Goal: Task Accomplishment & Management: Manage account settings

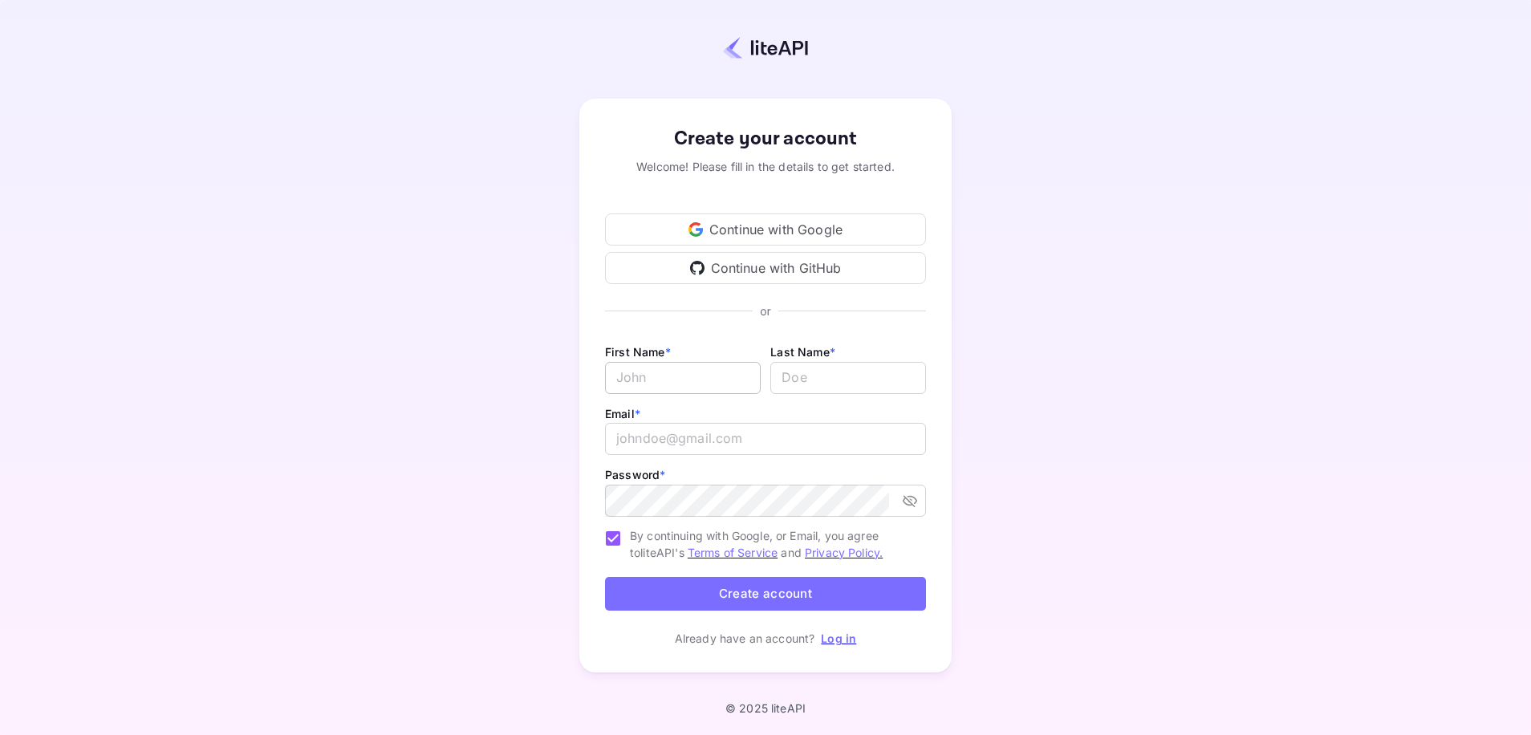
click at [705, 376] on input "Email *" at bounding box center [683, 378] width 156 height 32
drag, startPoint x: 1147, startPoint y: 353, endPoint x: 1126, endPoint y: 336, distance: 26.8
click at [1144, 353] on div "Create your account Welcome! Please fill in the details to get started. Continu…" at bounding box center [766, 386] width 1390 height 632
click at [671, 392] on input "Email *" at bounding box center [683, 378] width 156 height 32
type input "[PERSON_NAME]"
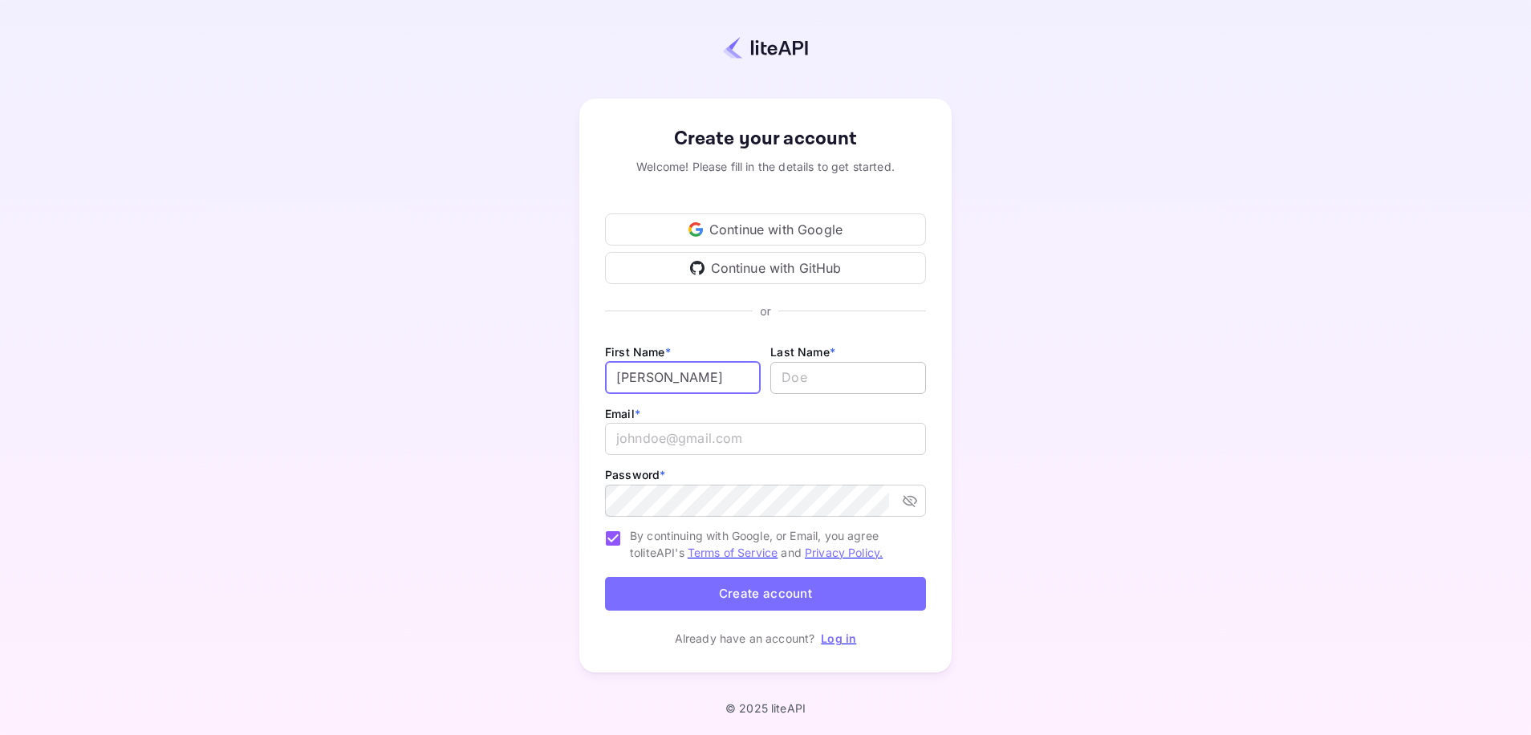
click at [789, 386] on input "lastName" at bounding box center [848, 378] width 156 height 32
type input "[PERSON_NAME]"
drag, startPoint x: 661, startPoint y: 439, endPoint x: 694, endPoint y: 426, distance: 35.3
click at [664, 439] on input "email" at bounding box center [765, 439] width 321 height 32
type input "zevisakov@quaktavel.com"
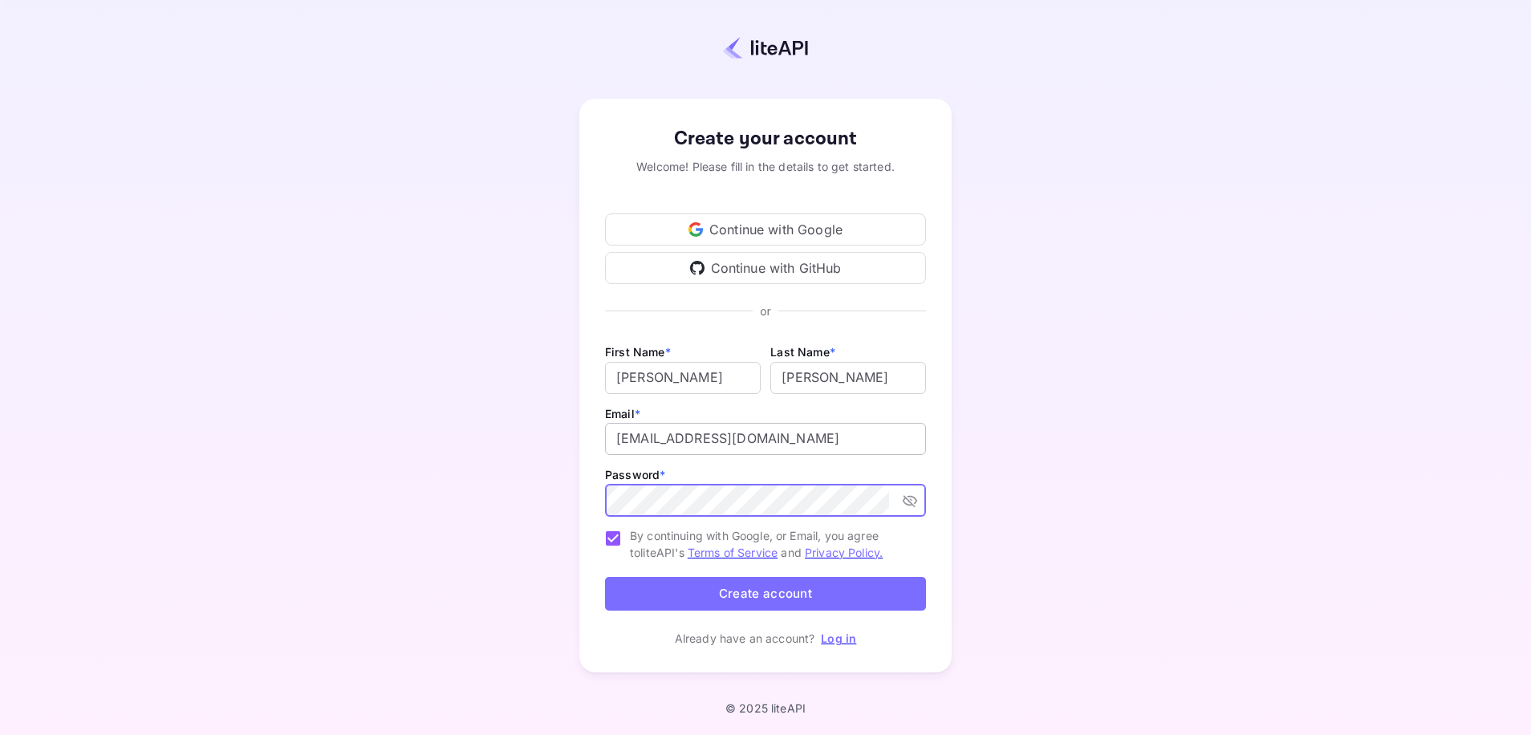
click at [605, 577] on button "Create account" at bounding box center [765, 594] width 321 height 35
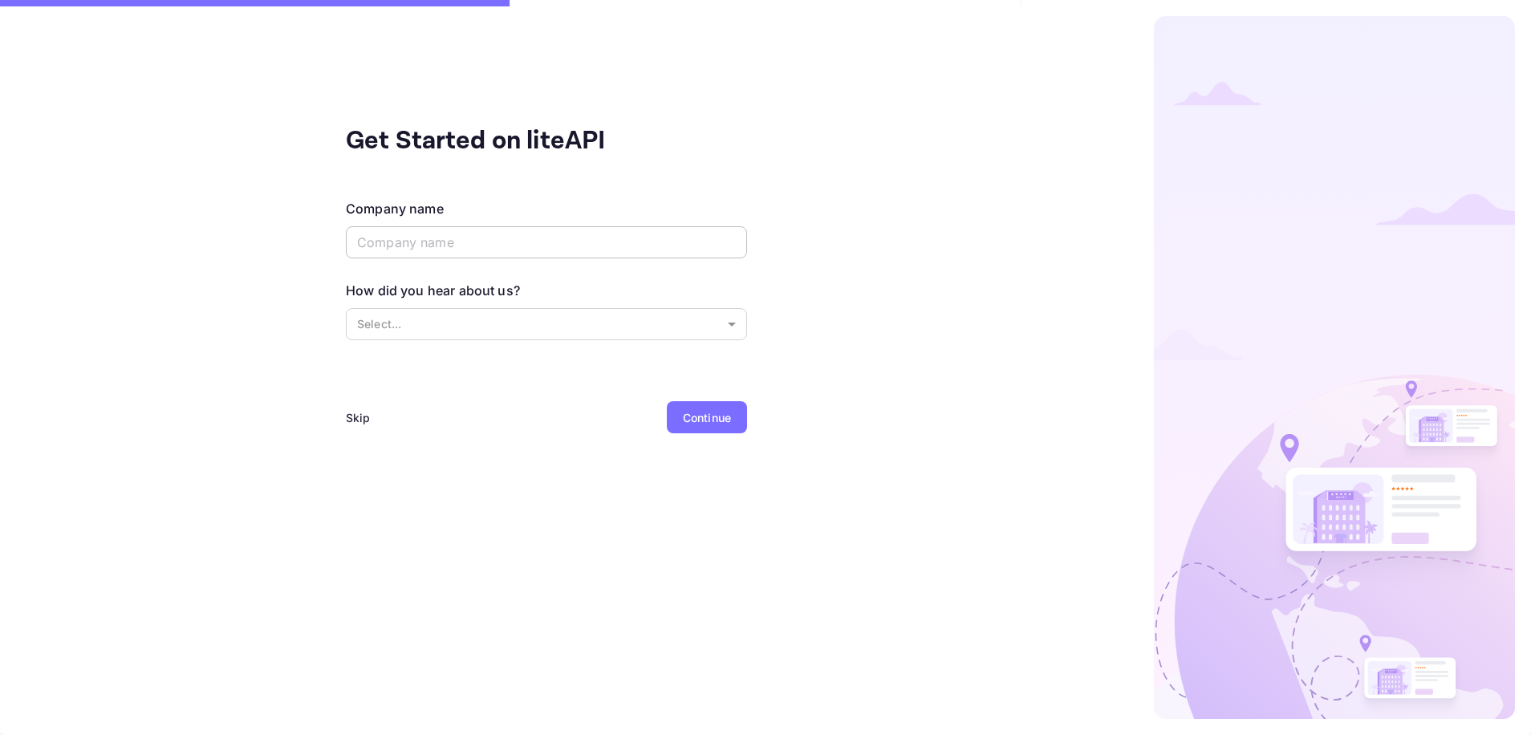
click at [522, 254] on input "text" at bounding box center [546, 242] width 401 height 32
type input "Quak Travel"
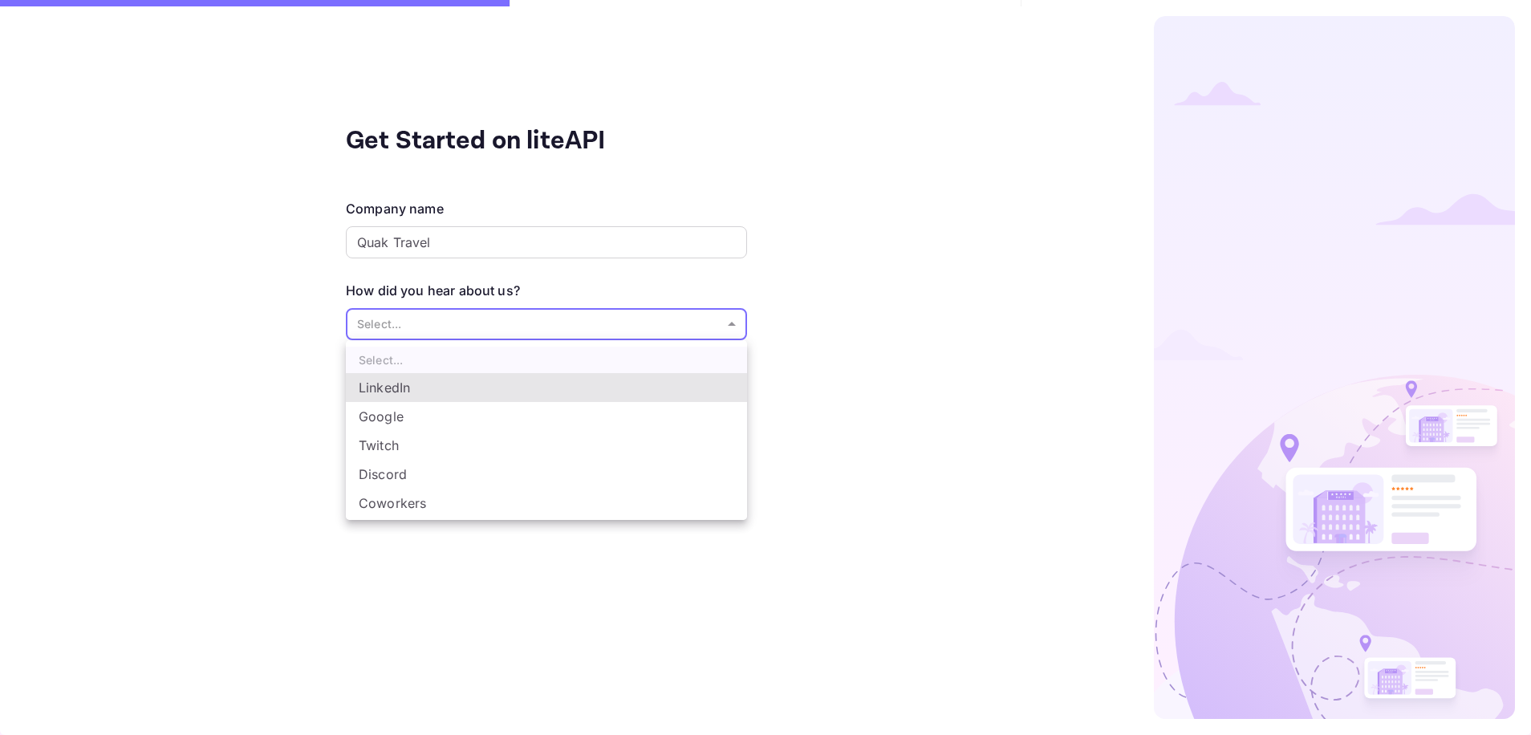
click at [613, 321] on body "Get Started on liteAPI Company name Quak Travel ​ How did you hear about us? Se…" at bounding box center [765, 367] width 1531 height 735
click at [421, 422] on li "Google" at bounding box center [546, 416] width 401 height 29
type input "Google"
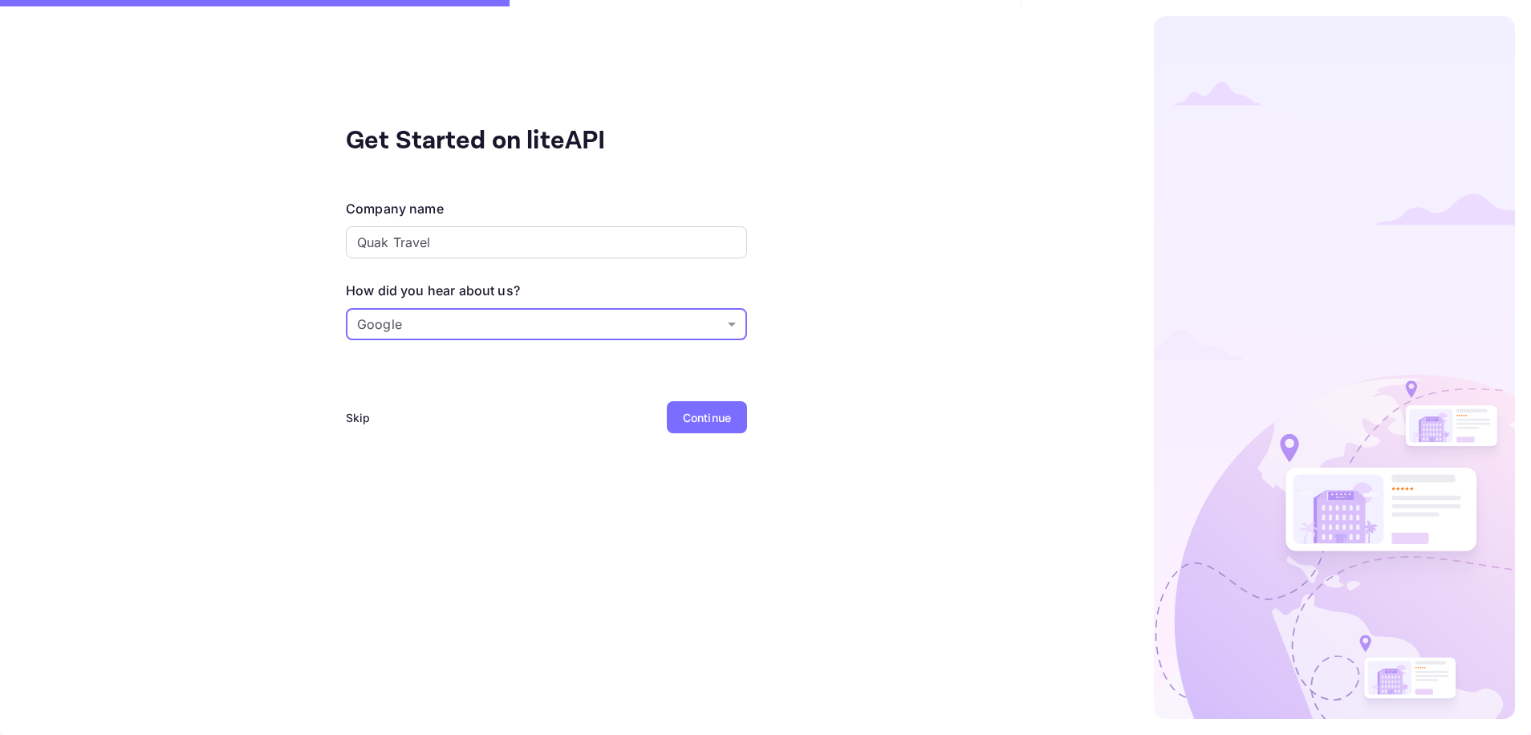
click at [717, 416] on div "Continue" at bounding box center [707, 417] width 48 height 17
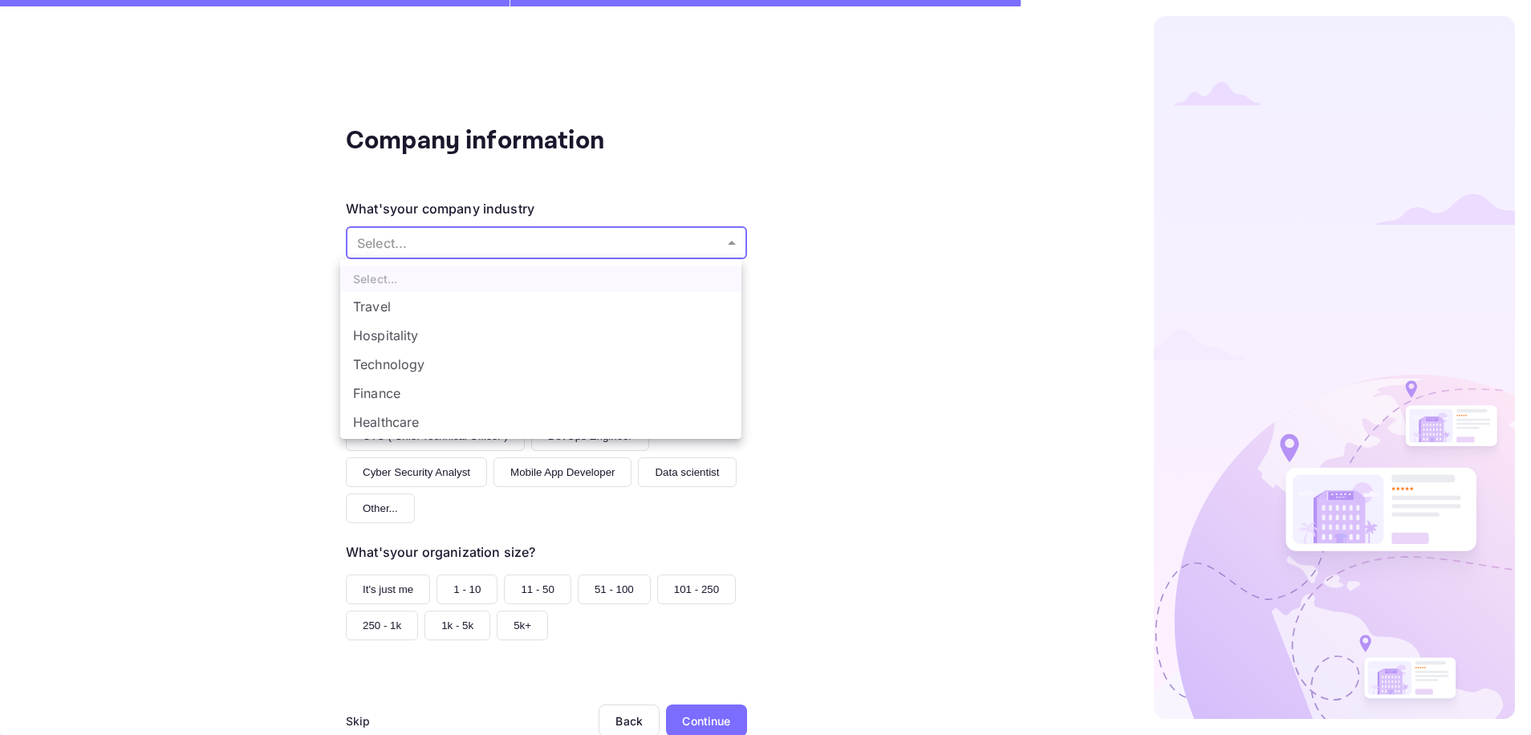
click at [463, 249] on body "Company information What's your company industry Select... ​ What best describe…" at bounding box center [765, 367] width 1531 height 735
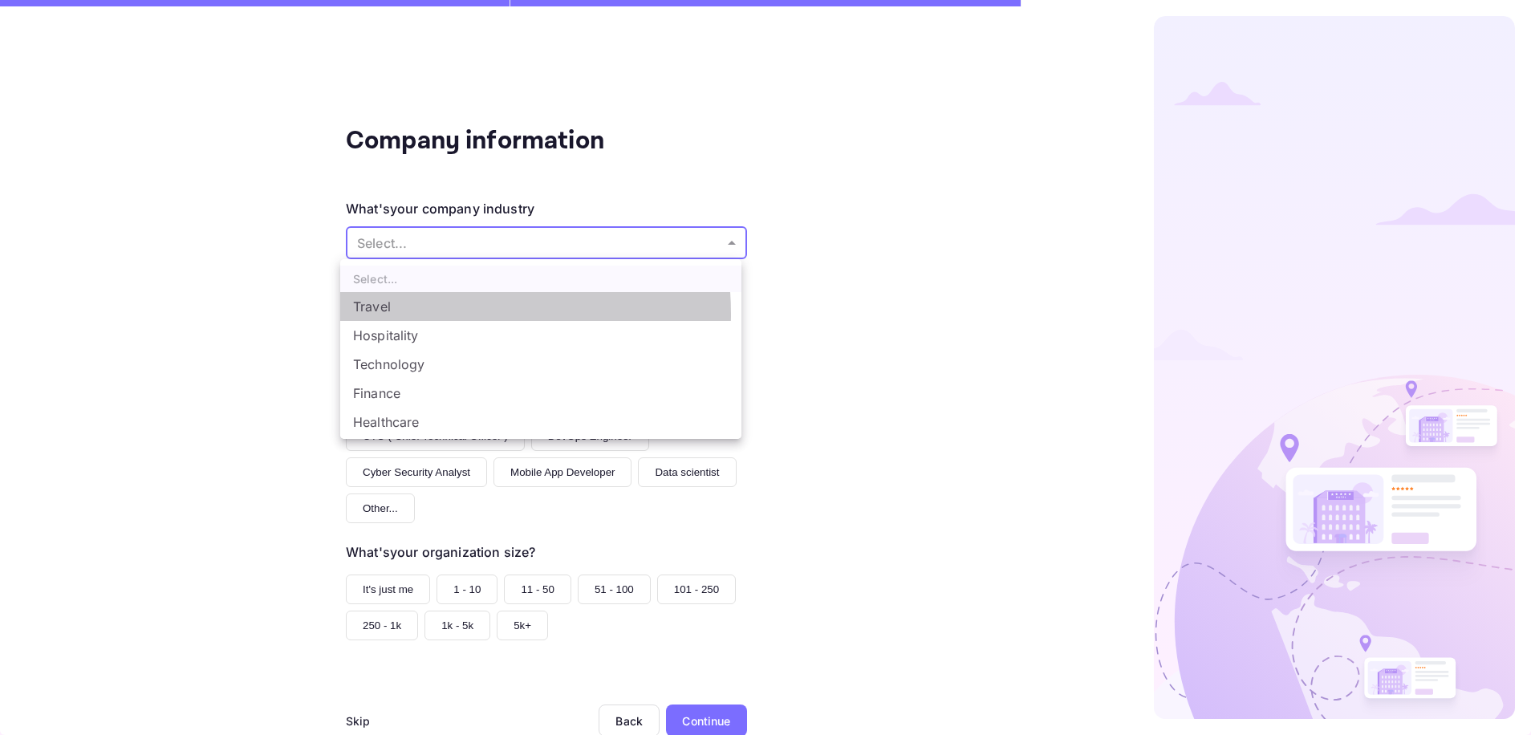
click at [435, 315] on li "Travel" at bounding box center [540, 306] width 401 height 29
type input "Travel"
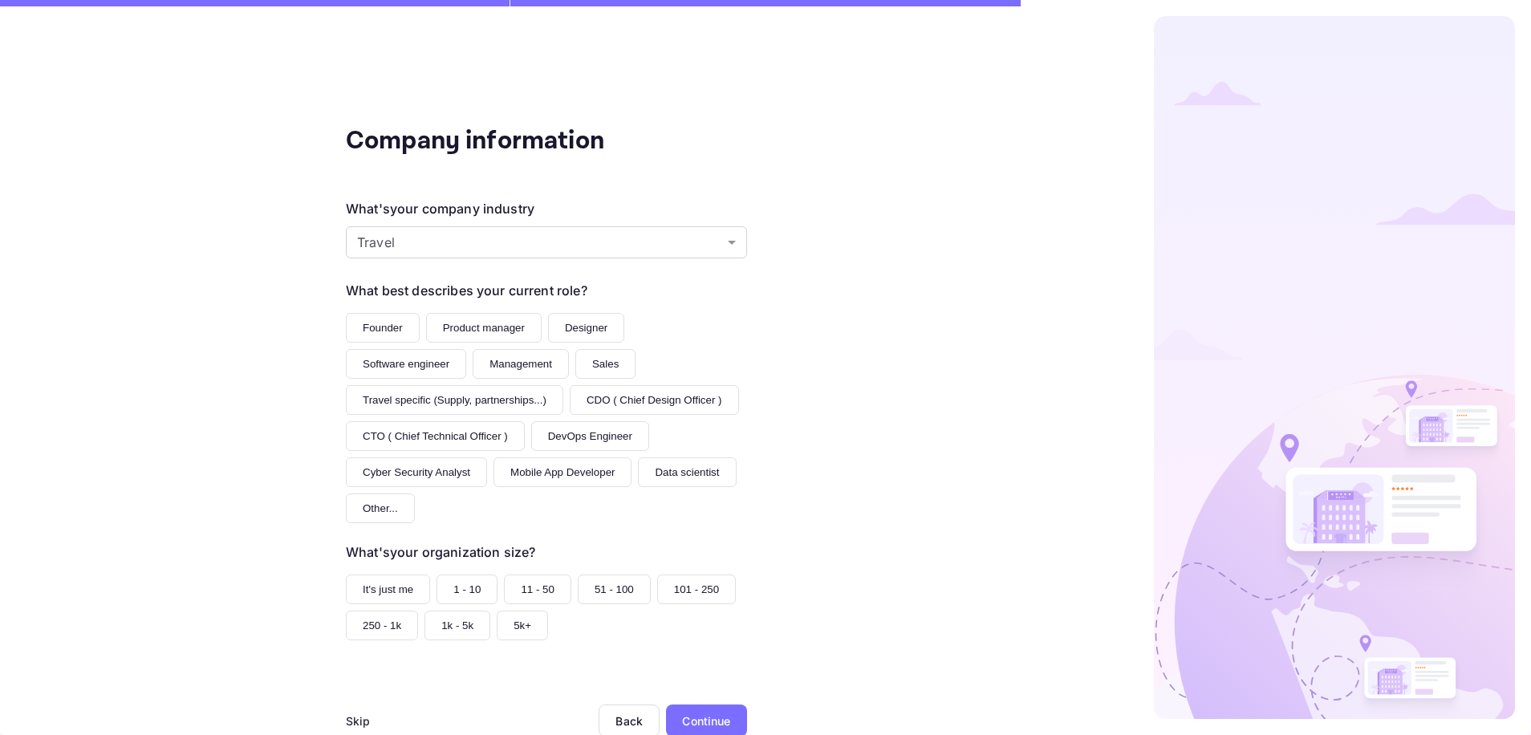
click at [376, 339] on button "Founder" at bounding box center [383, 328] width 74 height 30
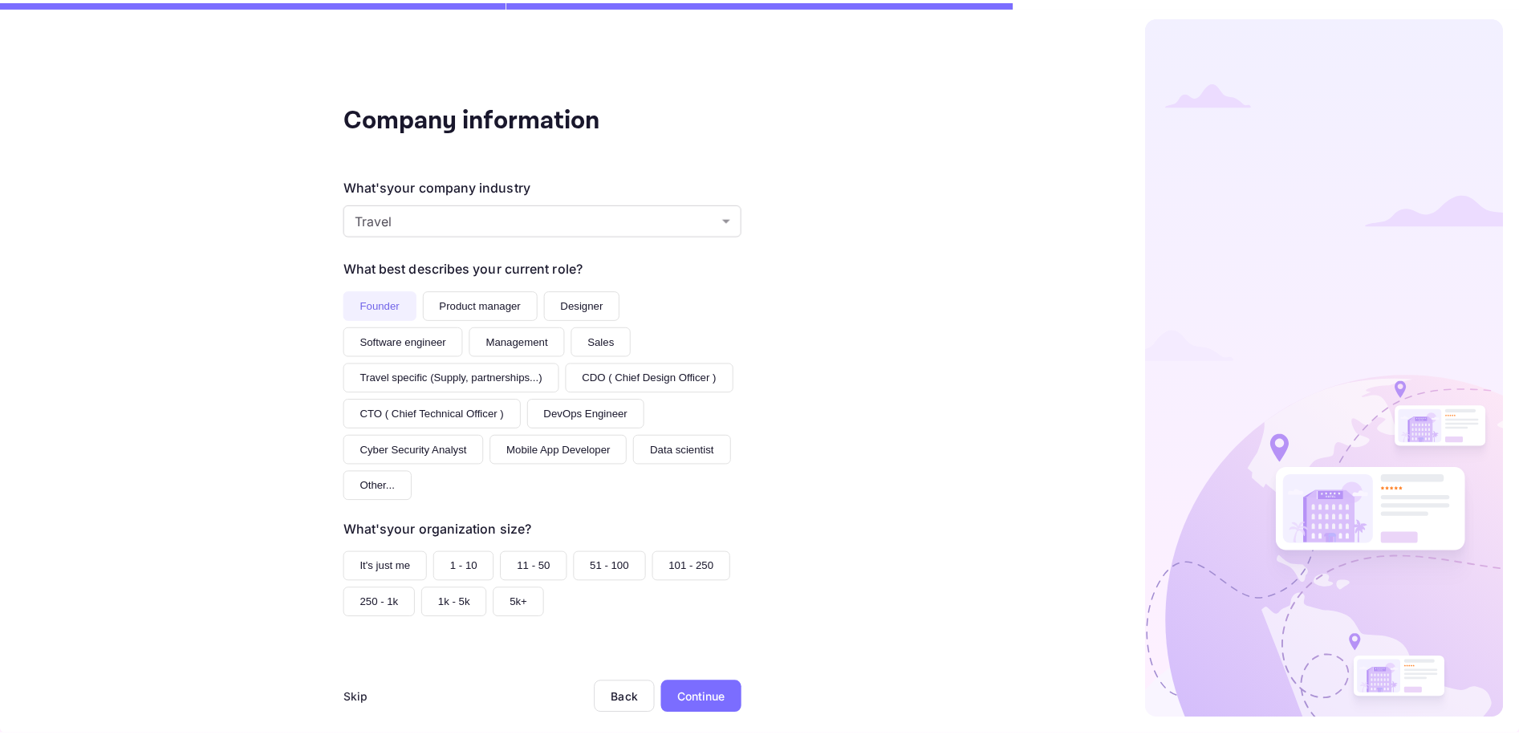
scroll to position [40, 0]
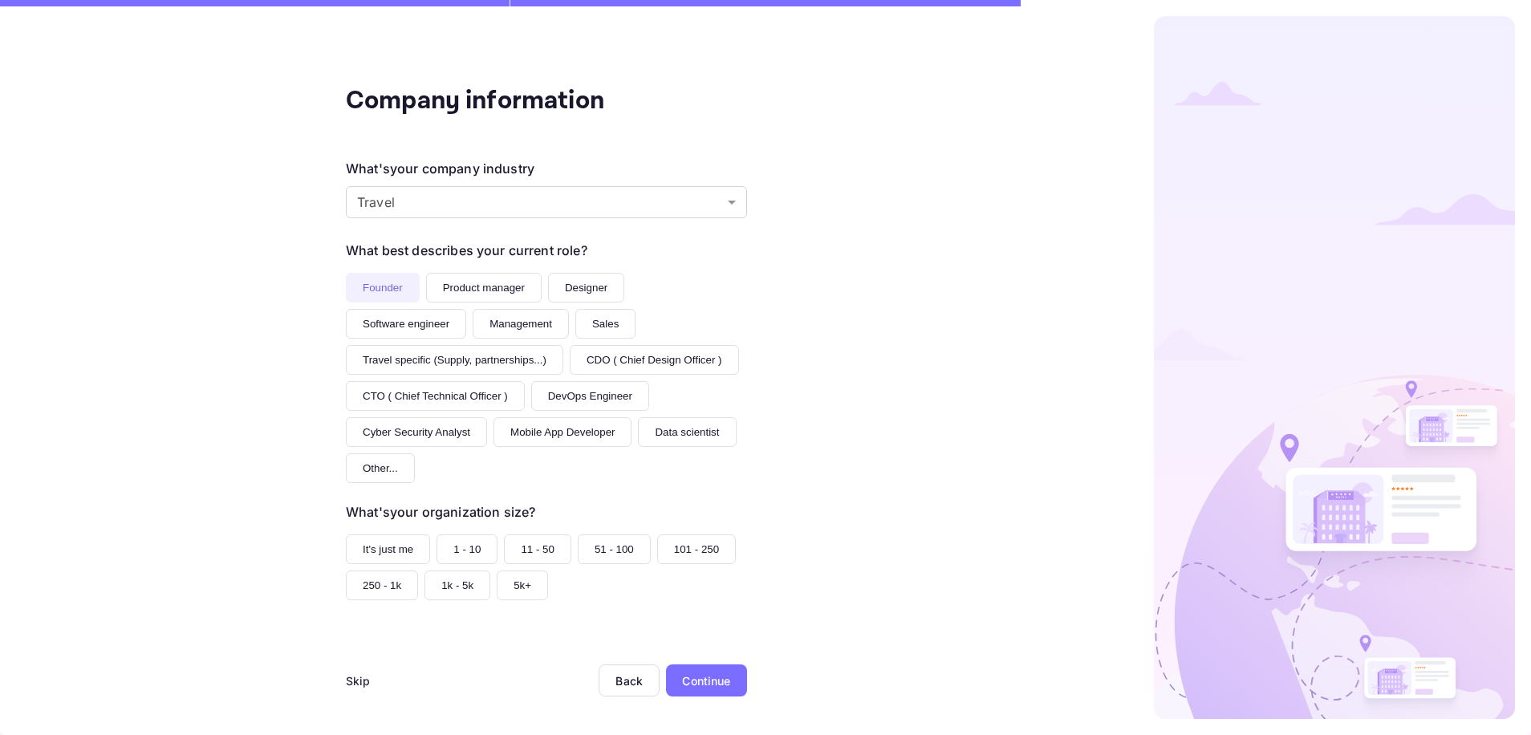
click at [462, 542] on button "1 - 10" at bounding box center [467, 549] width 61 height 30
click at [693, 682] on div "Continue" at bounding box center [706, 680] width 48 height 17
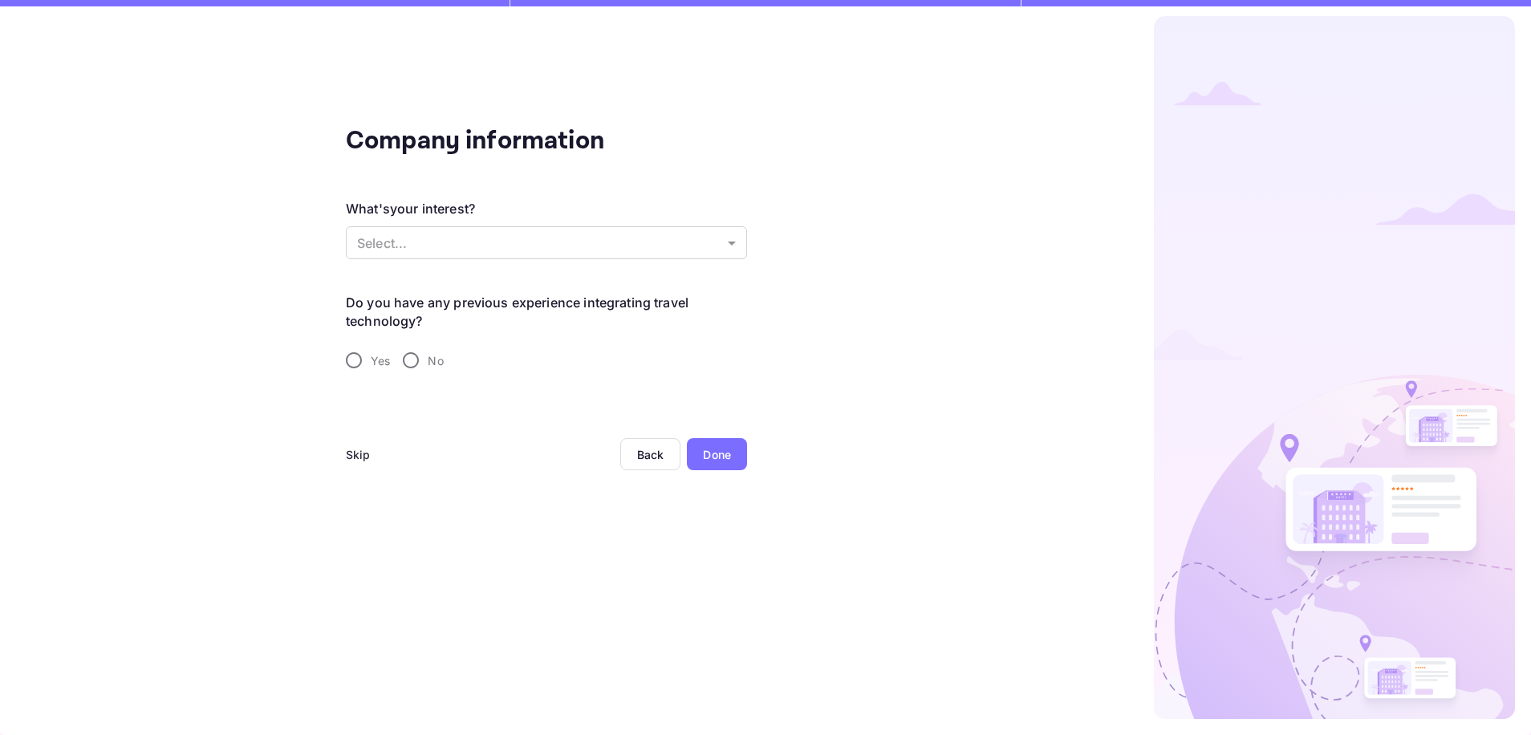
click at [339, 364] on input "Yes" at bounding box center [354, 360] width 34 height 34
radio input "true"
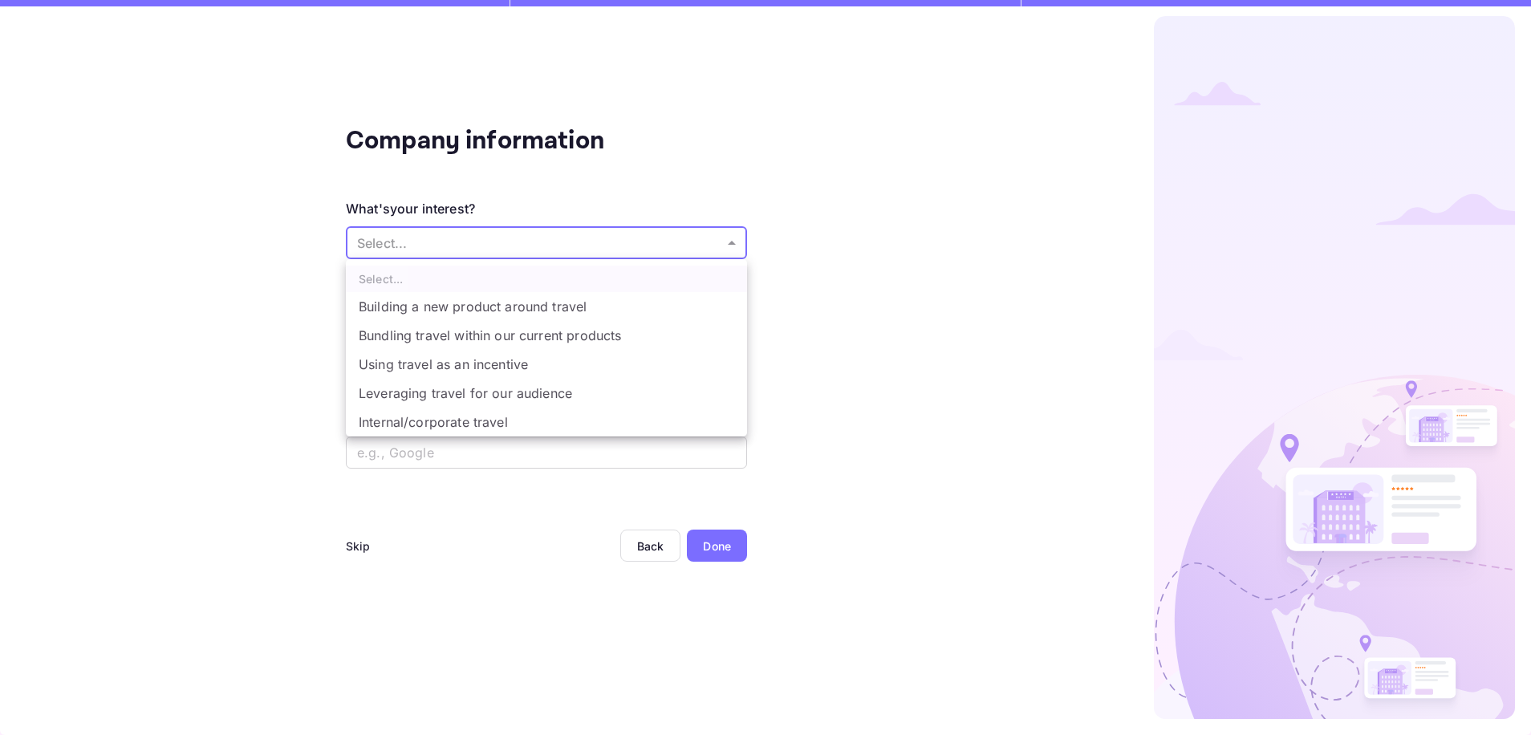
click at [466, 250] on body "Company information What's your interest? Select... ​ Do you have any previous …" at bounding box center [765, 367] width 1531 height 735
click at [496, 318] on li "Building a new product around travel" at bounding box center [546, 306] width 401 height 29
type input "Building a new product around travel"
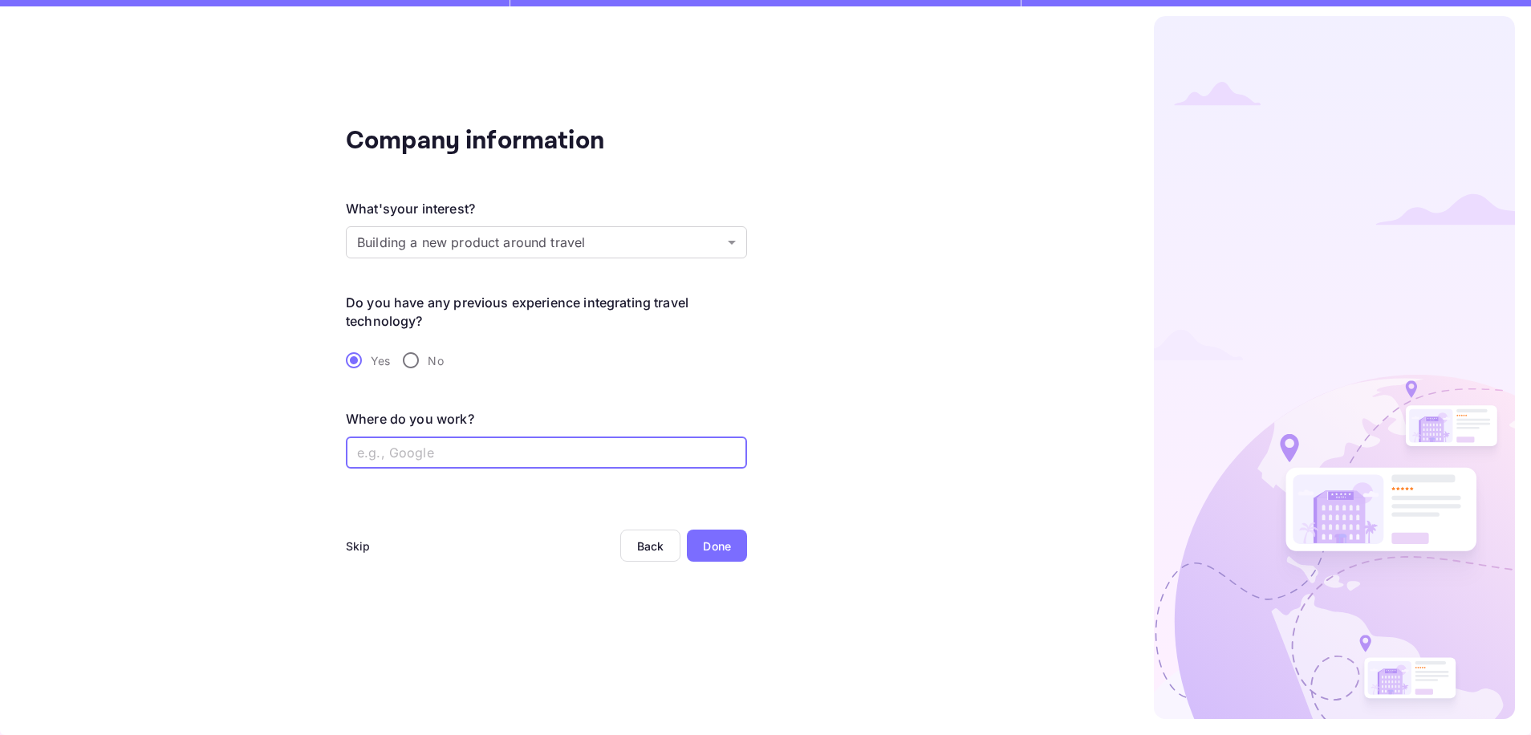
click at [461, 449] on input "text" at bounding box center [546, 453] width 401 height 32
type input "Student"
click at [701, 551] on div "Done" at bounding box center [717, 546] width 60 height 32
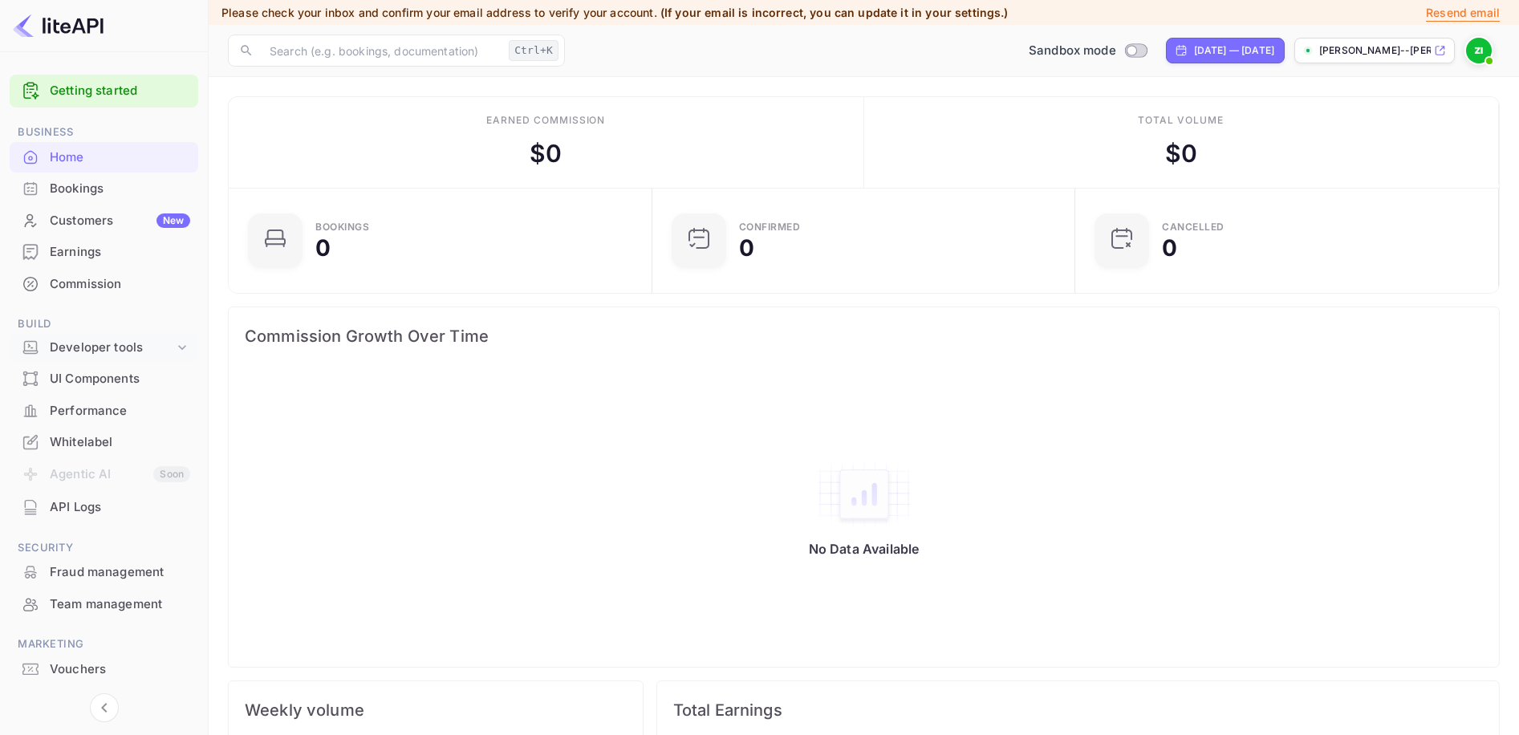
click at [120, 350] on div "Developer tools" at bounding box center [112, 348] width 124 height 18
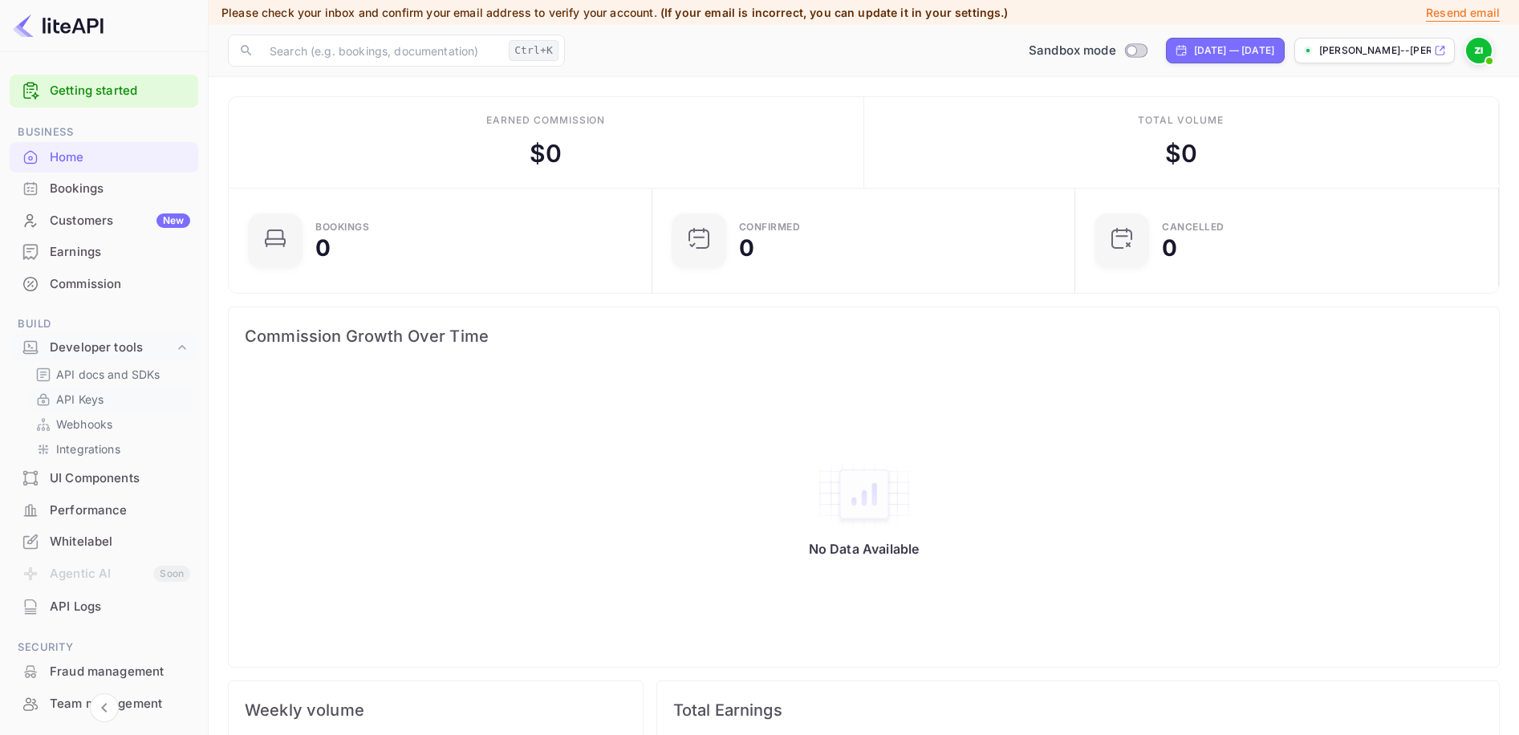
click at [101, 390] on div "API Keys" at bounding box center [110, 399] width 163 height 23
click at [95, 396] on p "API Keys" at bounding box center [79, 399] width 47 height 17
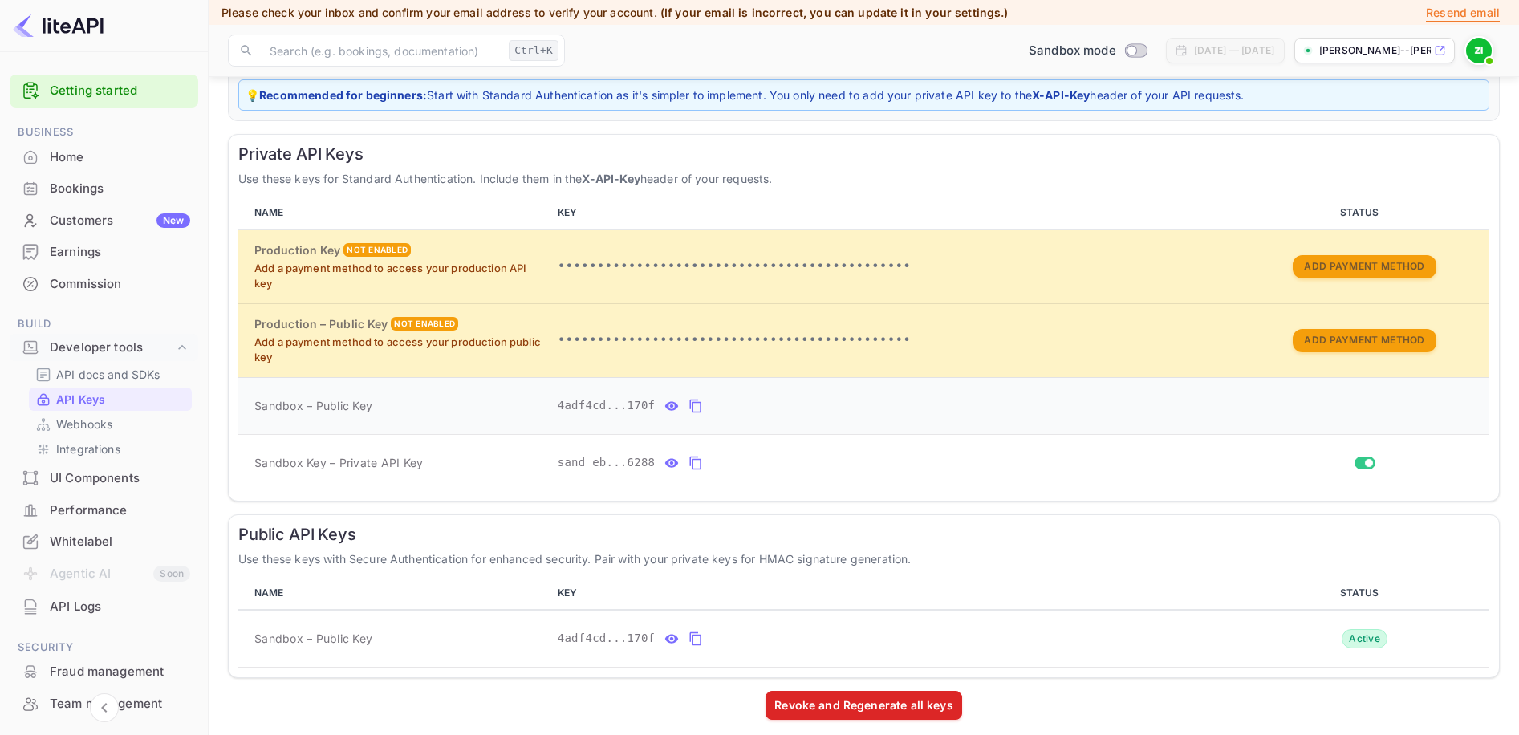
scroll to position [223, 0]
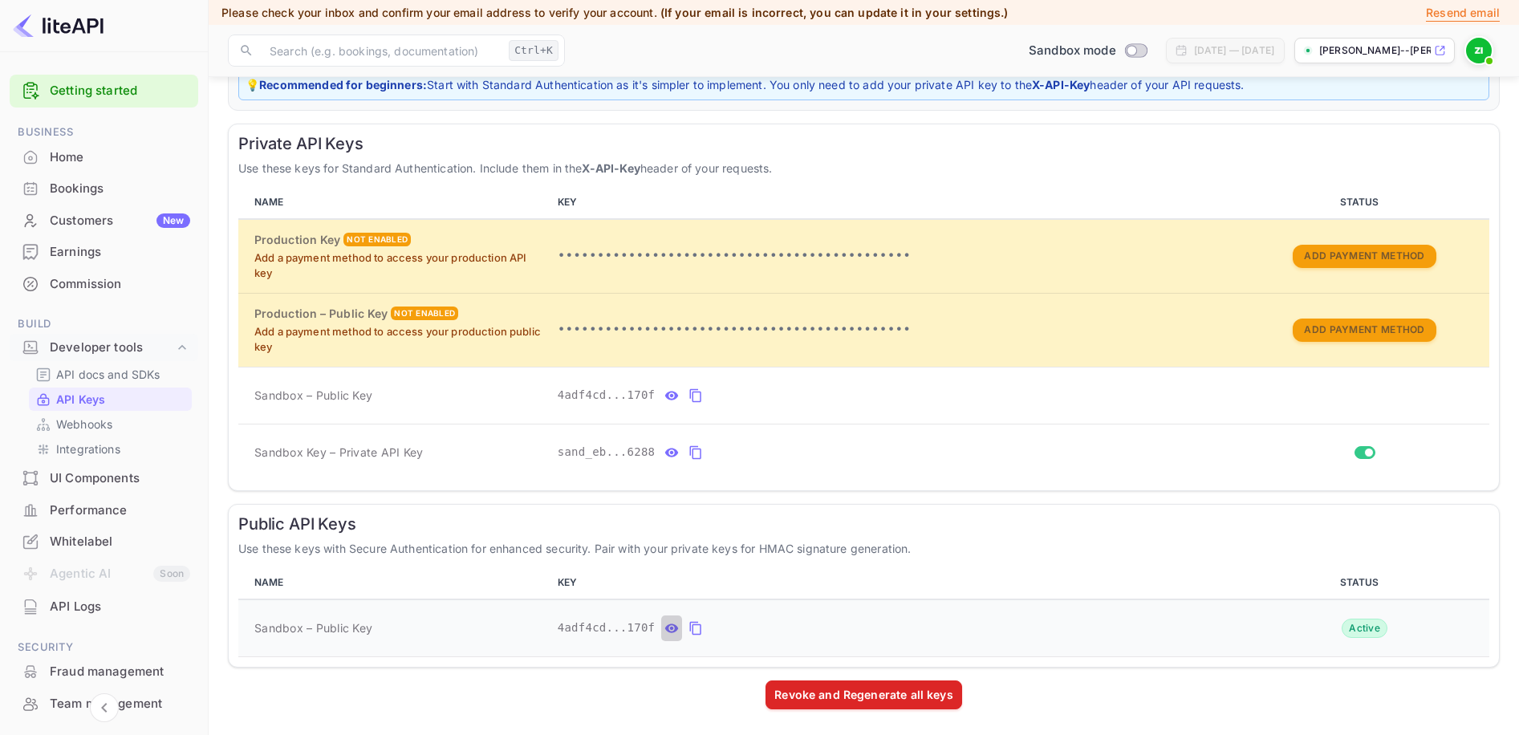
click at [665, 628] on icon "public api keys table" at bounding box center [672, 628] width 14 height 9
click at [843, 627] on icon "public api keys table" at bounding box center [848, 629] width 11 height 14
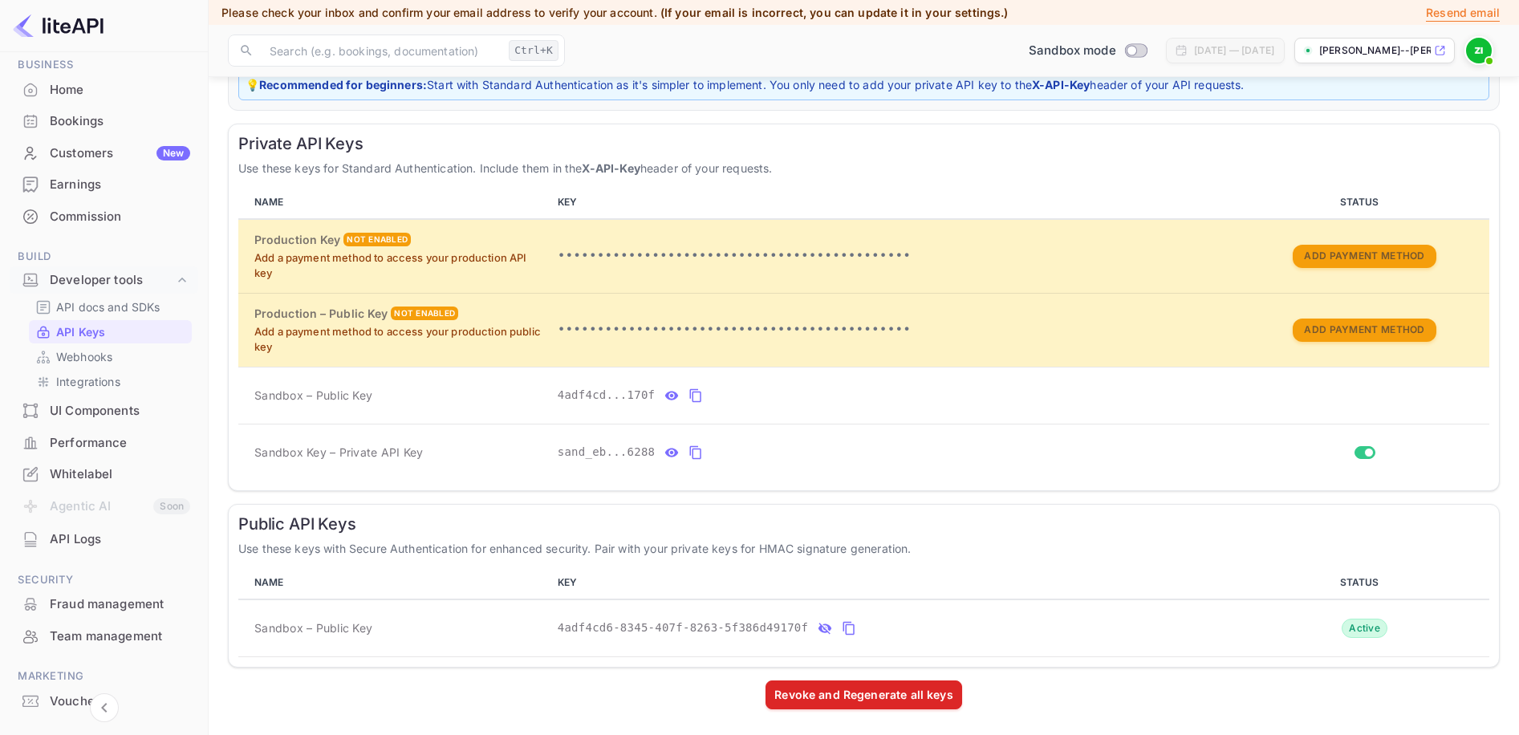
scroll to position [0, 0]
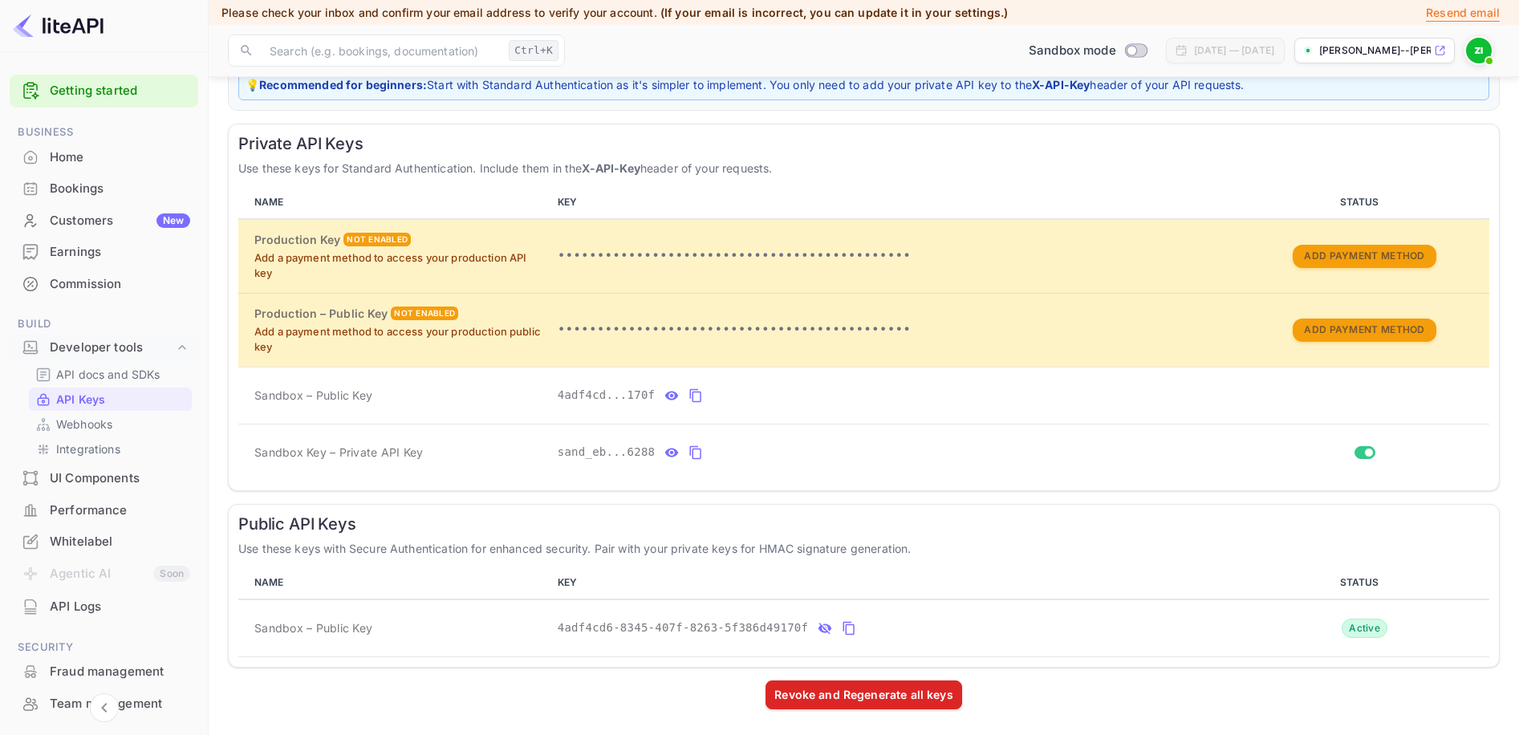
click at [1469, 53] on img at bounding box center [1479, 51] width 26 height 26
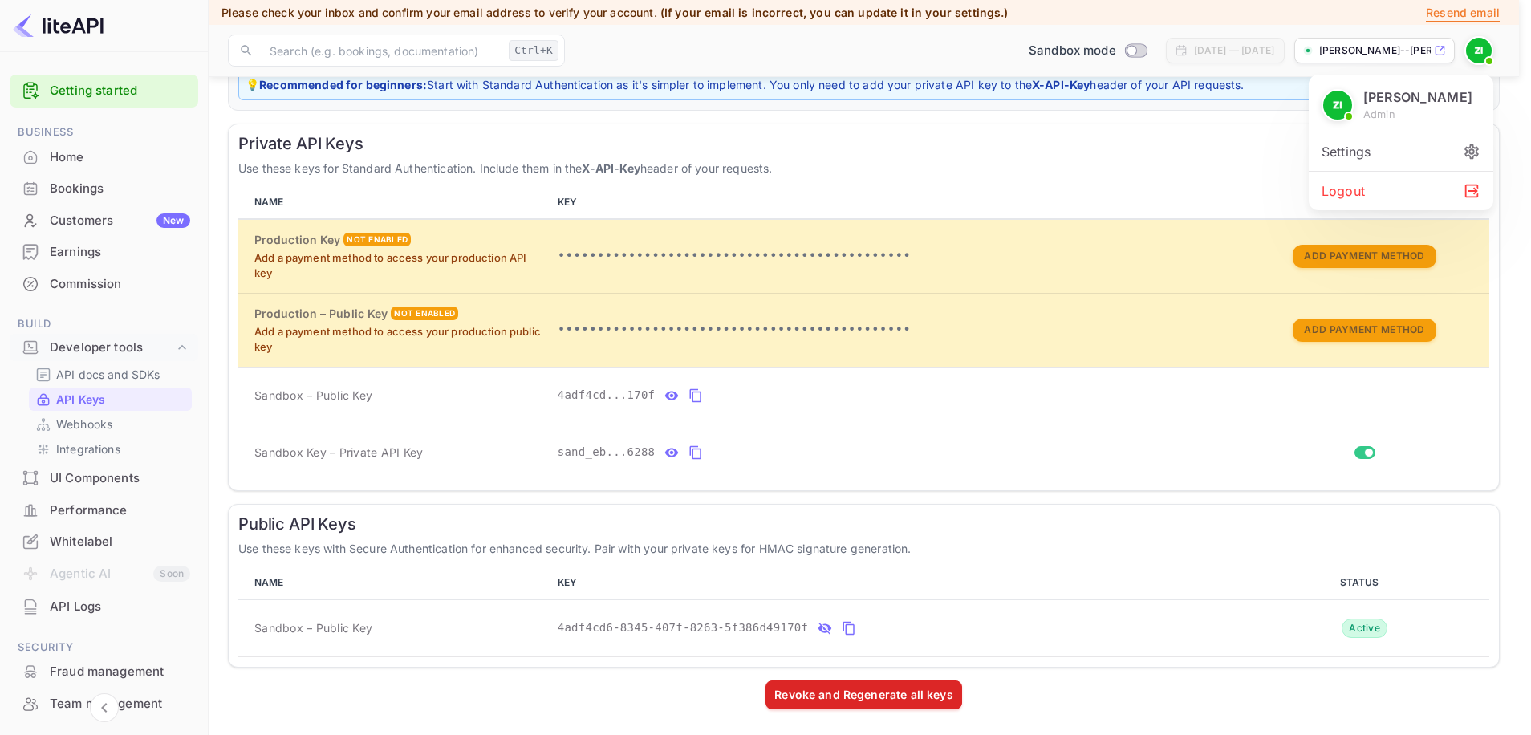
click at [839, 46] on div at bounding box center [765, 367] width 1531 height 735
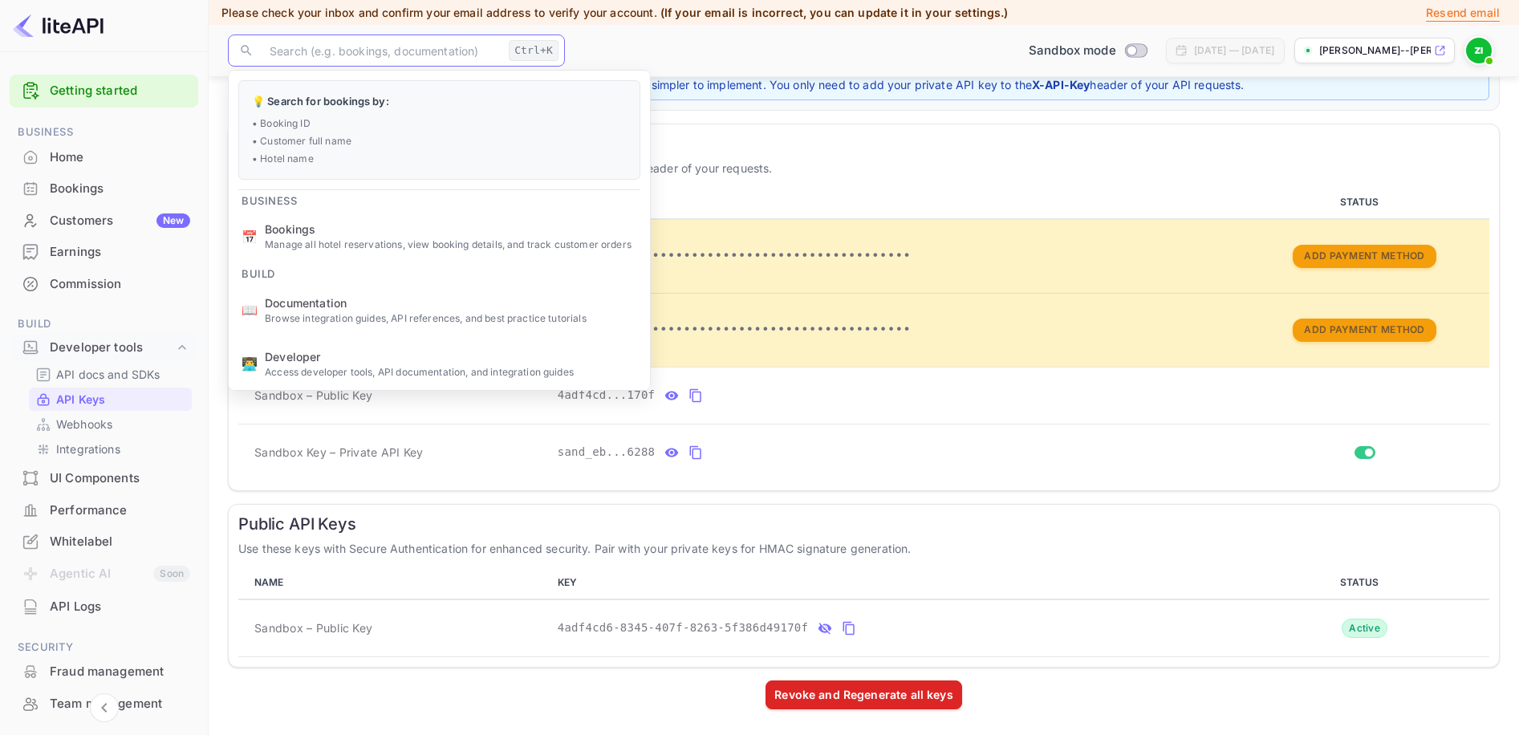
click at [464, 63] on input "text" at bounding box center [381, 51] width 242 height 32
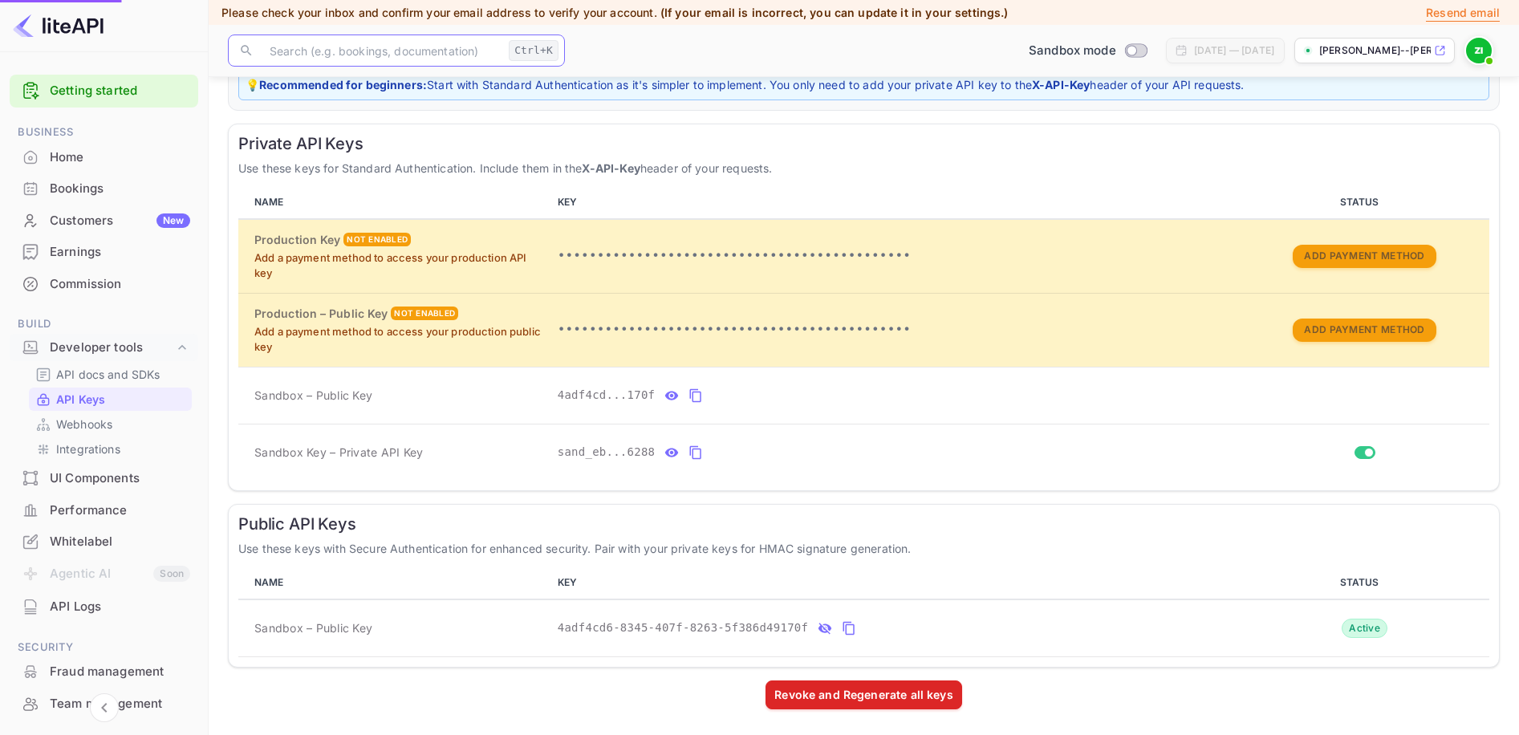
click at [373, 241] on p "Manage all hotel reservations, view booking details, and track customer orders" at bounding box center [451, 245] width 372 height 14
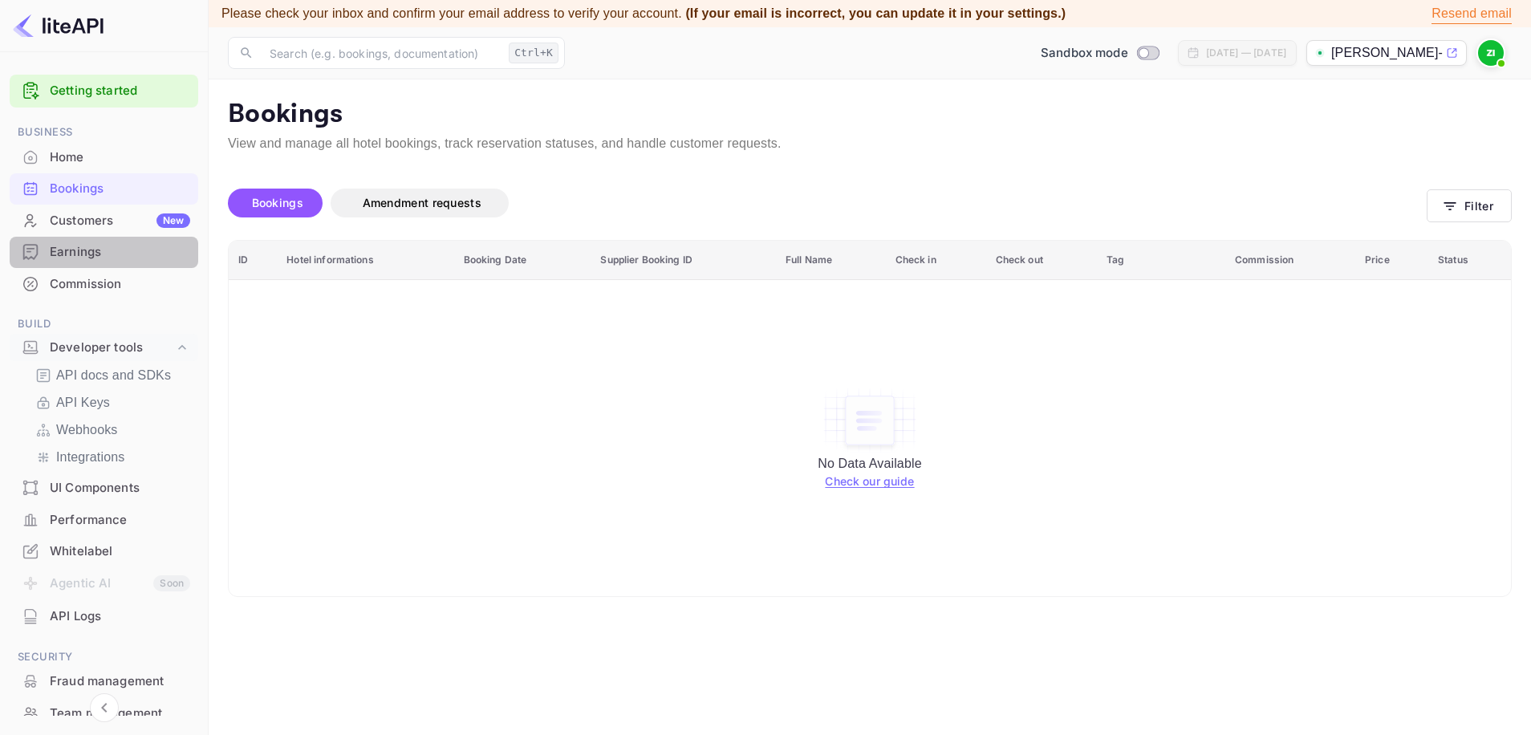
click at [149, 257] on div "Earnings" at bounding box center [120, 252] width 140 height 18
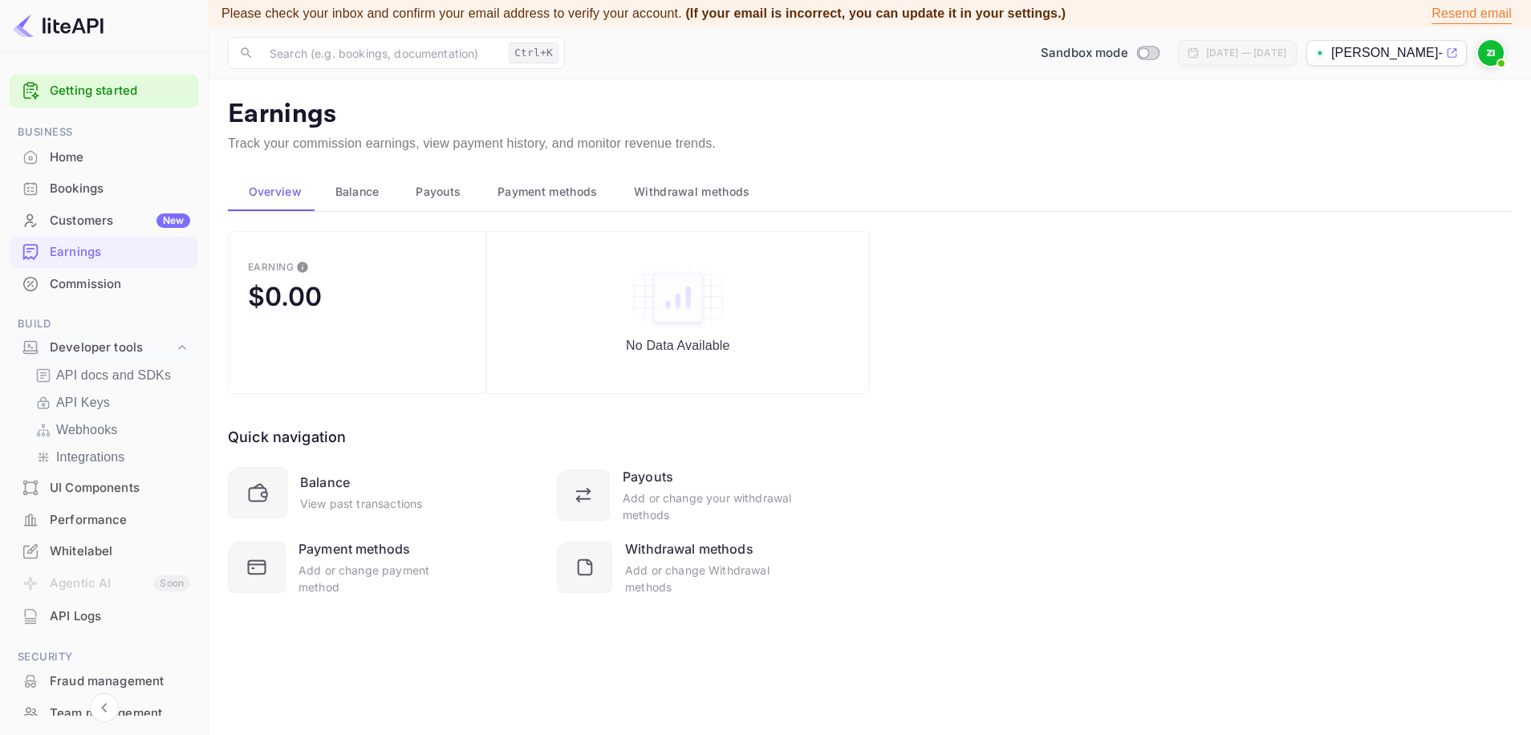
click at [130, 172] on div "Home" at bounding box center [104, 157] width 189 height 31
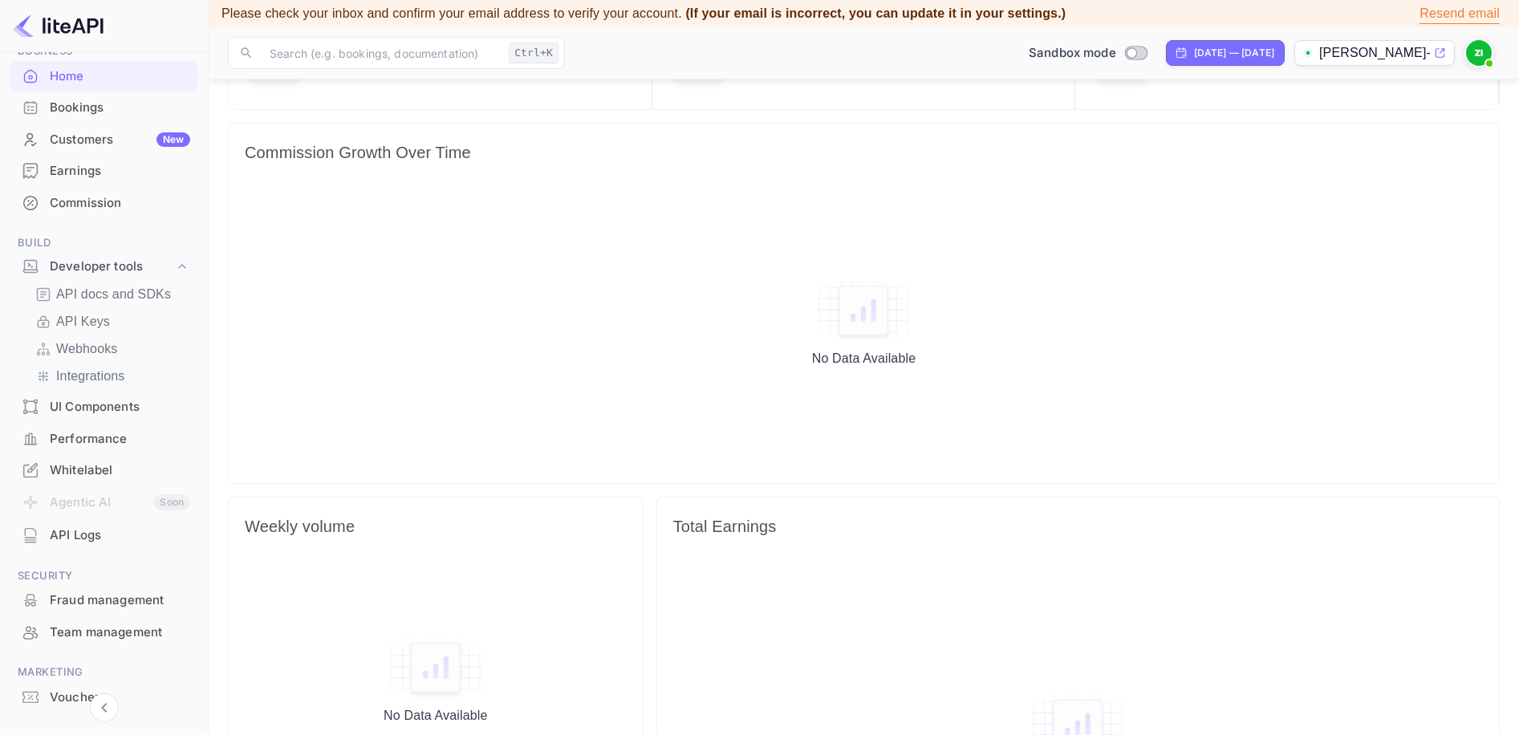
scroll to position [148, 0]
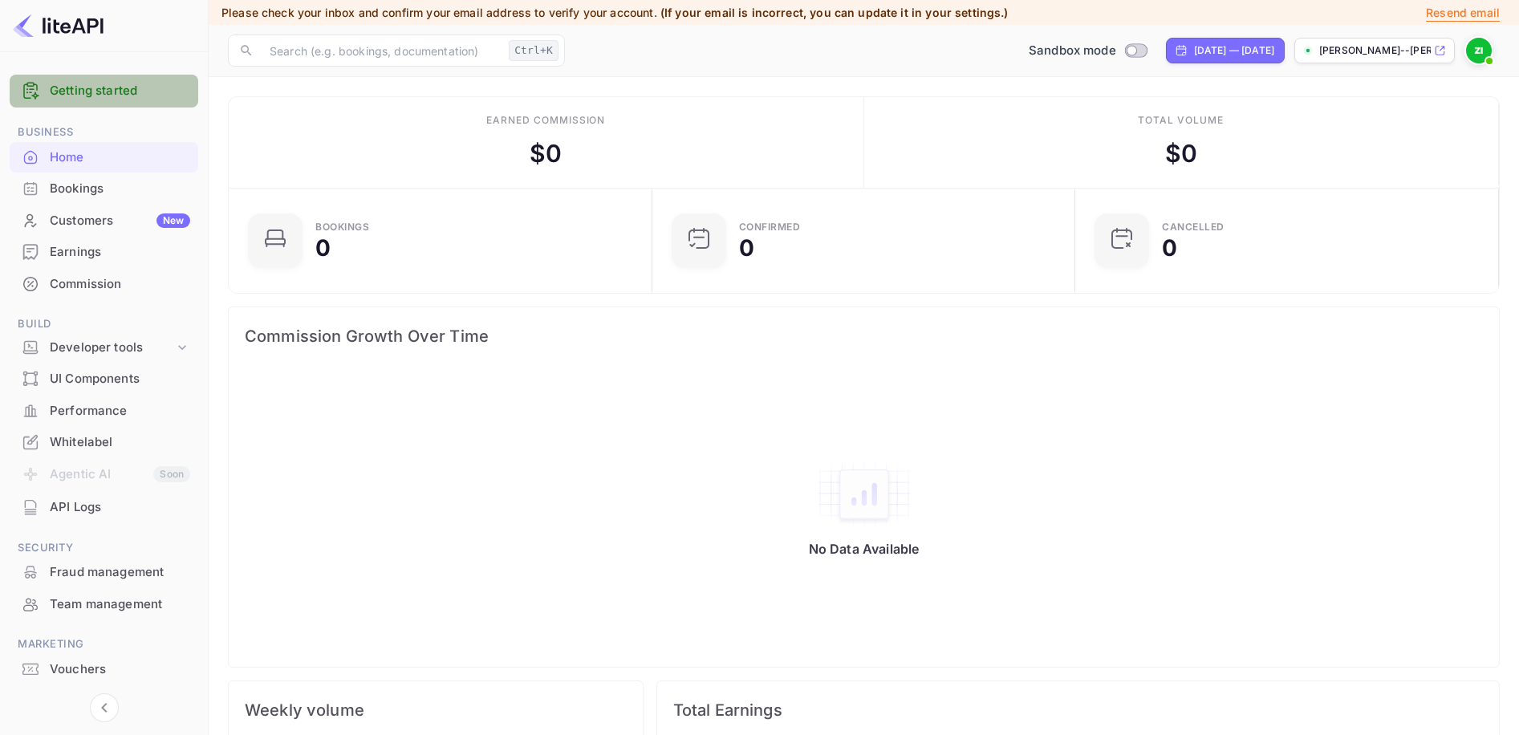
click at [154, 95] on link "Getting started" at bounding box center [120, 91] width 140 height 18
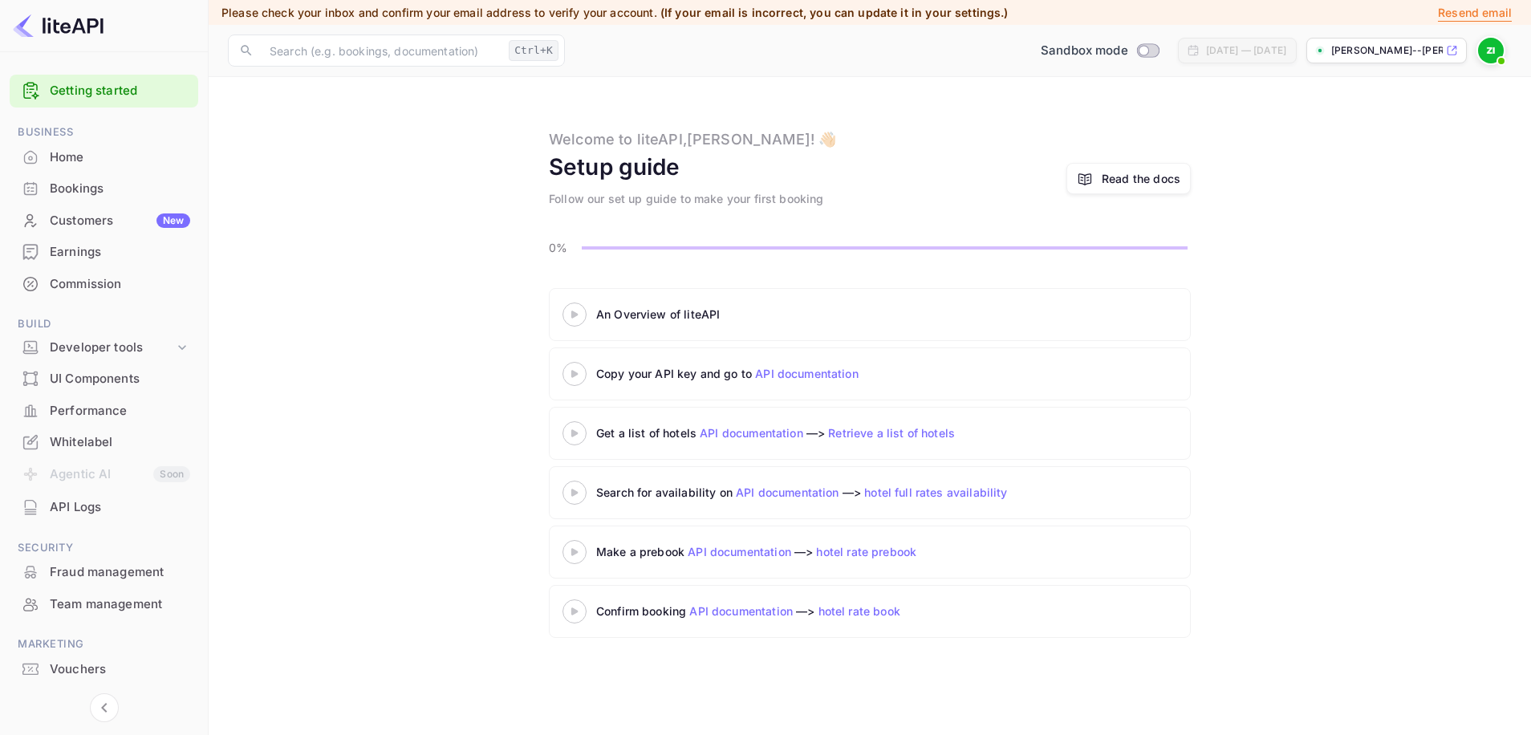
click at [710, 309] on div "An Overview of liteAPI" at bounding box center [796, 314] width 401 height 17
click at [1125, 173] on div "Read the docs" at bounding box center [1141, 178] width 79 height 17
click at [90, 228] on div "Customers New" at bounding box center [120, 221] width 140 height 18
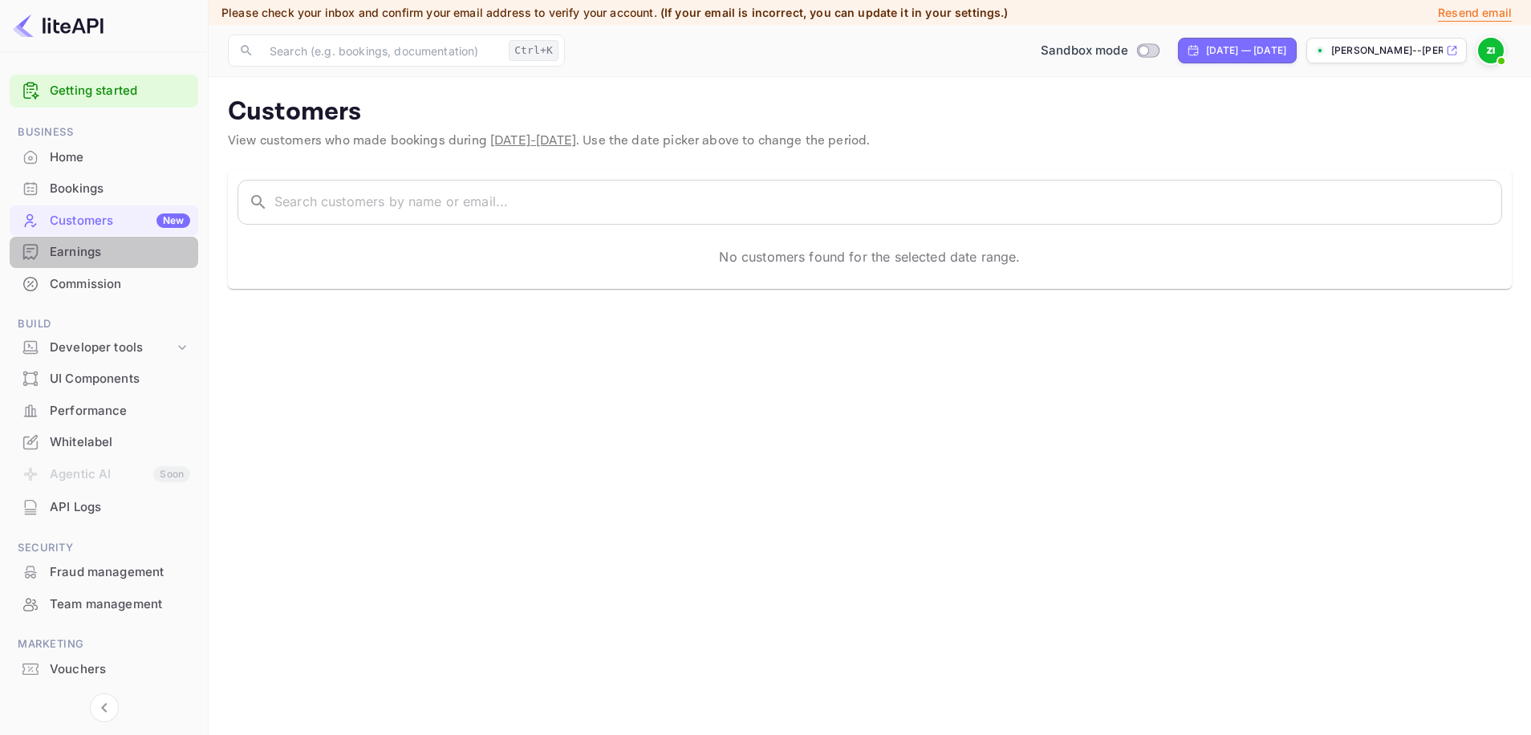
click at [81, 249] on div "Earnings" at bounding box center [120, 252] width 140 height 18
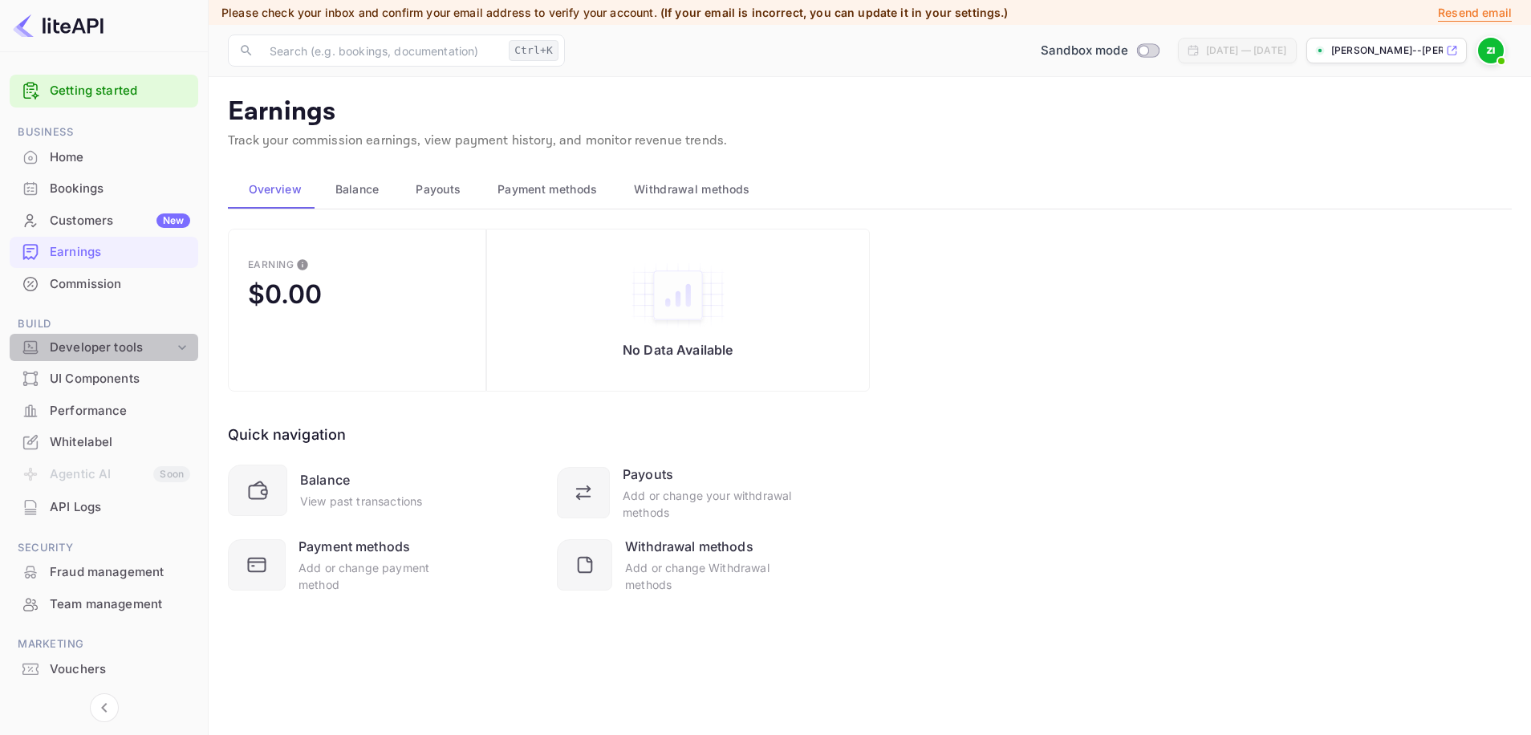
click at [61, 355] on div "Developer tools" at bounding box center [112, 348] width 124 height 18
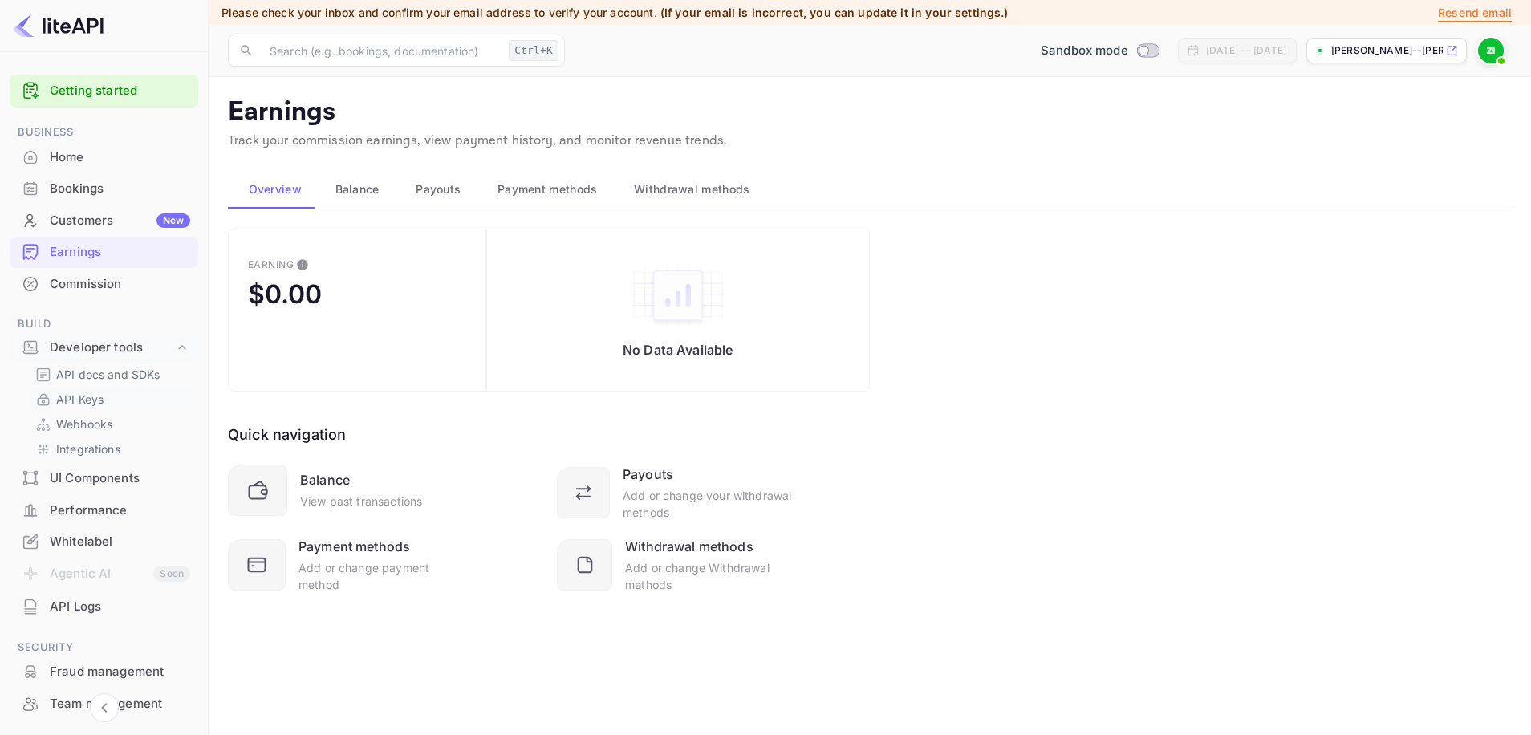
click at [79, 401] on p "API Keys" at bounding box center [79, 399] width 47 height 17
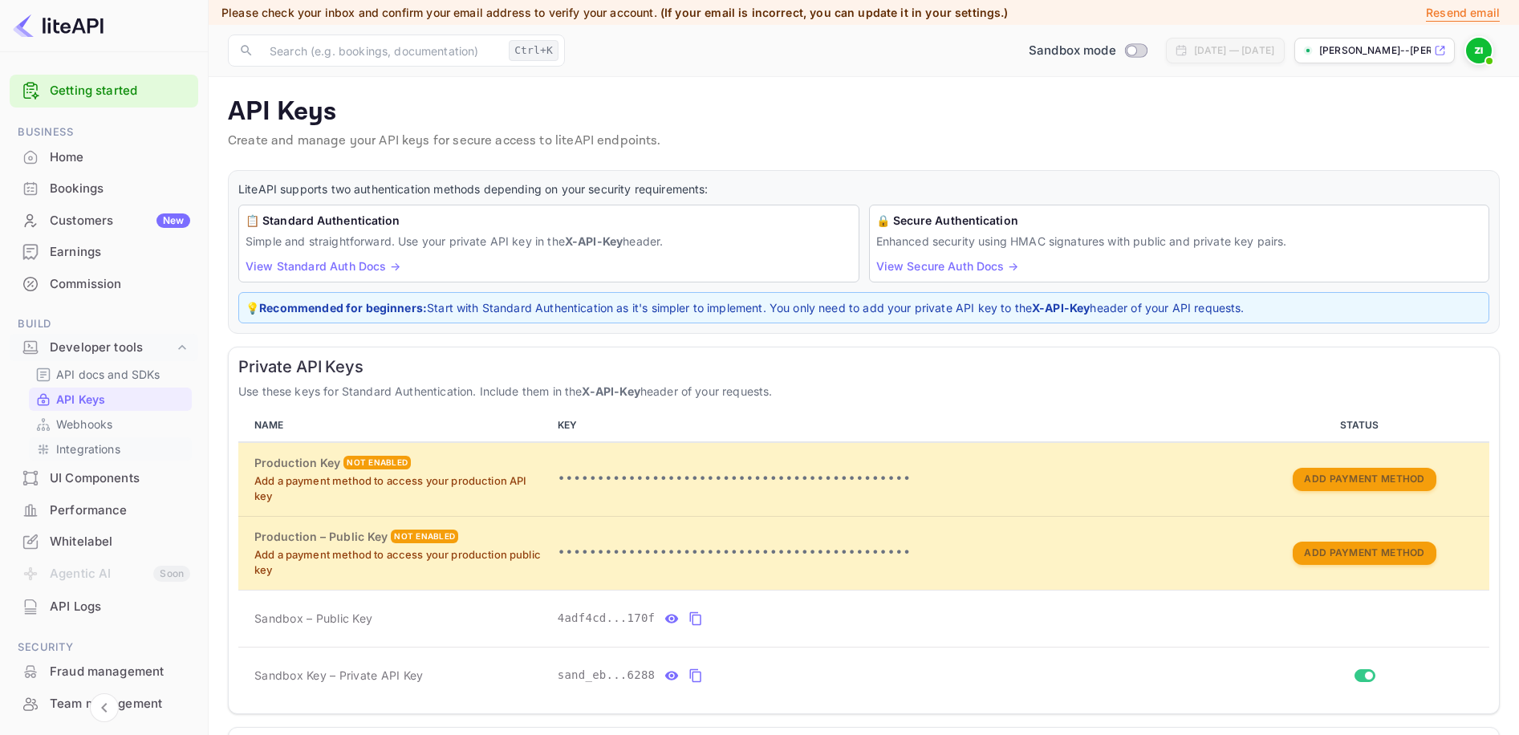
click at [83, 440] on div "Integrations" at bounding box center [110, 448] width 163 height 23
click at [85, 445] on p "Integrations" at bounding box center [88, 449] width 64 height 17
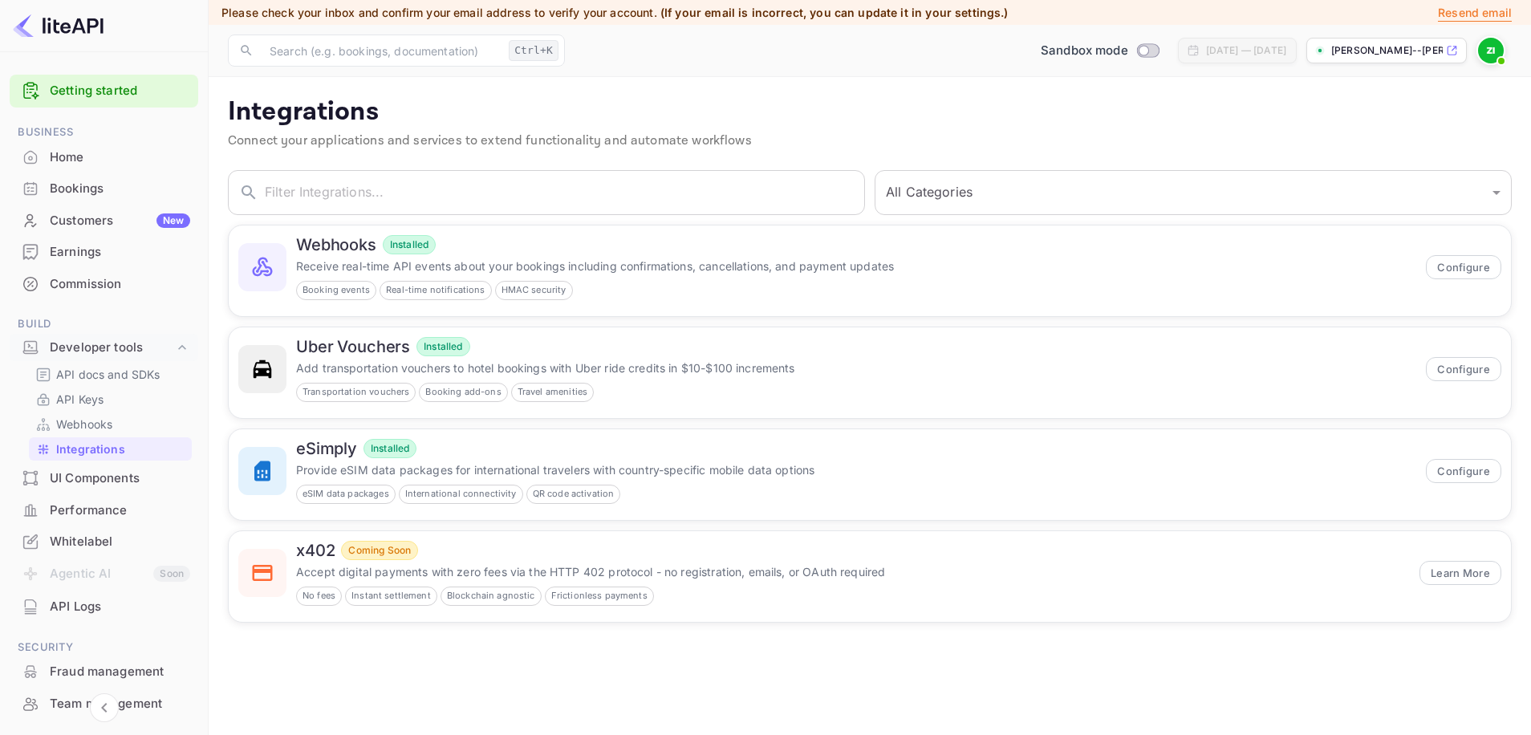
click at [88, 611] on div "API Logs" at bounding box center [120, 607] width 140 height 18
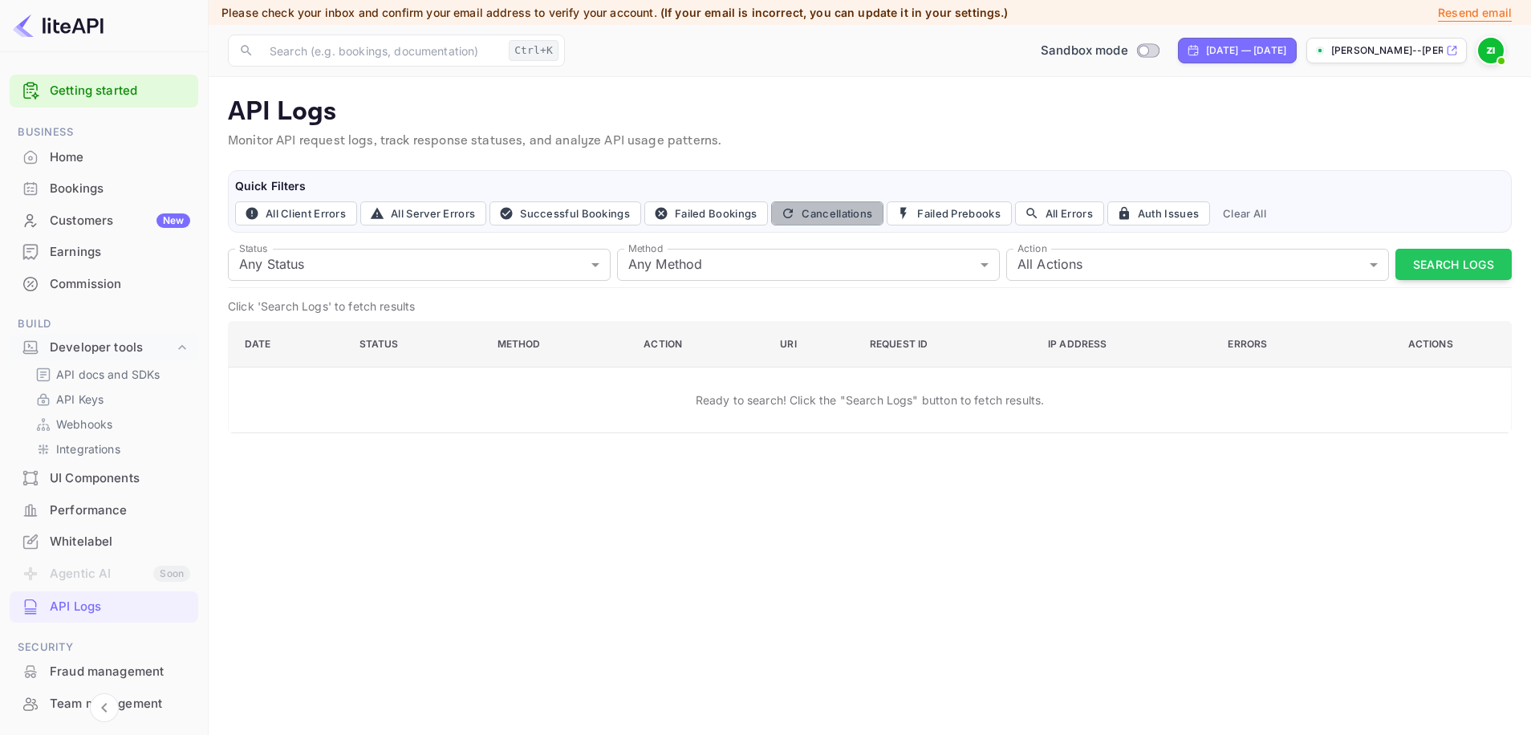
click at [806, 217] on button "Cancellations" at bounding box center [827, 213] width 112 height 24
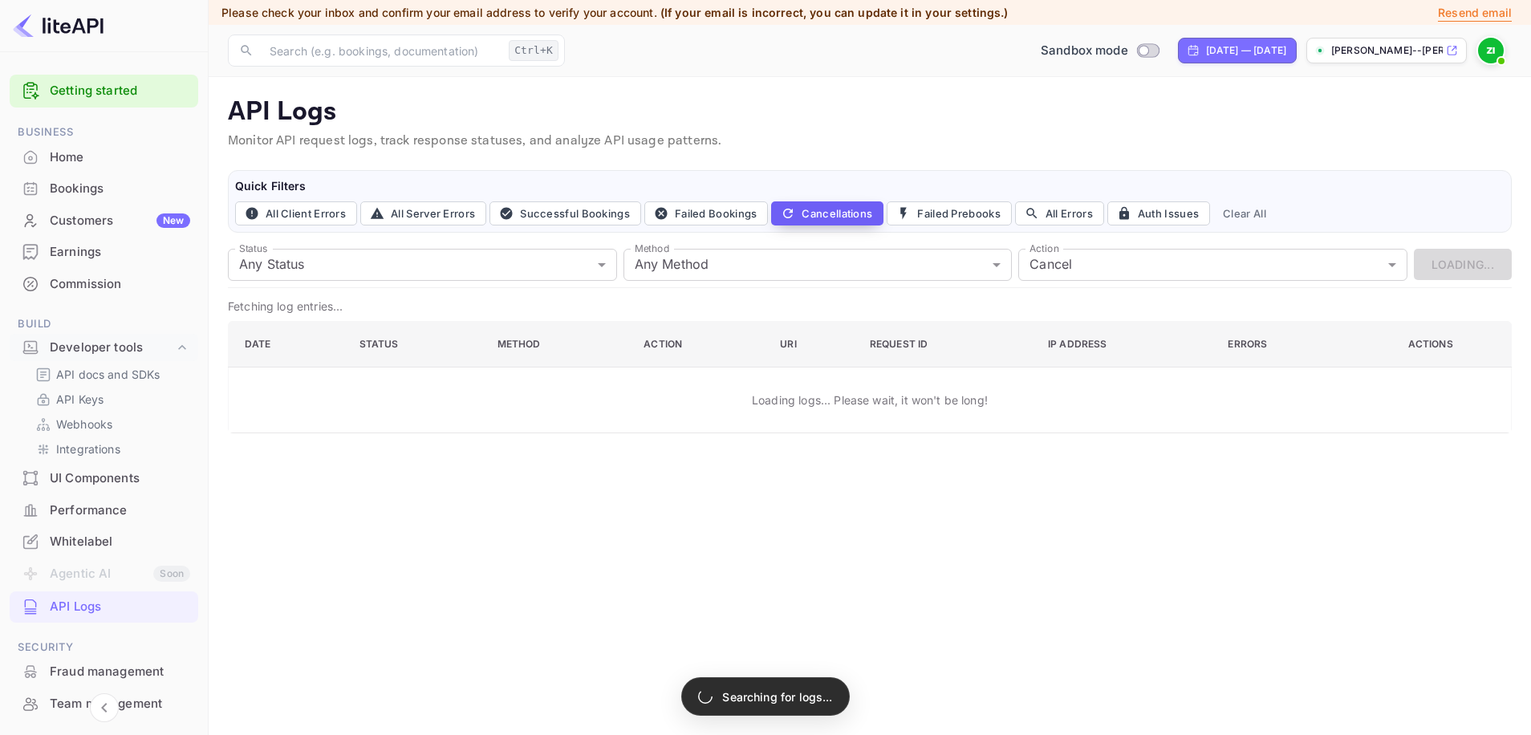
click at [804, 217] on button "Cancellations" at bounding box center [827, 213] width 112 height 24
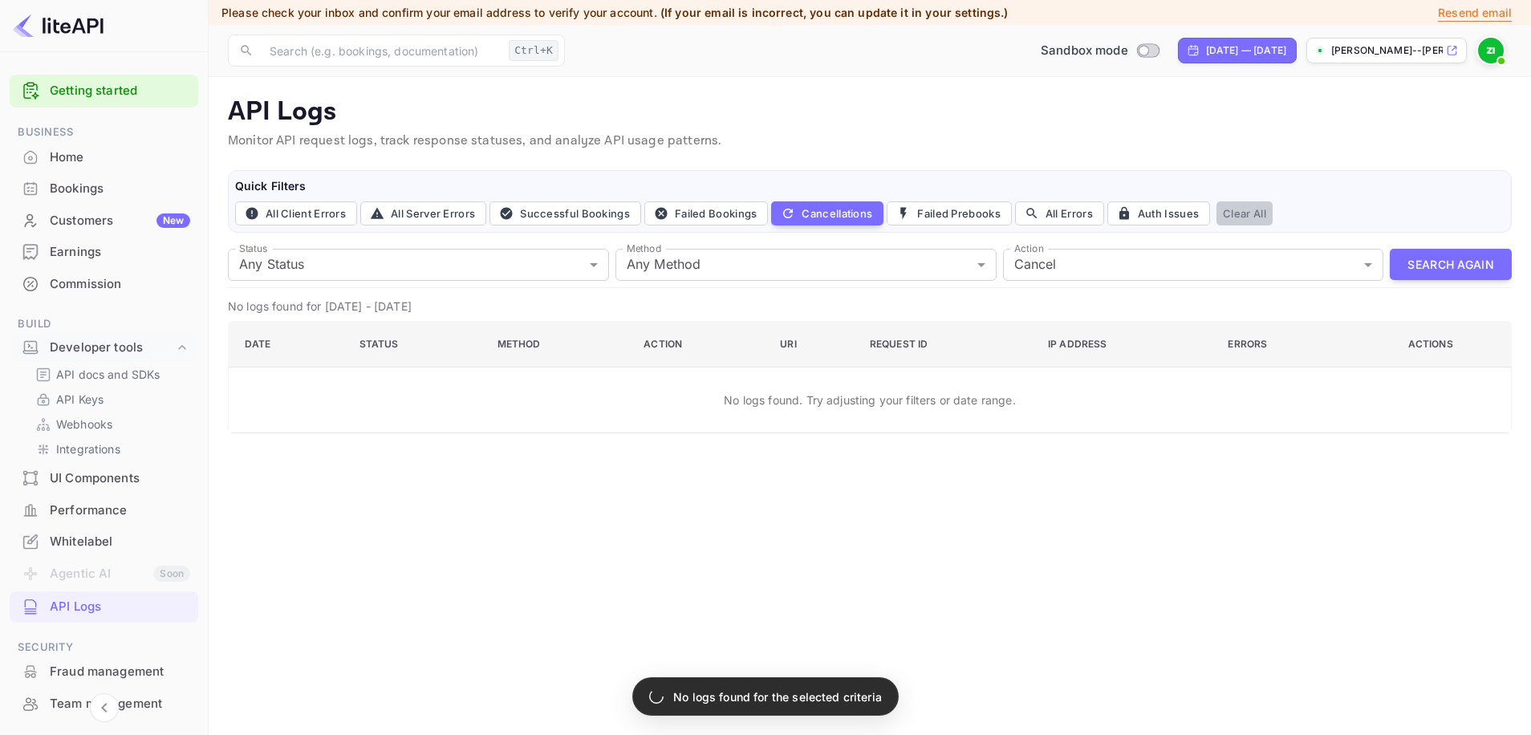
click at [1241, 216] on button "Clear All" at bounding box center [1245, 213] width 56 height 24
type input "all"
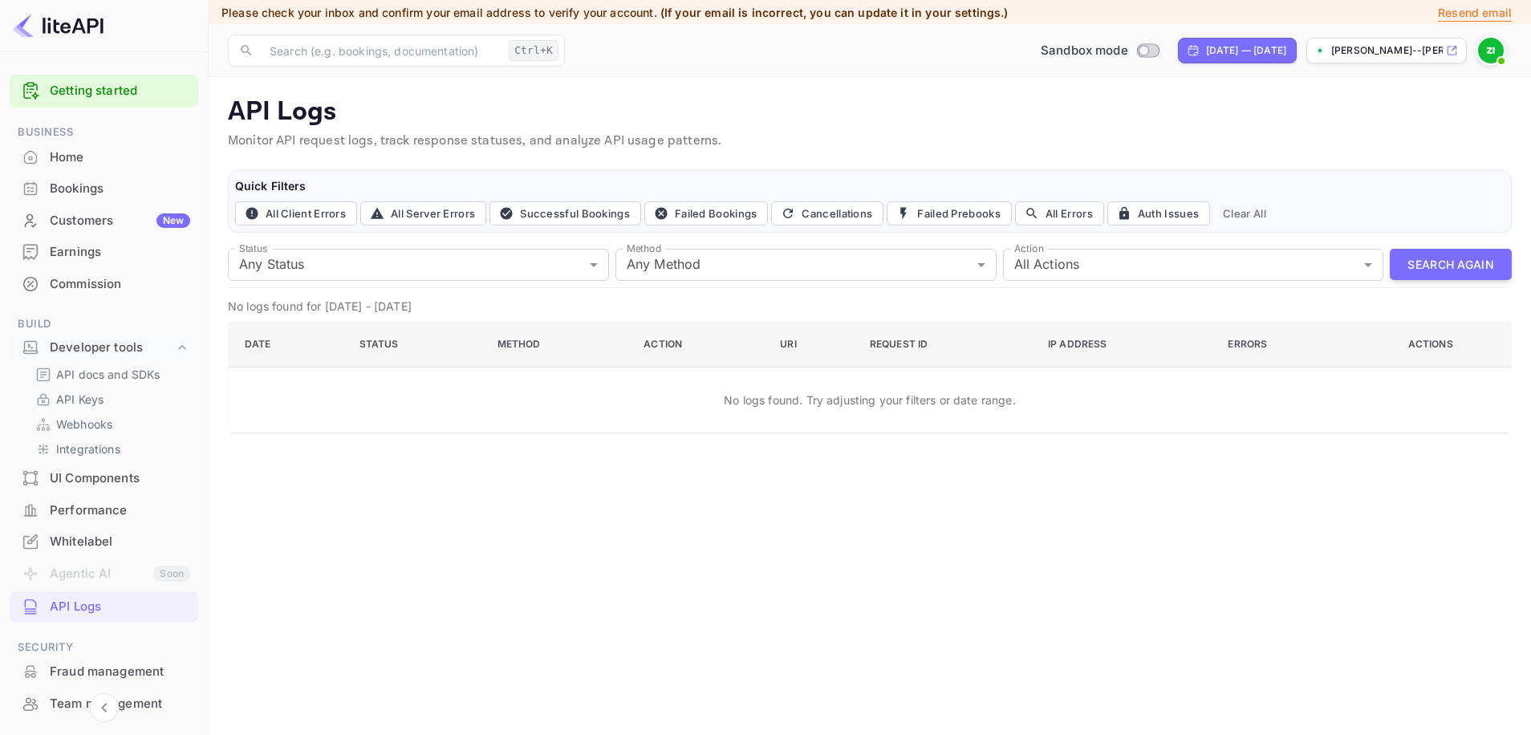
click at [1493, 50] on img at bounding box center [1491, 51] width 26 height 26
click at [1382, 116] on p "admin" at bounding box center [1391, 114] width 32 height 15
click at [1337, 109] on img at bounding box center [1349, 105] width 29 height 29
click at [1373, 50] on div at bounding box center [765, 367] width 1531 height 735
click at [1410, 49] on p "[PERSON_NAME]--[PERSON_NAME]--jztug.nui..." at bounding box center [1387, 50] width 112 height 14
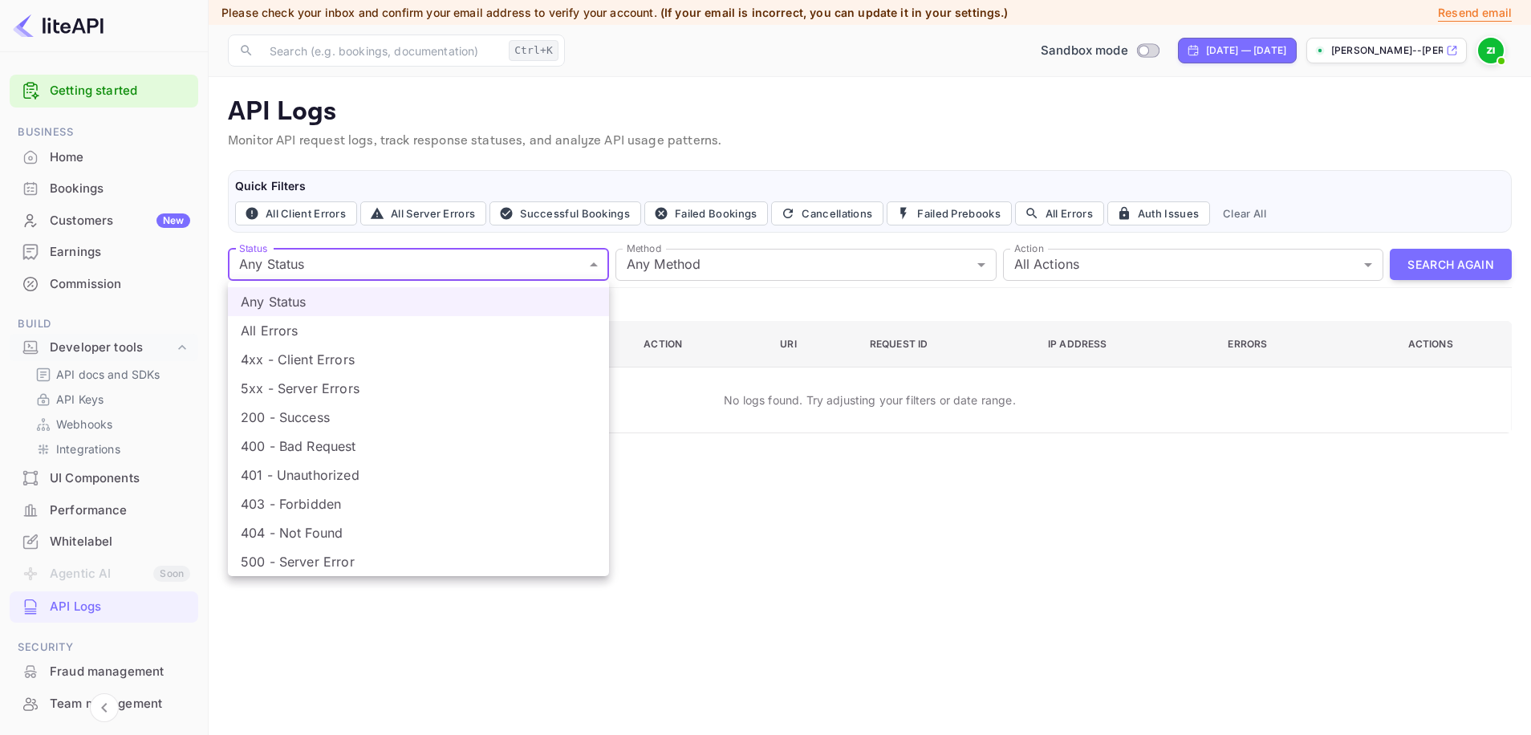
click at [405, 251] on body "Getting started Business Home Bookings Customers New Earnings Commission Build …" at bounding box center [765, 367] width 1531 height 735
click at [831, 446] on div at bounding box center [765, 367] width 1531 height 735
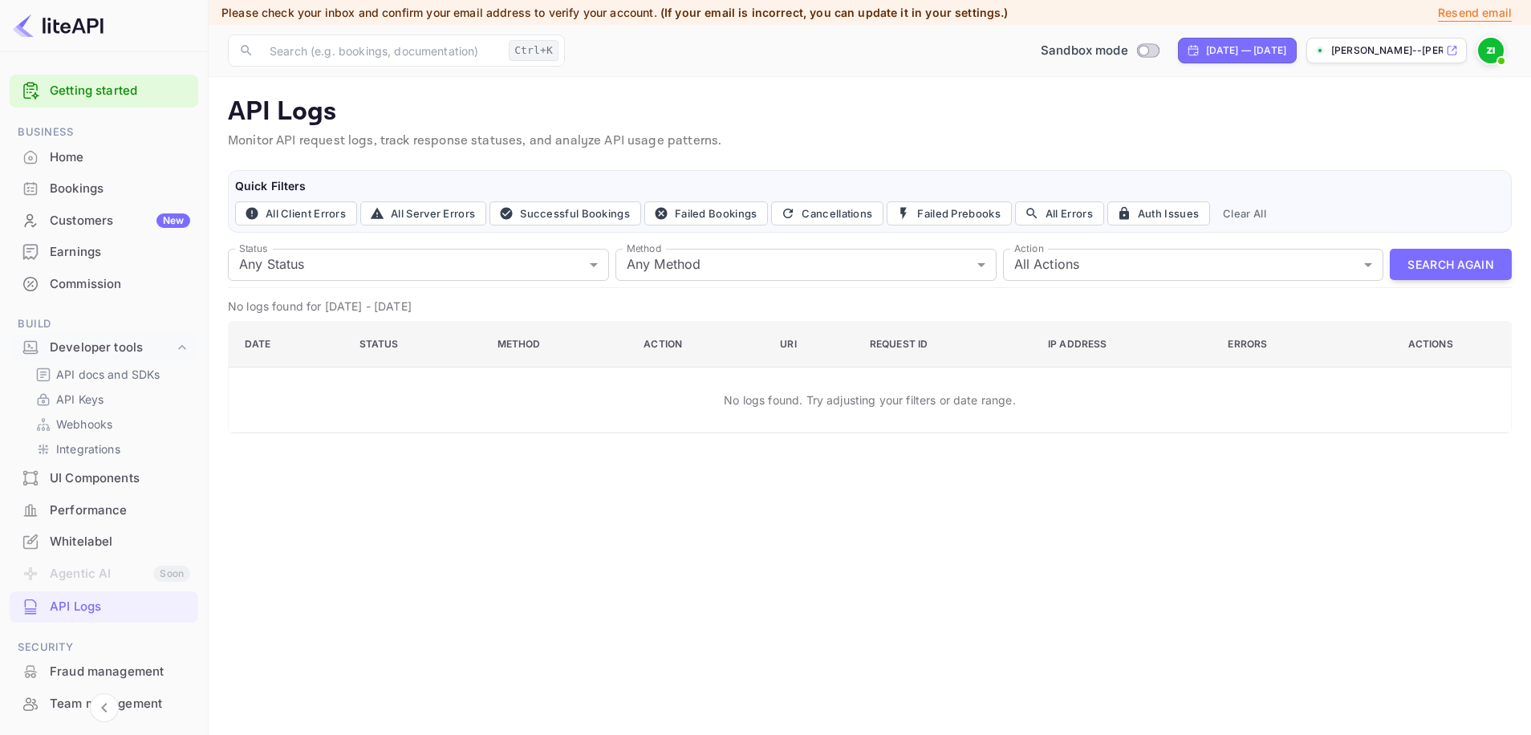
click at [705, 110] on p "API Logs" at bounding box center [870, 112] width 1284 height 32
click at [123, 212] on div "Customers New" at bounding box center [120, 221] width 140 height 18
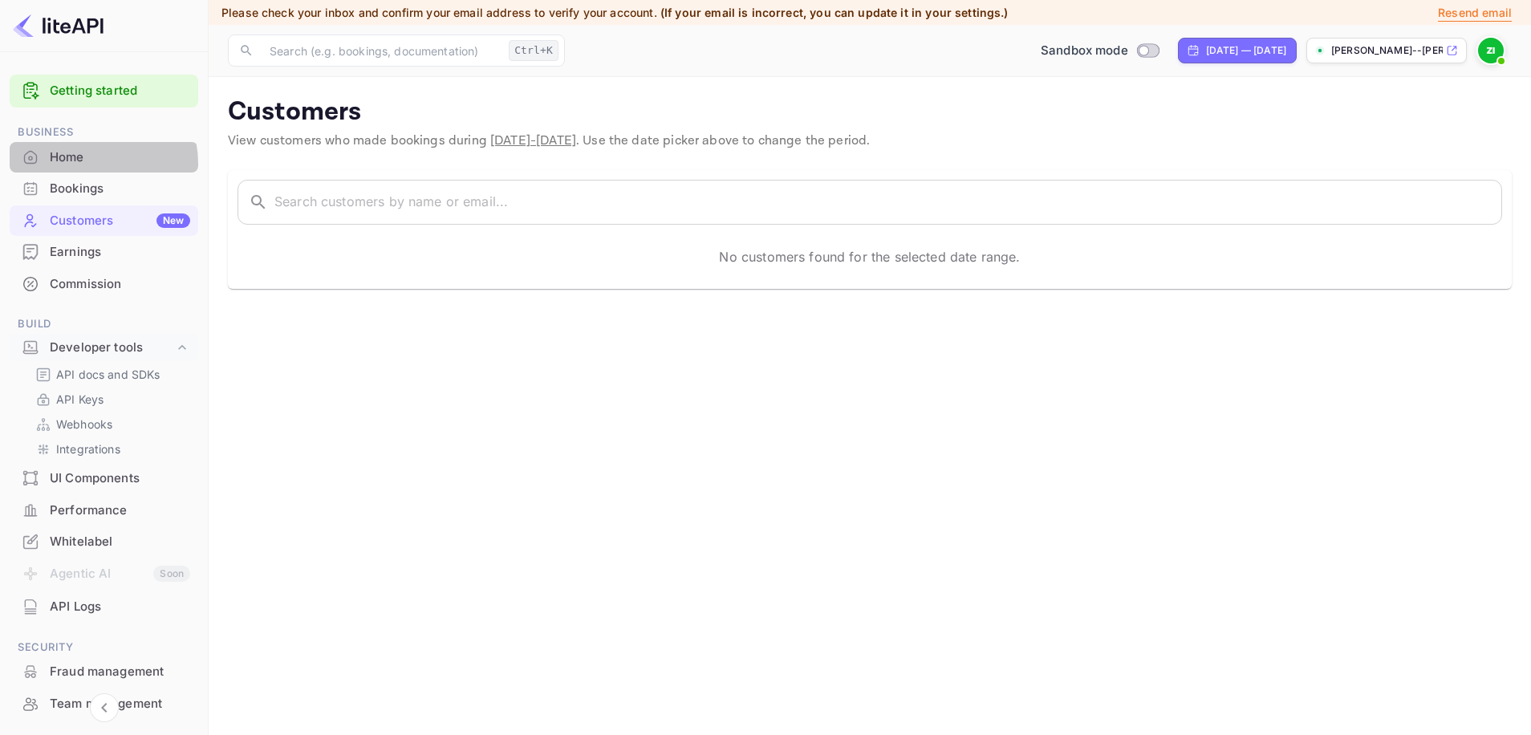
click at [81, 164] on div "Home" at bounding box center [120, 157] width 140 height 18
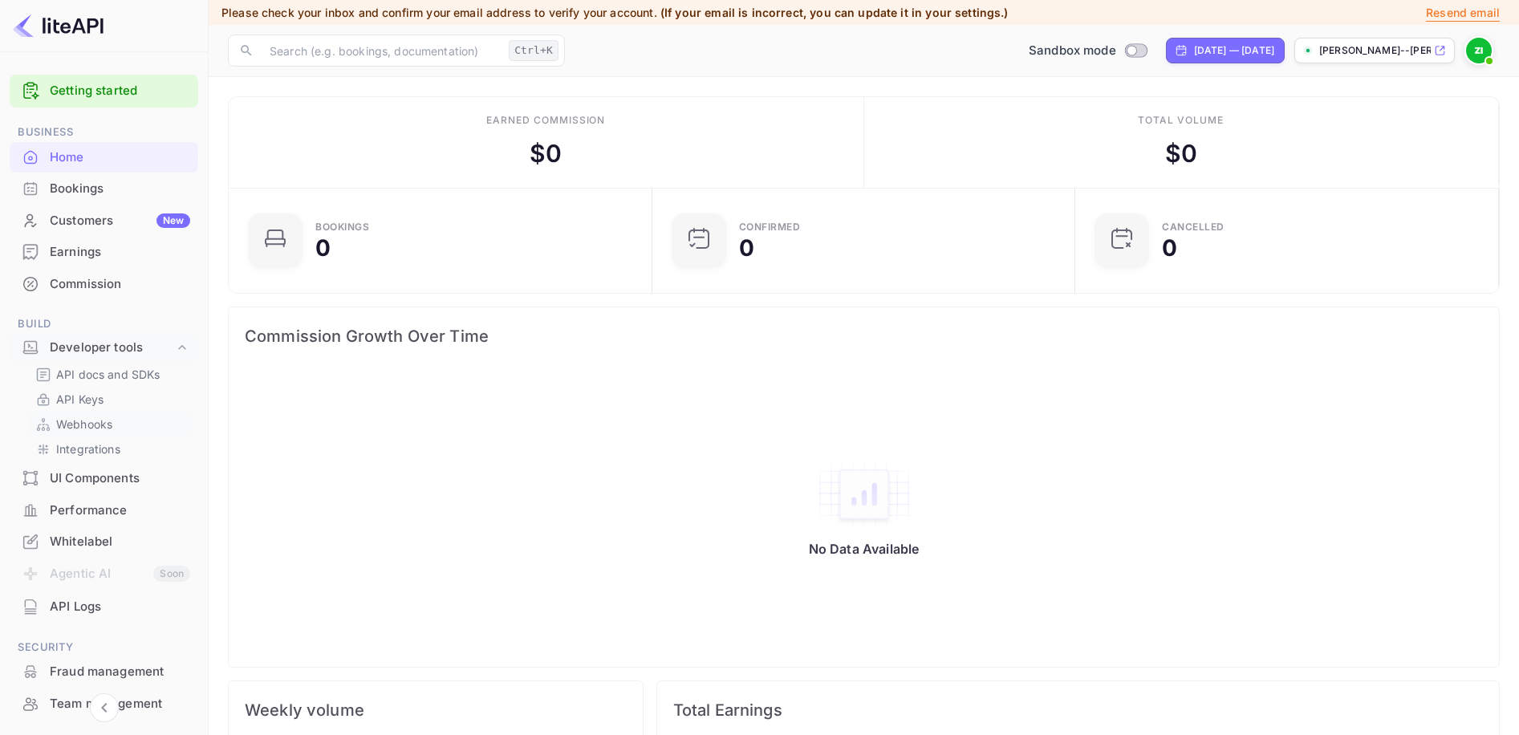
click at [73, 413] on div "Webhooks" at bounding box center [110, 423] width 163 height 23
click at [71, 389] on div "API Keys" at bounding box center [110, 399] width 163 height 23
click at [69, 392] on p "API Keys" at bounding box center [79, 399] width 47 height 17
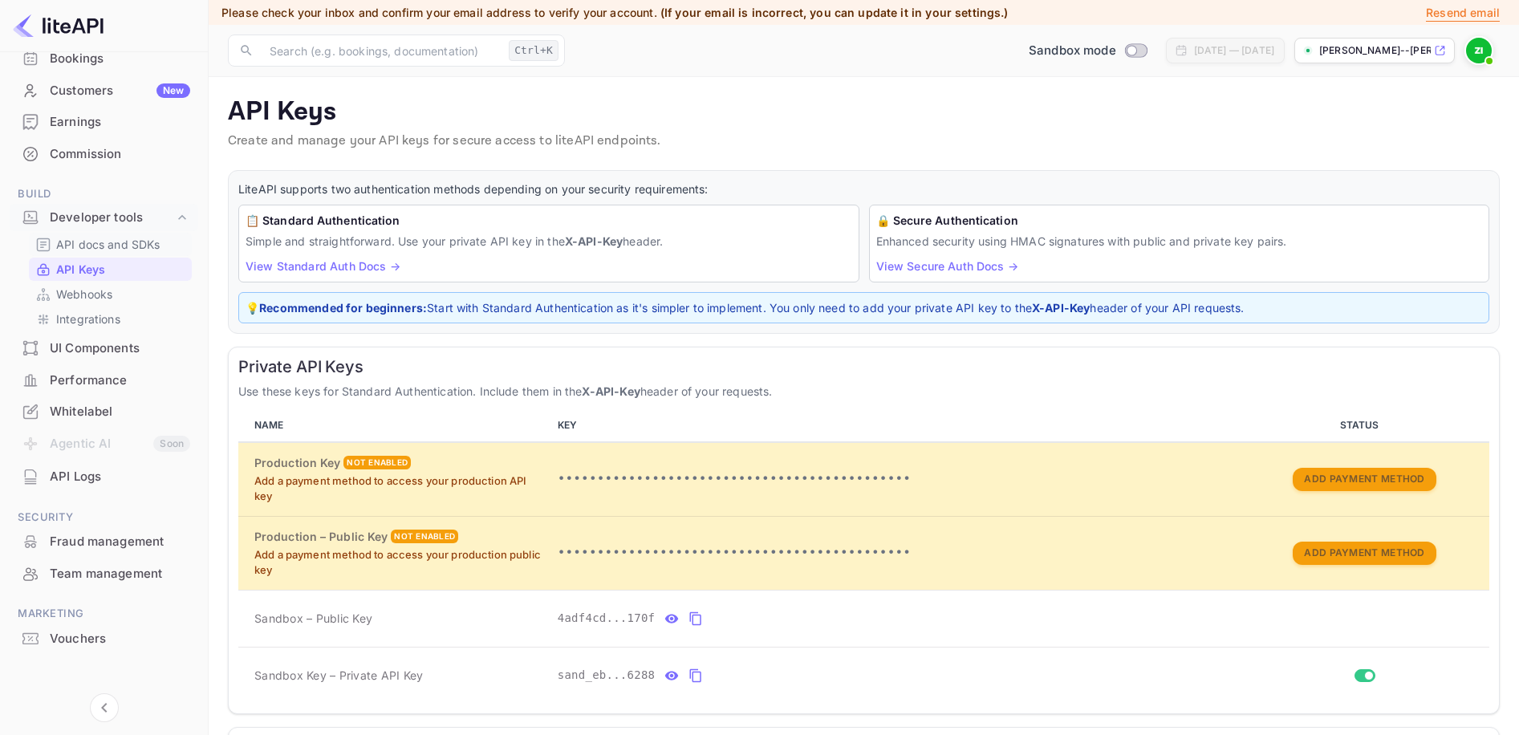
scroll to position [138, 0]
click at [840, 365] on h6 "Private API Keys" at bounding box center [863, 366] width 1251 height 19
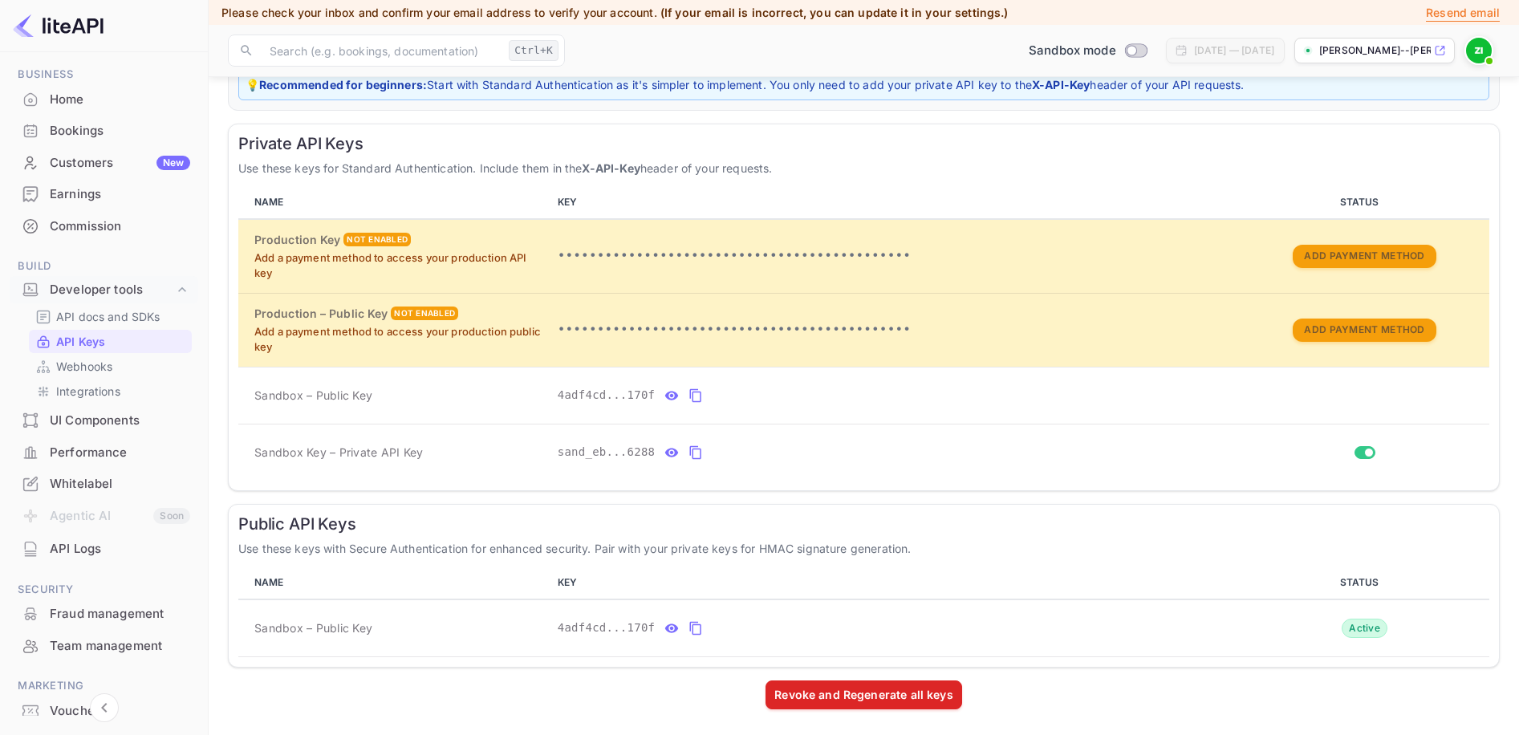
scroll to position [0, 0]
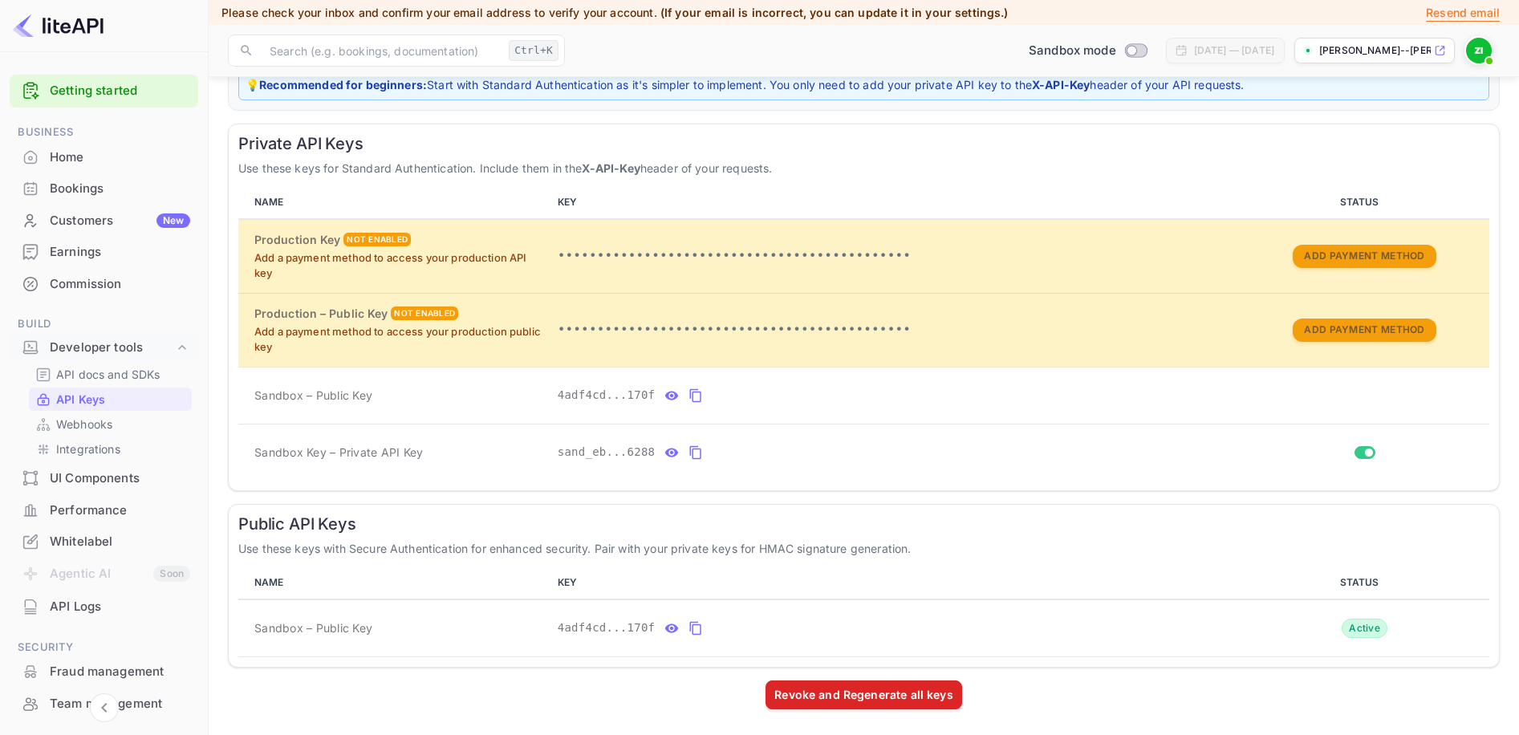
click at [590, 9] on span "Please check your inbox and confirm your email address to verify your account." at bounding box center [439, 13] width 436 height 14
click at [1482, 42] on img at bounding box center [1479, 51] width 26 height 26
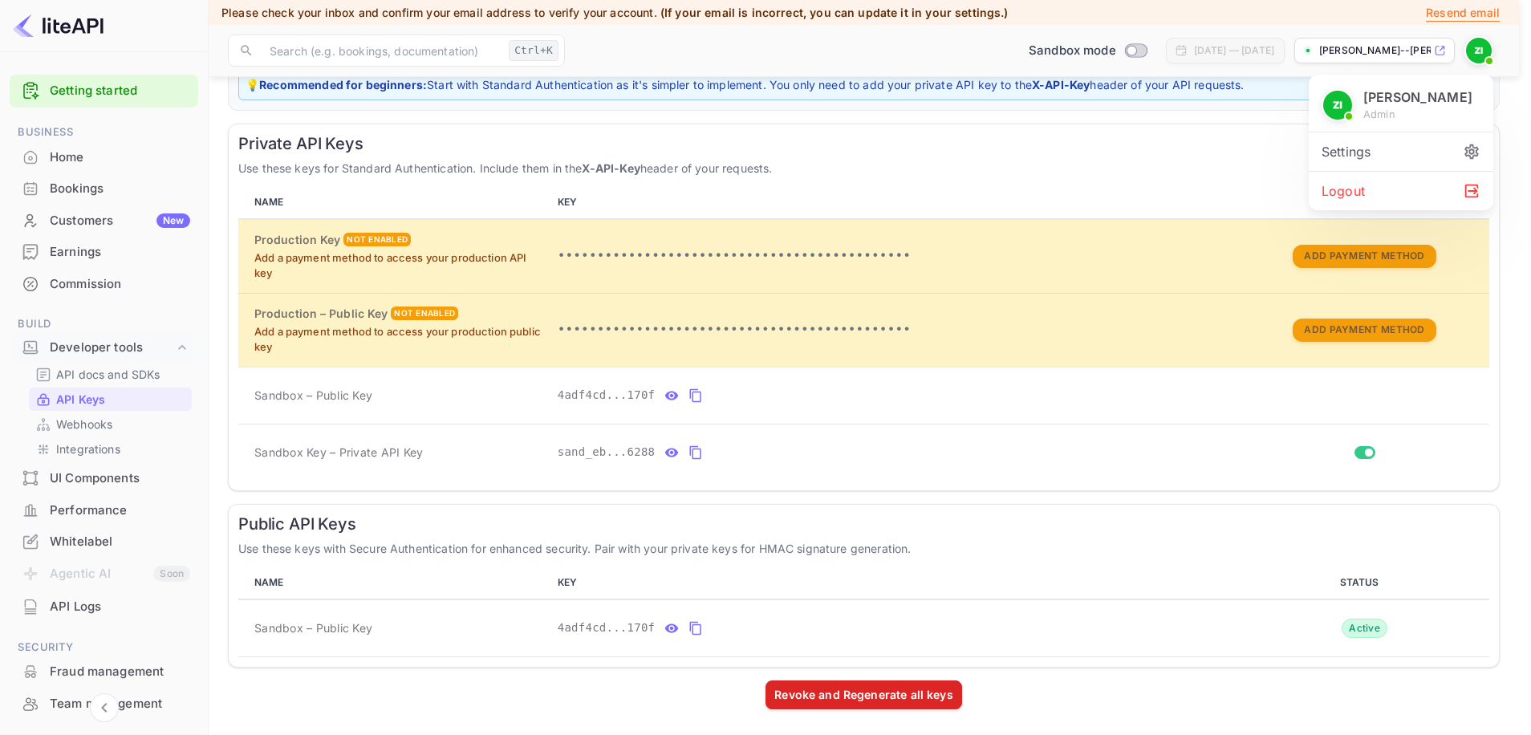
click at [1432, 106] on div "Zev Isakov admin" at bounding box center [1401, 104] width 159 height 35
click at [1422, 147] on div "Settings" at bounding box center [1401, 151] width 185 height 39
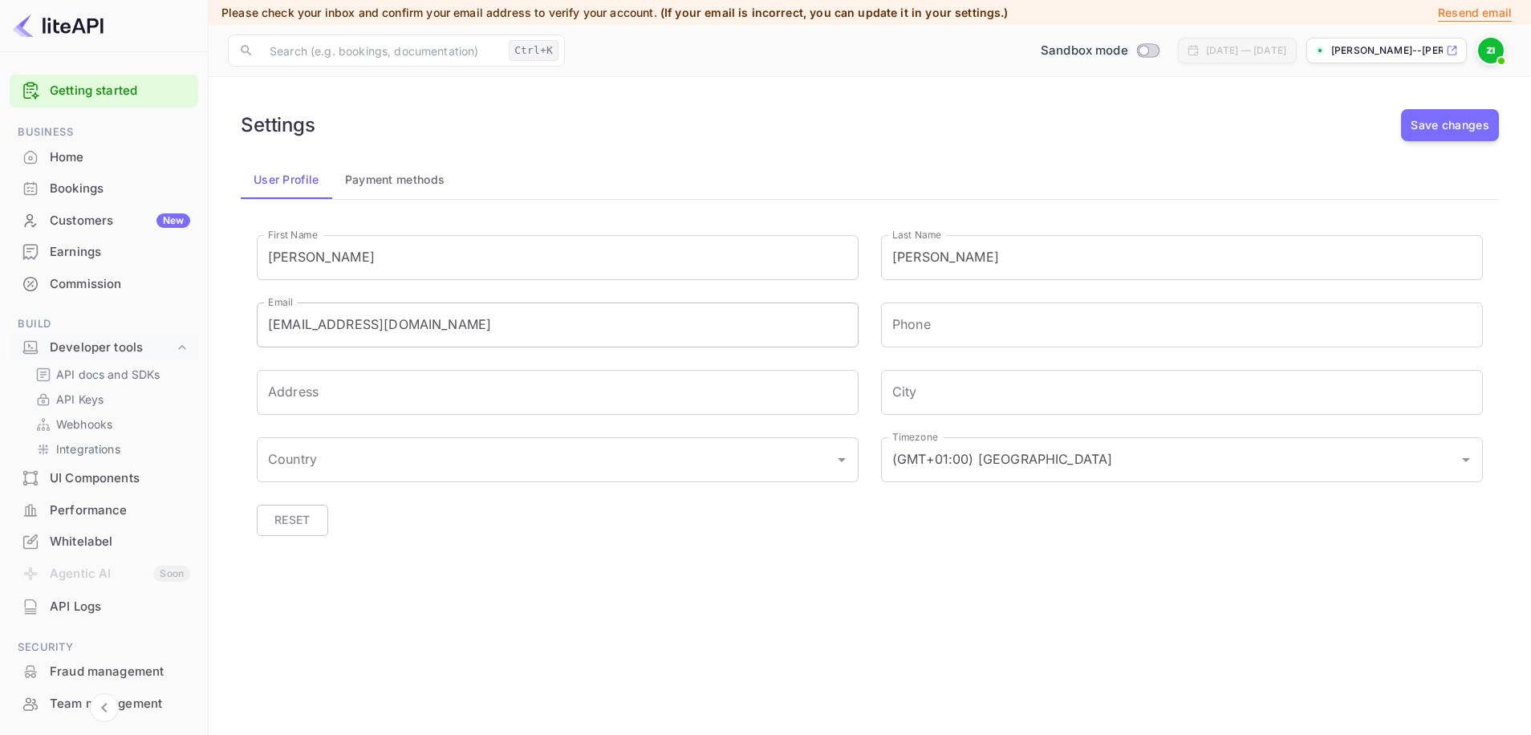
click at [372, 323] on input "zevisakov@quaktavel.com" at bounding box center [558, 325] width 602 height 45
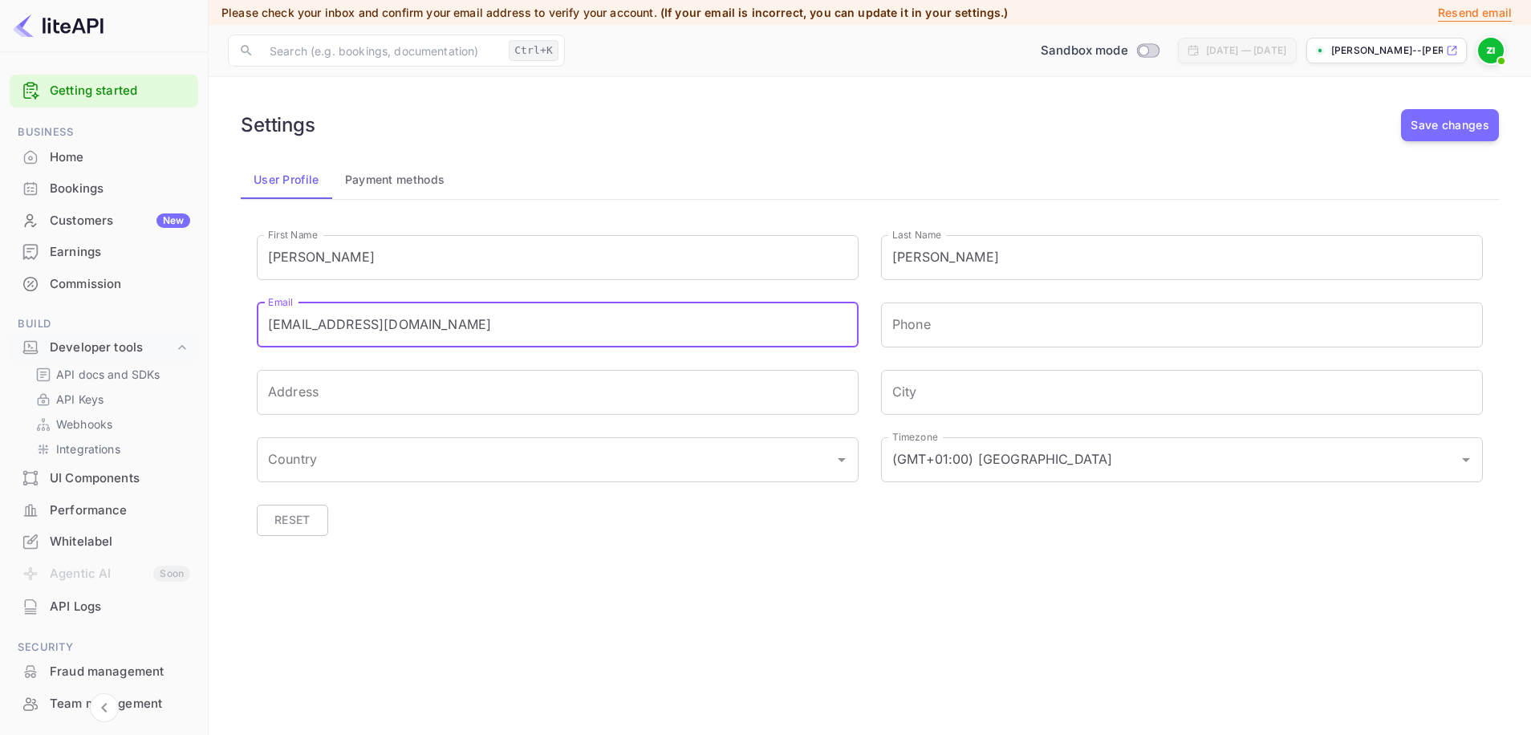
click at [371, 319] on input "zevisakov@quaktavel.com" at bounding box center [558, 325] width 602 height 45
click at [376, 321] on input "zevisakov@quaktavel.com" at bounding box center [558, 325] width 602 height 45
type input "+1917-200-4051"
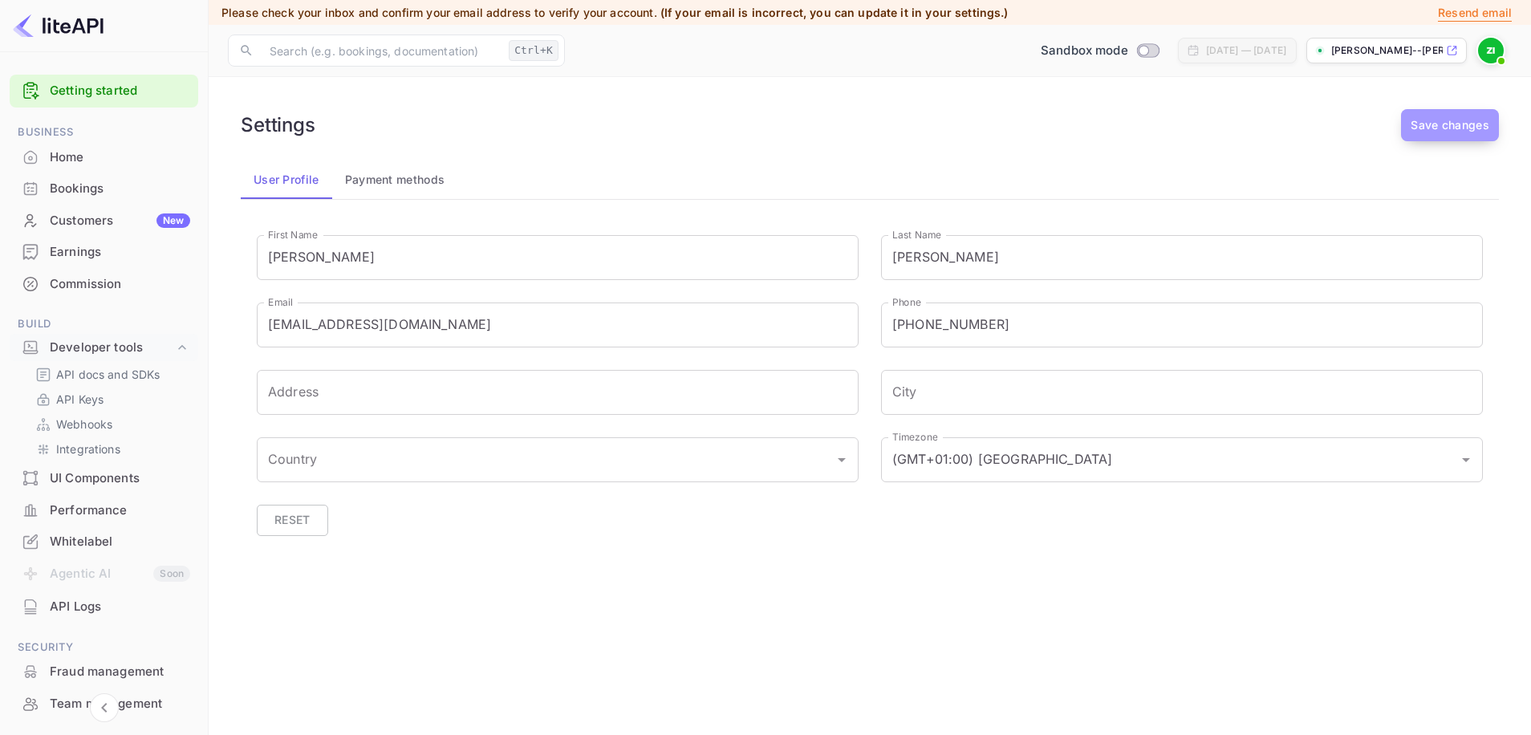
click at [1416, 122] on button "Save changes" at bounding box center [1450, 125] width 98 height 32
click at [1457, 8] on p "Resend email" at bounding box center [1475, 13] width 74 height 18
click at [376, 328] on input "zevisakov@quaktavel.com" at bounding box center [558, 325] width 602 height 45
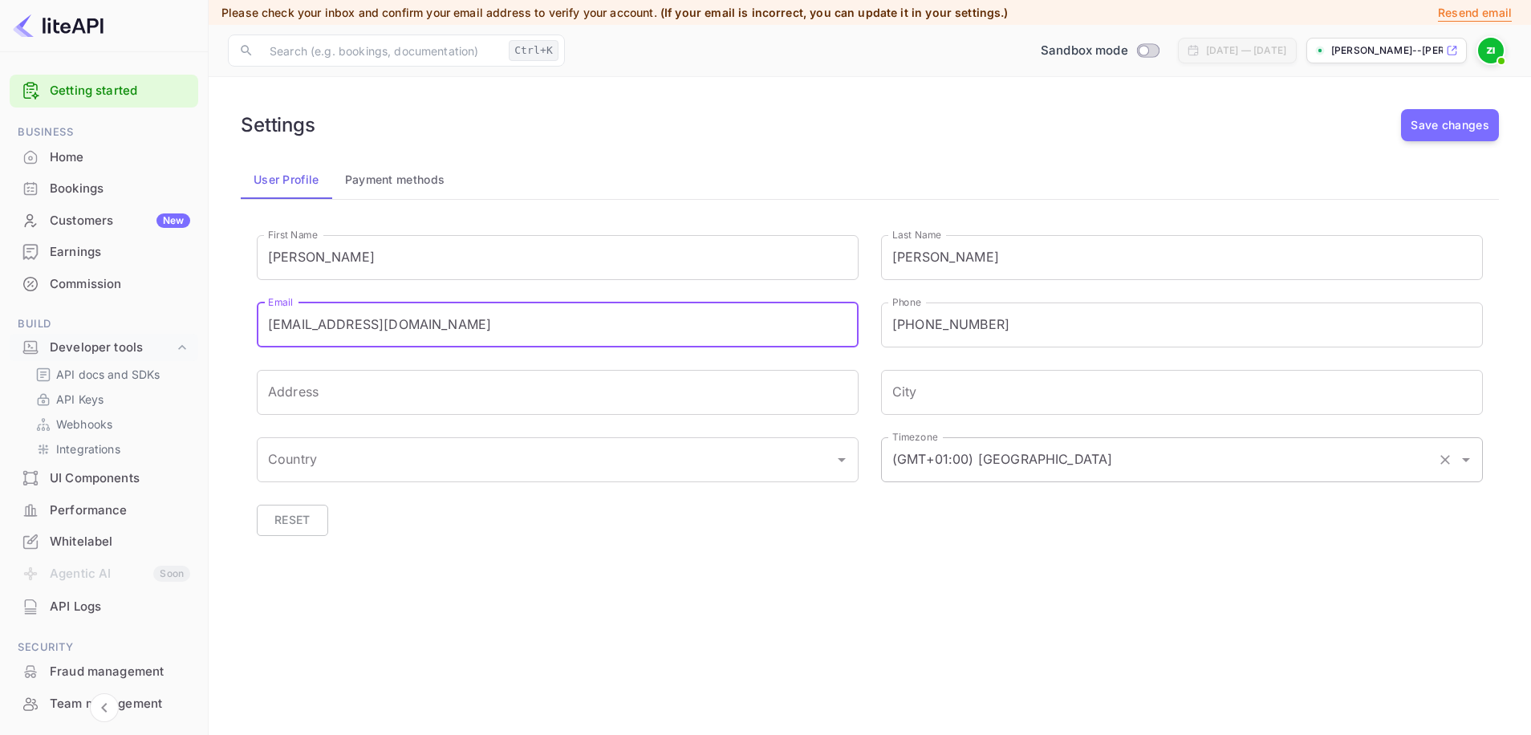
type input "[EMAIL_ADDRESS][DOMAIN_NAME]"
click at [1279, 468] on input "(GMT+01:00) Madrid" at bounding box center [1159, 460] width 542 height 30
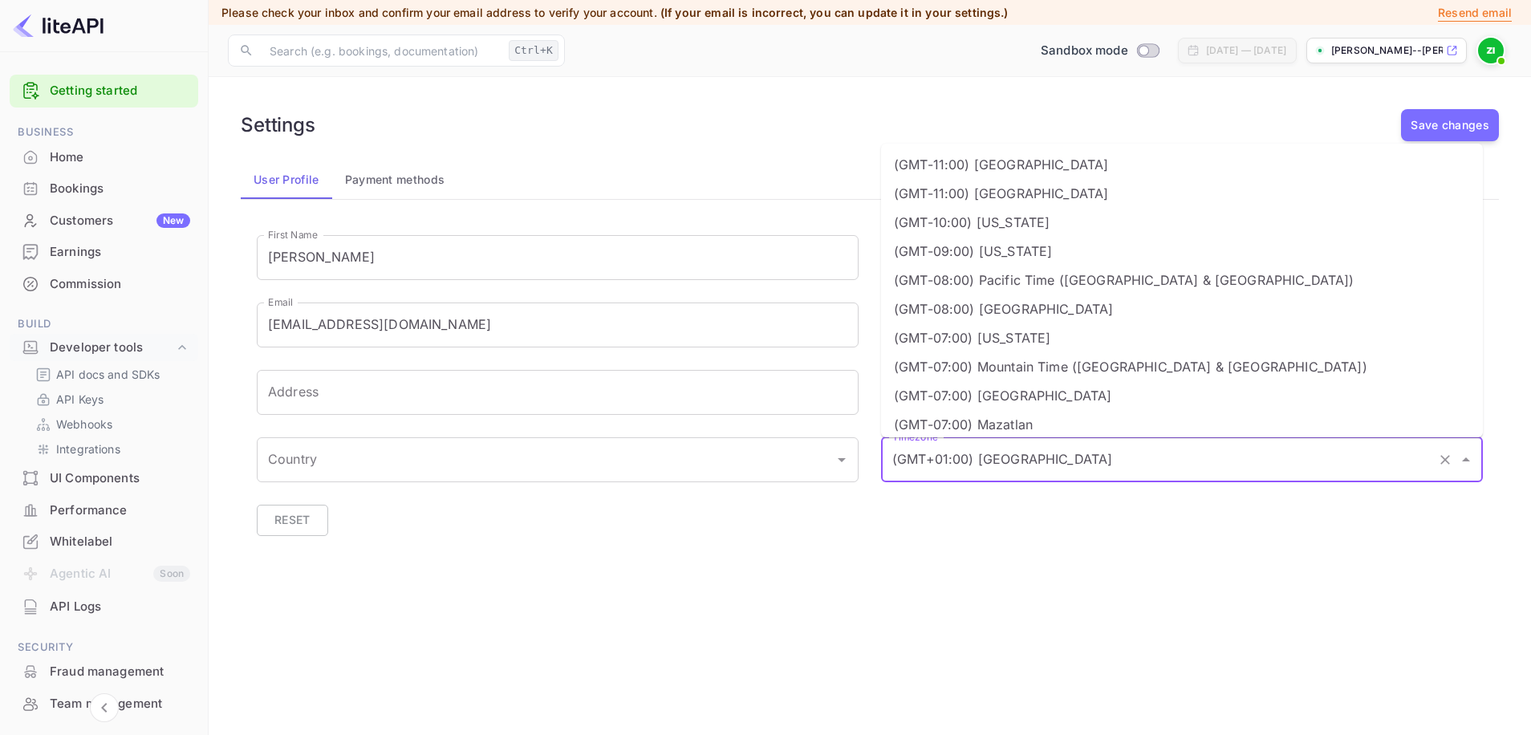
click at [1263, 523] on div "Reset" at bounding box center [858, 509] width 1249 height 54
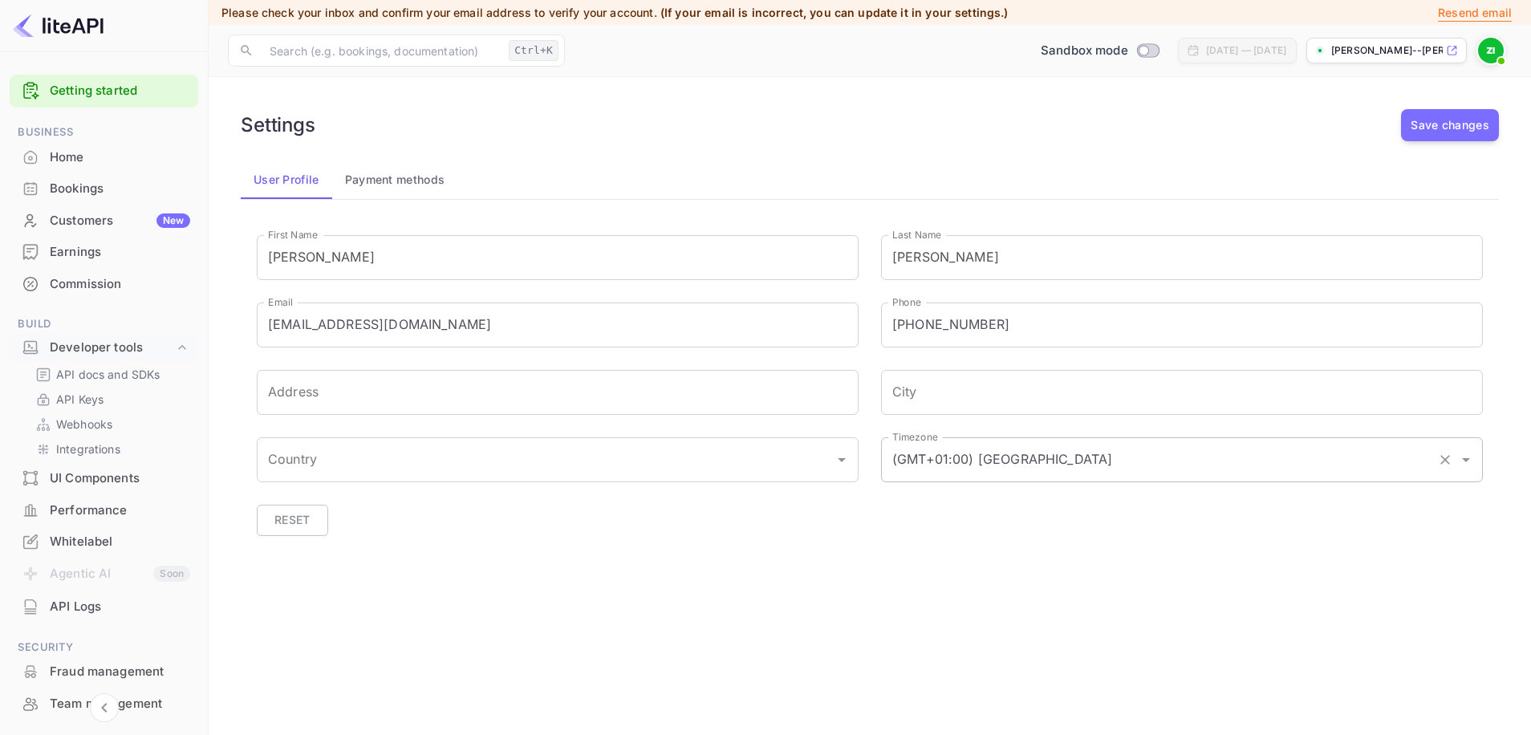
click at [1151, 454] on input "(GMT+01:00) Madrid" at bounding box center [1159, 460] width 542 height 30
click at [1035, 457] on input "new york" at bounding box center [1169, 460] width 563 height 30
type input "new york"
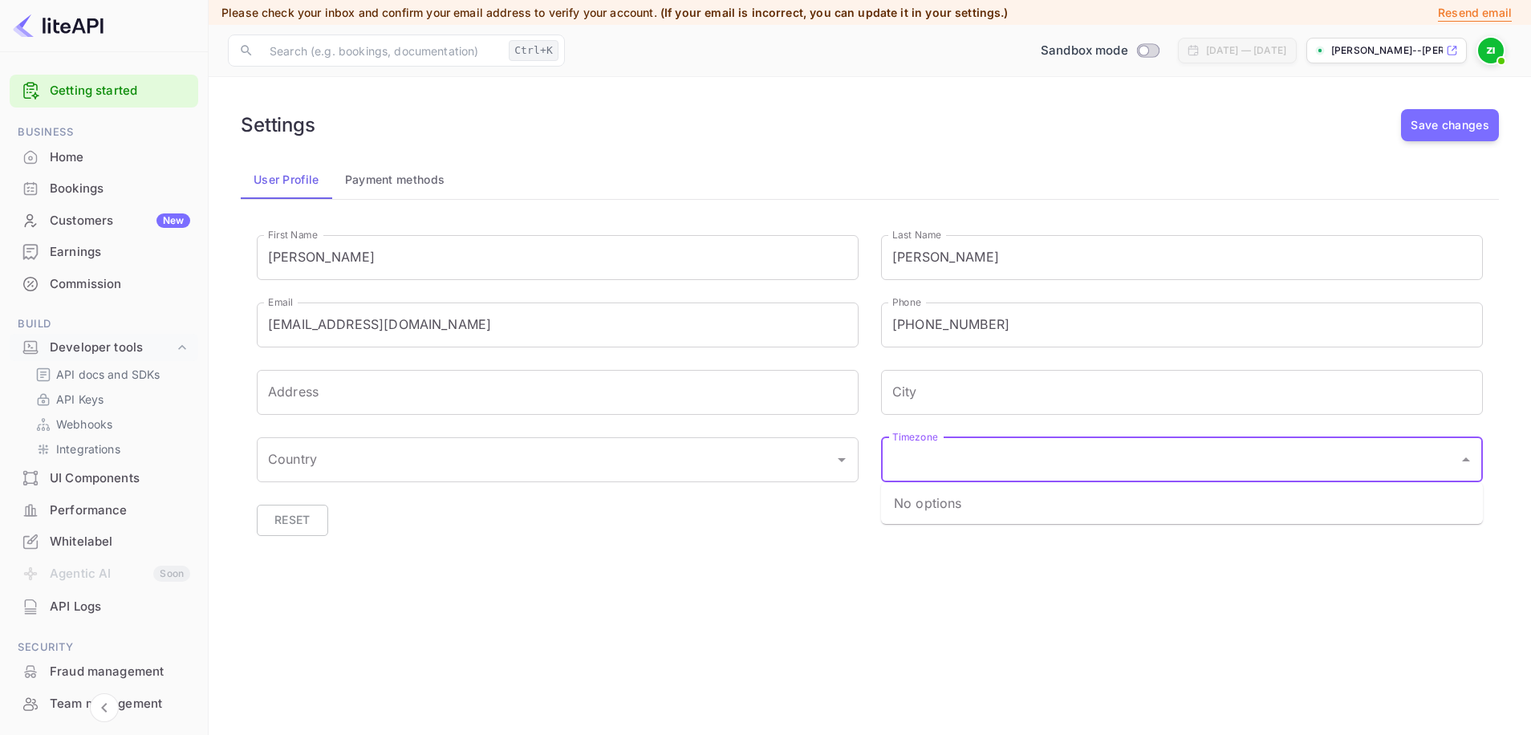
click at [1502, 457] on div "Settings Save changes User Profile Payment methods First Name Zev First Name La…" at bounding box center [870, 346] width 1284 height 501
click at [1428, 460] on input "Timezone" at bounding box center [1169, 460] width 563 height 30
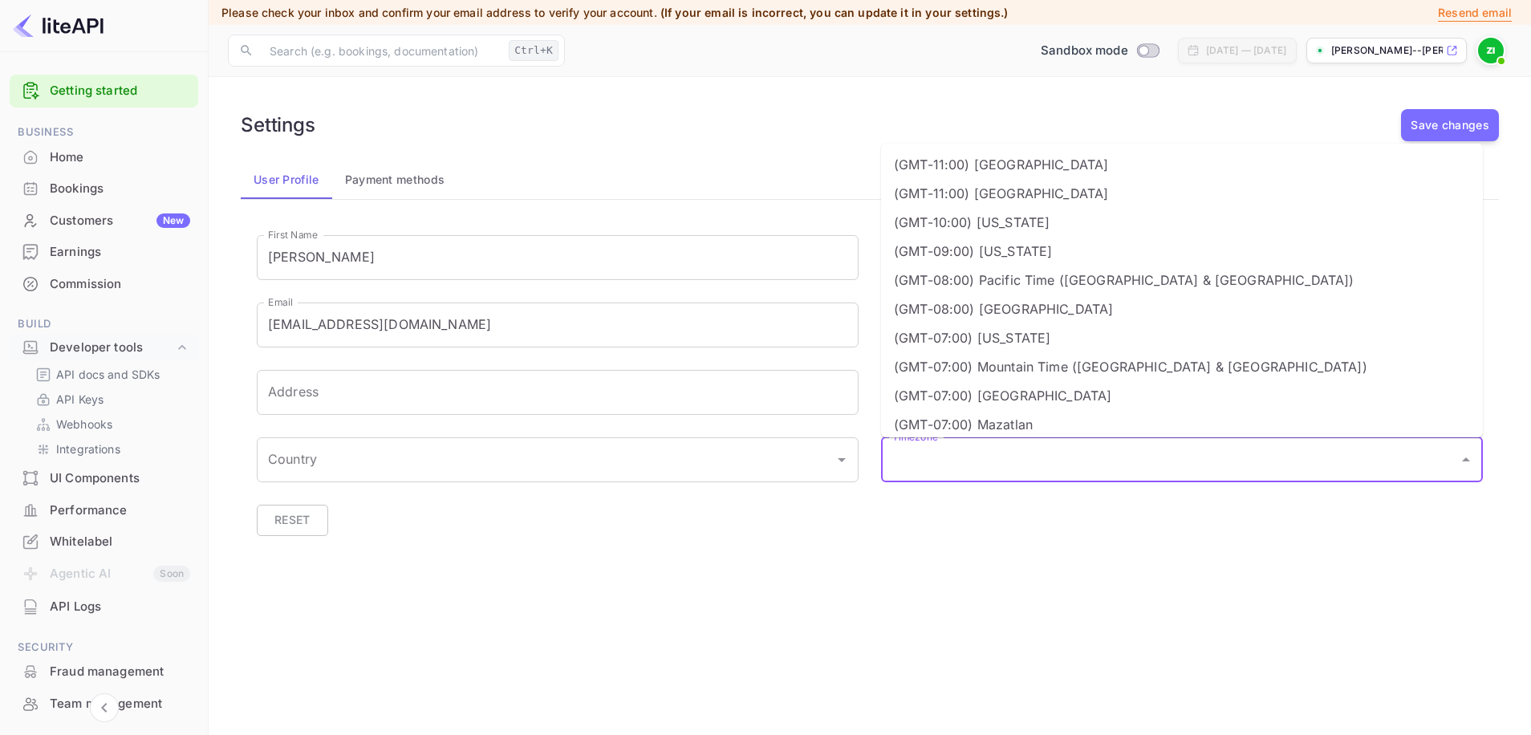
click at [1379, 570] on div "First Name Zev First Name Last Name Isakov Last Name Email zevisakov@quaktravel…" at bounding box center [870, 401] width 1258 height 365
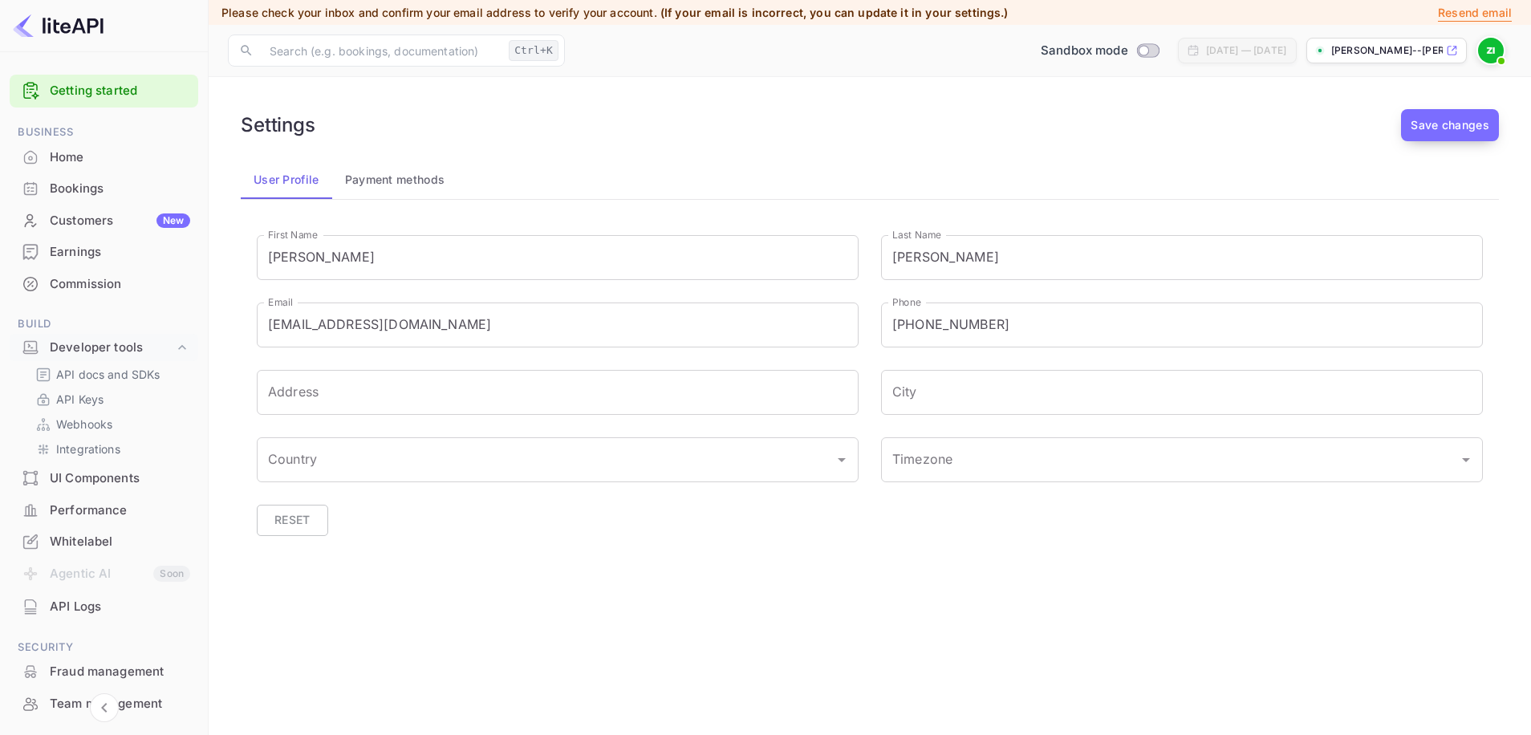
click at [1451, 129] on button "Save changes" at bounding box center [1450, 125] width 98 height 32
click at [1463, 8] on p "Resend email" at bounding box center [1475, 13] width 74 height 18
click at [1464, 11] on p "Resend email" at bounding box center [1475, 13] width 74 height 18
click at [1458, 17] on p "Resend email" at bounding box center [1475, 13] width 74 height 18
click at [845, 46] on div "Failed to send verification email" at bounding box center [766, 31] width 245 height 36
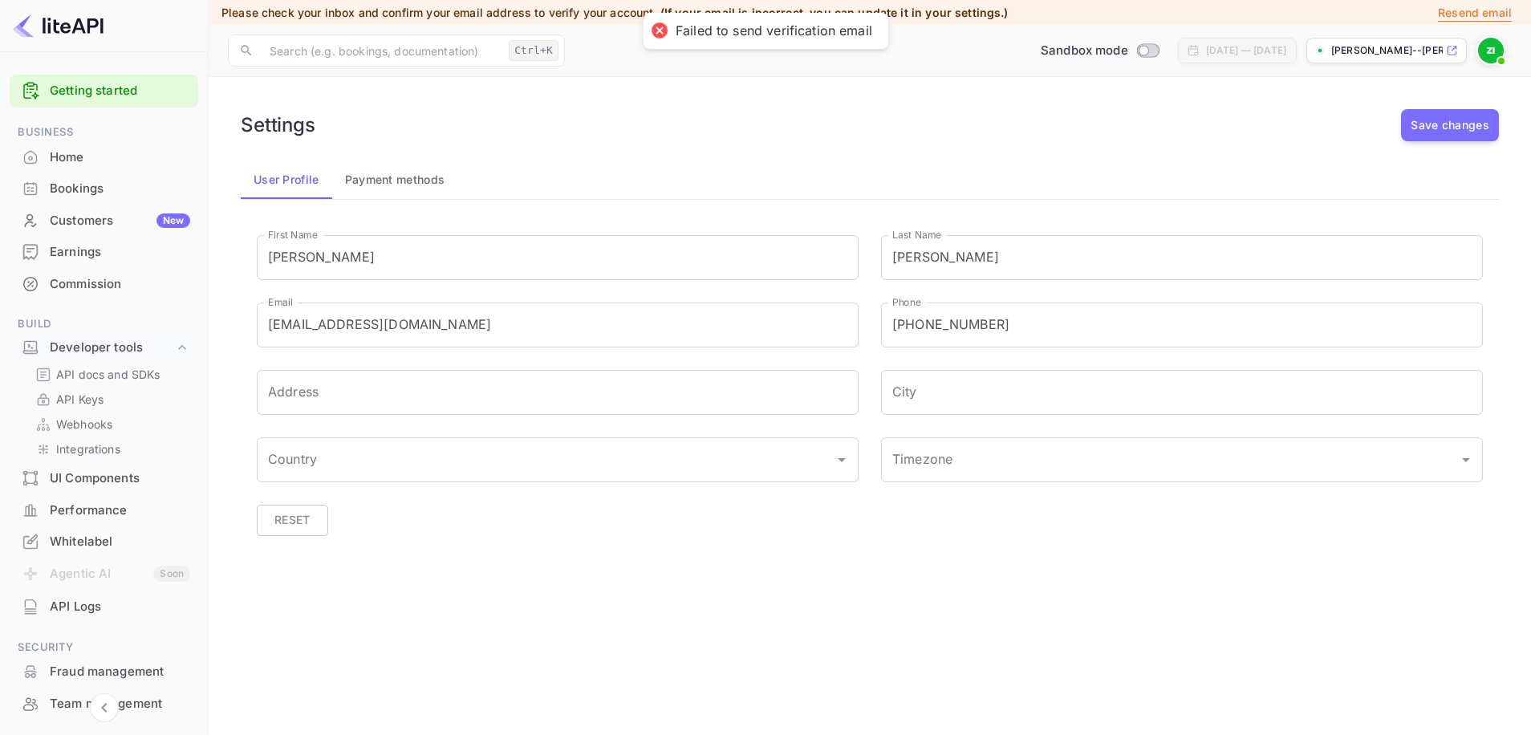
click at [842, 39] on div "Failed to send verification email" at bounding box center [774, 30] width 197 height 17
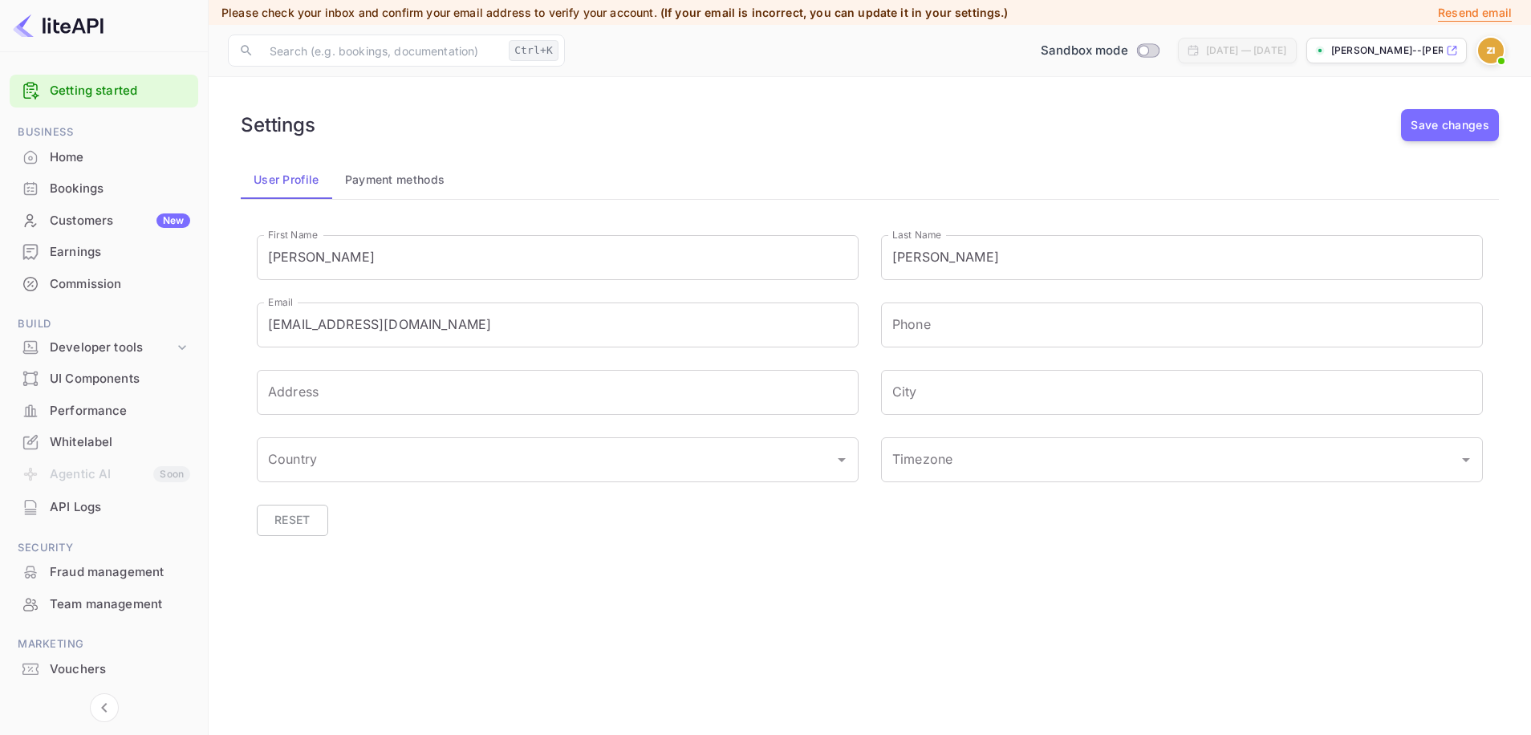
click at [1493, 10] on p "Resend email" at bounding box center [1475, 13] width 74 height 18
click at [1491, 50] on img at bounding box center [1491, 51] width 26 height 26
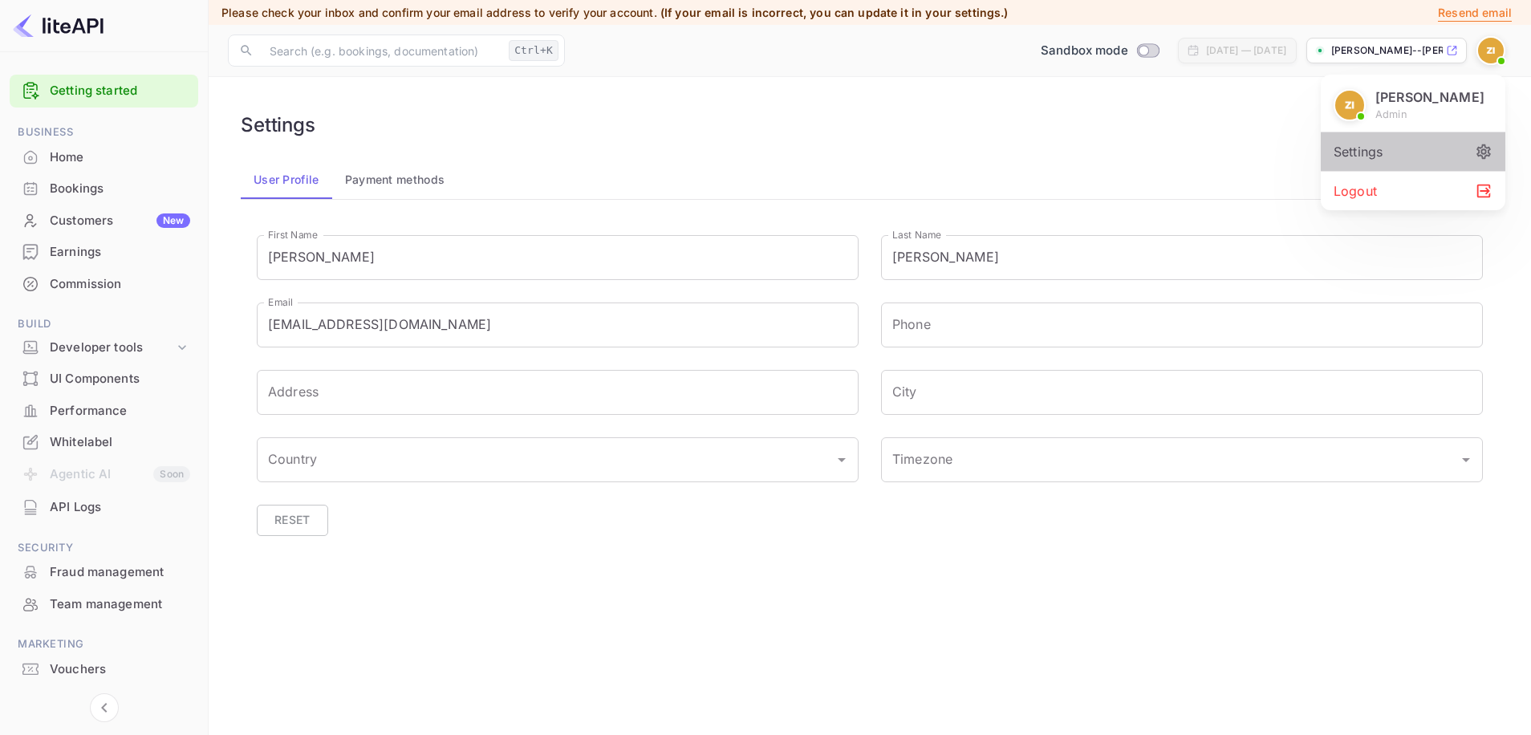
click at [1448, 137] on div "Settings" at bounding box center [1413, 151] width 185 height 39
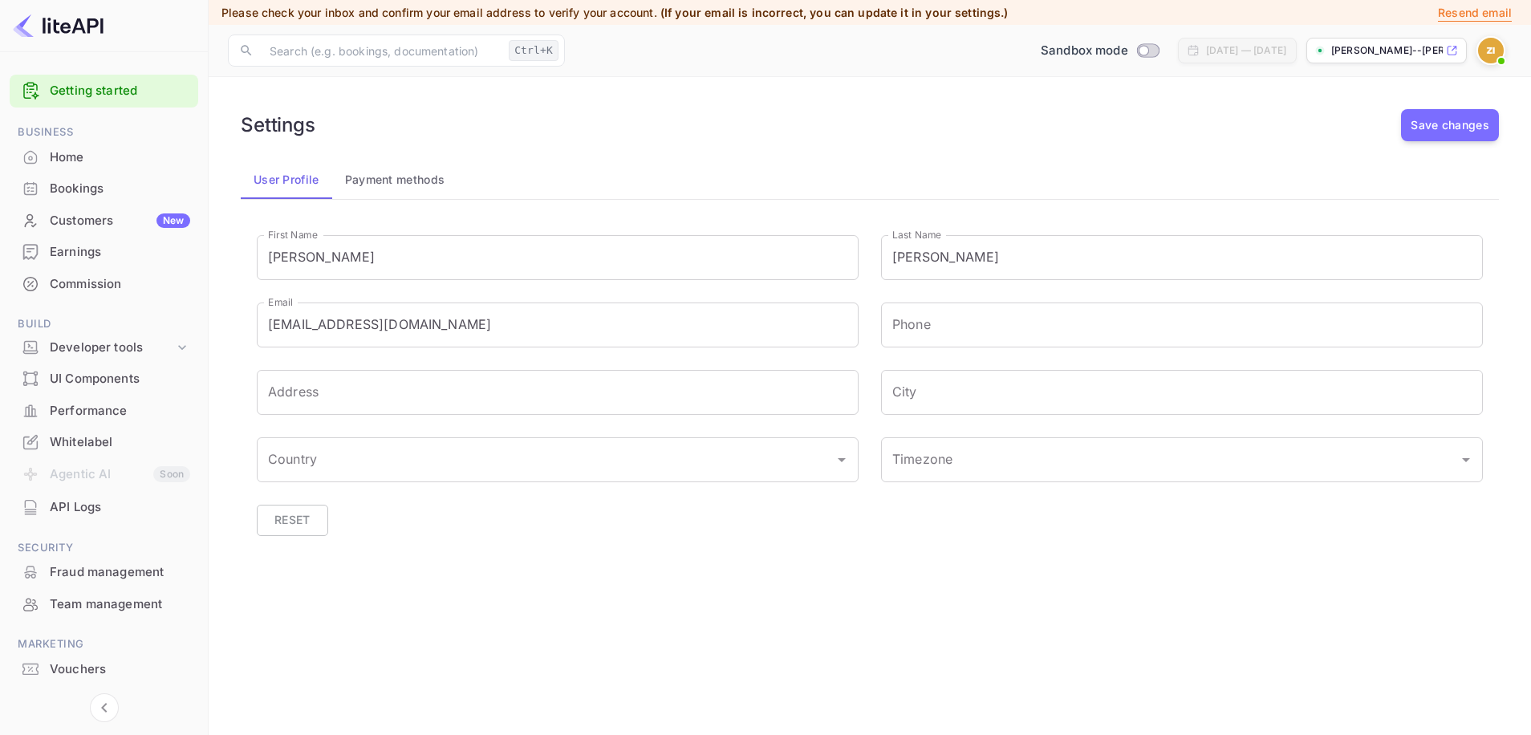
click at [1455, 58] on div "[PERSON_NAME]--[PERSON_NAME]--jztug.nui..." at bounding box center [1386, 51] width 160 height 26
click at [1494, 8] on p "Resend email" at bounding box center [1475, 13] width 74 height 18
click at [175, 270] on div "Commission" at bounding box center [104, 284] width 189 height 31
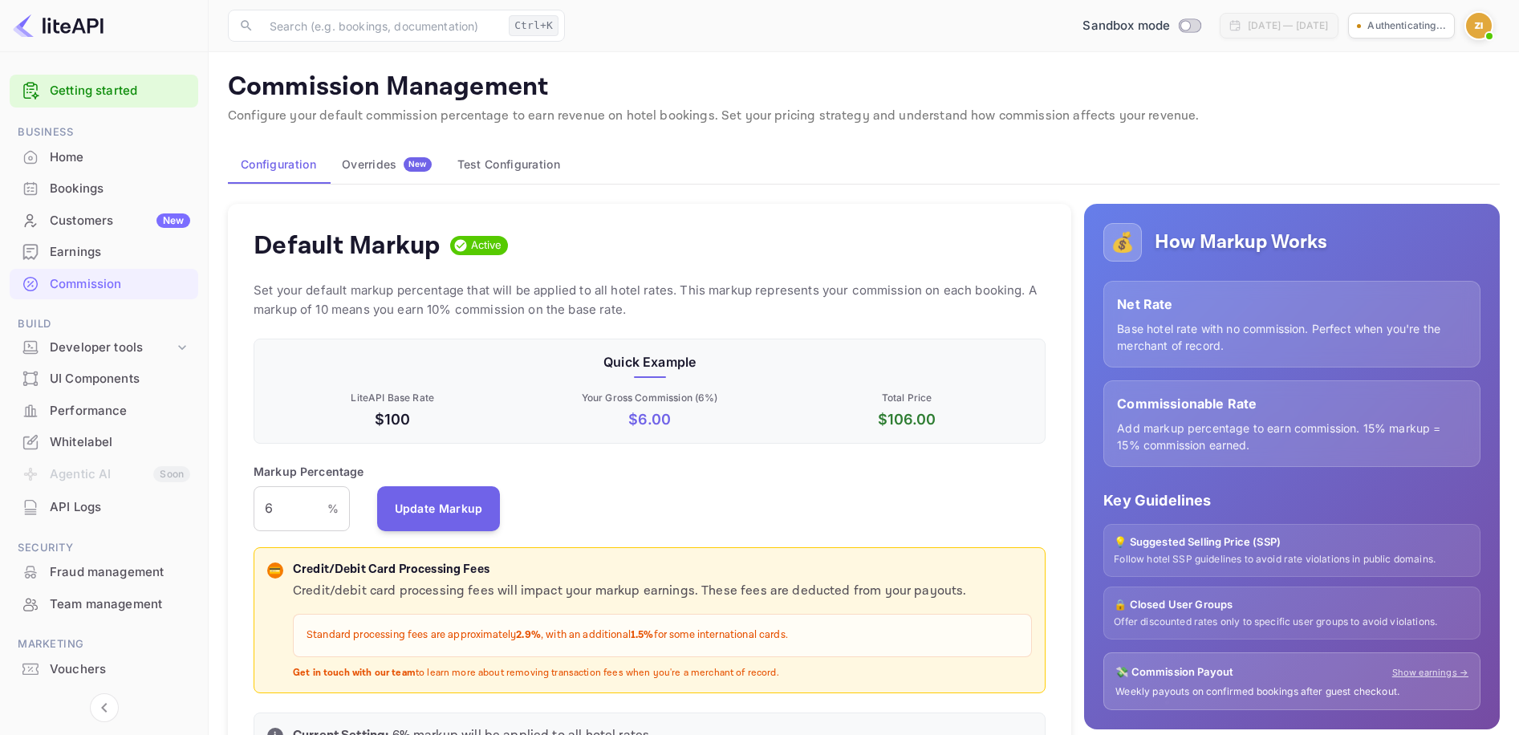
scroll to position [273, 781]
click at [279, 515] on input "6" at bounding box center [291, 508] width 74 height 45
type input "10"
click at [683, 517] on div "Markup Percentage 10 % ​ Update Markup" at bounding box center [650, 497] width 792 height 68
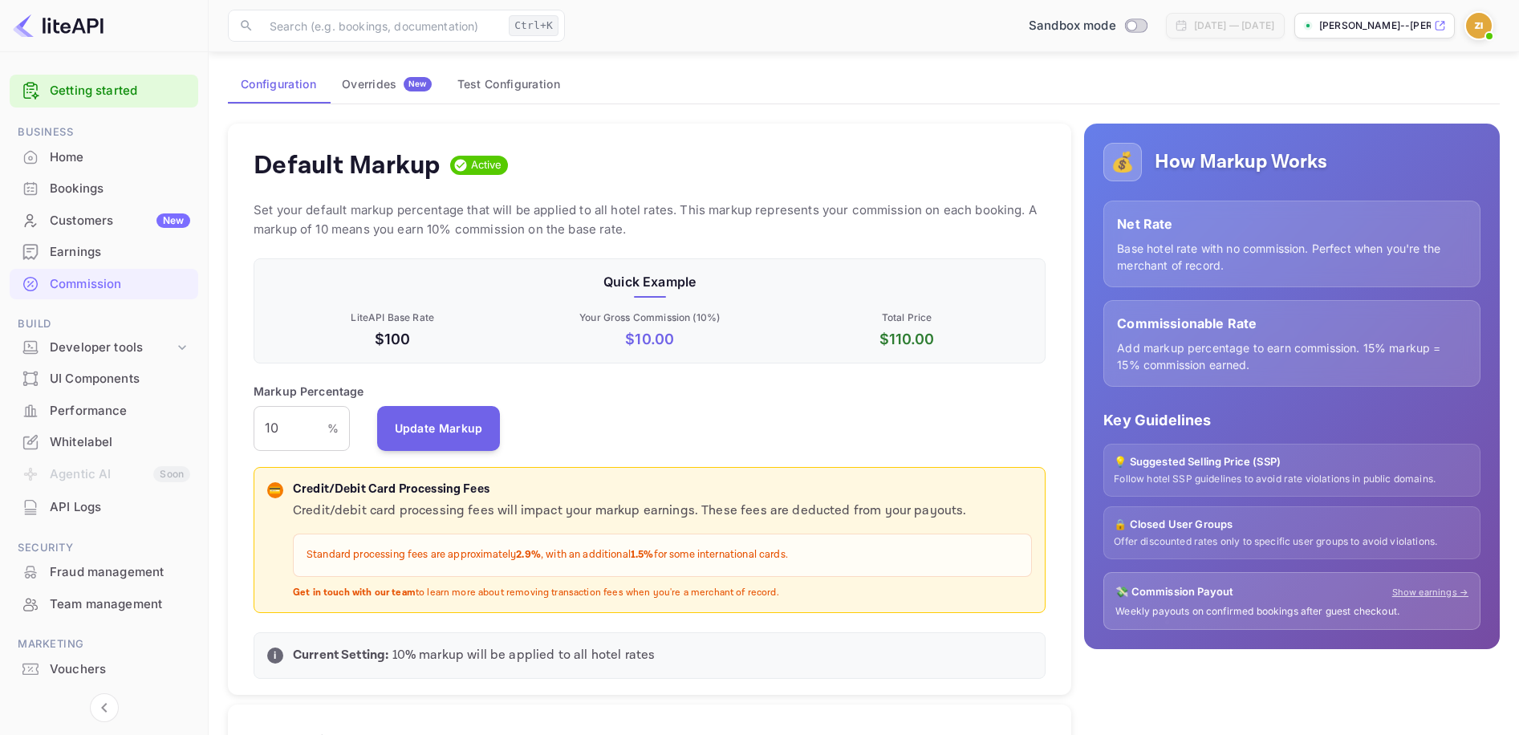
scroll to position [0, 0]
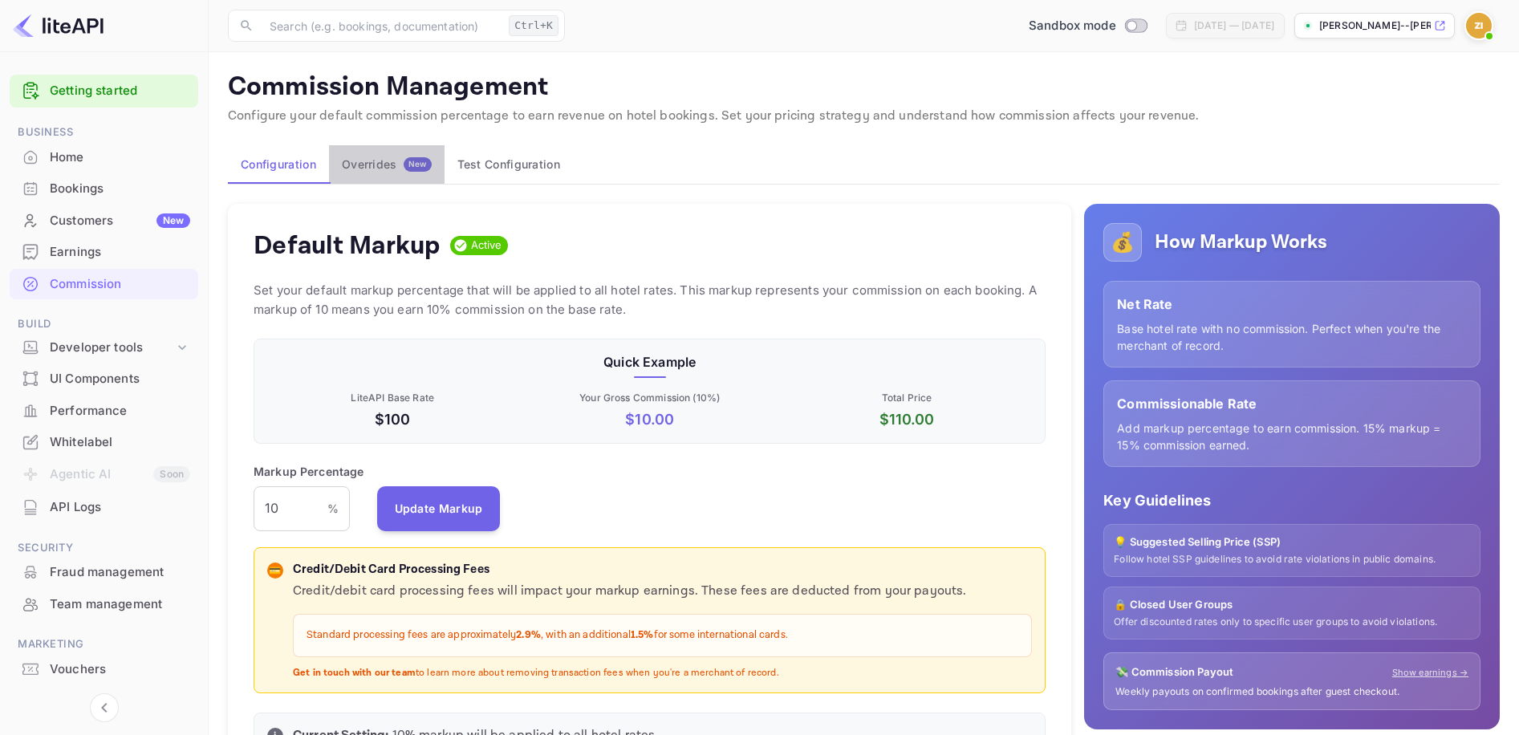
click at [400, 164] on div "Overrides New" at bounding box center [387, 164] width 90 height 14
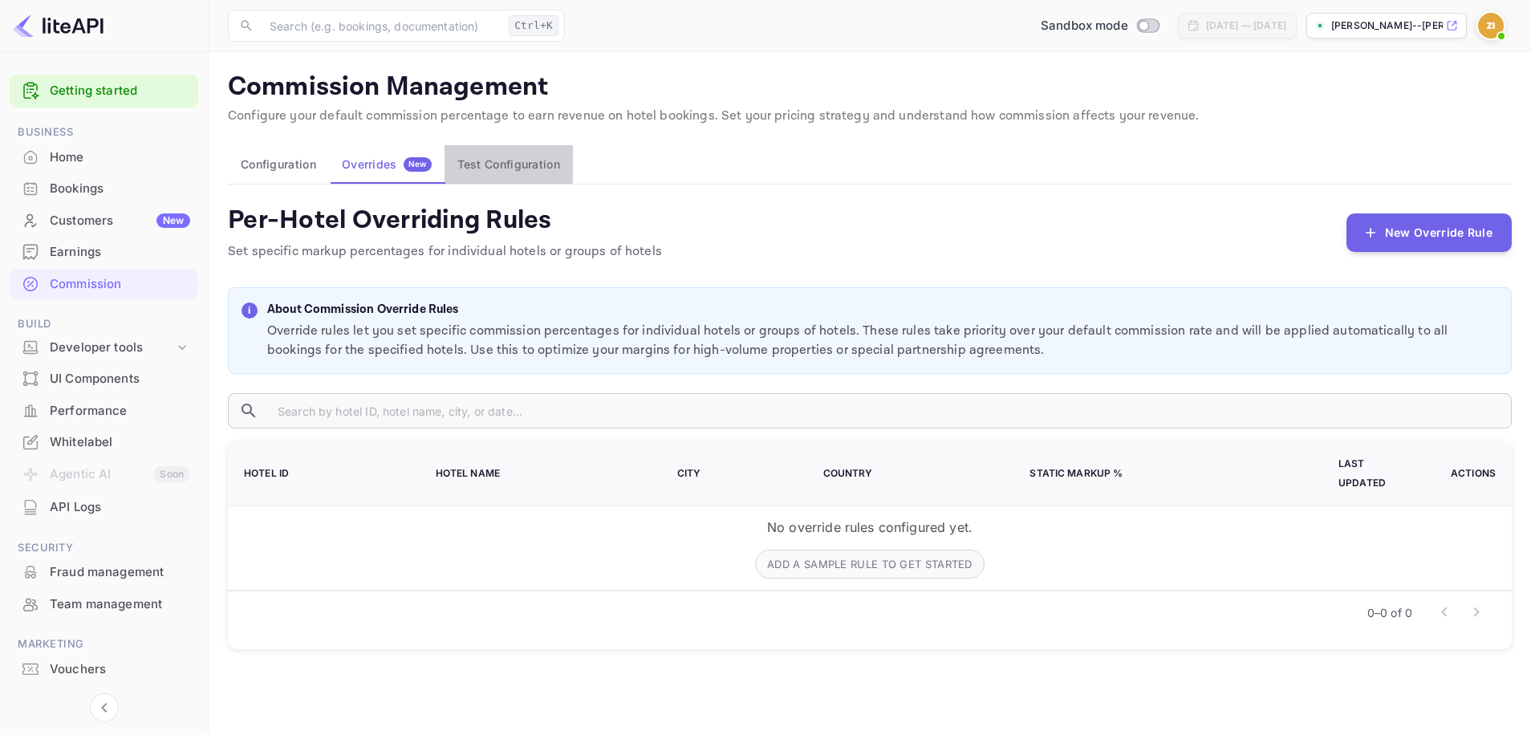
click at [481, 160] on button "Test Configuration" at bounding box center [509, 164] width 128 height 39
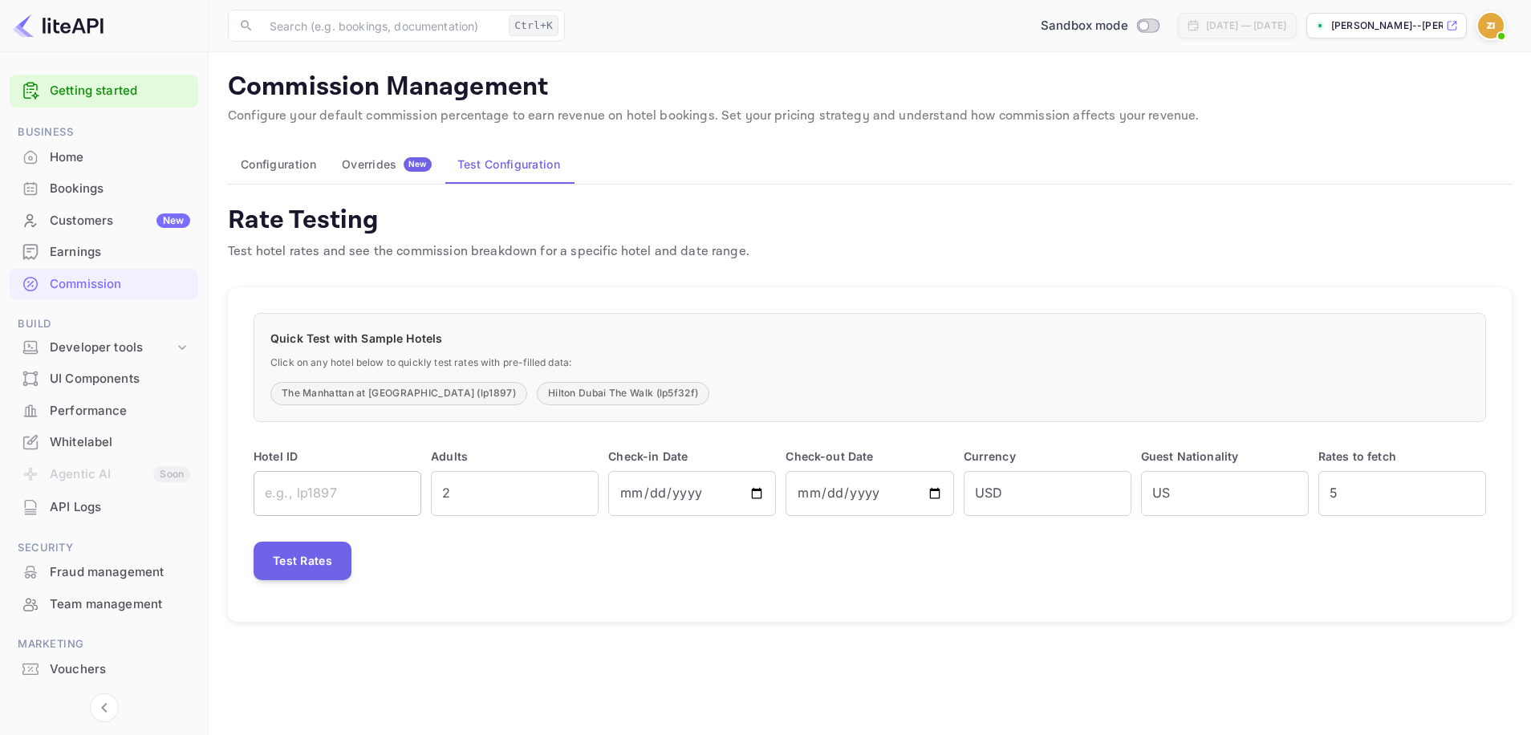
click at [374, 485] on input "text" at bounding box center [338, 493] width 168 height 45
click at [384, 390] on button "The Manhattan at Times Square (lp1897)" at bounding box center [398, 393] width 257 height 23
type input "lp1897"
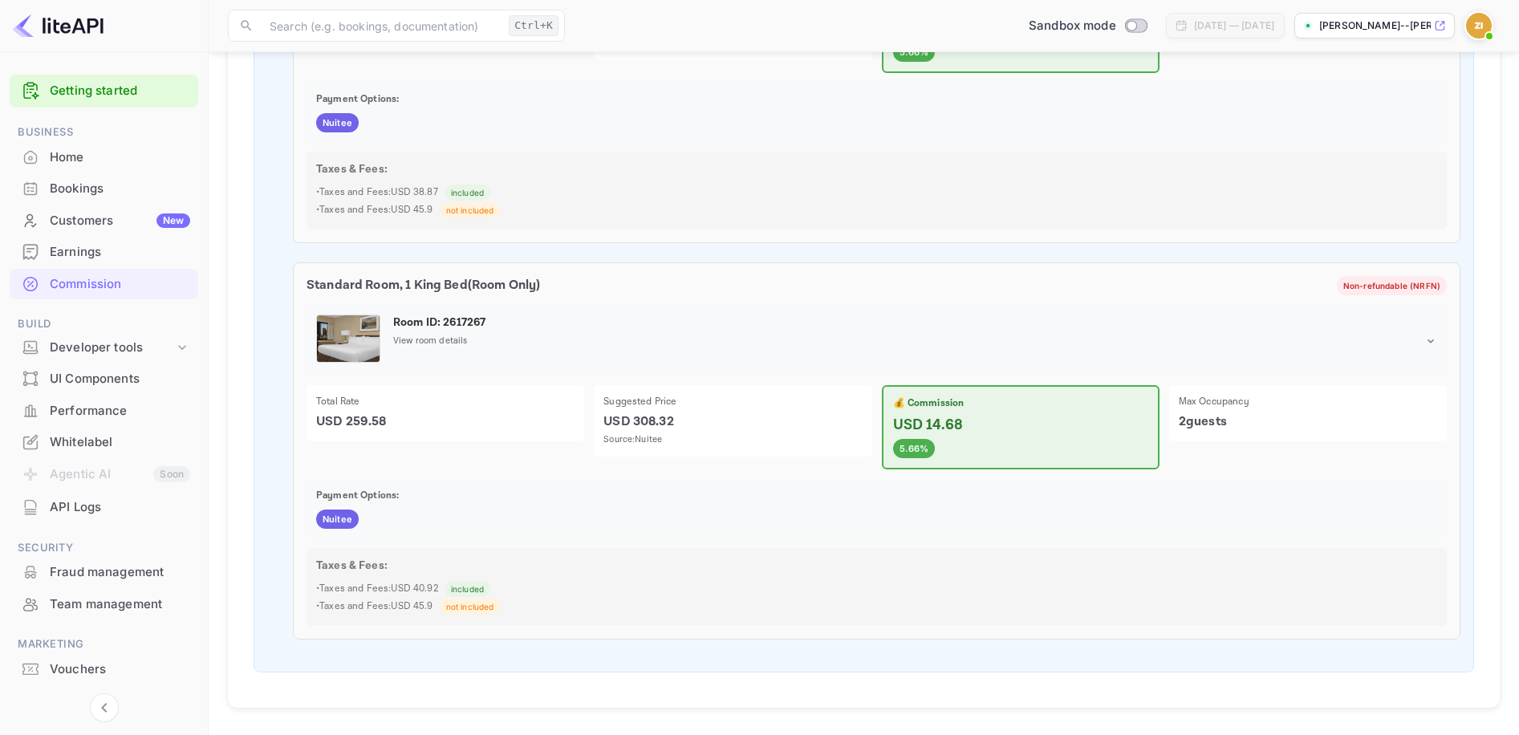
scroll to position [1895, 0]
click at [347, 516] on span "Nuitee" at bounding box center [337, 518] width 43 height 14
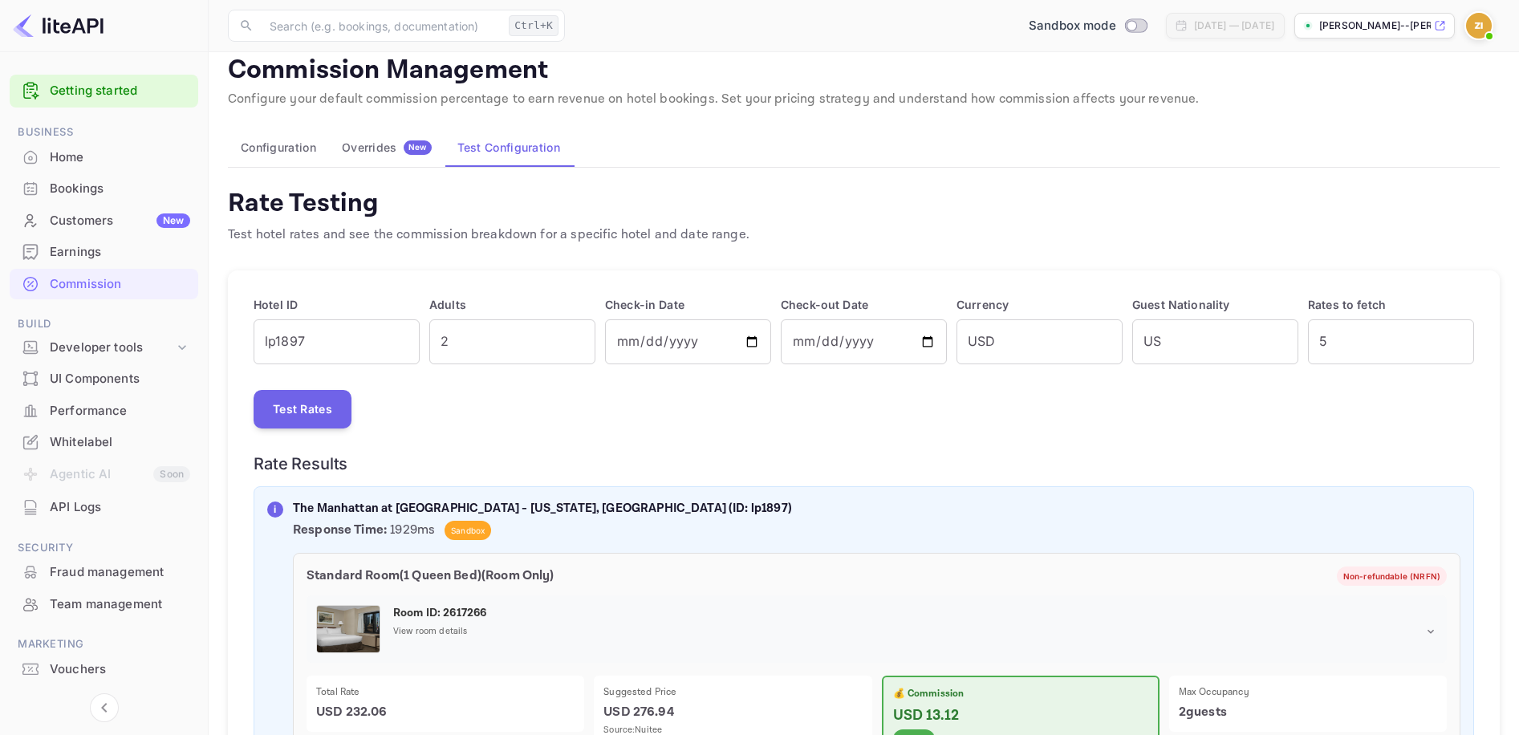
scroll to position [0, 0]
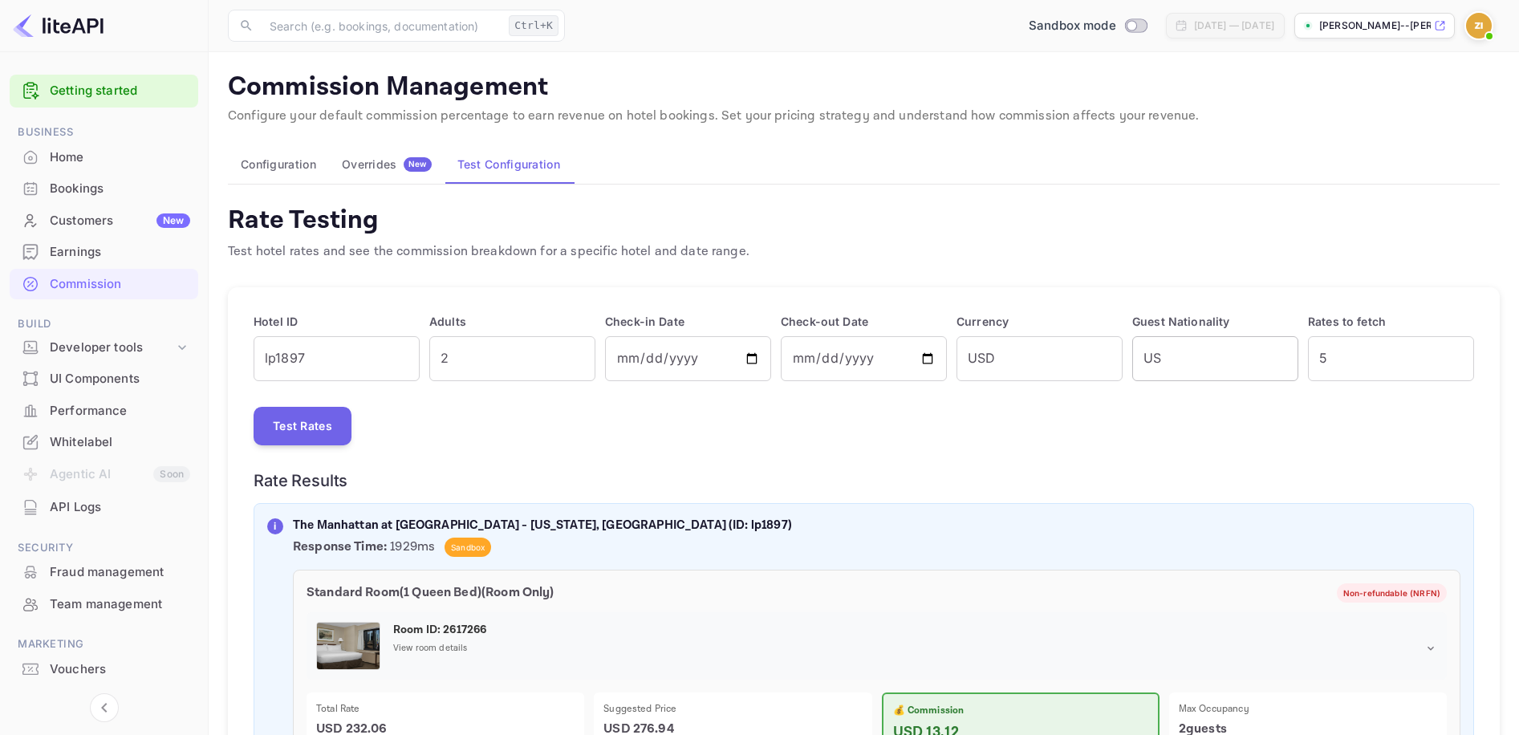
click at [1176, 368] on input "US" at bounding box center [1215, 358] width 166 height 45
click at [1330, 355] on input "5" at bounding box center [1391, 358] width 166 height 45
click at [1460, 360] on input "4" at bounding box center [1391, 358] width 166 height 45
click at [1453, 361] on input "3" at bounding box center [1391, 358] width 166 height 45
click at [1460, 359] on input "2" at bounding box center [1391, 358] width 166 height 45
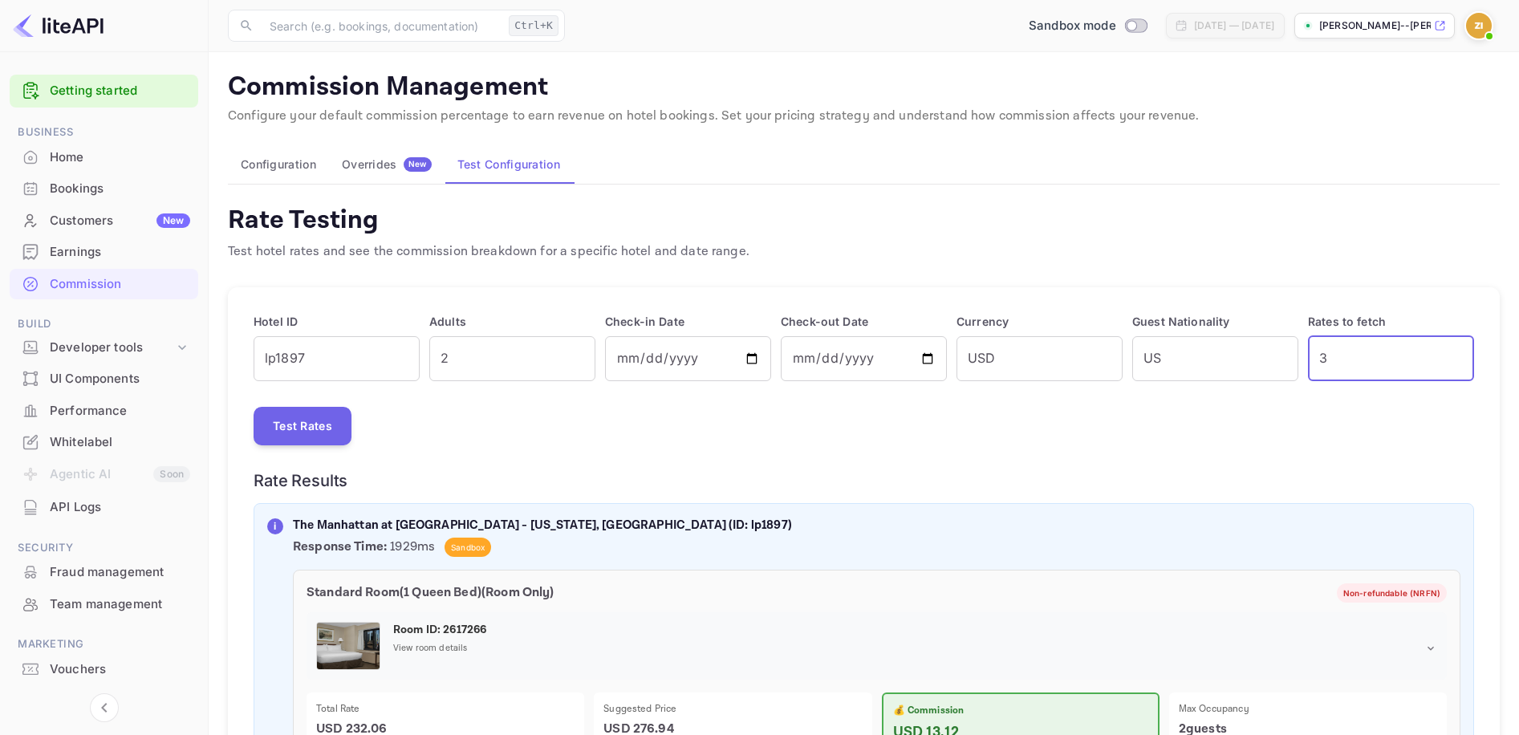
click at [1453, 355] on input "3" at bounding box center [1391, 358] width 166 height 45
click at [1453, 353] on input "4" at bounding box center [1391, 358] width 166 height 45
click at [1454, 353] on input "5" at bounding box center [1391, 358] width 166 height 45
click at [1455, 352] on input "6" at bounding box center [1391, 358] width 166 height 45
click at [1455, 352] on input "7" at bounding box center [1391, 358] width 166 height 45
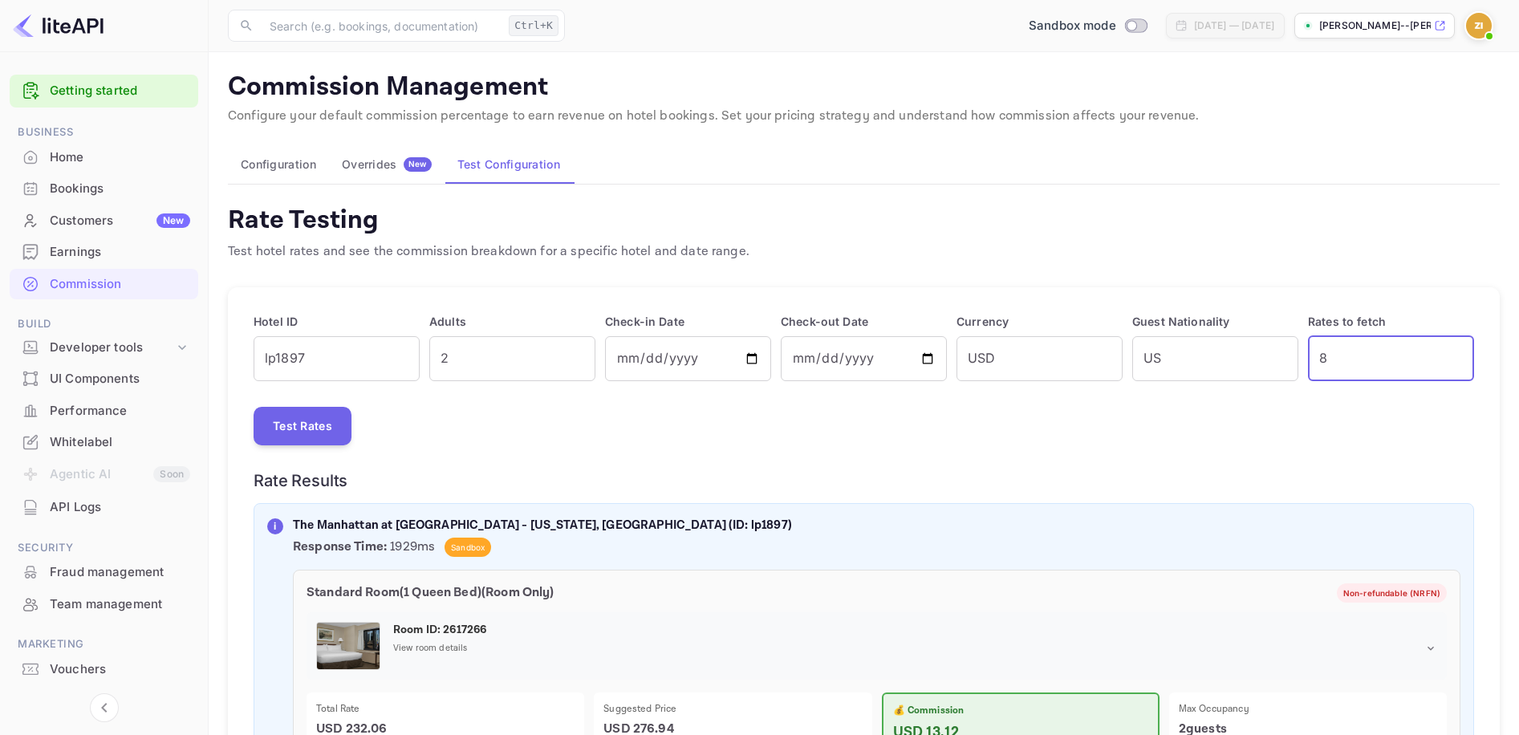
click at [1456, 353] on input "8" at bounding box center [1391, 358] width 166 height 45
click at [1456, 353] on input "9" at bounding box center [1391, 358] width 166 height 45
type input "10"
click at [1456, 353] on input "10" at bounding box center [1391, 358] width 166 height 45
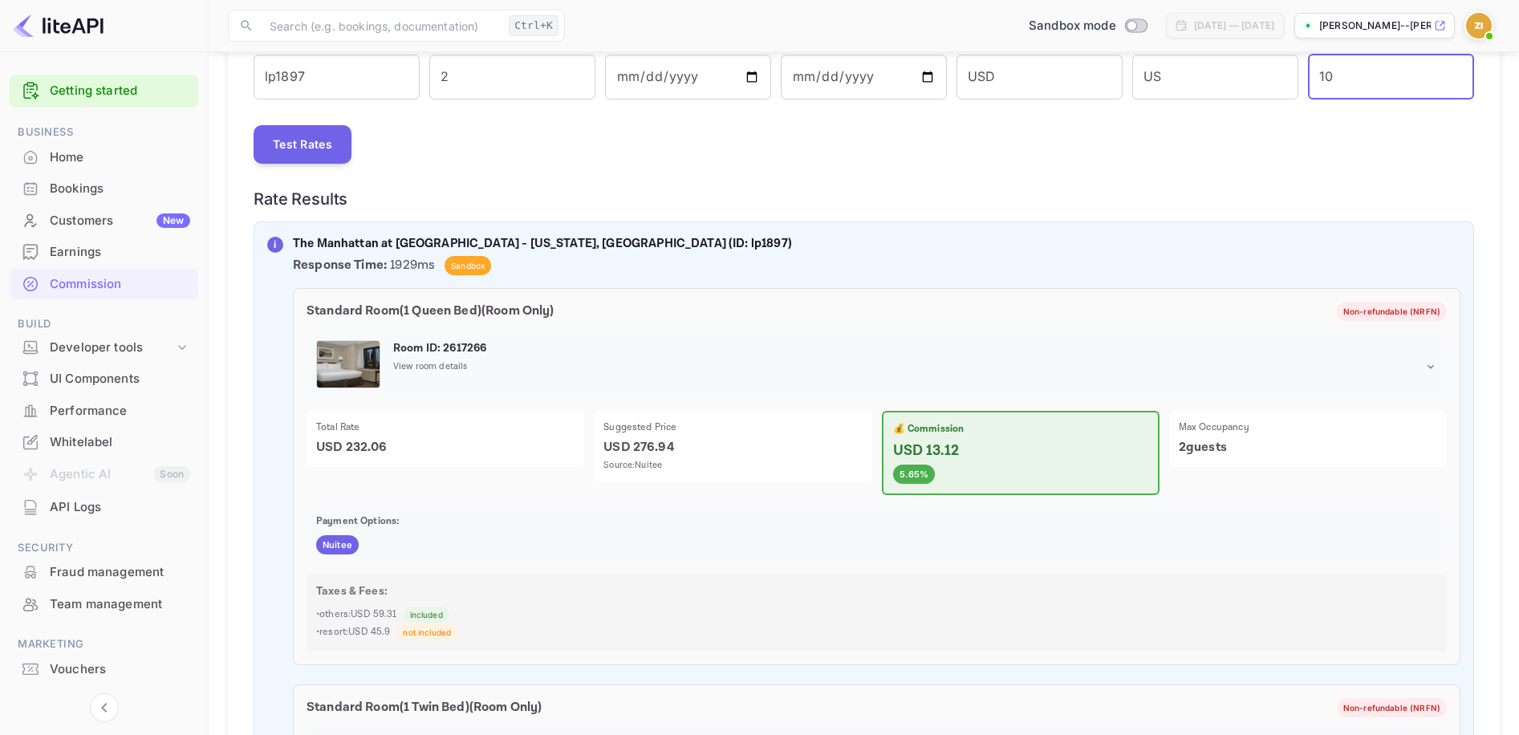
scroll to position [49, 0]
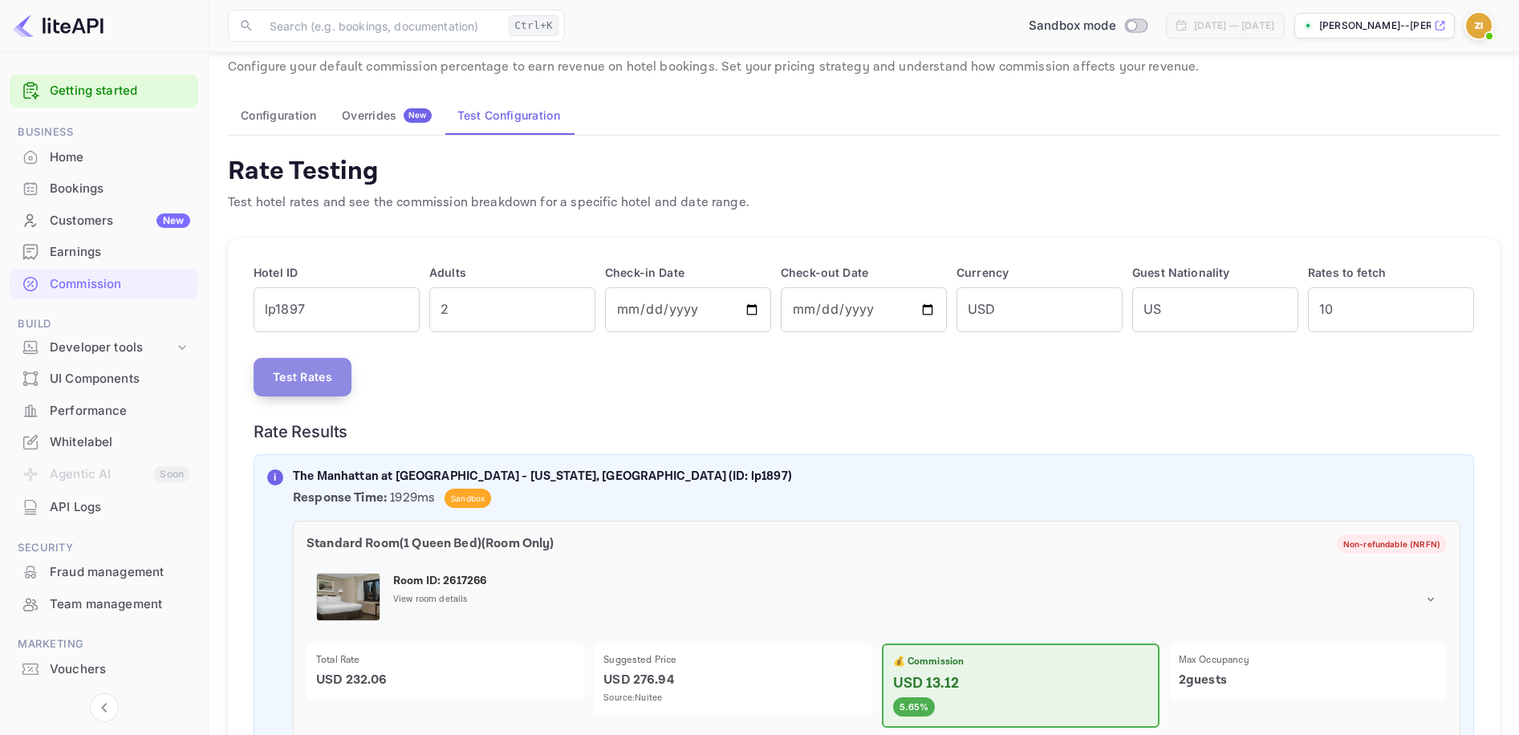
click at [262, 393] on button "Test Rates" at bounding box center [303, 377] width 98 height 39
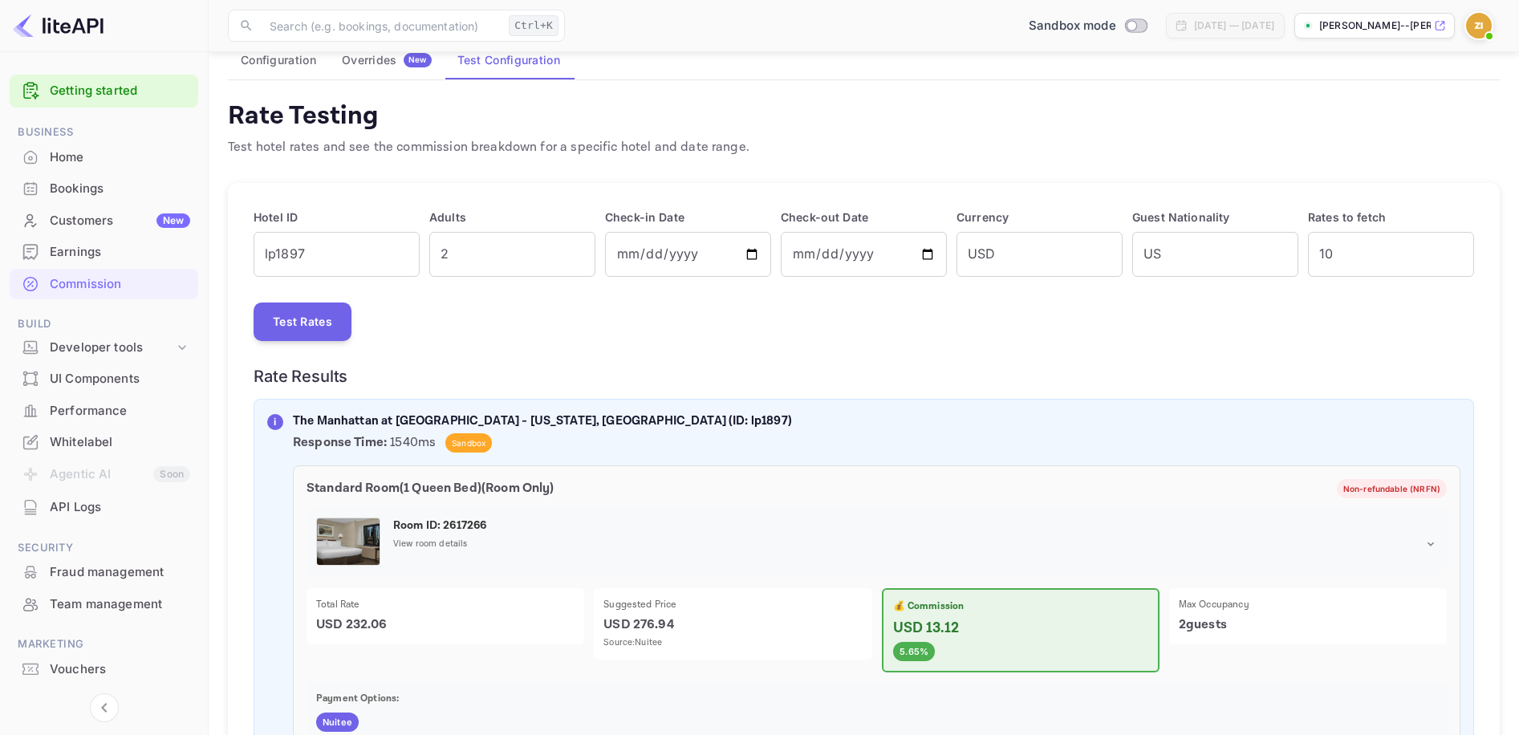
scroll to position [0, 0]
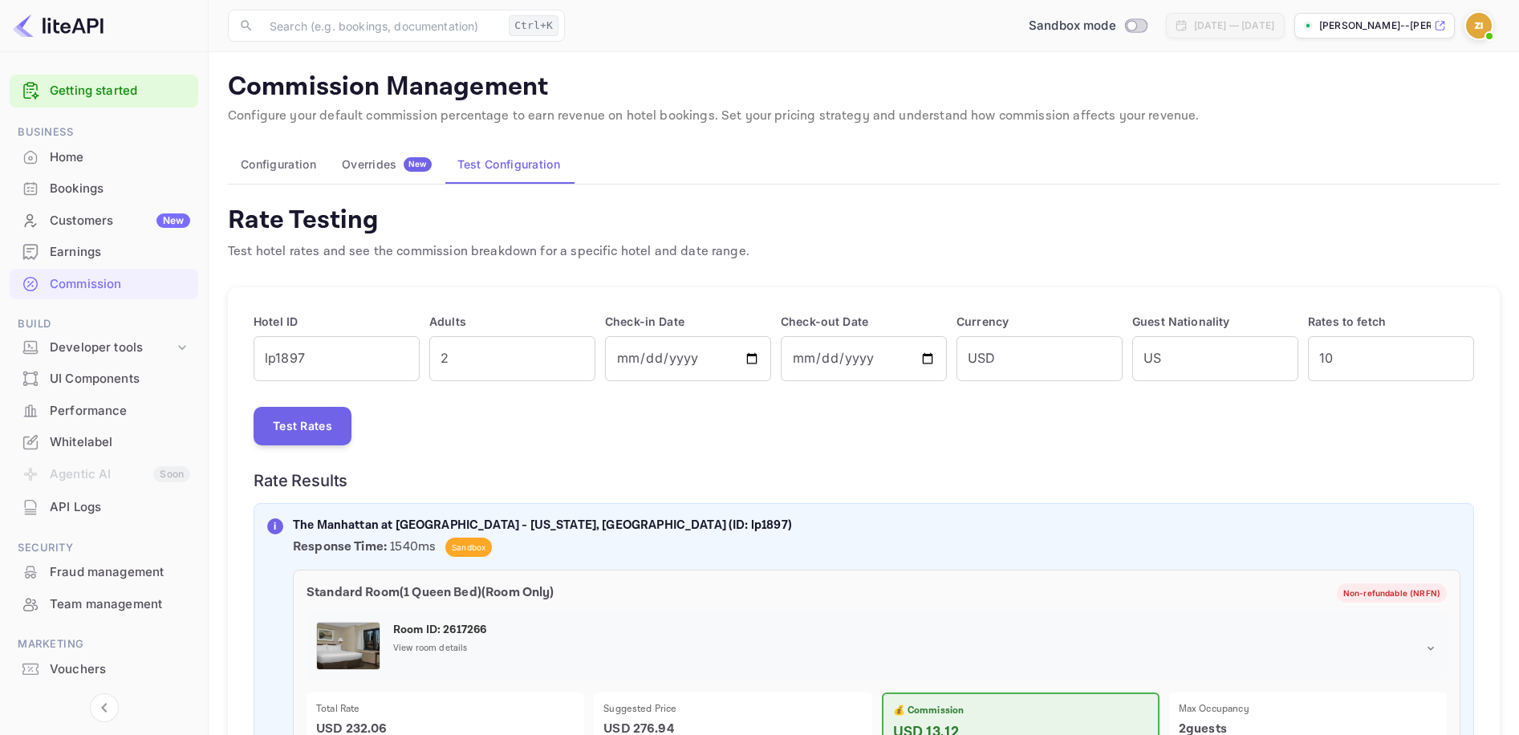
click at [1372, 22] on p "[PERSON_NAME]--[PERSON_NAME]-.nuitee.link" at bounding box center [1375, 25] width 112 height 14
drag, startPoint x: 781, startPoint y: 71, endPoint x: 818, endPoint y: 64, distance: 37.6
click at [780, 71] on p "Commission Management" at bounding box center [864, 87] width 1272 height 32
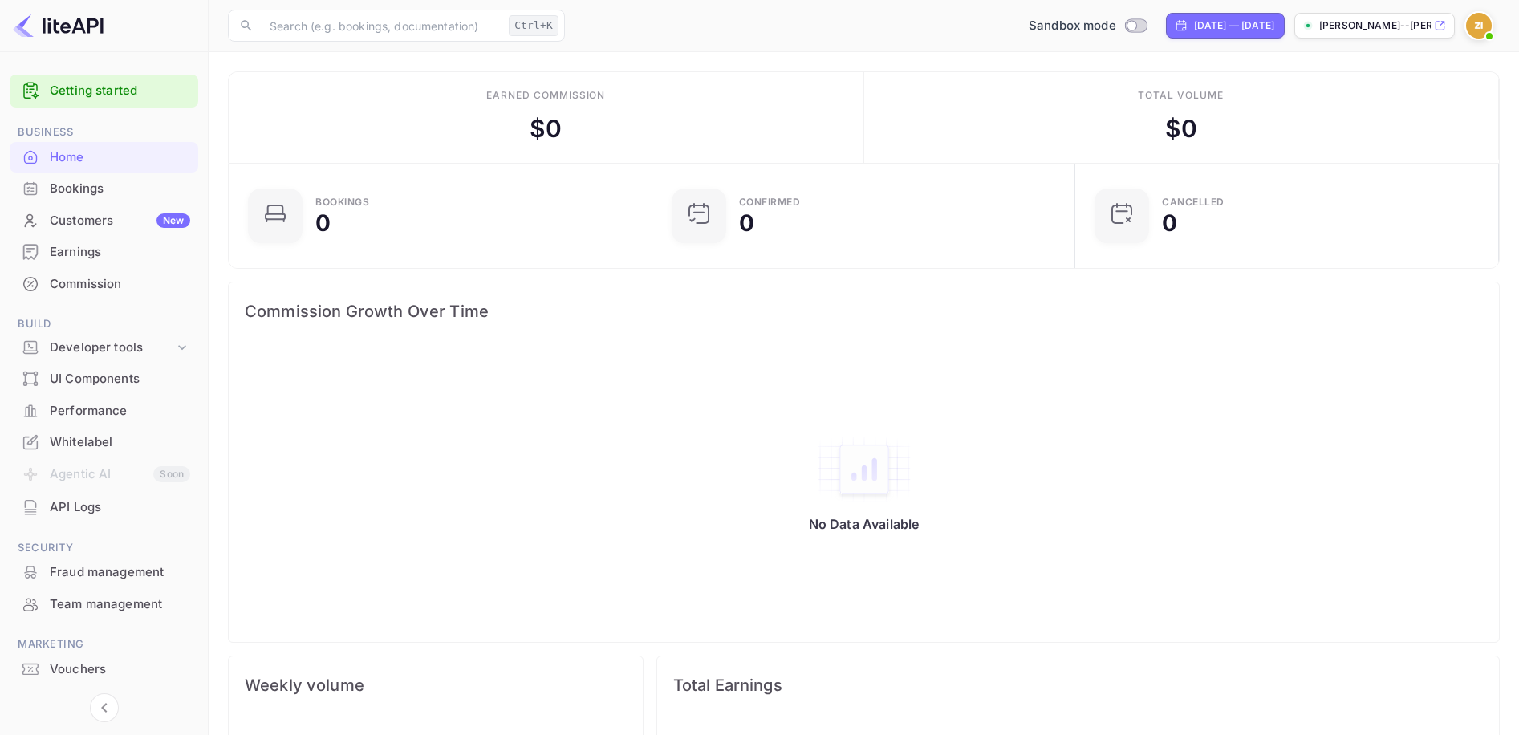
click at [94, 300] on ul "Getting started Business Home Bookings Customers New Earnings Commission Build …" at bounding box center [104, 410] width 189 height 684
click at [92, 292] on div "Commission" at bounding box center [120, 284] width 140 height 18
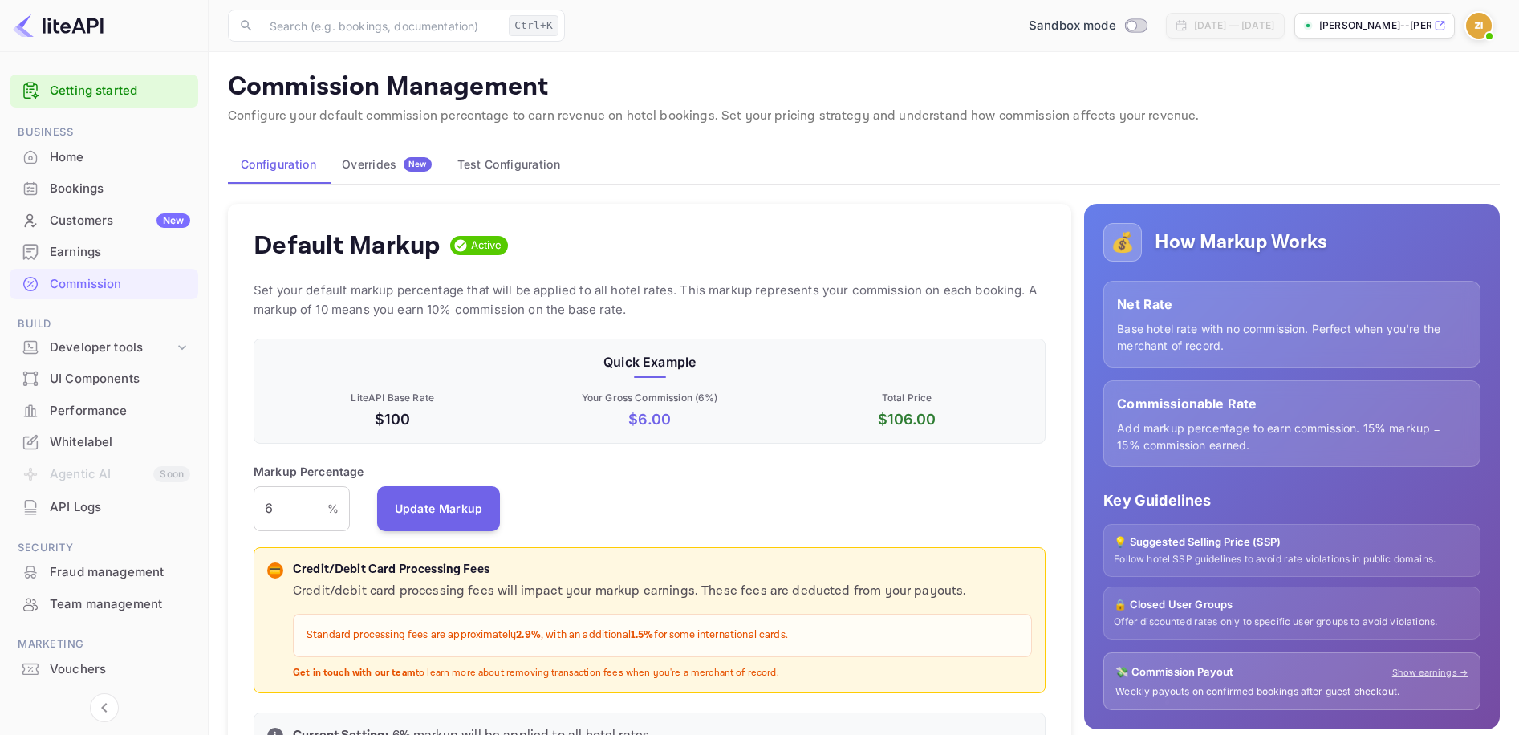
scroll to position [273, 781]
click at [318, 526] on input "6" at bounding box center [291, 508] width 74 height 45
click at [1484, 40] on span at bounding box center [1489, 36] width 16 height 16
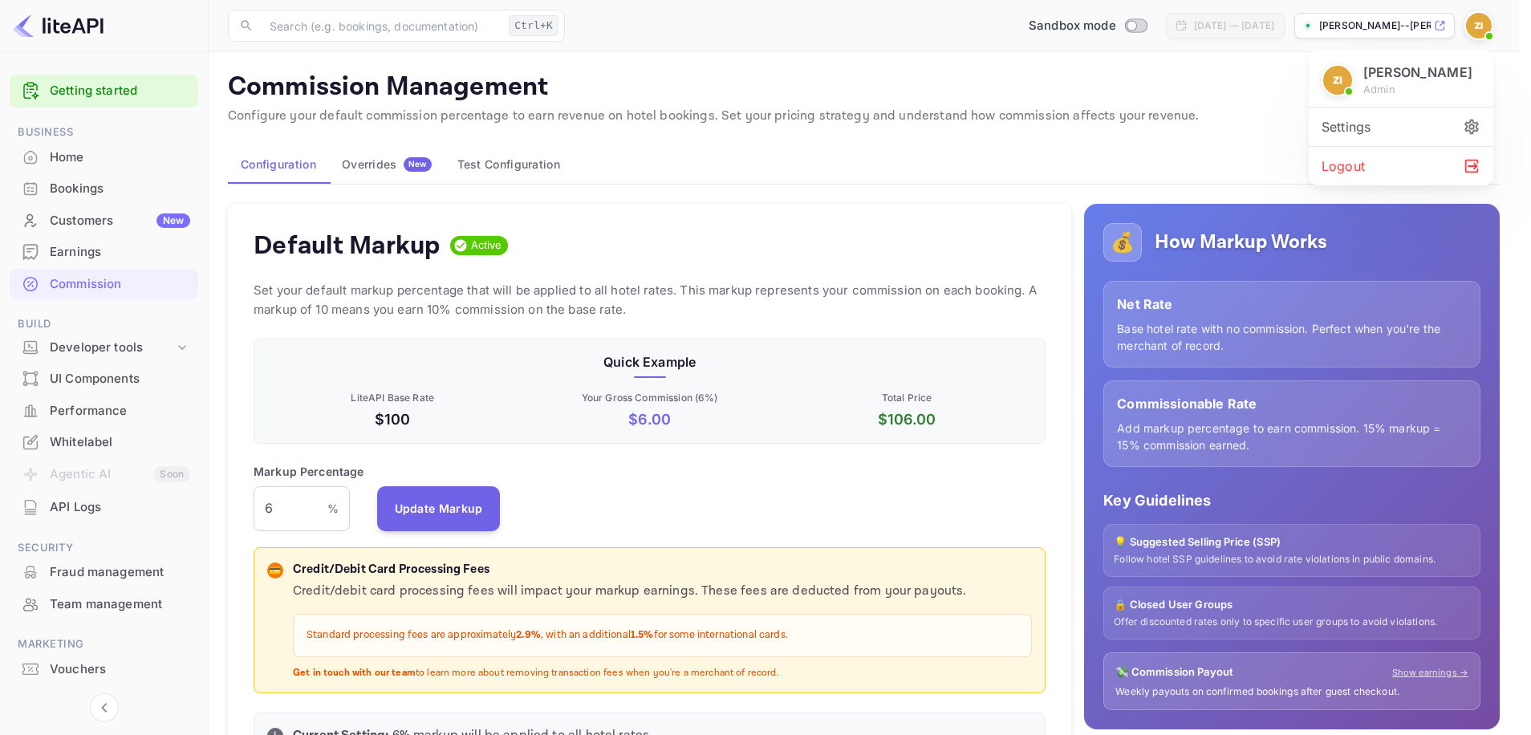
click at [1456, 87] on div "Zev Isakov admin" at bounding box center [1401, 80] width 159 height 35
click at [1465, 133] on icon at bounding box center [1472, 127] width 18 height 18
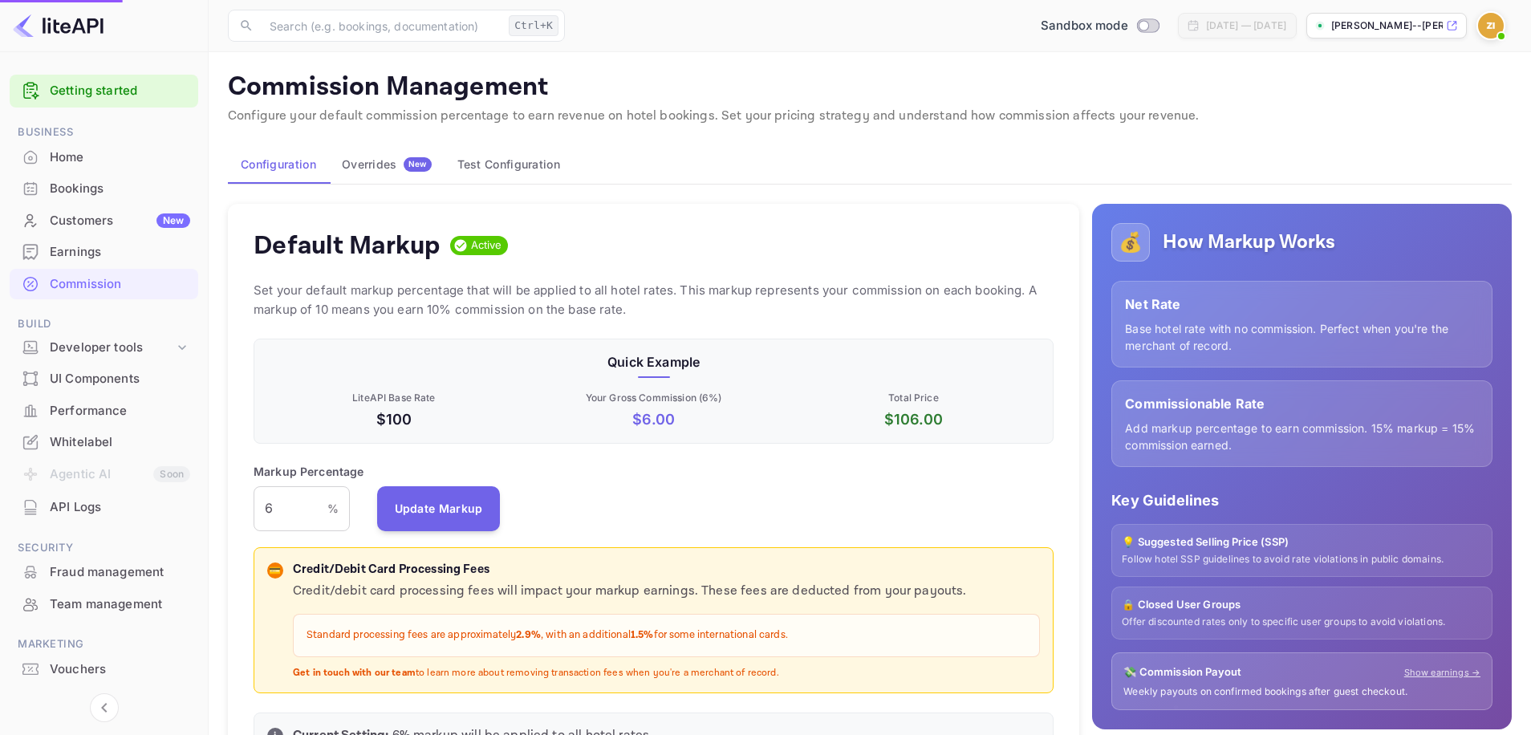
scroll to position [13, 13]
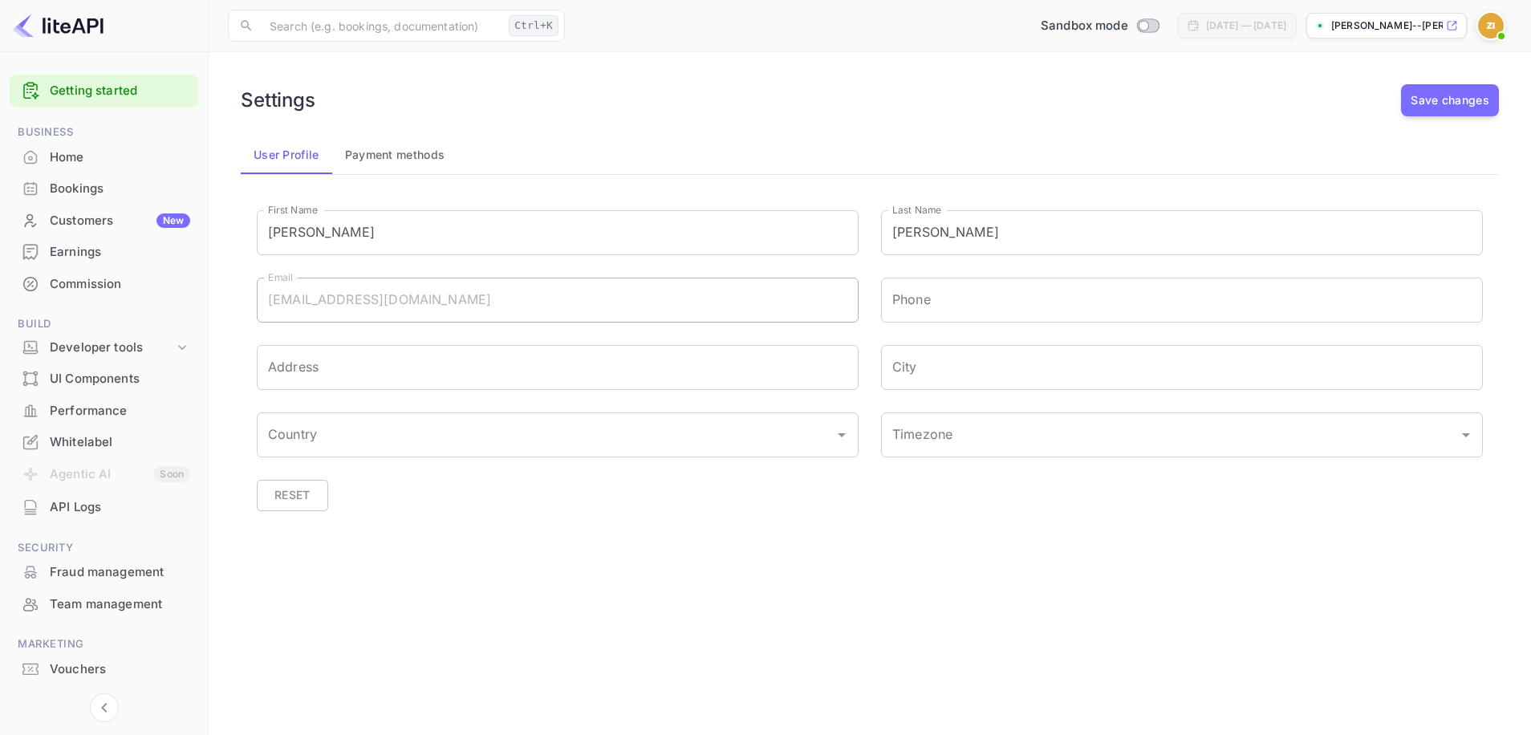
click at [1478, 25] on div at bounding box center [1491, 25] width 29 height 29
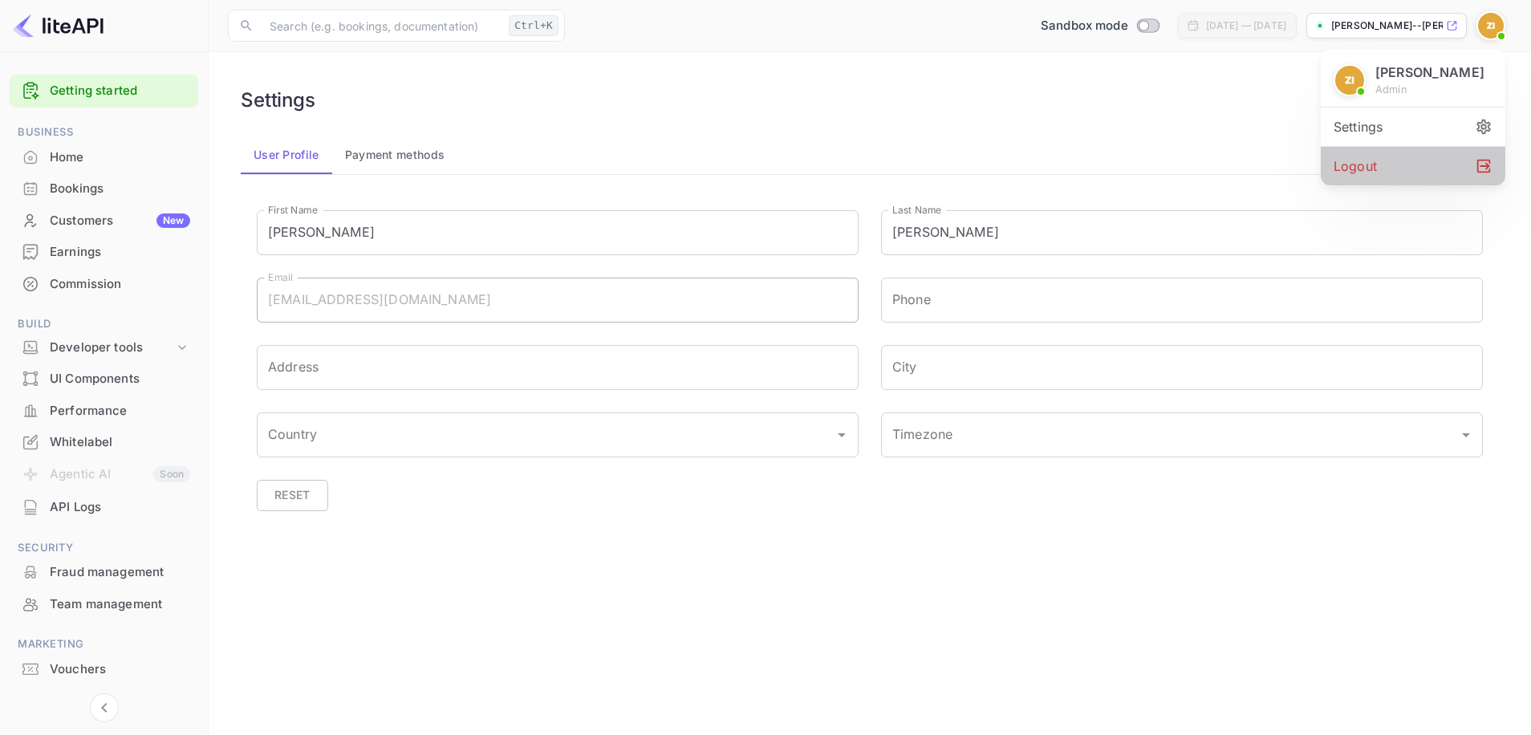
click at [1452, 171] on div "Logout" at bounding box center [1413, 166] width 185 height 39
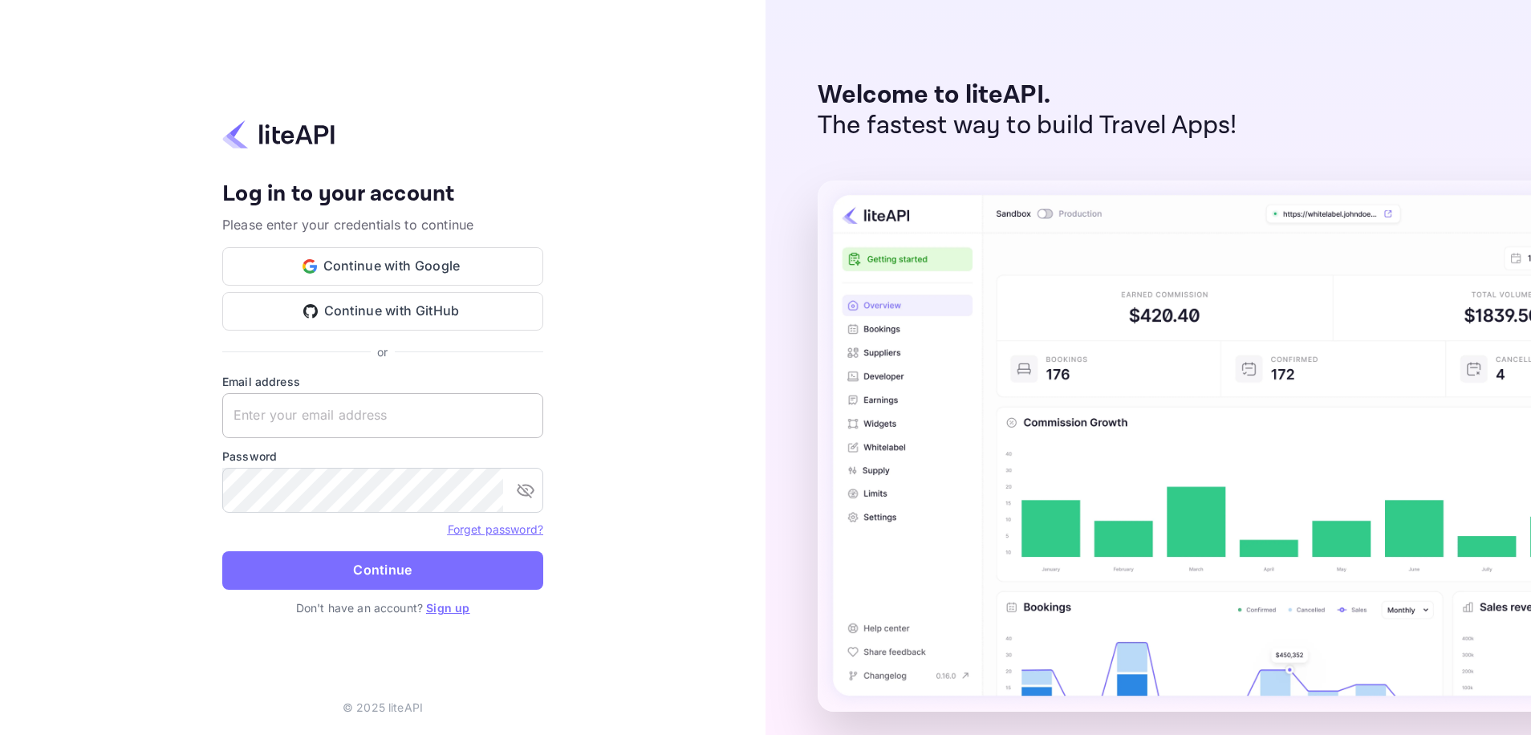
click at [413, 430] on input "text" at bounding box center [382, 415] width 321 height 45
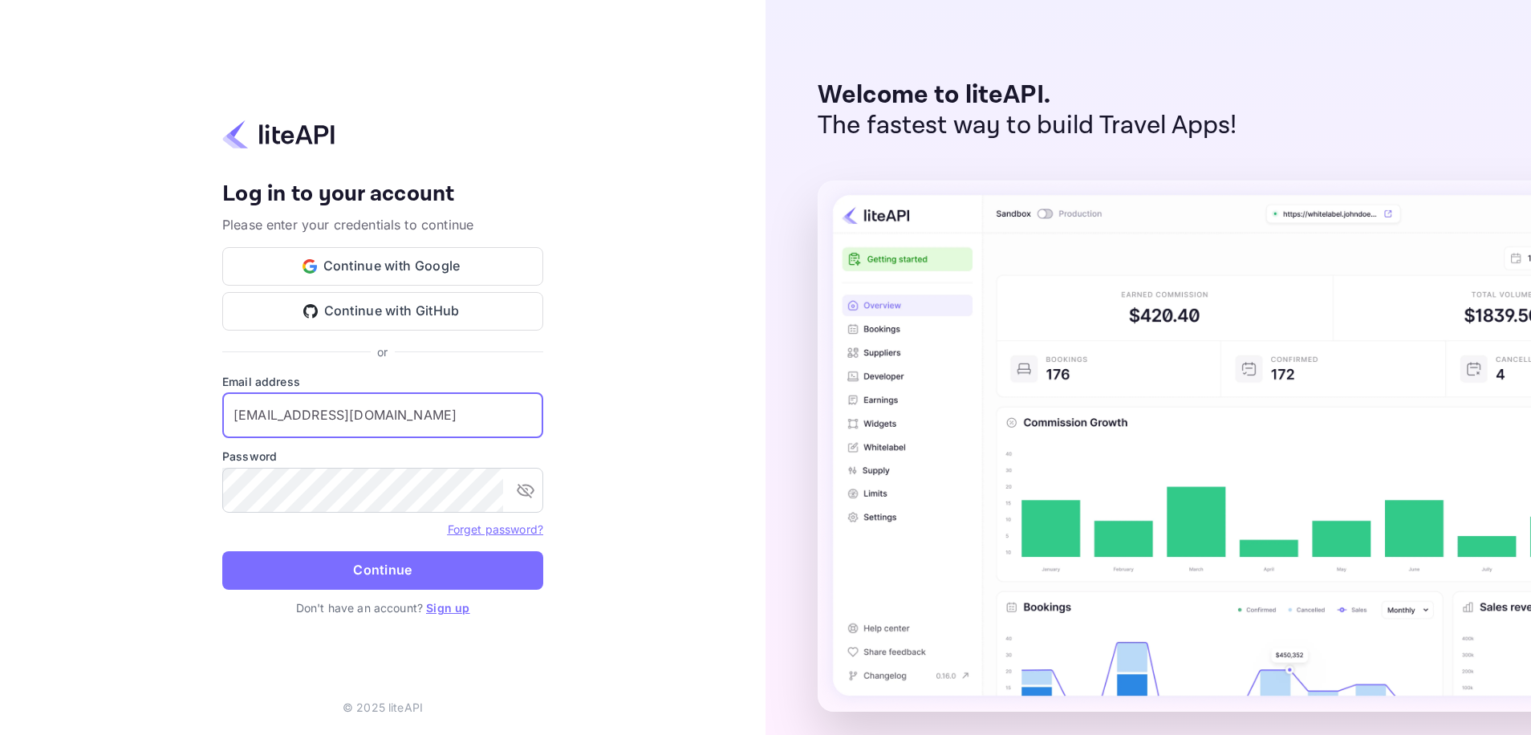
click at [340, 416] on input "zevisakov@quaktavel.com" at bounding box center [382, 415] width 321 height 45
click at [646, 449] on div "Your account has been created successfully, a confirmation link has been sent t…" at bounding box center [383, 367] width 766 height 735
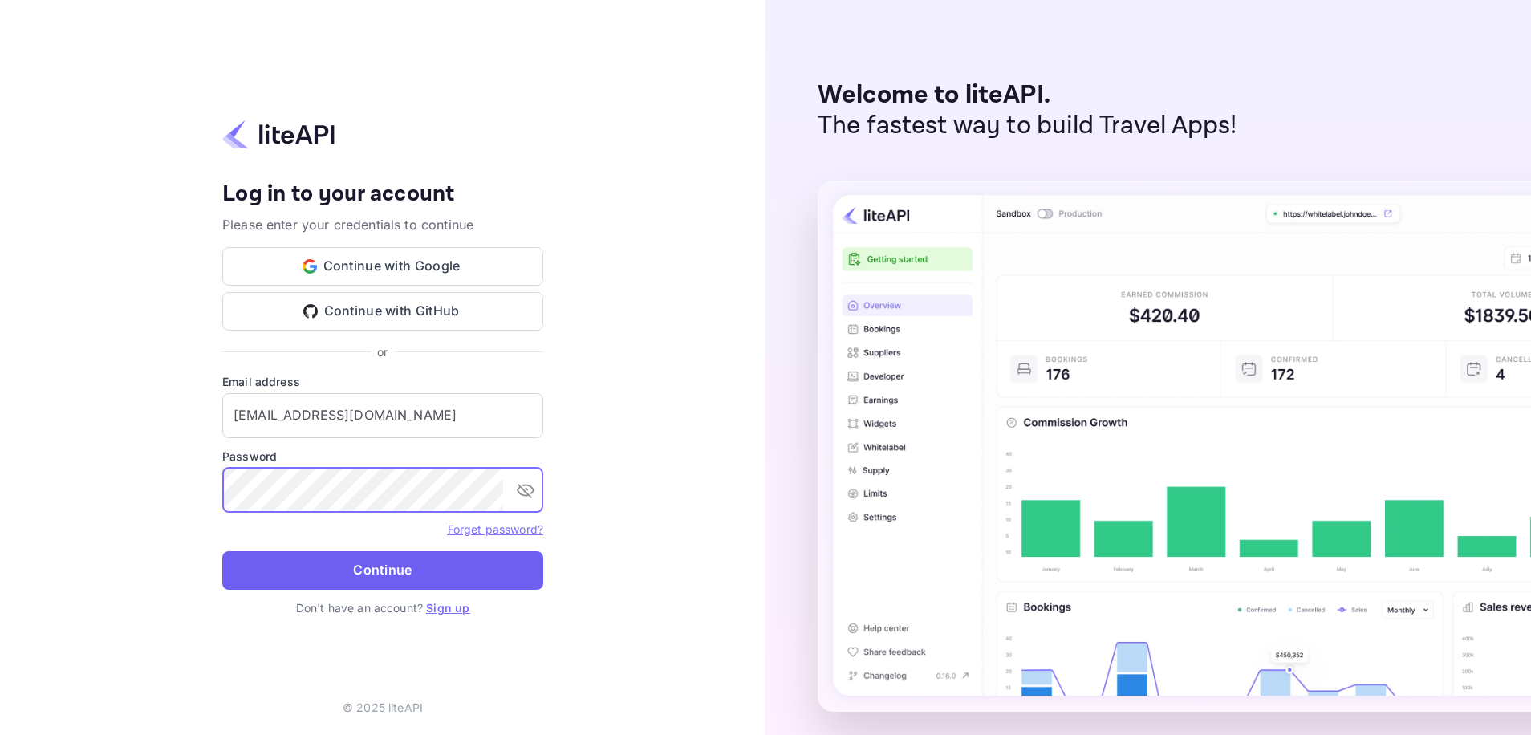
click at [222, 551] on button "Continue" at bounding box center [382, 570] width 321 height 39
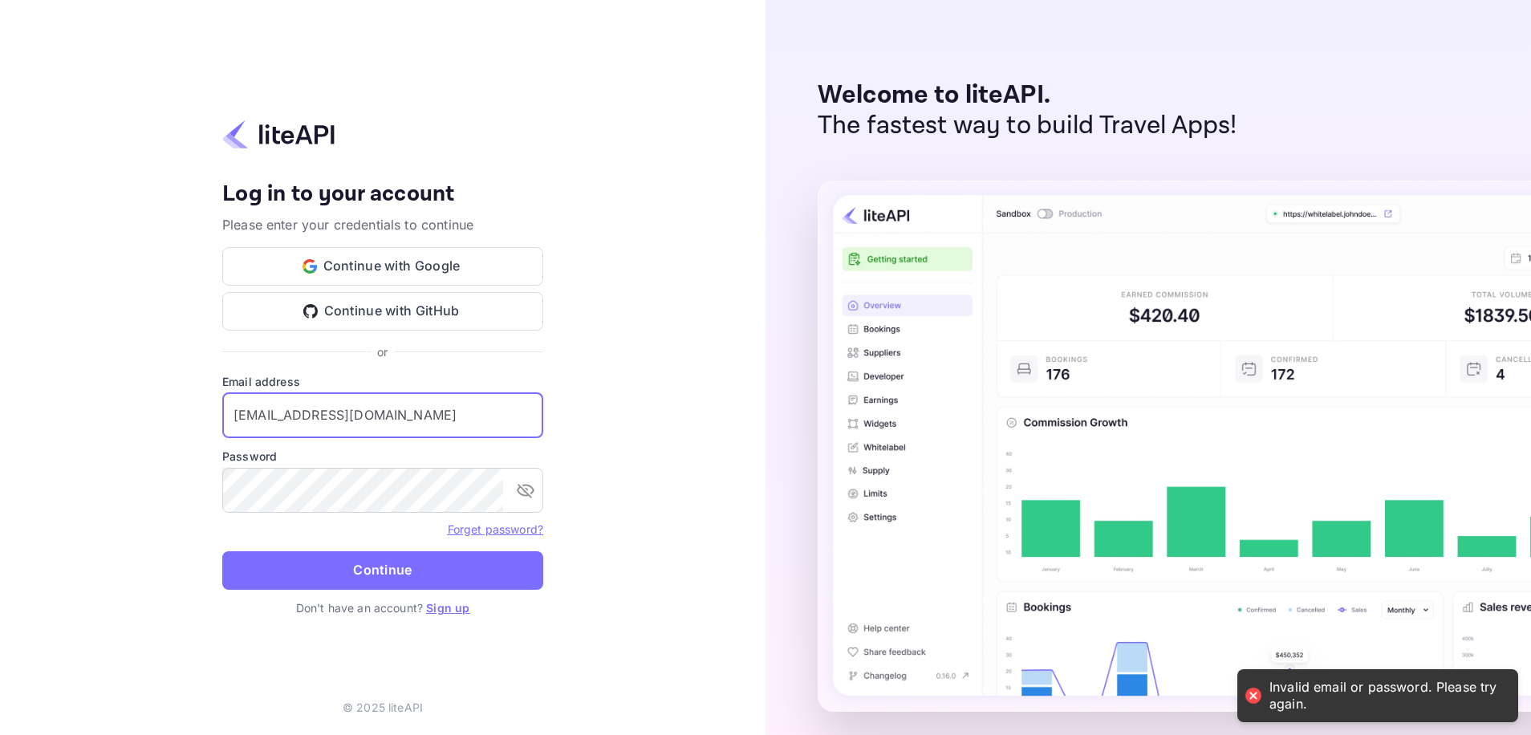
click at [344, 417] on input "zevisakov@quaktravel.com" at bounding box center [382, 415] width 321 height 45
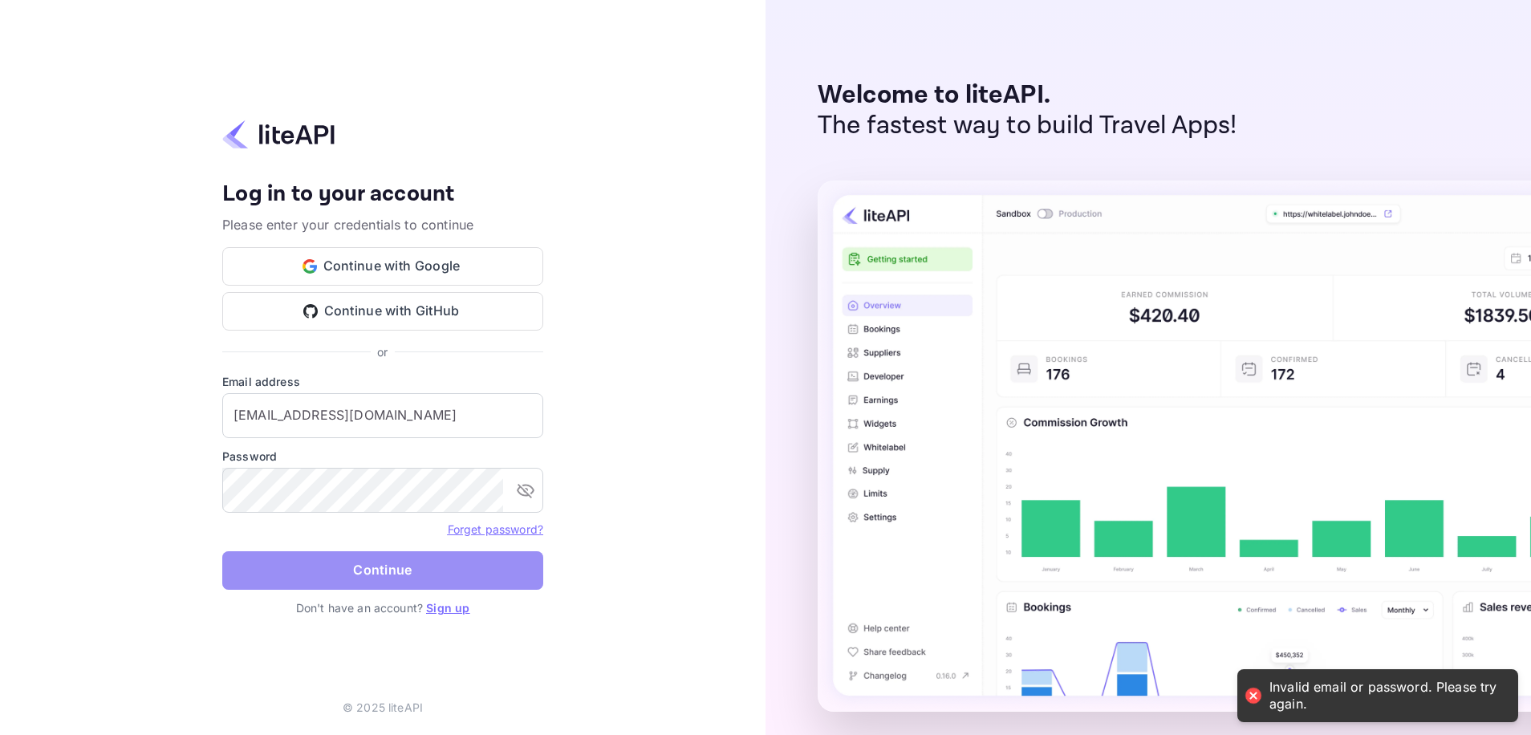
click at [407, 566] on button "Continue" at bounding box center [382, 570] width 321 height 39
click at [342, 417] on input "zevisakov@quaktavel.com" at bounding box center [382, 415] width 321 height 45
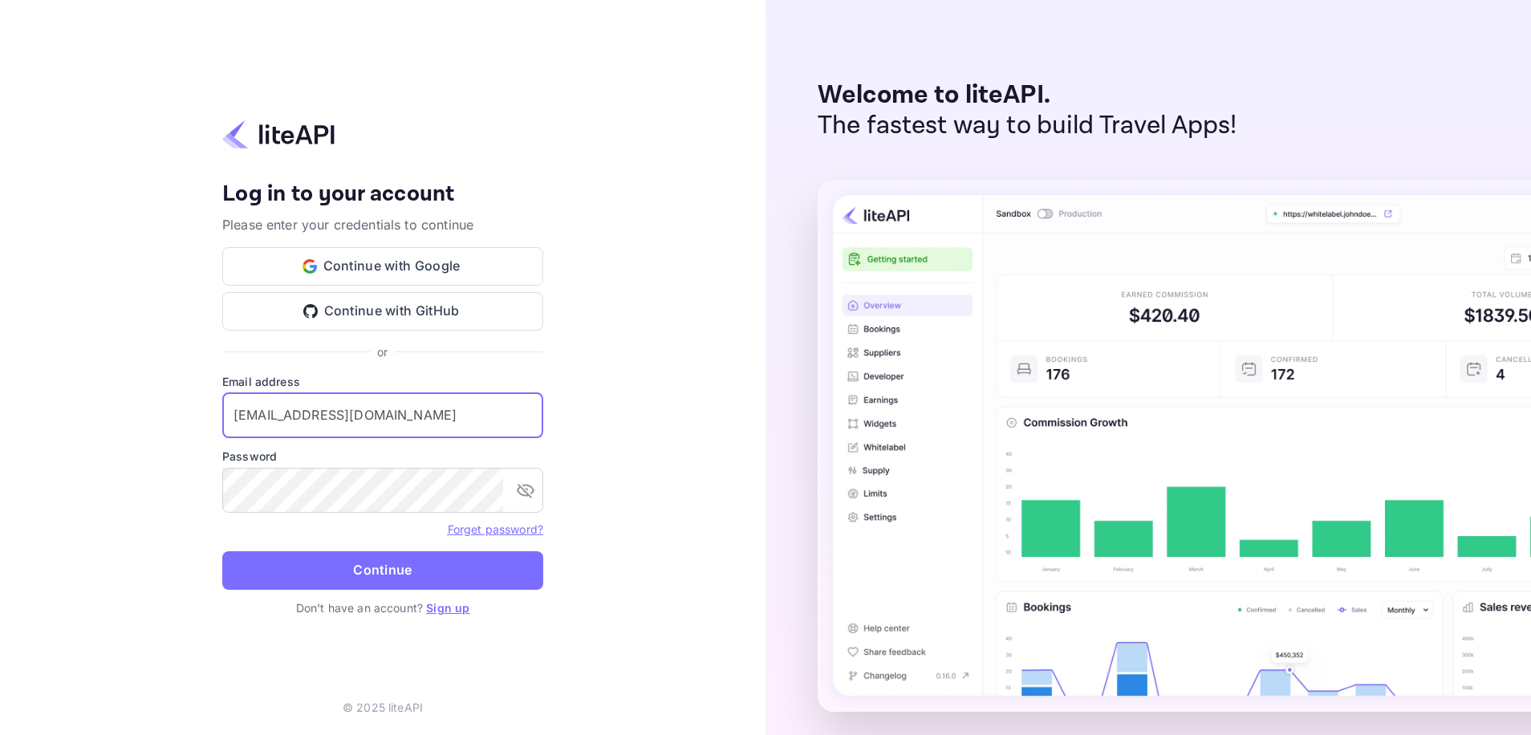
type input "zevisakov@quaktravel.com"
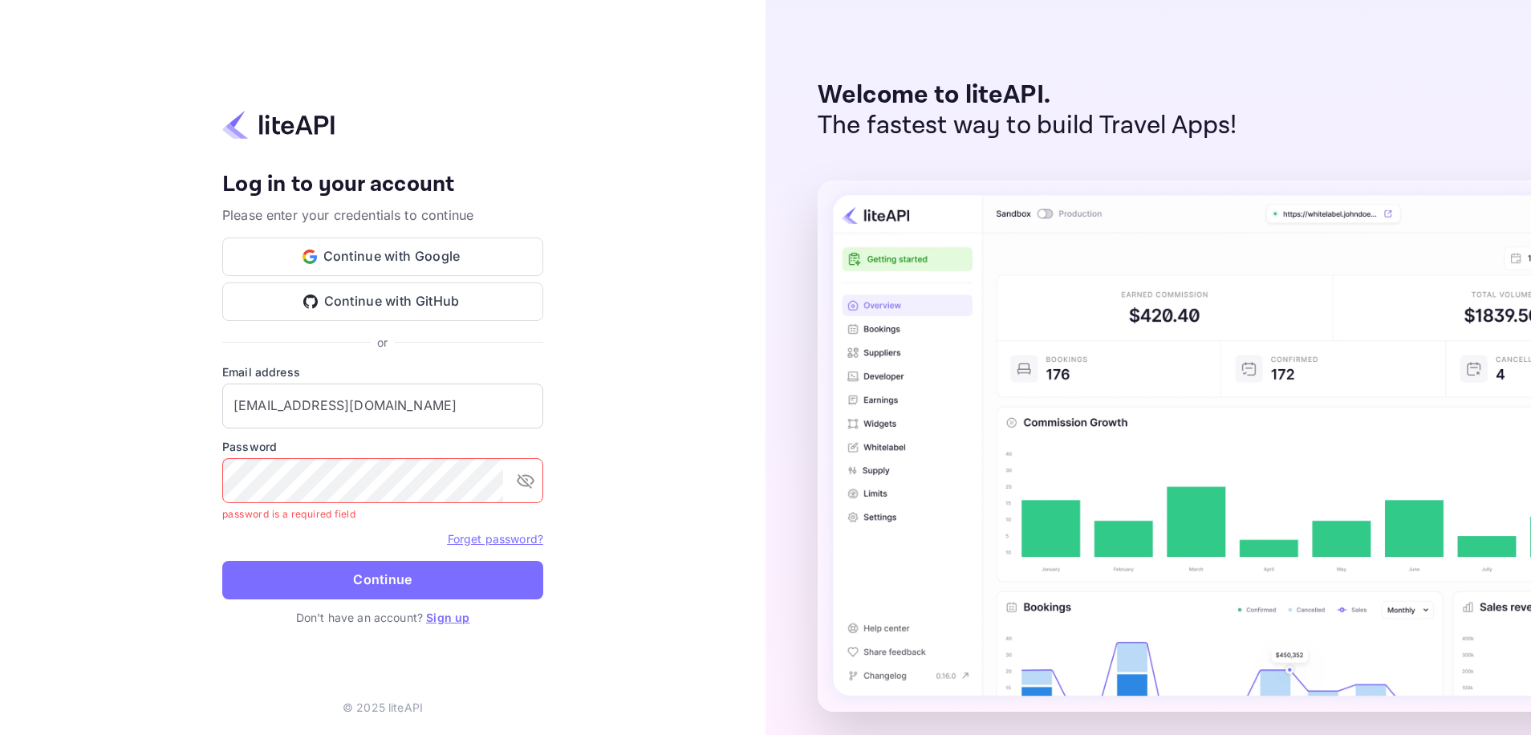
click at [508, 542] on link "Forget password?" at bounding box center [495, 539] width 95 height 14
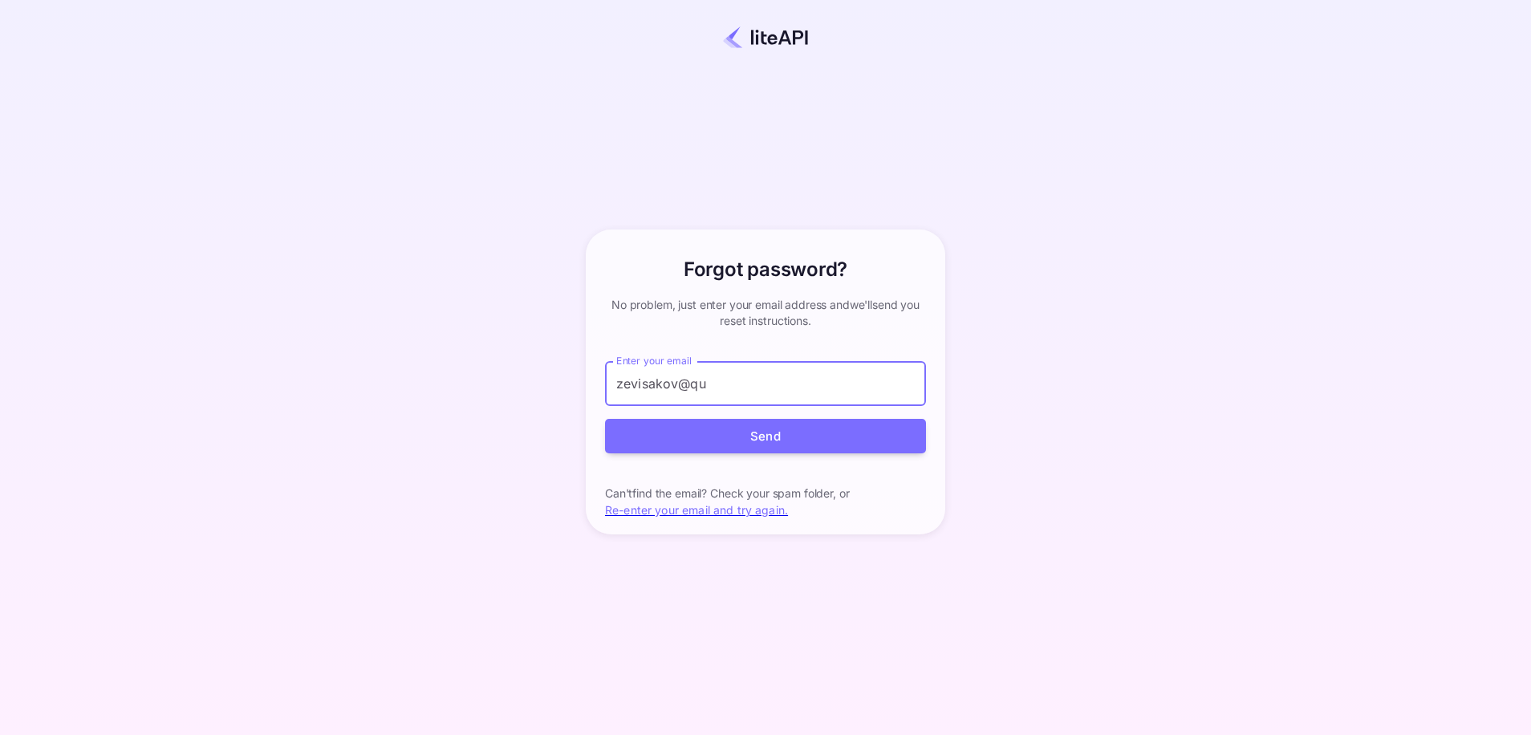
type input "zevisakov@quaktravel.com"
click at [821, 436] on button "Send" at bounding box center [765, 436] width 321 height 35
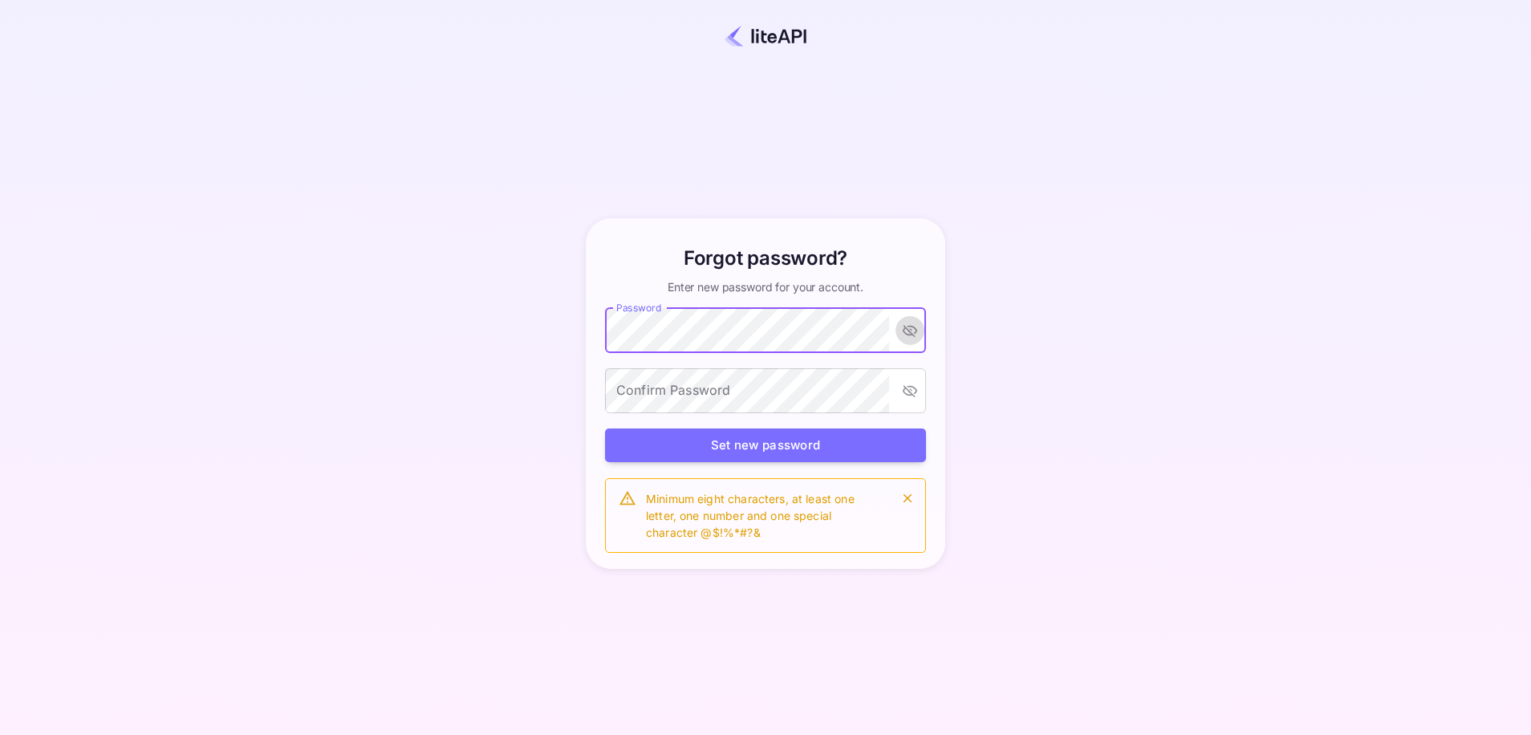
click at [911, 323] on icon "toggle password visibility" at bounding box center [910, 331] width 16 height 16
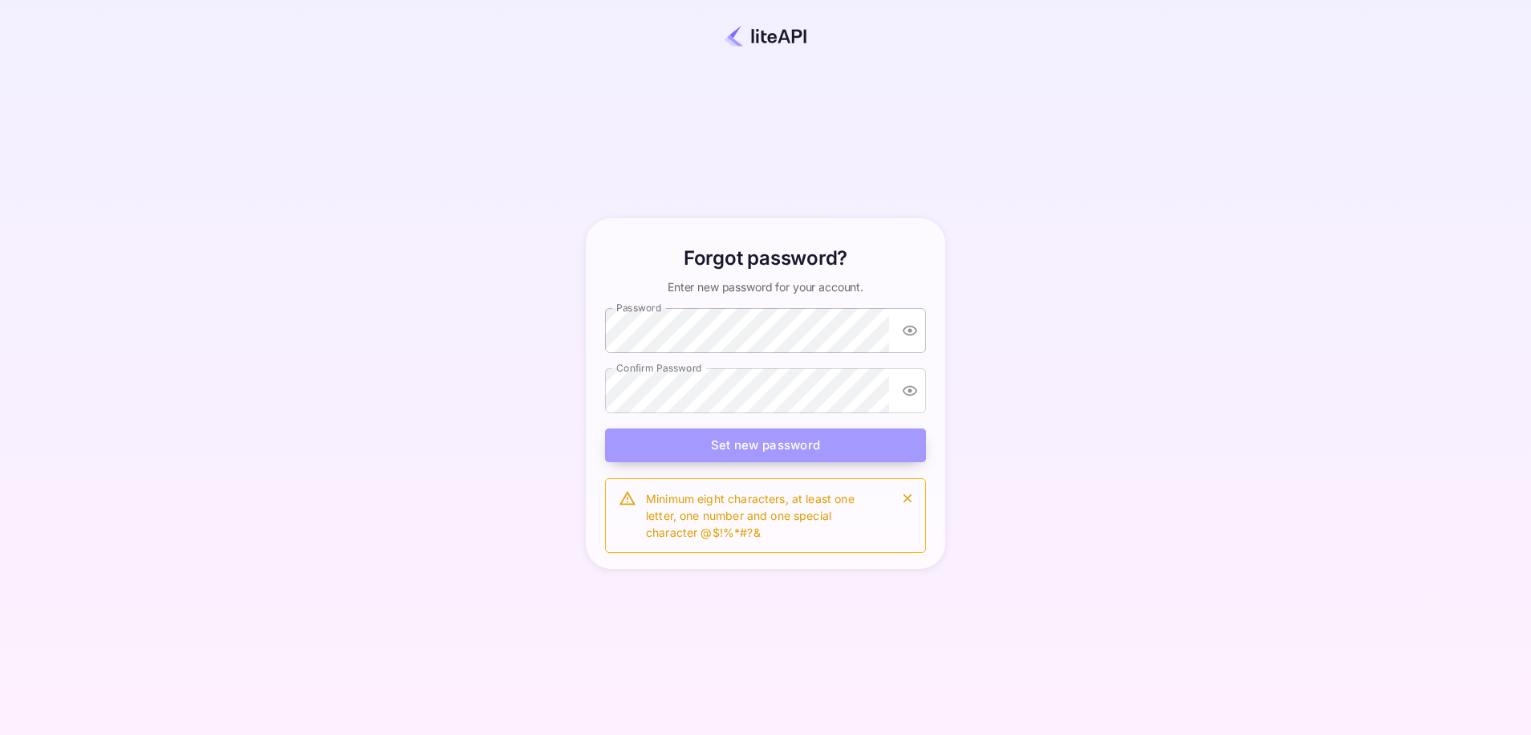
click at [757, 441] on button "Set new password" at bounding box center [765, 446] width 321 height 35
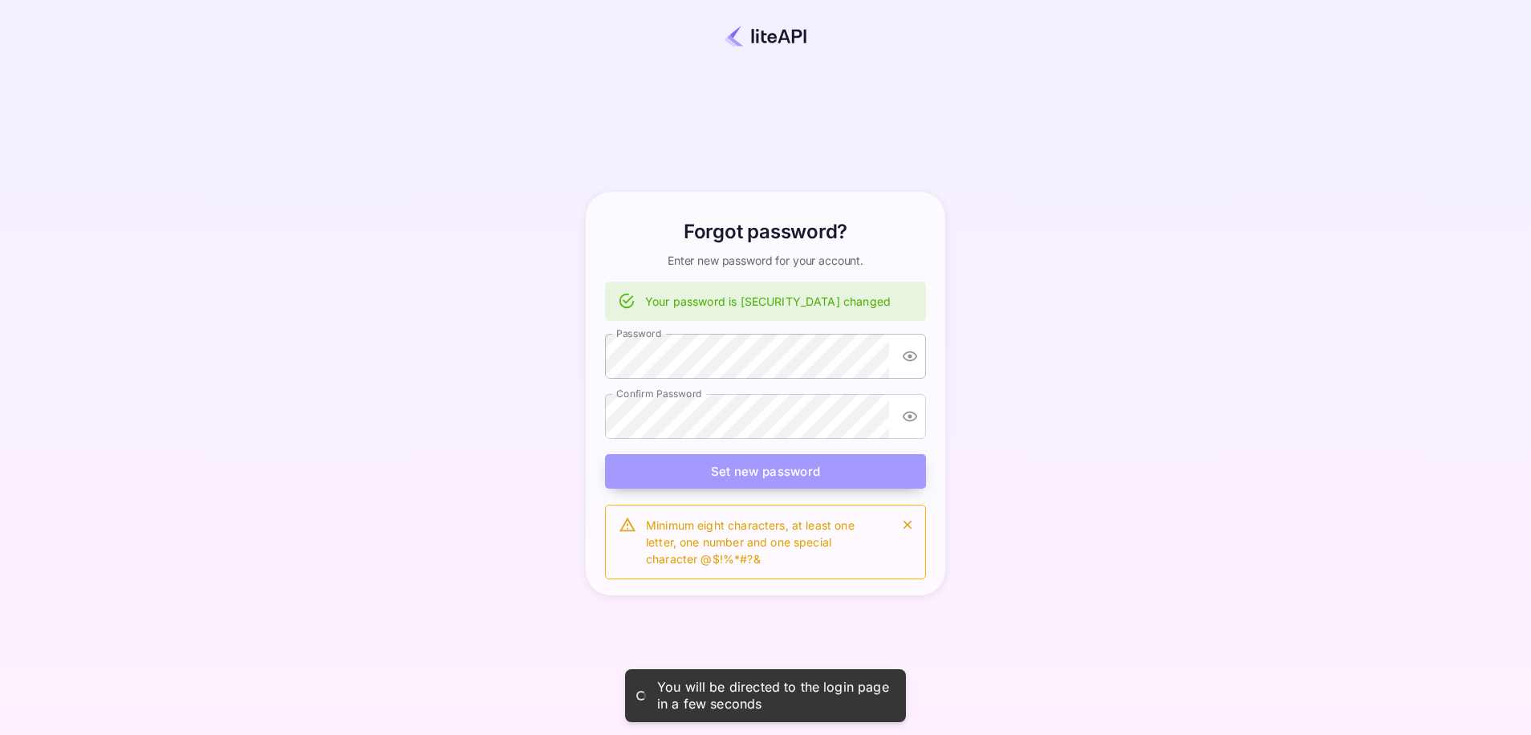
click at [848, 469] on button "Set new password" at bounding box center [765, 471] width 321 height 35
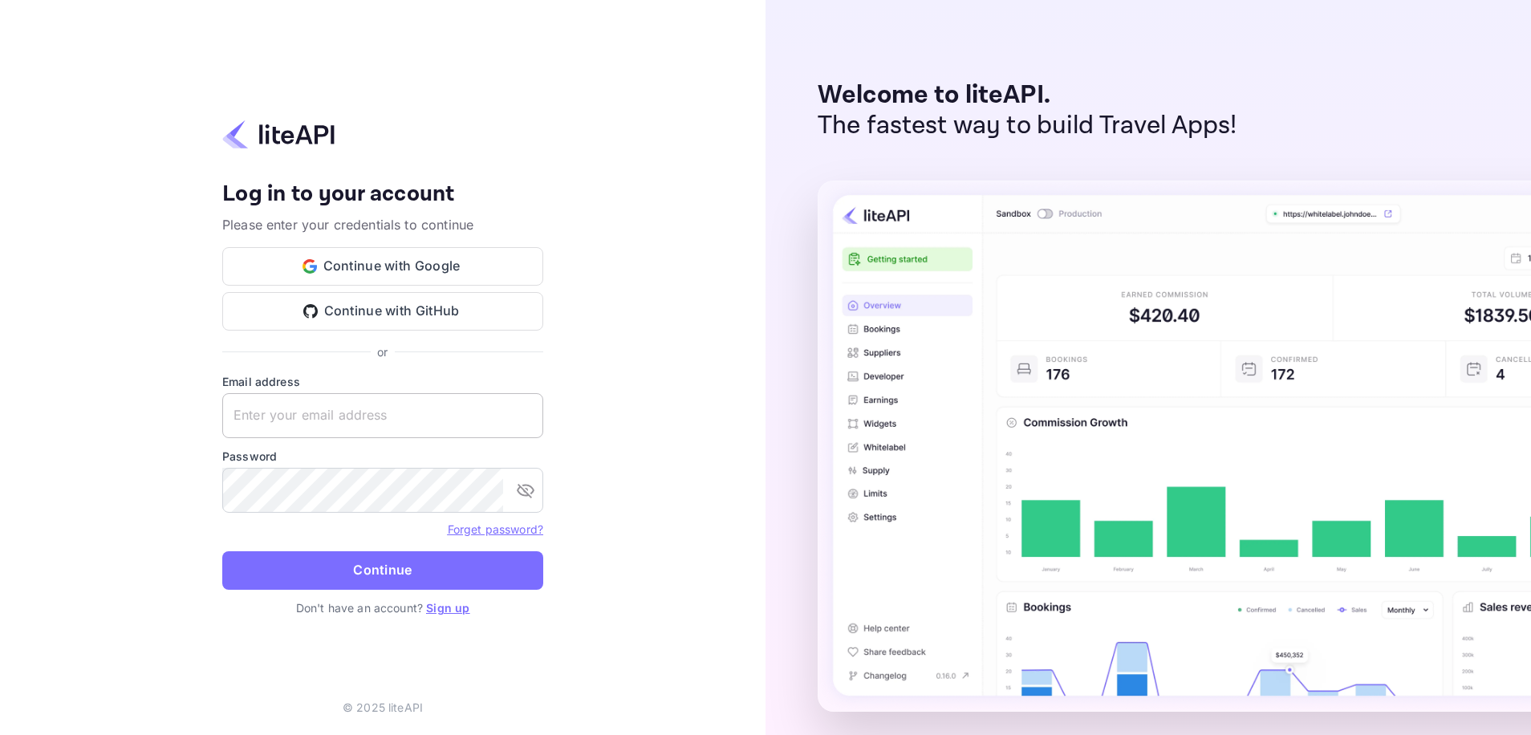
click at [404, 422] on input "text" at bounding box center [382, 415] width 321 height 45
click at [222, 551] on button "Continue" at bounding box center [382, 570] width 321 height 39
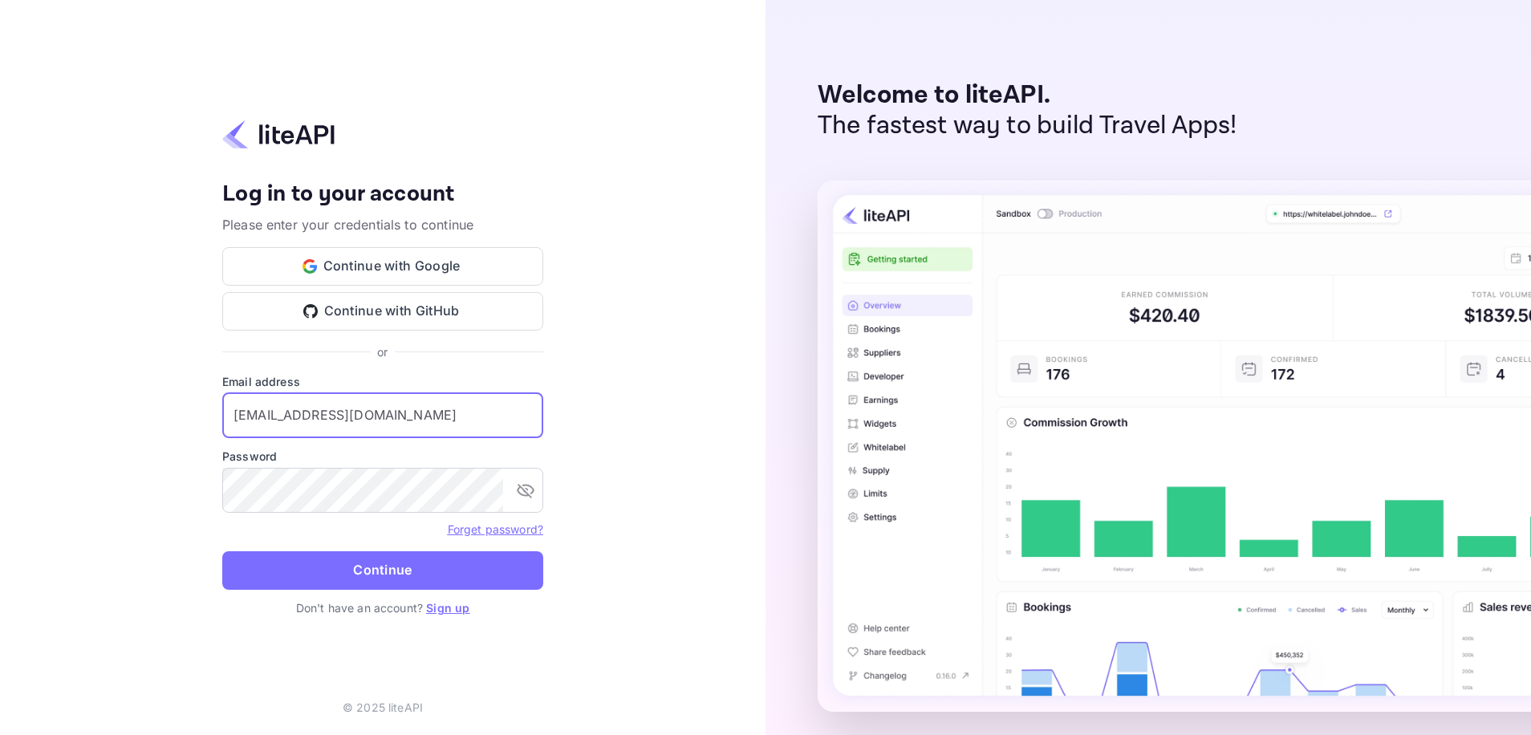
drag, startPoint x: 442, startPoint y: 420, endPoint x: 71, endPoint y: 451, distance: 372.9
click at [71, 450] on div "Your account has been created successfully, a confirmation link has been sent t…" at bounding box center [383, 367] width 766 height 735
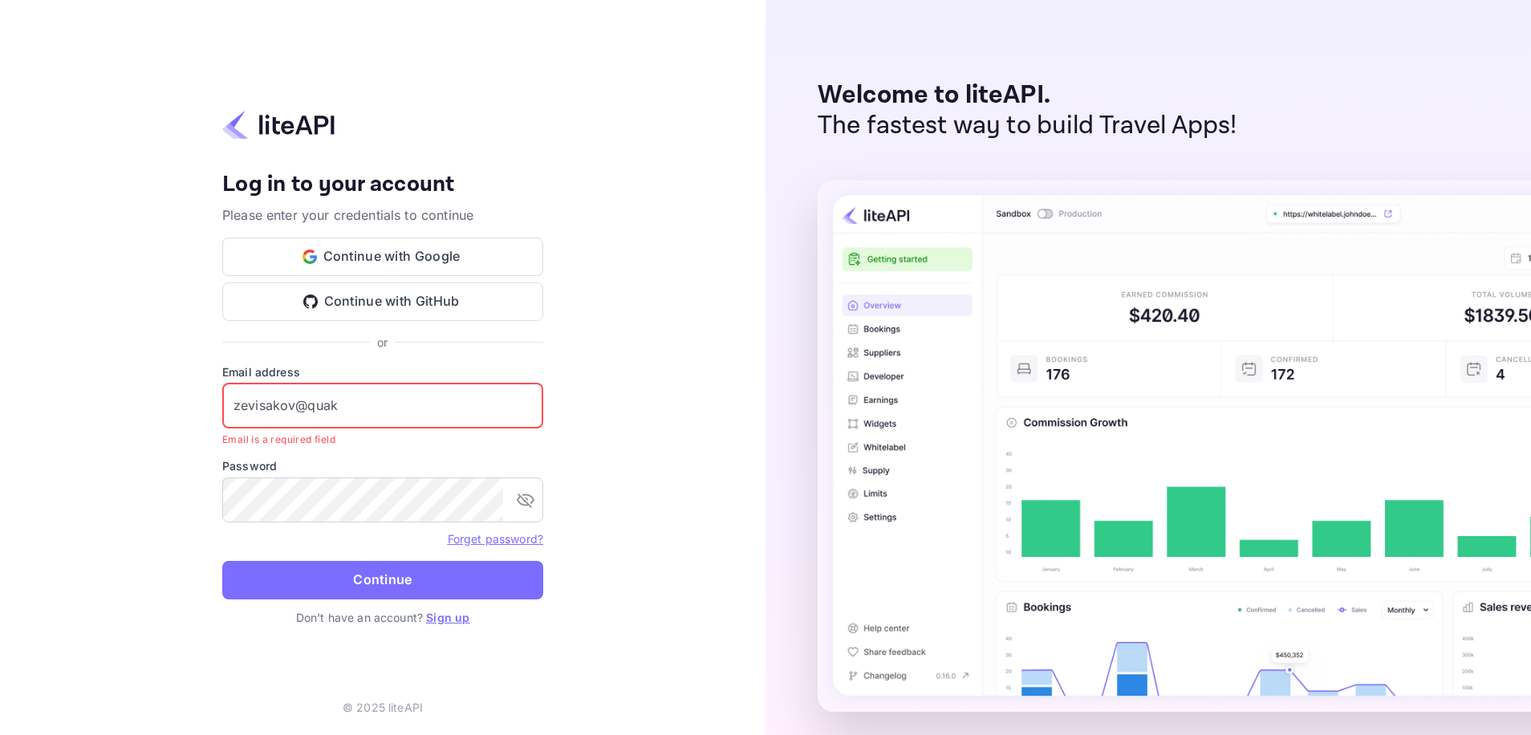
type input "[EMAIL_ADDRESS][DOMAIN_NAME]"
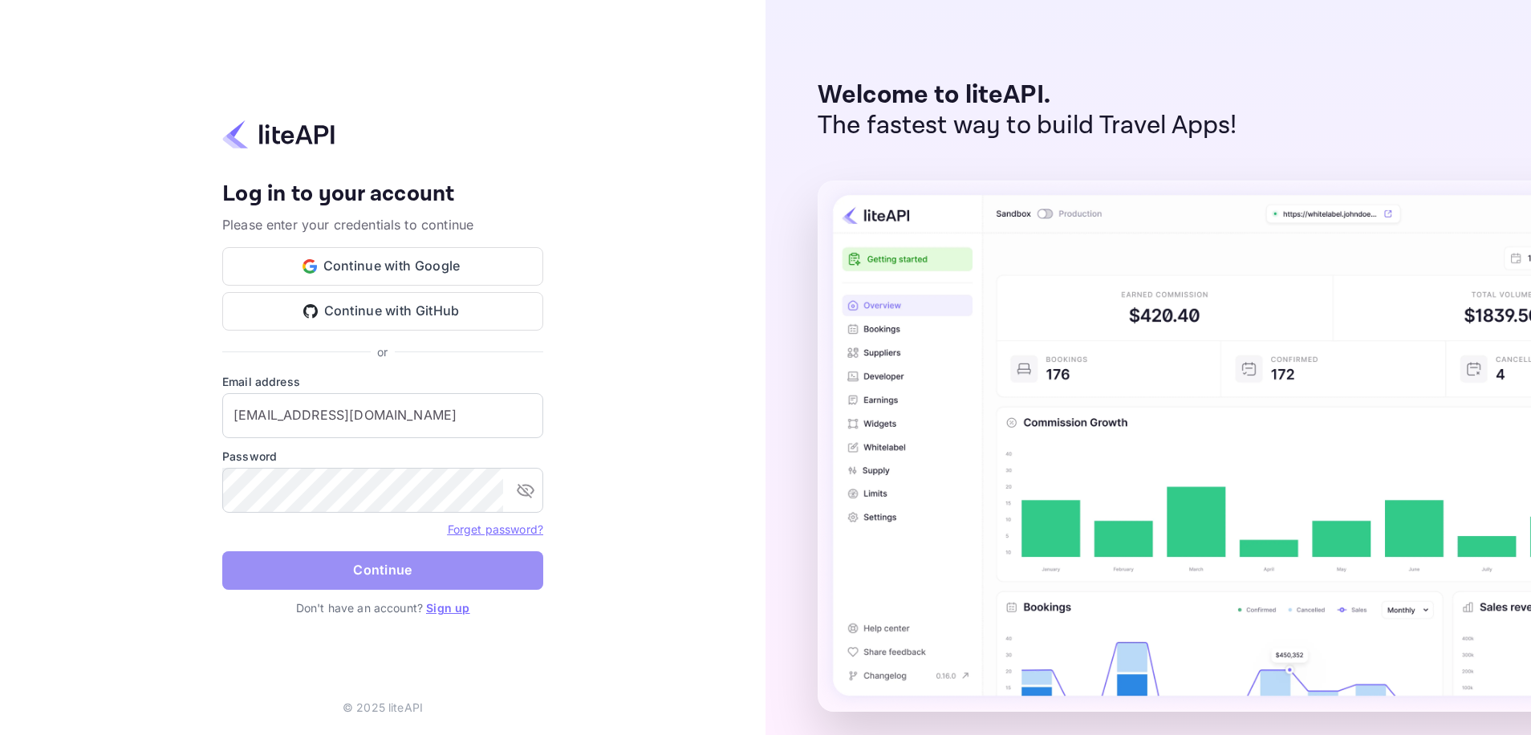
click at [430, 561] on button "Continue" at bounding box center [382, 570] width 321 height 39
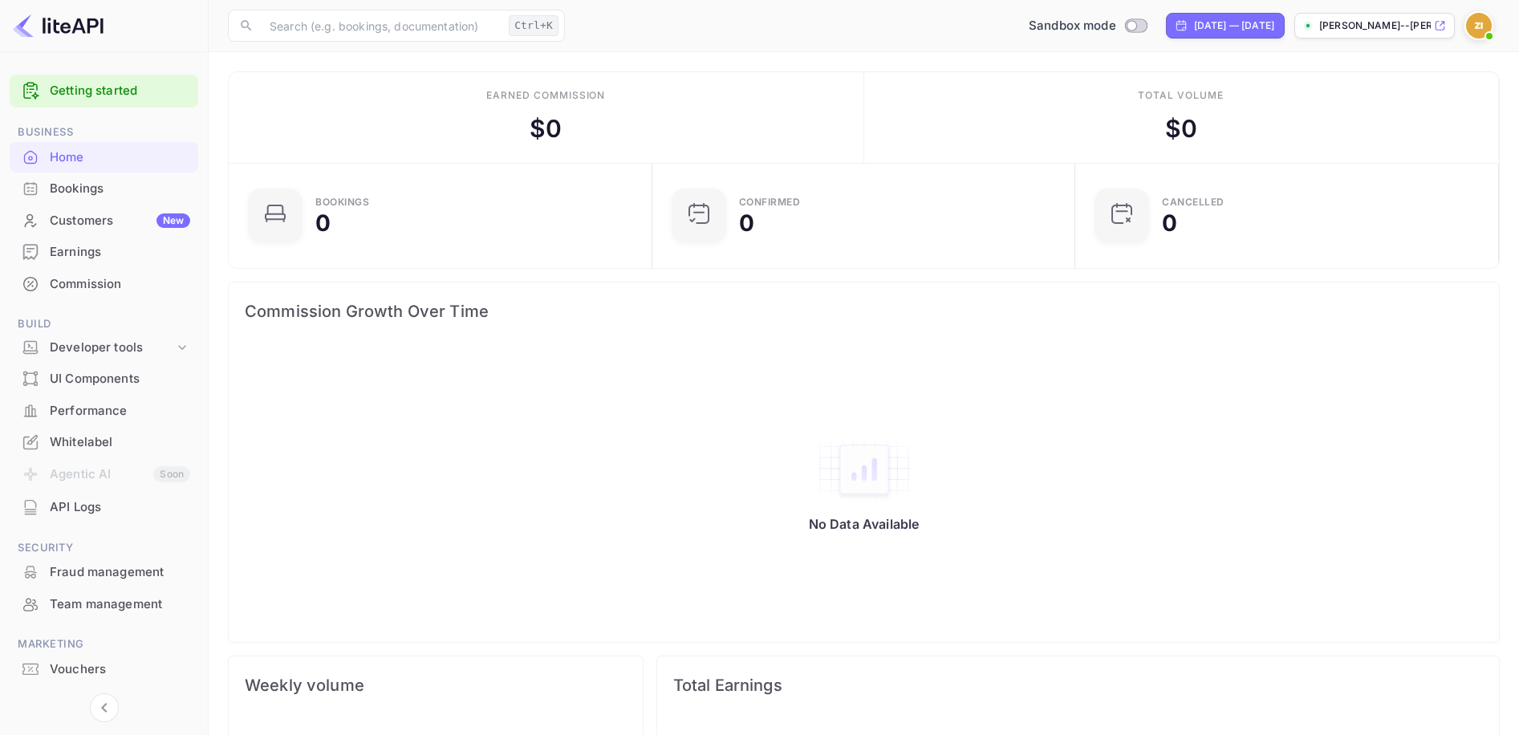
click at [1409, 23] on p "[PERSON_NAME]--[PERSON_NAME]-.nuitee.link" at bounding box center [1375, 25] width 112 height 14
click at [131, 502] on div "API Logs" at bounding box center [120, 507] width 140 height 18
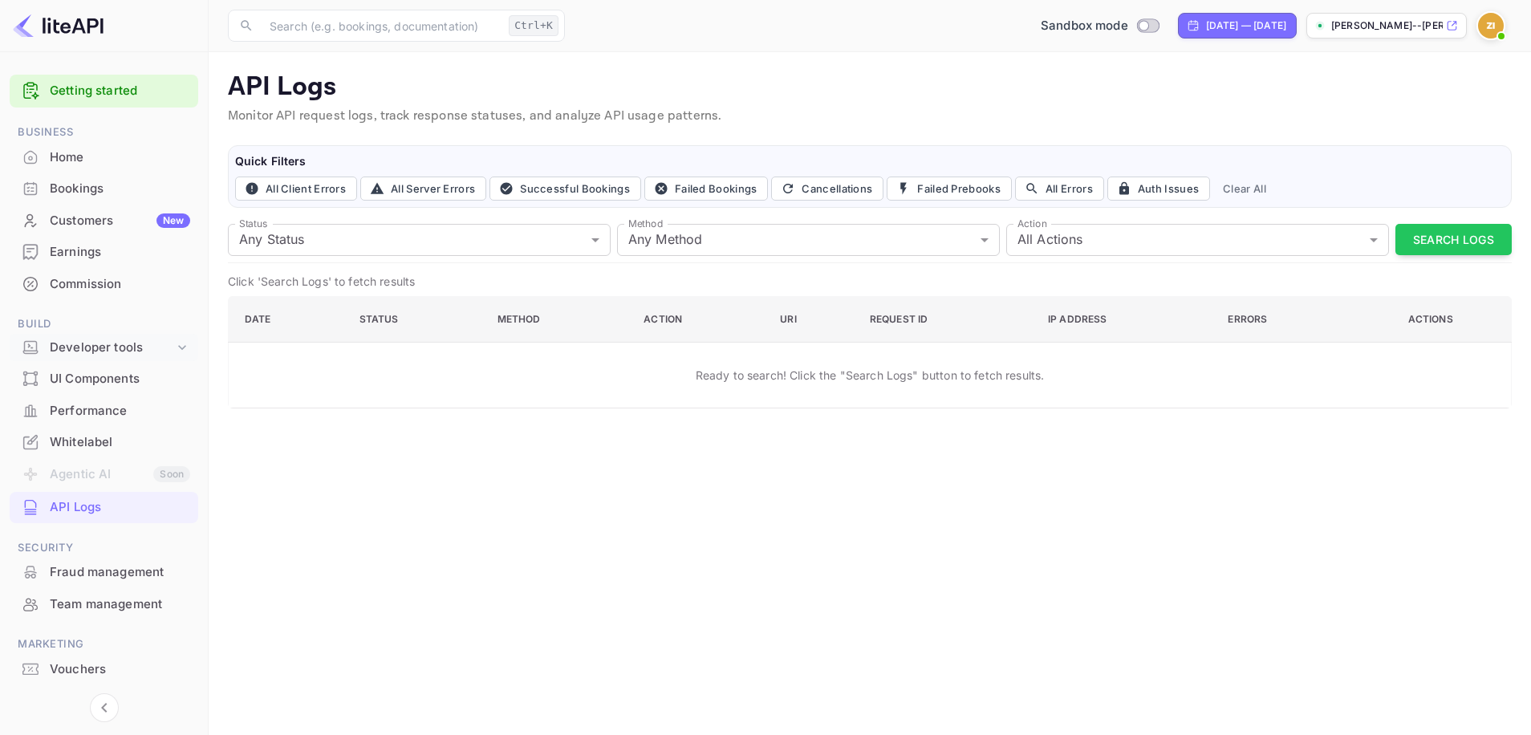
click at [124, 339] on div "Developer tools" at bounding box center [112, 348] width 124 height 18
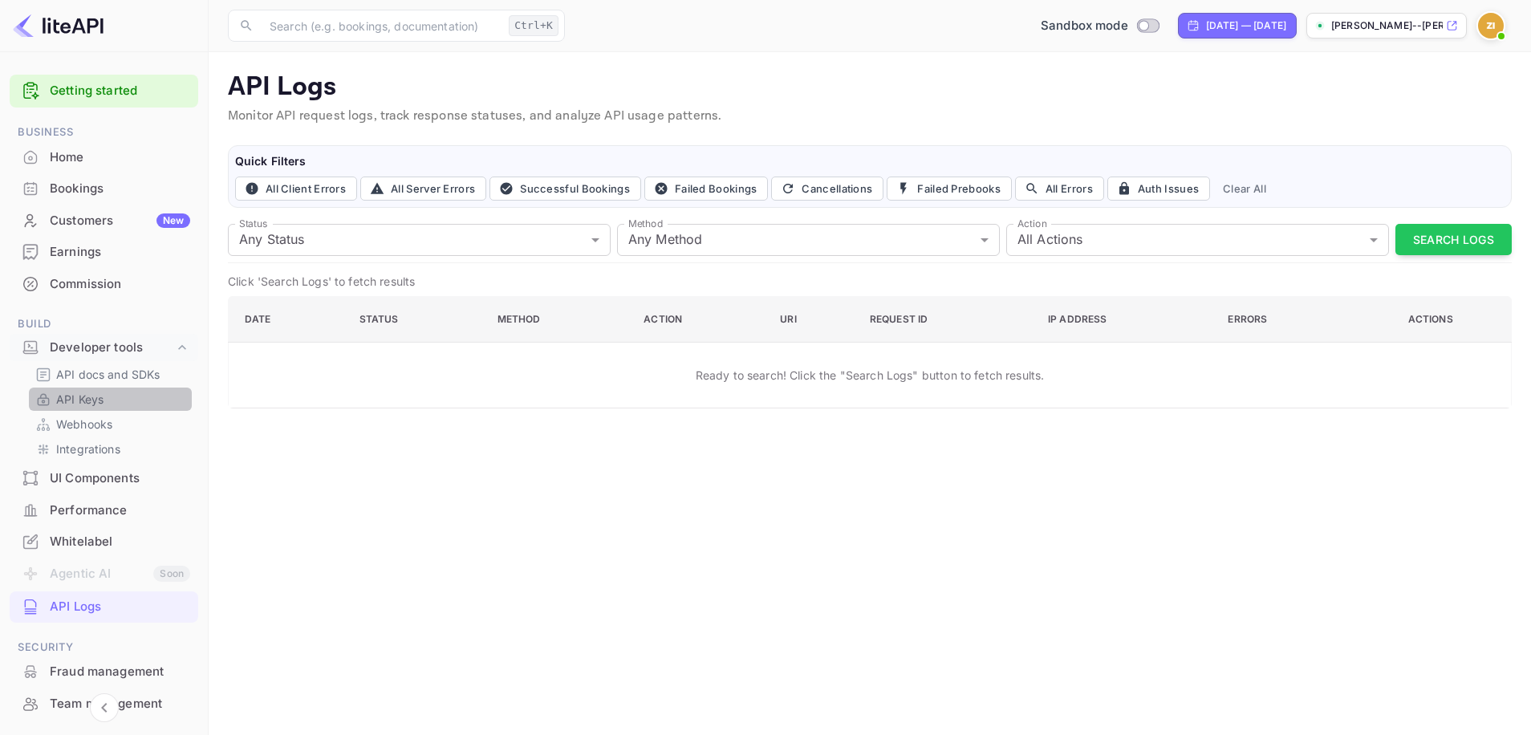
click at [97, 401] on p "API Keys" at bounding box center [79, 399] width 47 height 17
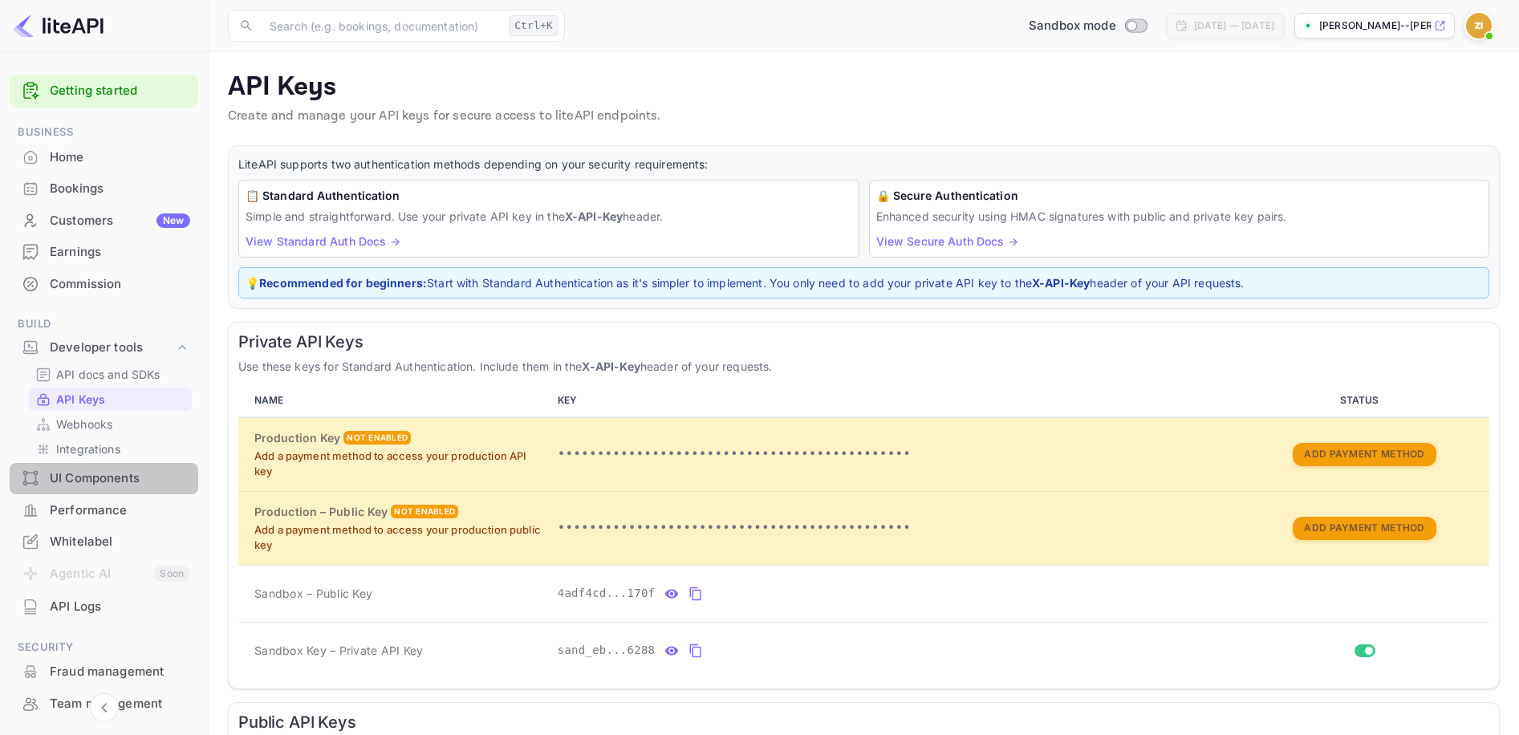
click at [132, 470] on div "UI Components" at bounding box center [120, 478] width 140 height 18
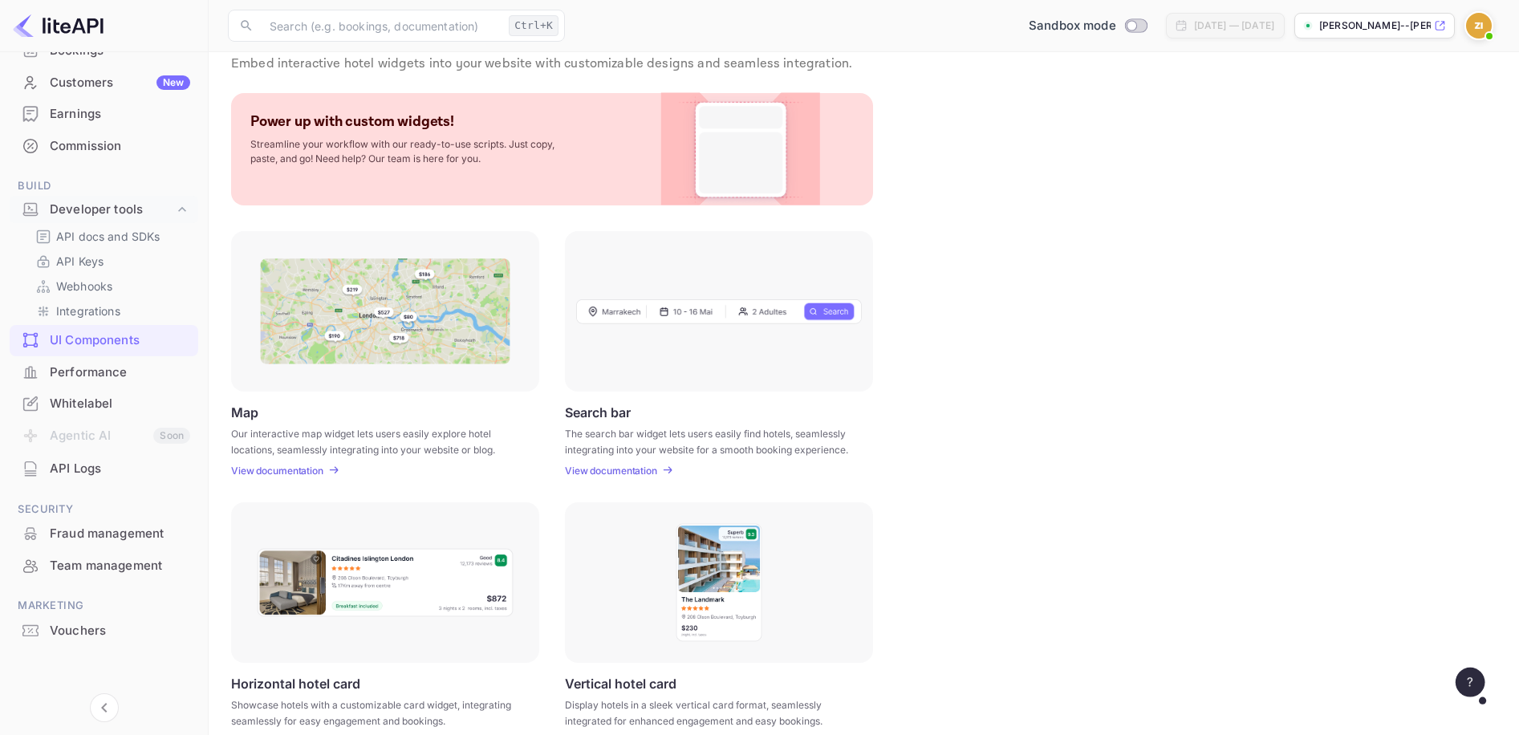
scroll to position [80, 0]
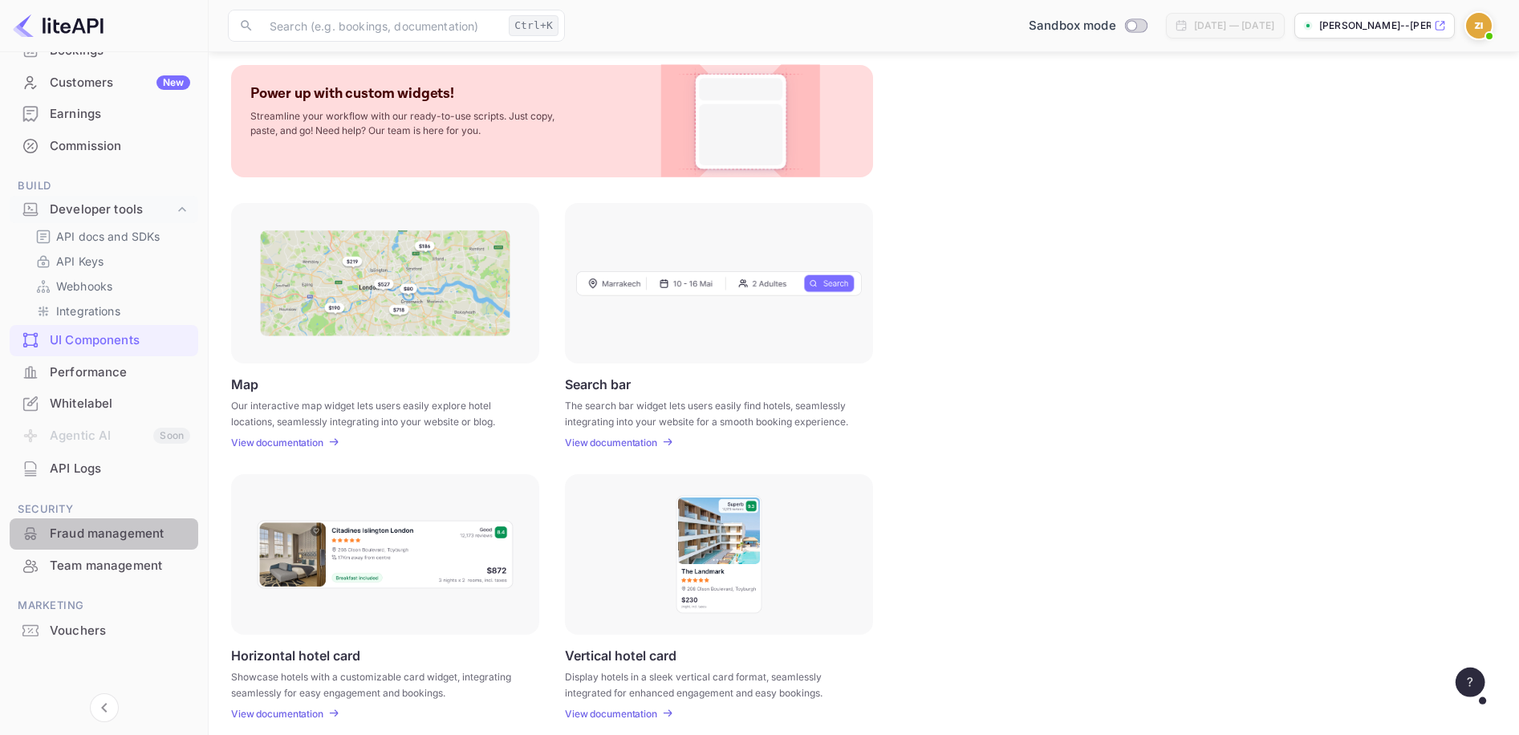
click at [108, 531] on div "Fraud management" at bounding box center [120, 534] width 140 height 18
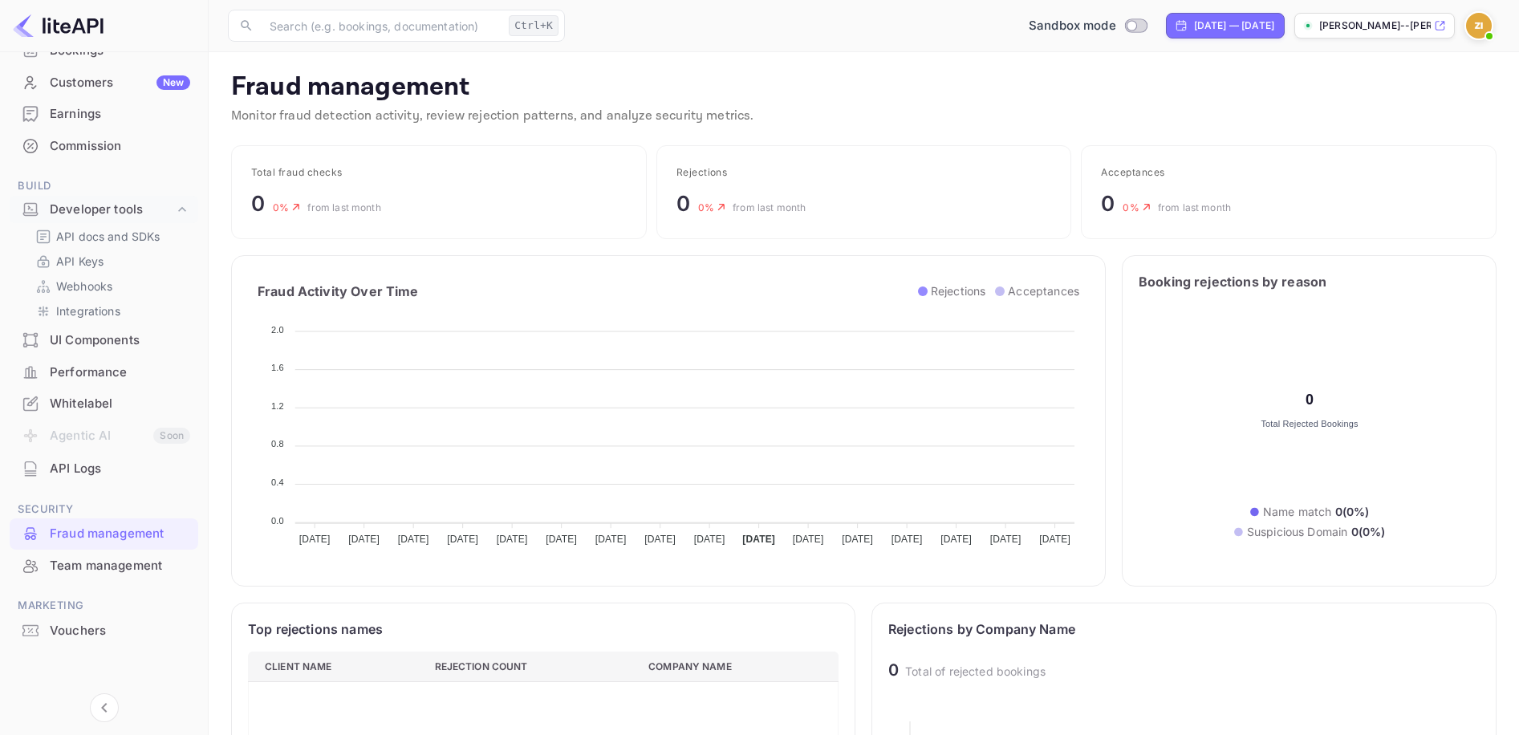
click at [79, 563] on div "Team management" at bounding box center [120, 566] width 140 height 18
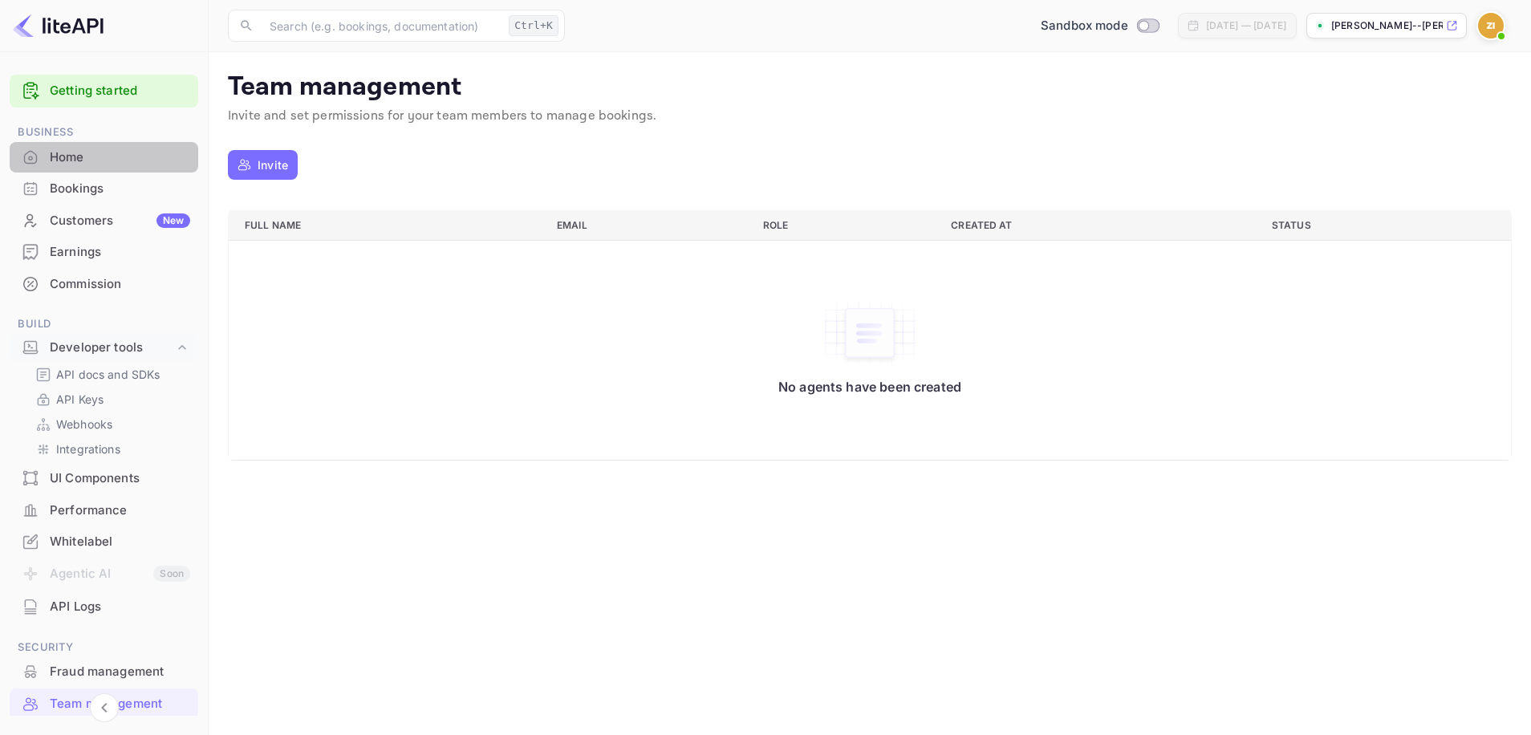
click at [108, 157] on div "Home" at bounding box center [120, 157] width 140 height 18
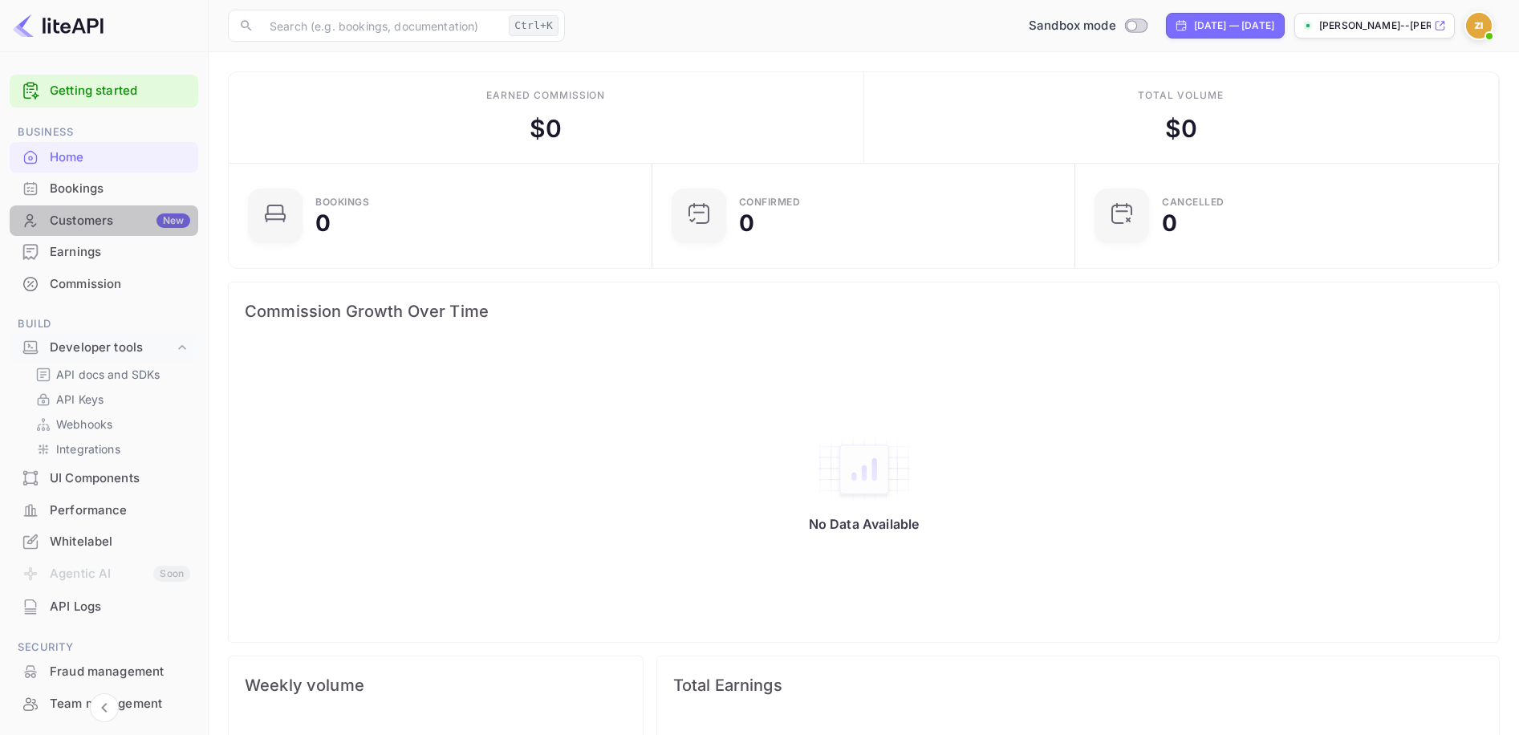
click at [104, 222] on div "Customers New" at bounding box center [120, 221] width 140 height 18
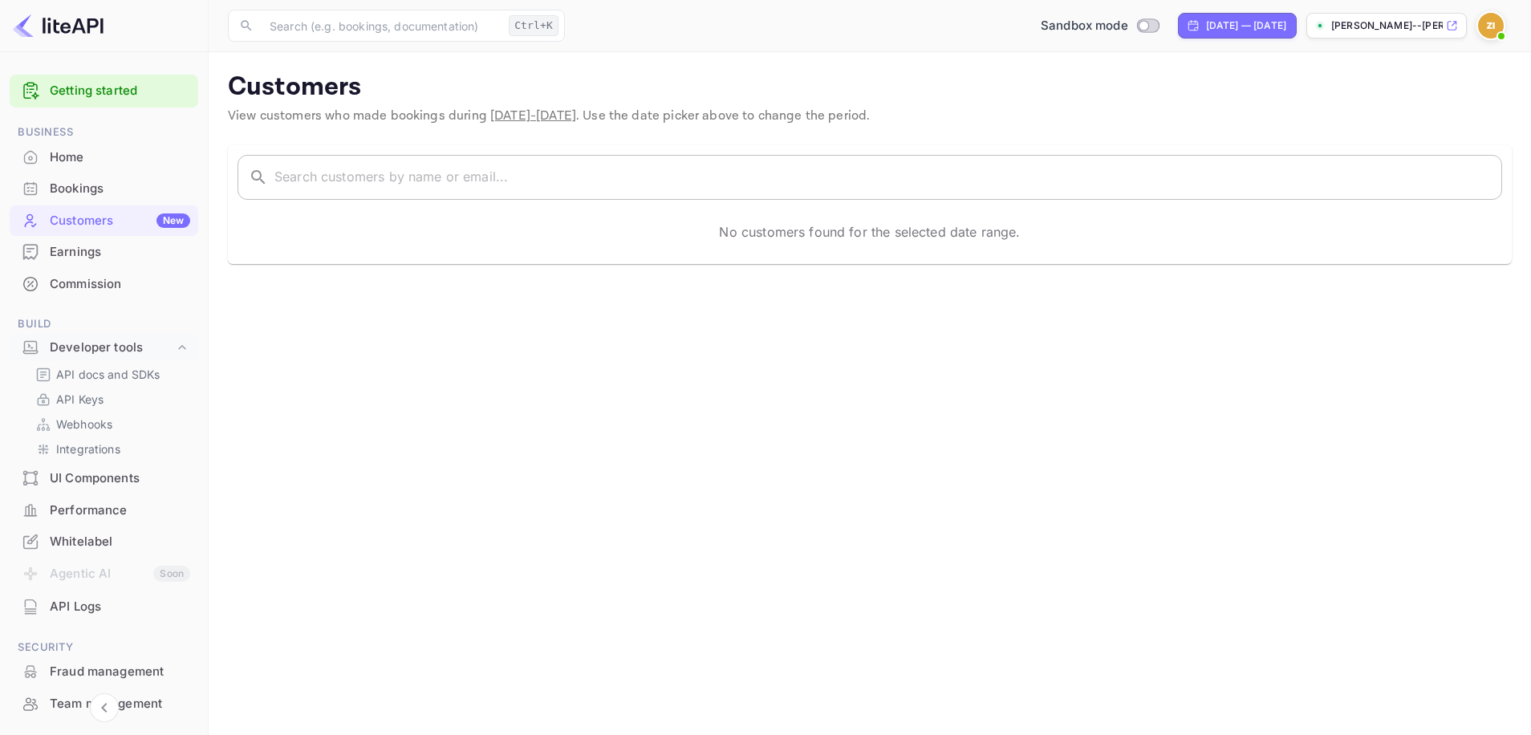
click at [345, 176] on input "text" at bounding box center [888, 177] width 1228 height 45
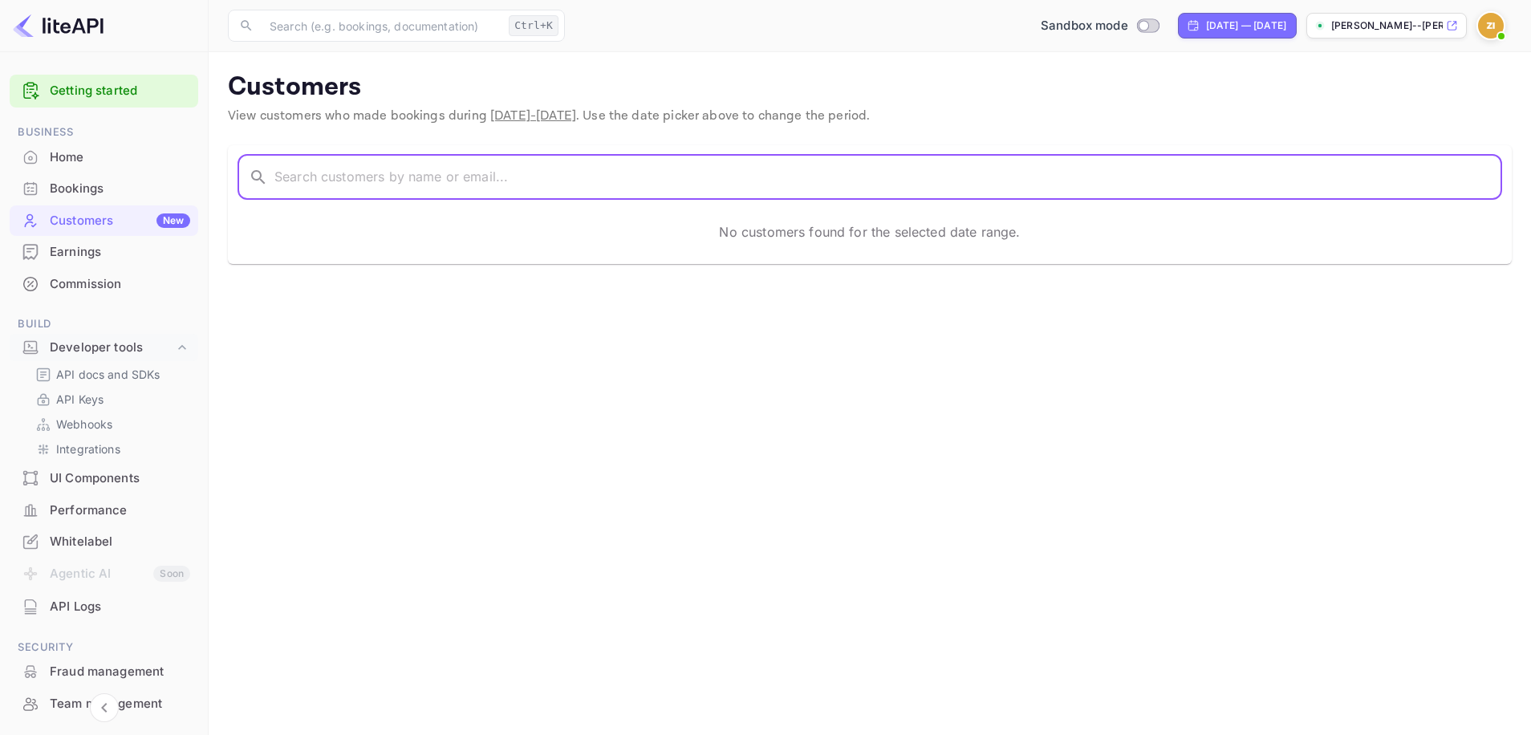
click at [658, 225] on div "No customers found for the selected date range." at bounding box center [870, 231] width 1265 height 45
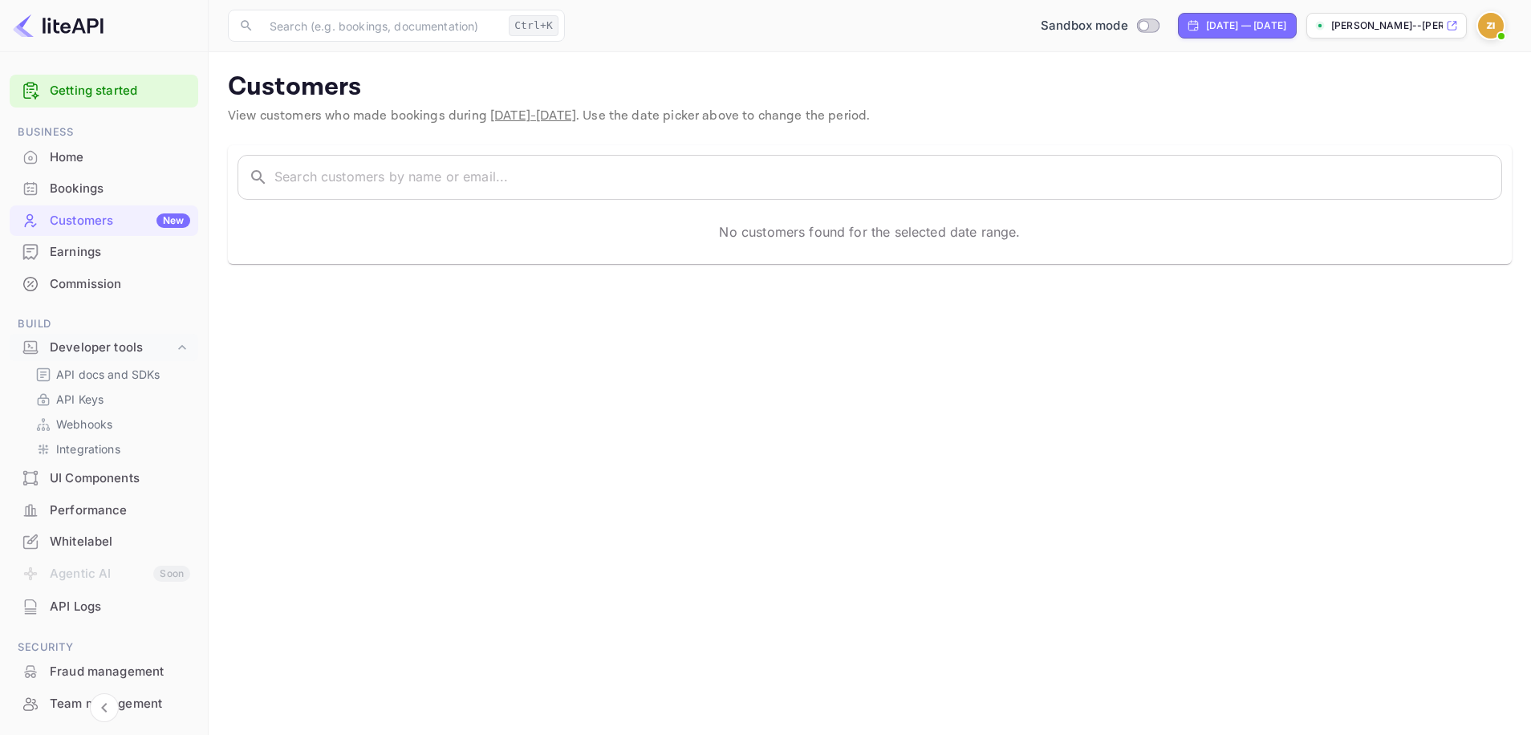
click at [120, 193] on div "Bookings" at bounding box center [120, 189] width 140 height 18
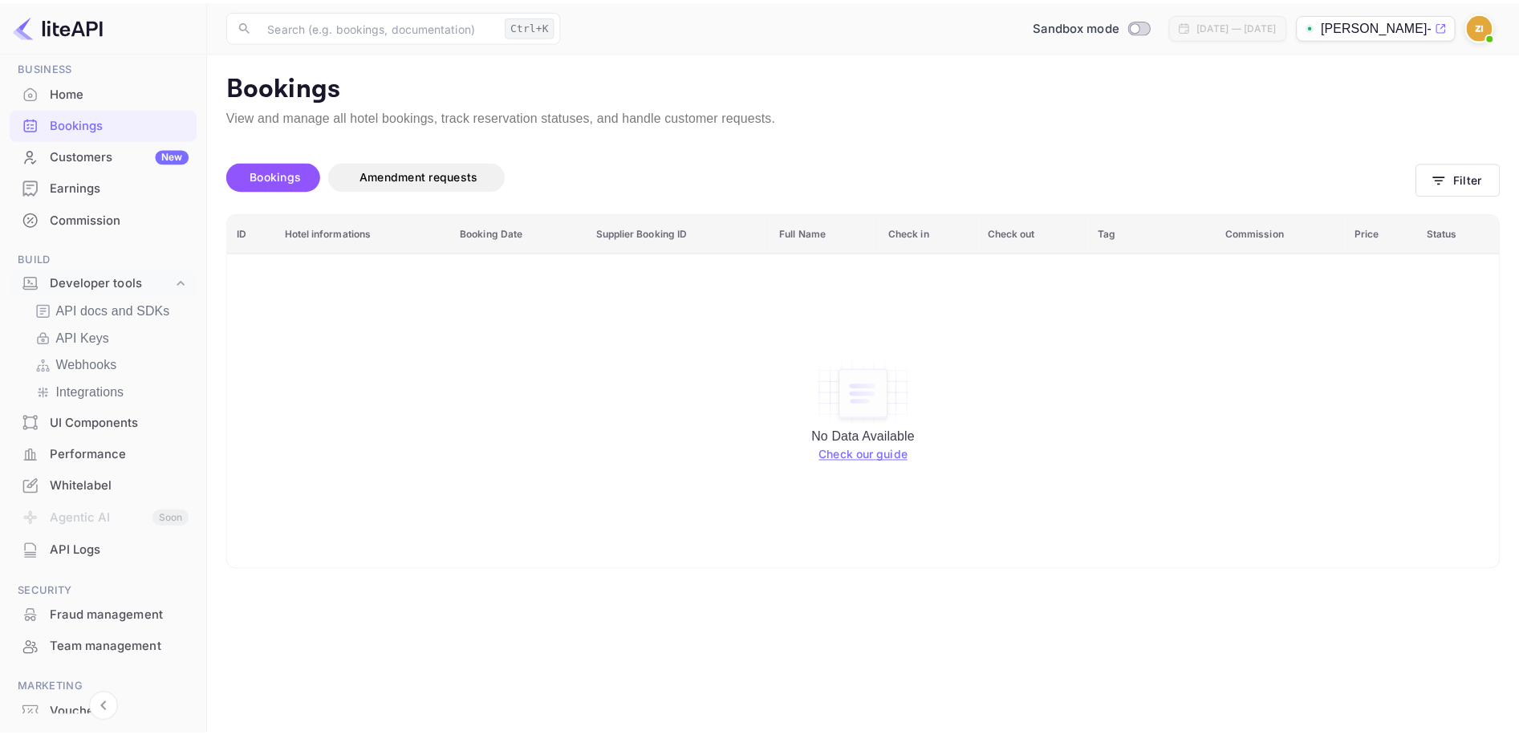
scroll to position [148, 0]
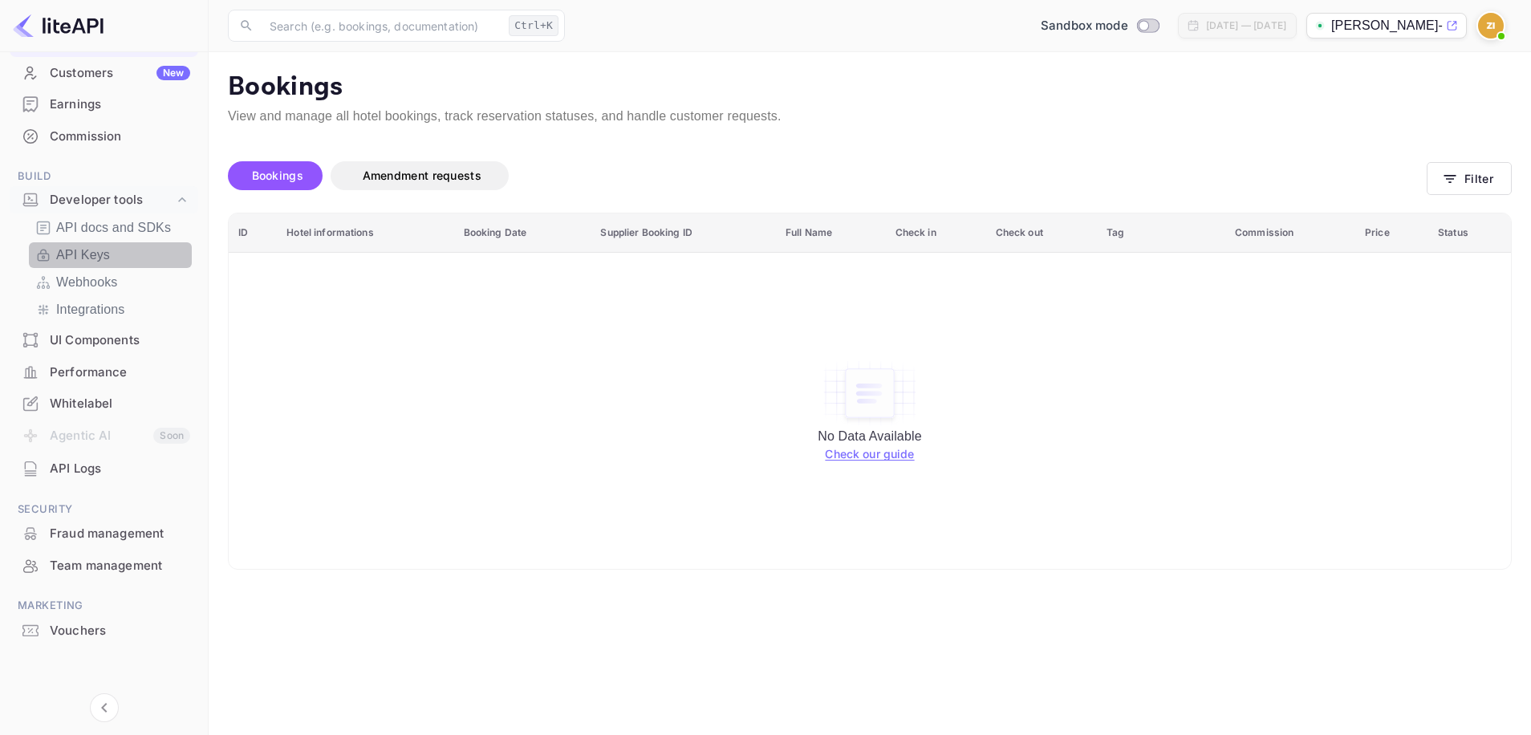
click at [145, 245] on div "API Keys" at bounding box center [110, 255] width 163 height 26
click at [144, 250] on link "API Keys" at bounding box center [110, 255] width 150 height 19
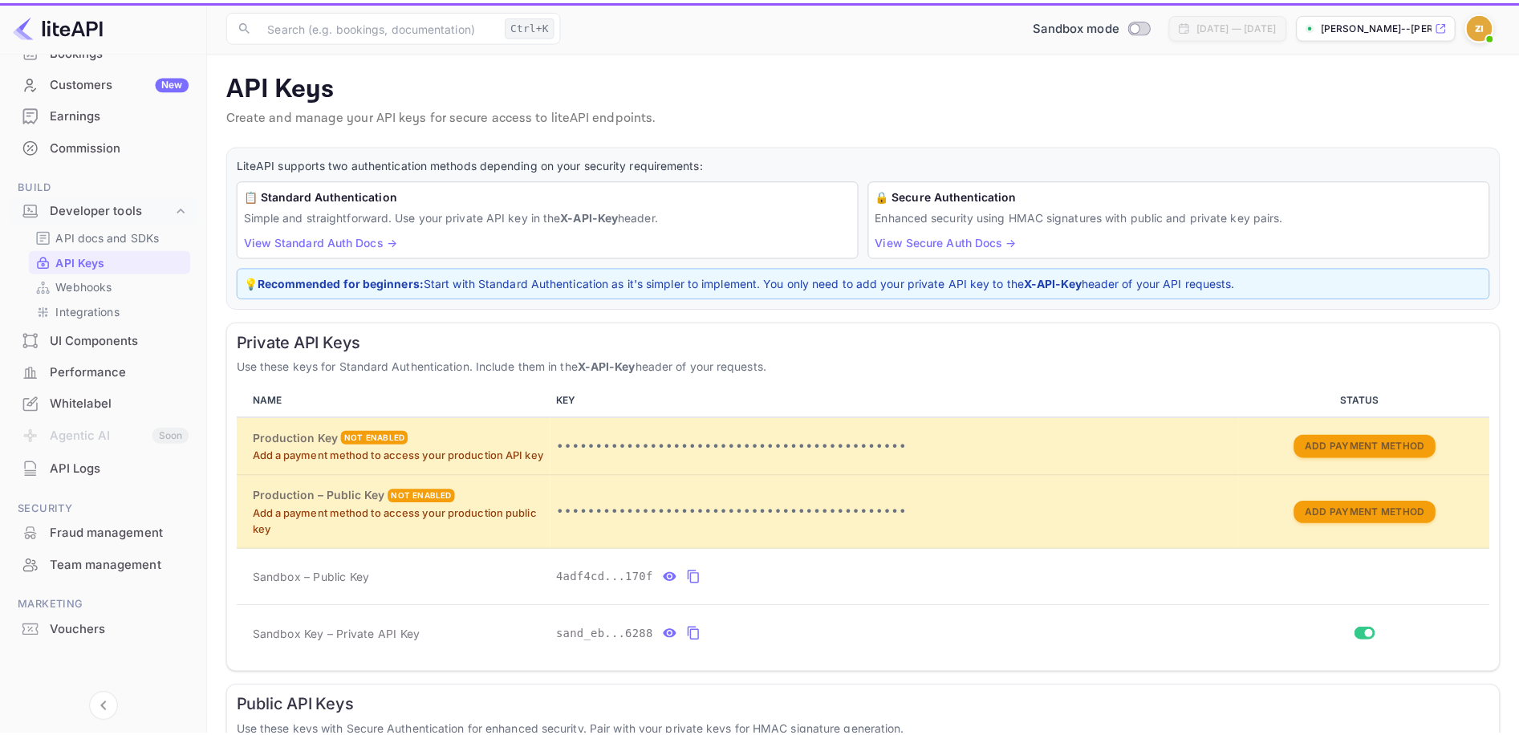
scroll to position [138, 0]
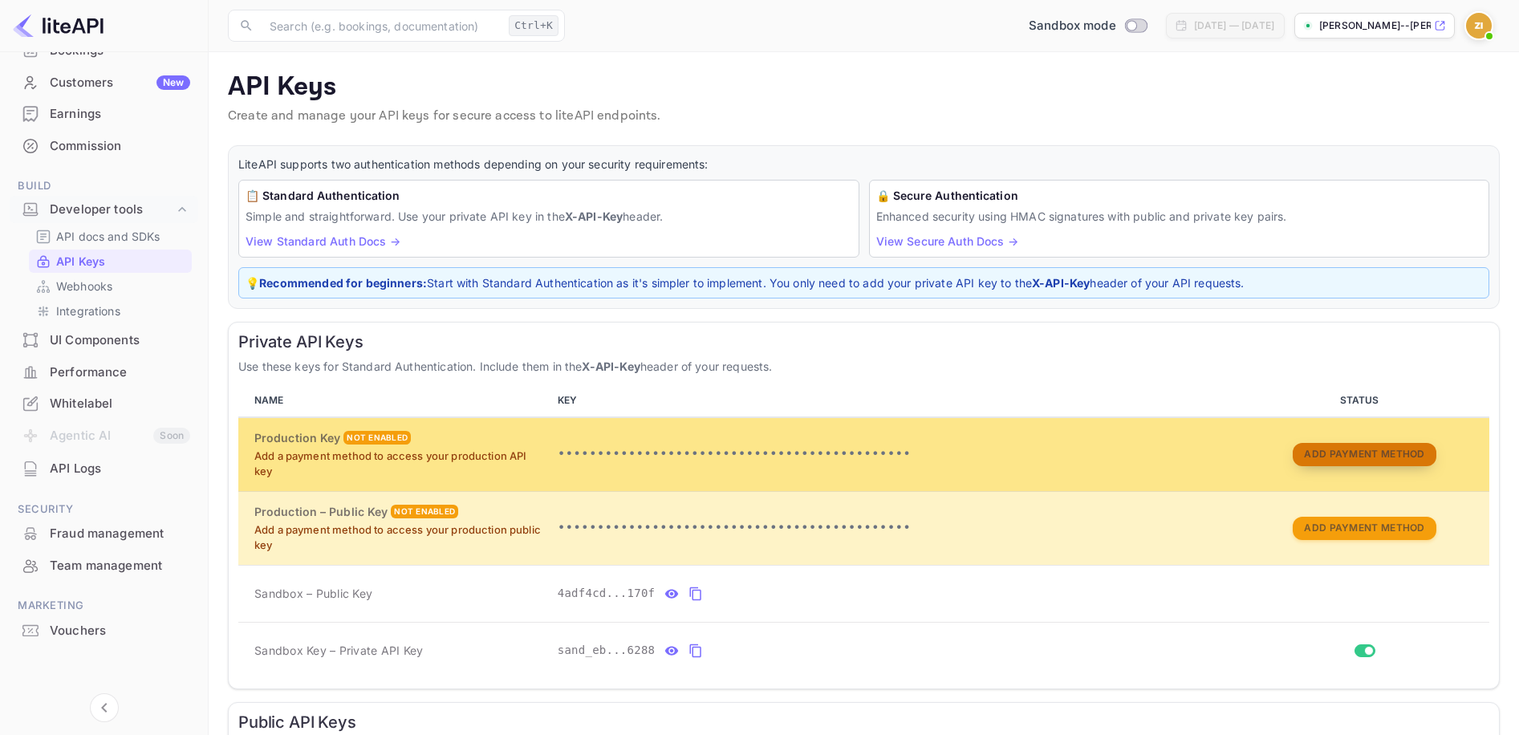
click at [1415, 461] on button "Add Payment Method" at bounding box center [1364, 454] width 143 height 23
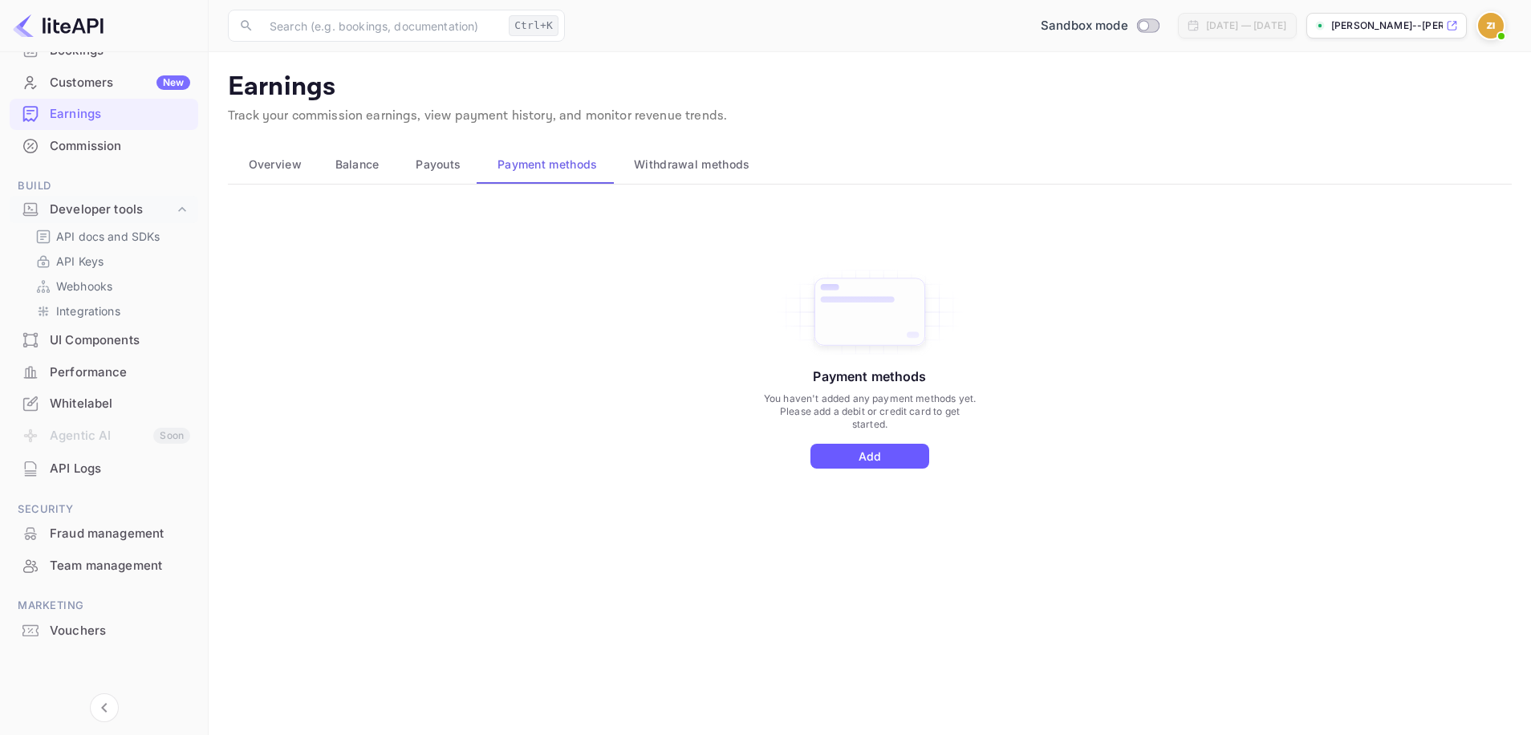
click at [872, 465] on button "Add" at bounding box center [869, 456] width 119 height 25
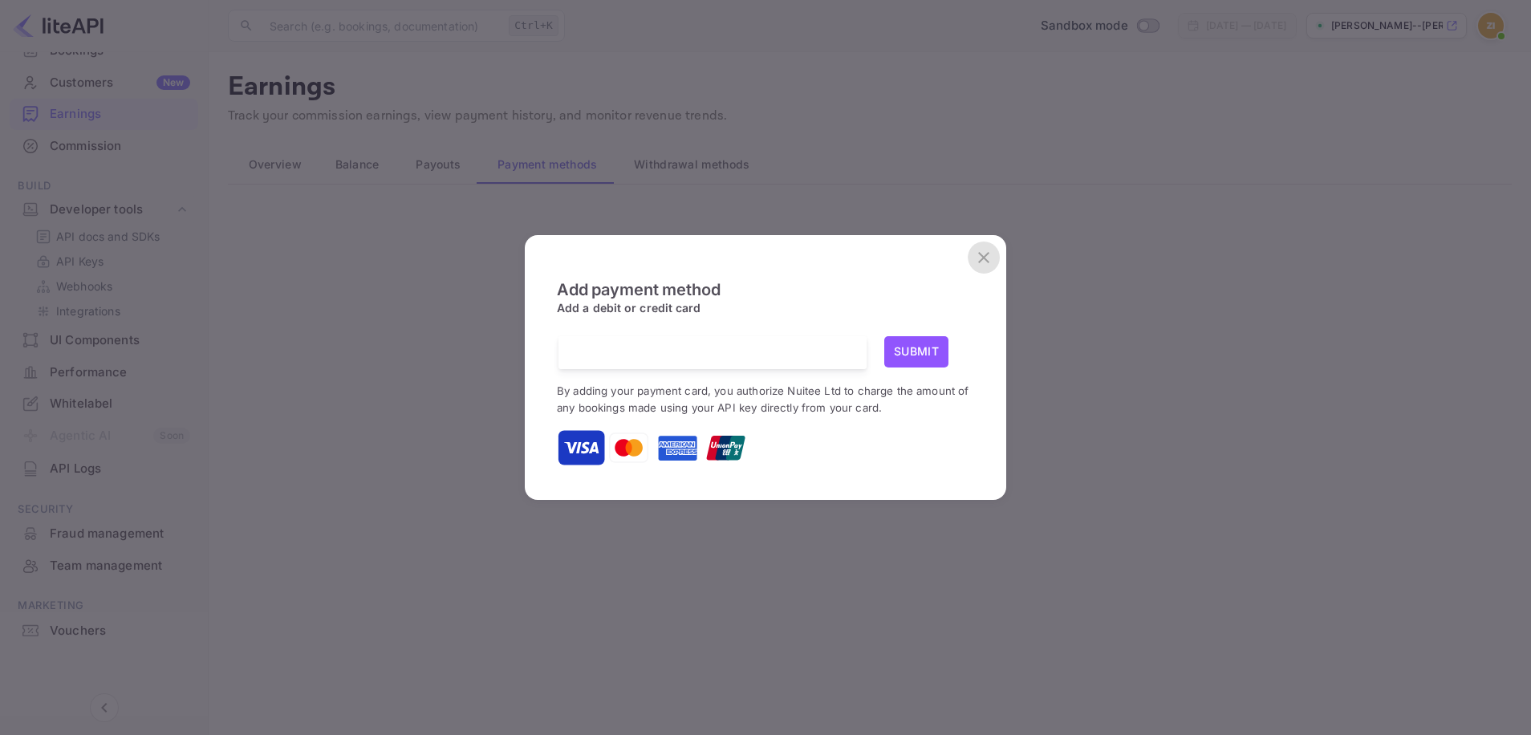
click at [976, 254] on icon "close" at bounding box center [983, 257] width 19 height 19
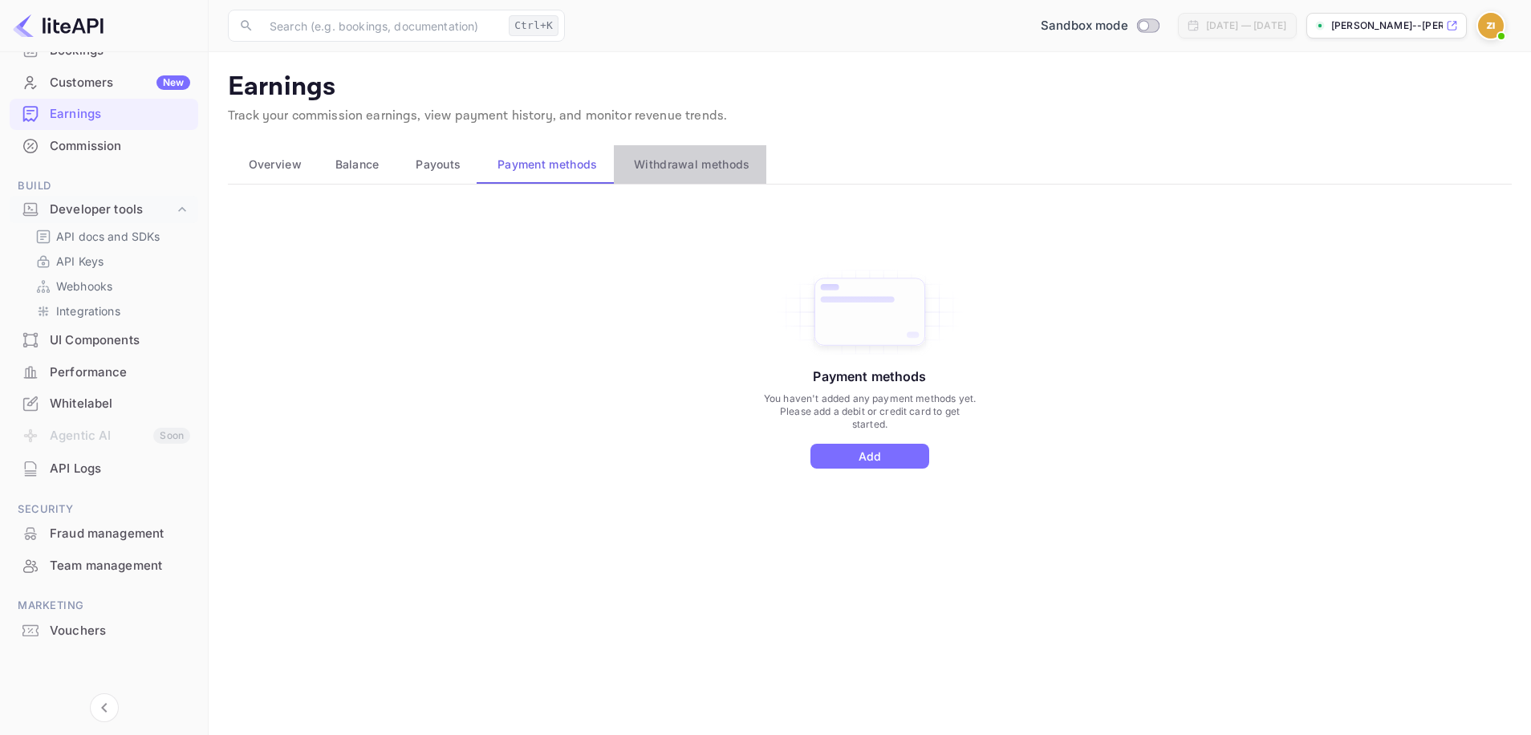
click at [721, 169] on span "Withdrawal methods" at bounding box center [692, 164] width 116 height 19
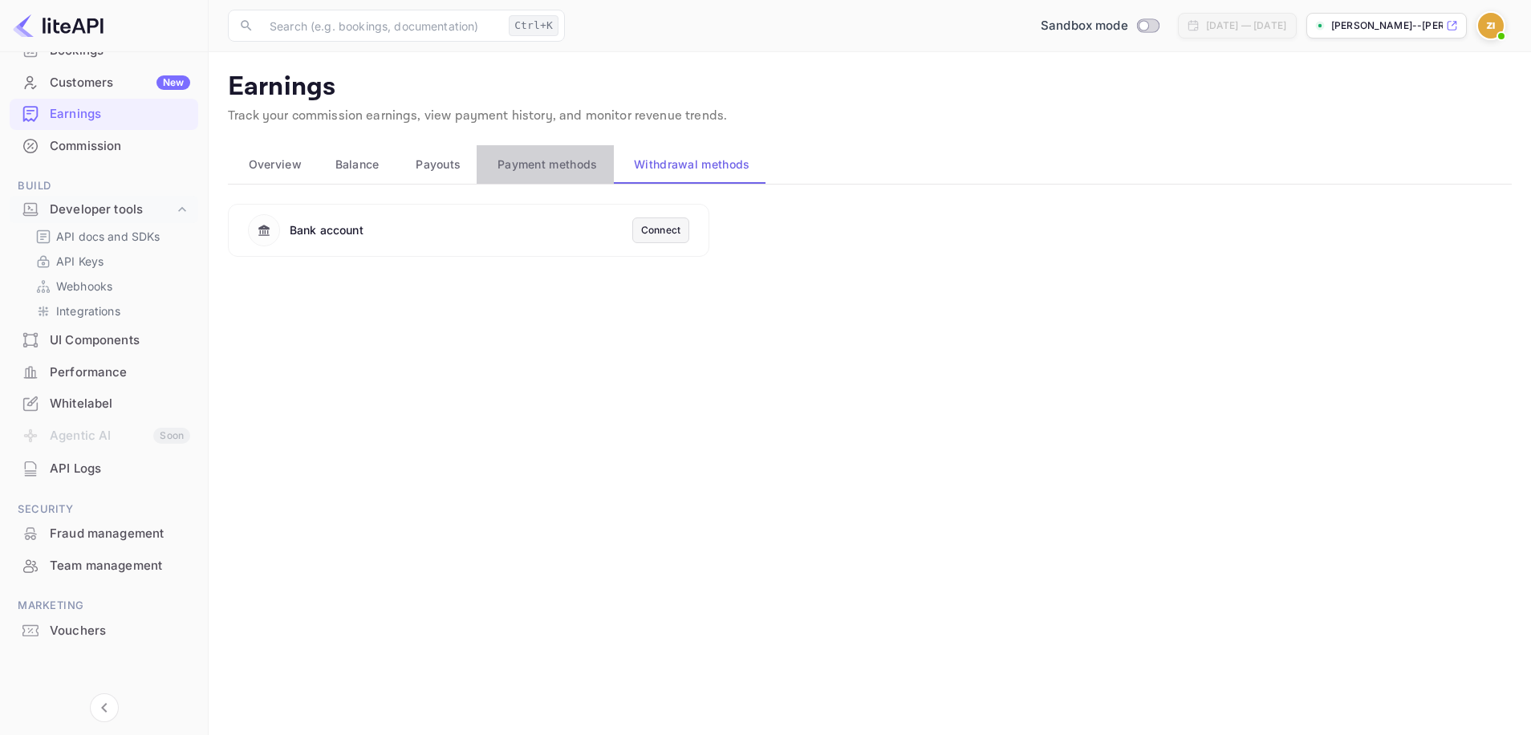
click at [575, 171] on span "Payment methods" at bounding box center [548, 164] width 100 height 19
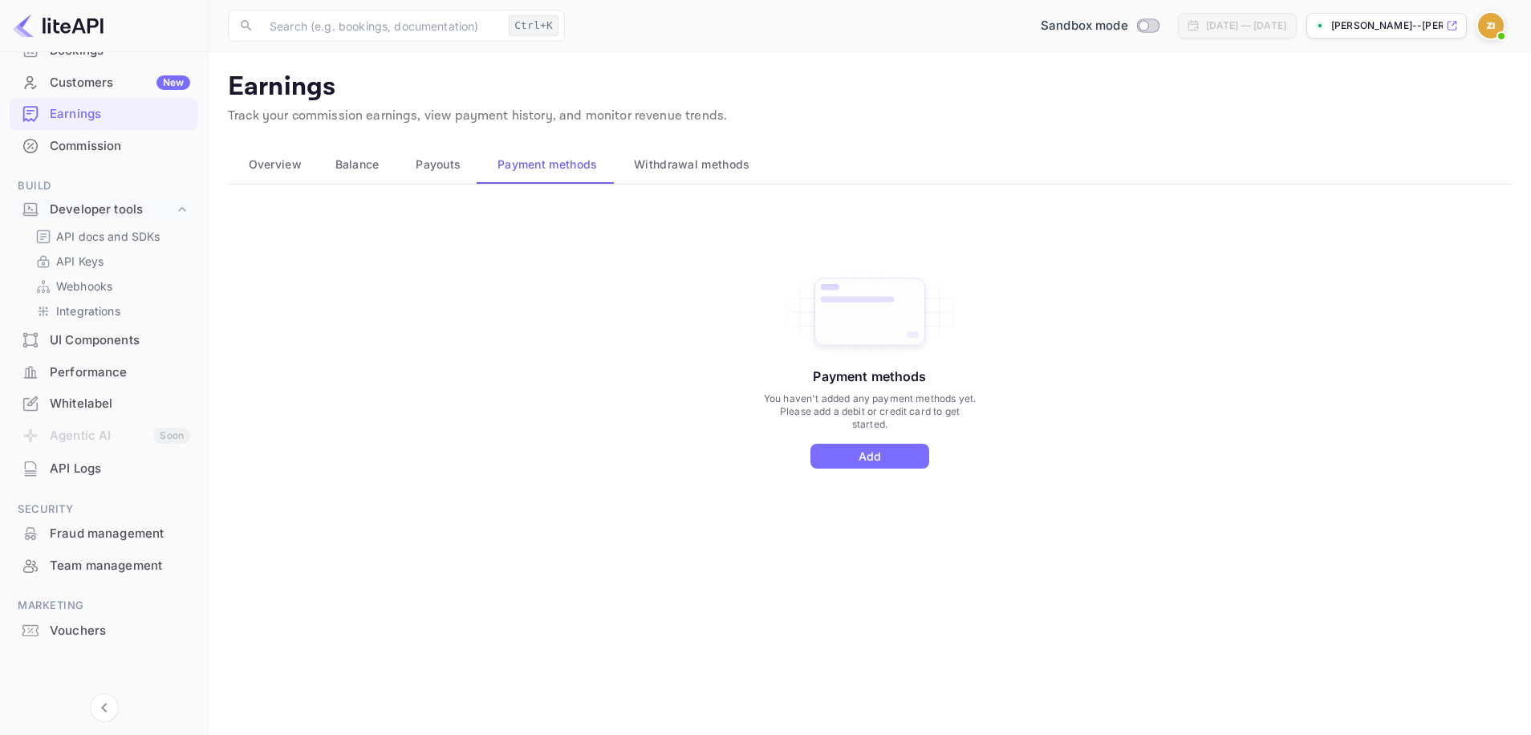
click at [419, 173] on span "Payouts" at bounding box center [438, 164] width 45 height 19
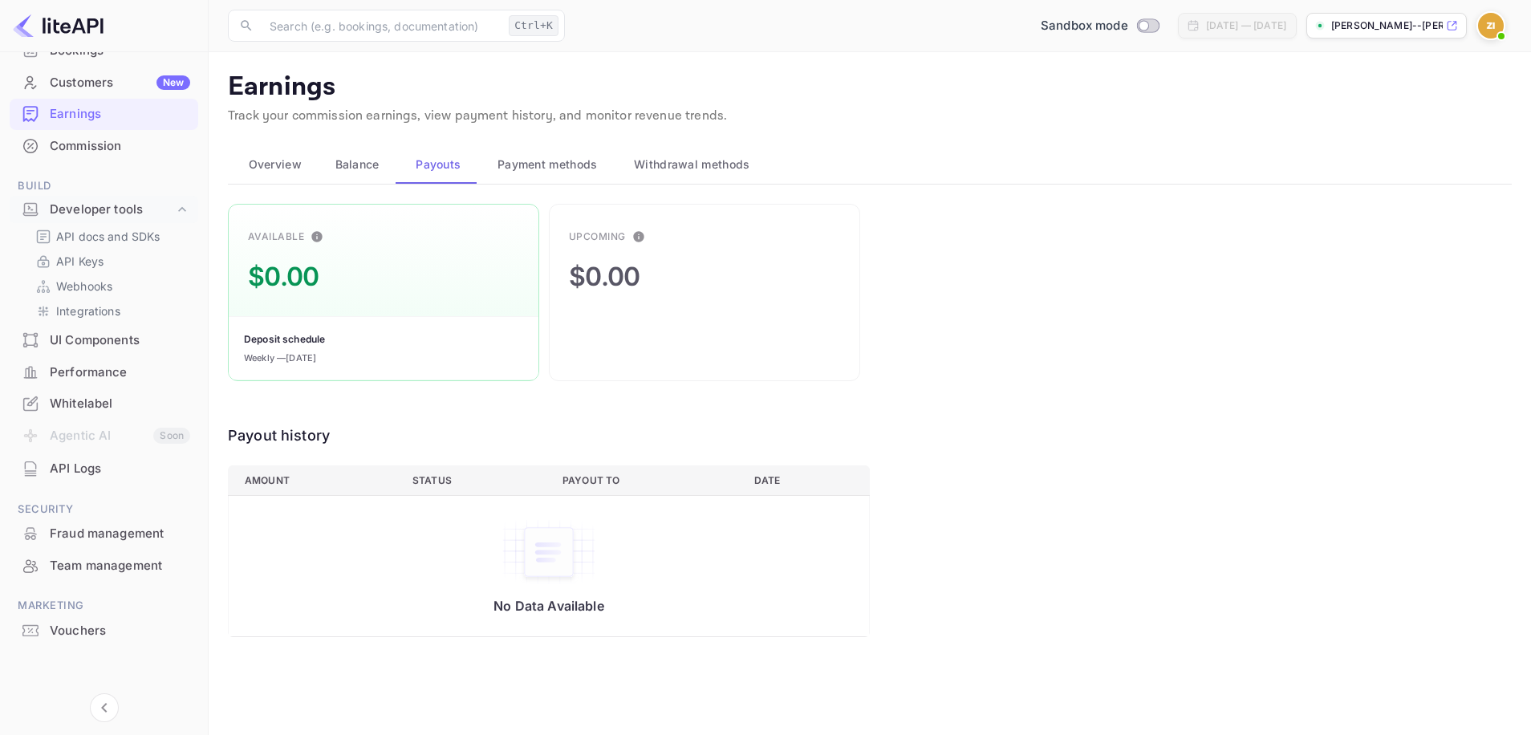
click at [365, 164] on span "Balance" at bounding box center [357, 164] width 44 height 19
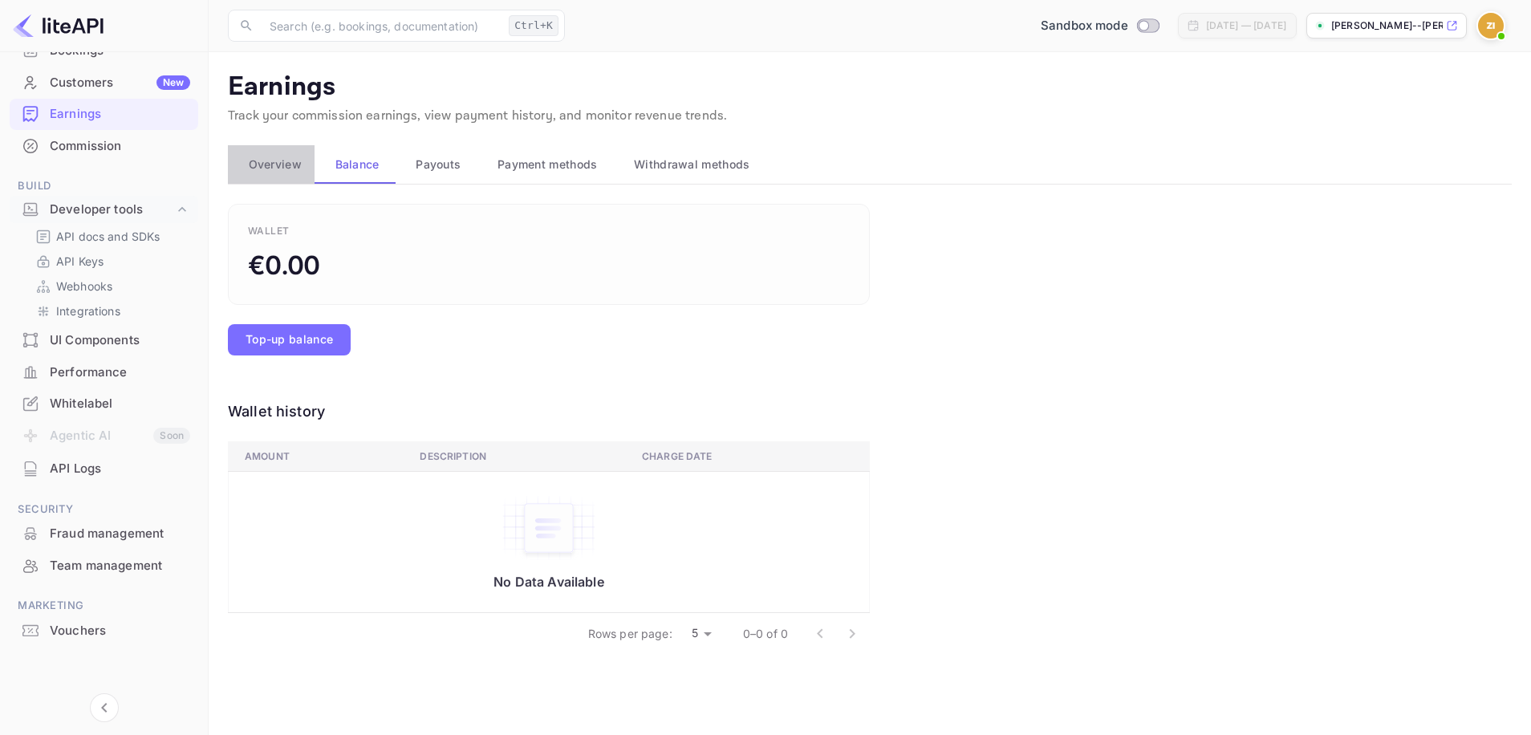
click at [300, 170] on span "Overview" at bounding box center [275, 164] width 53 height 19
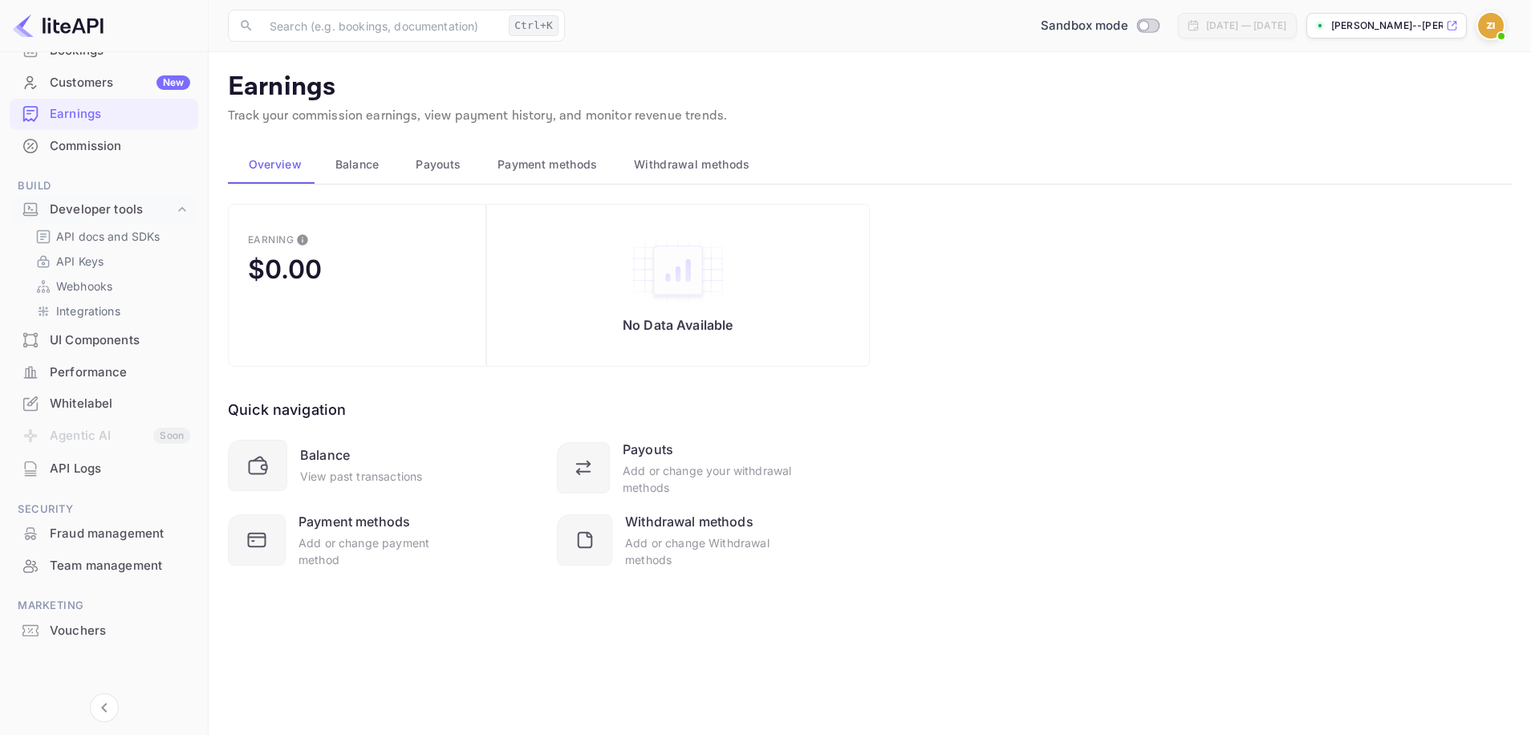
click at [79, 468] on div "API Logs" at bounding box center [120, 469] width 140 height 18
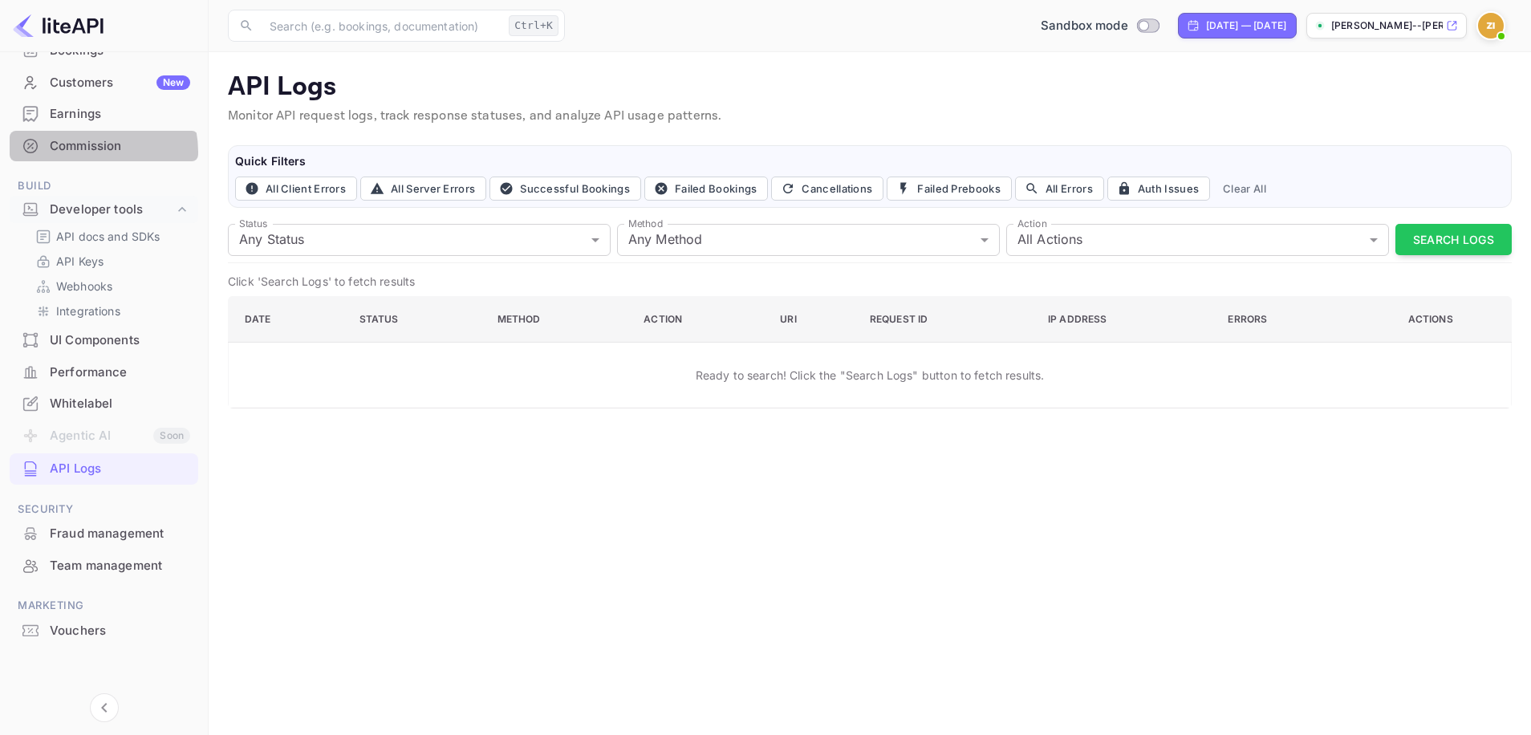
click at [84, 152] on div "Commission" at bounding box center [120, 146] width 140 height 18
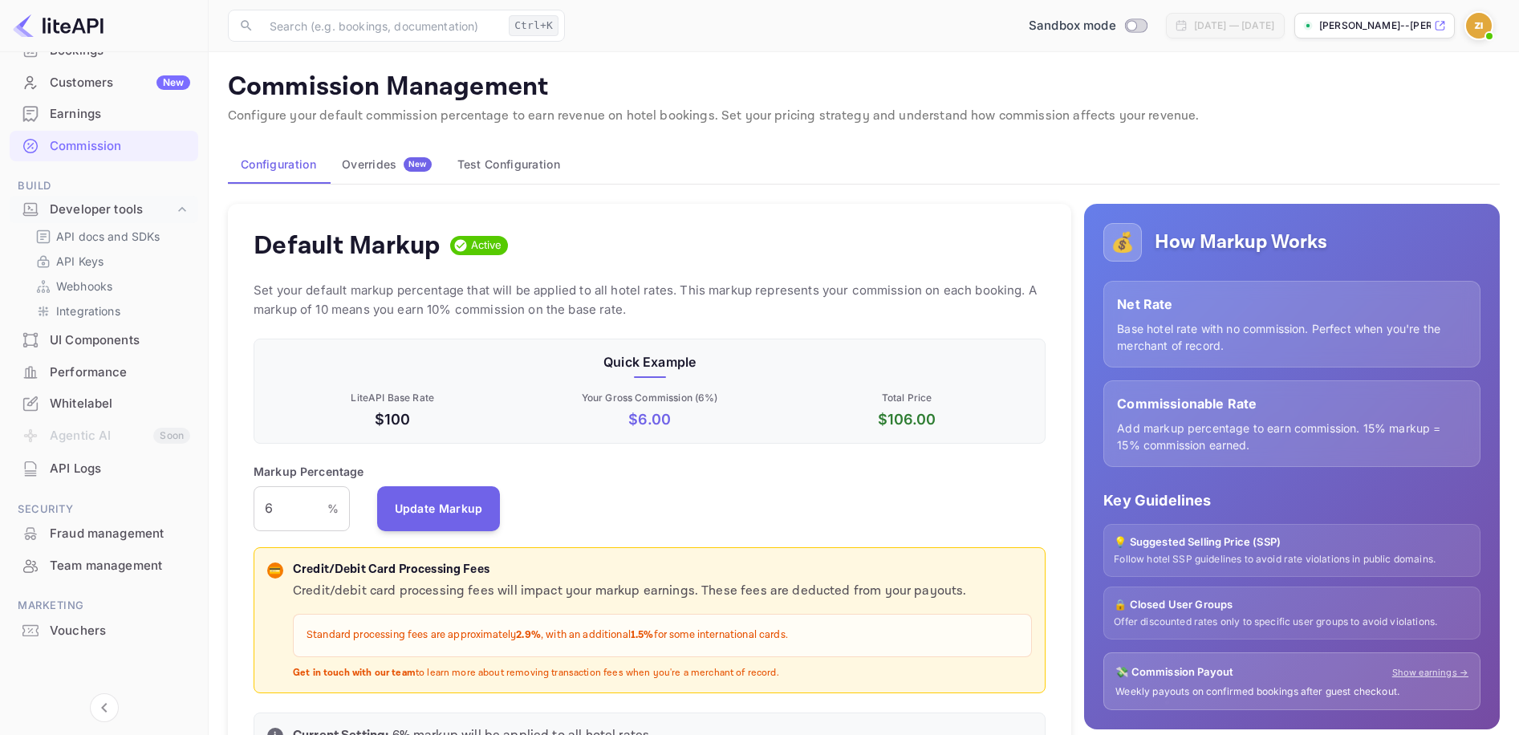
scroll to position [273, 781]
click at [248, 95] on p "Commission Management" at bounding box center [864, 87] width 1272 height 32
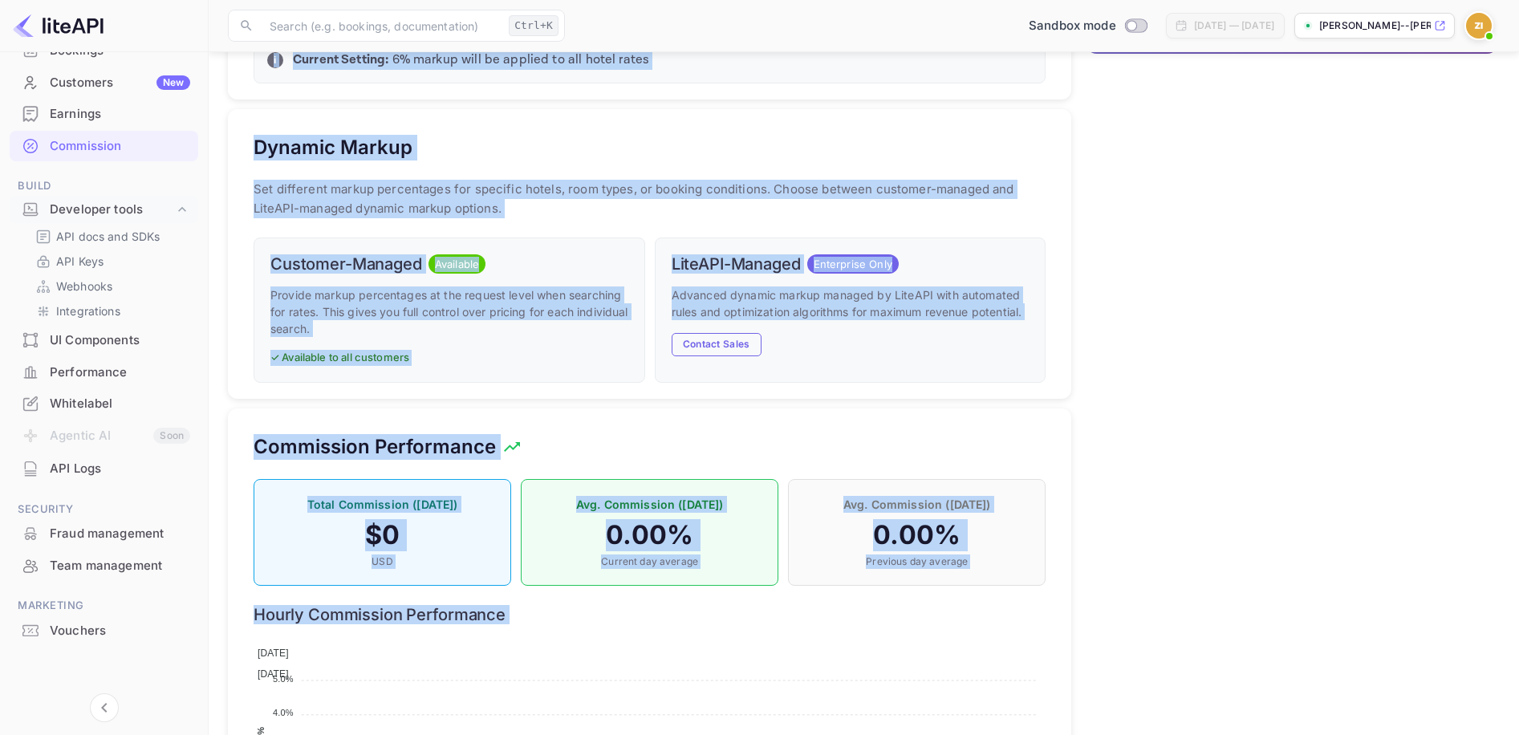
scroll to position [875, 0]
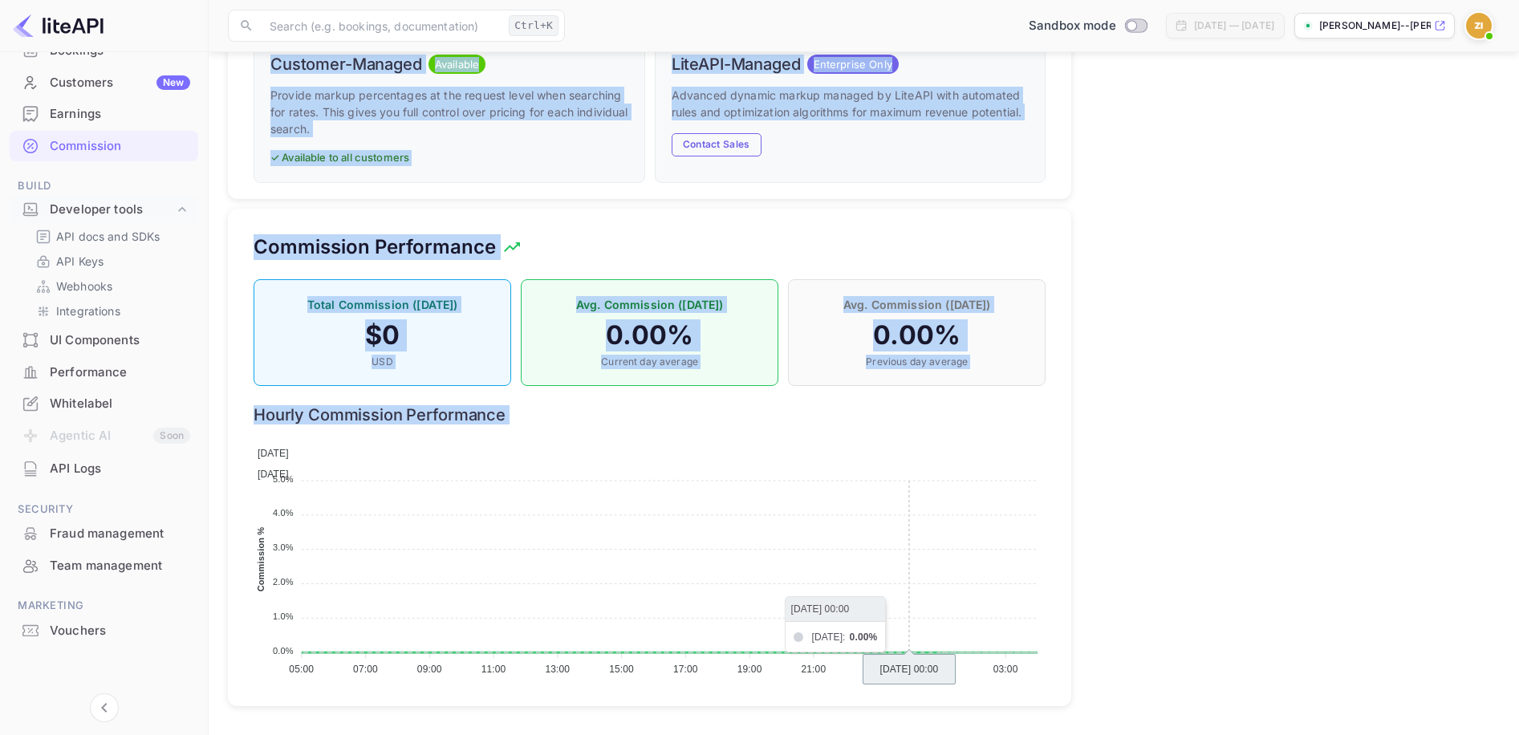
drag, startPoint x: 247, startPoint y: 95, endPoint x: 916, endPoint y: 505, distance: 783.8
copy div "Loremipsum Dolorsitam Consectet adip elitsed doeiusmodt incididunt ut labo etdo…"
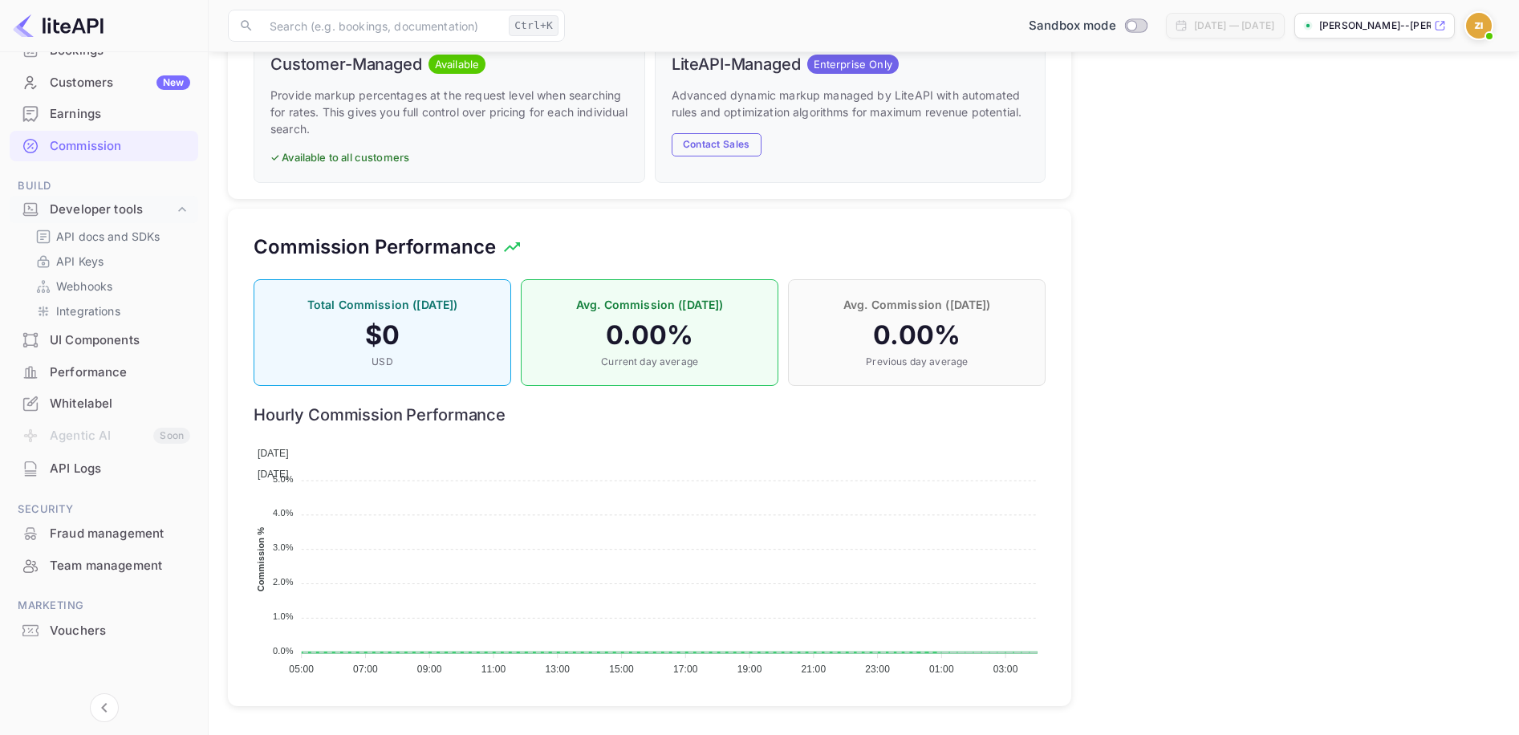
click at [1245, 228] on div "💰 How Markup Works Net Rate Base hotel rate with no commission. Perfect when yo…" at bounding box center [1285, 16] width 429 height 1400
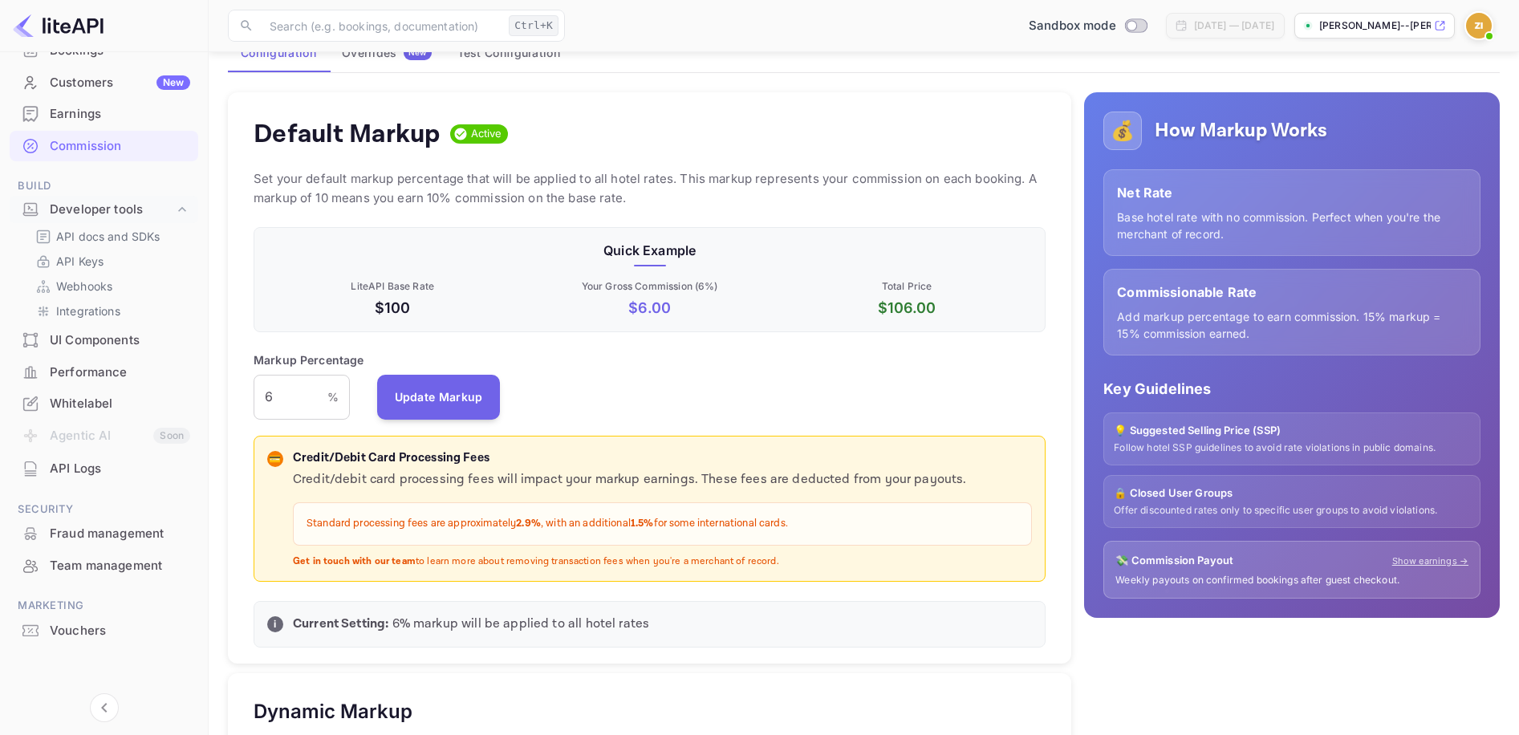
scroll to position [0, 0]
